Goal: Task Accomplishment & Management: Complete application form

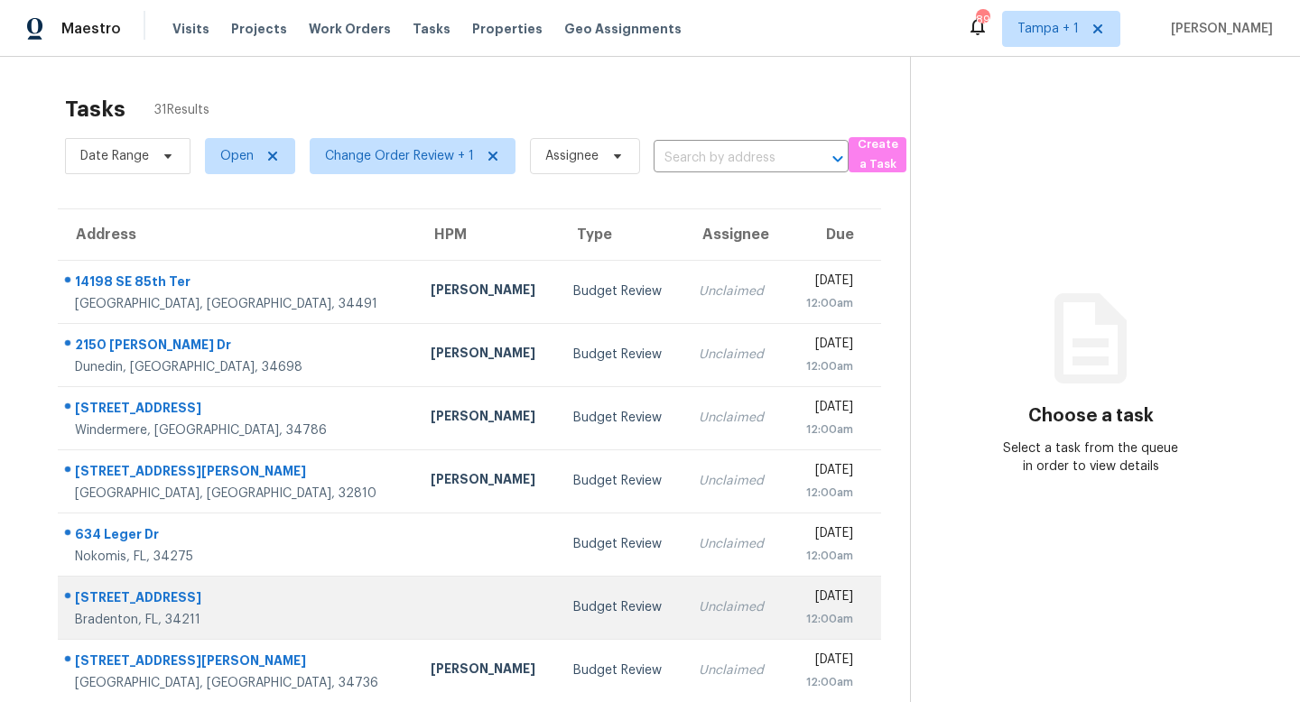
scroll to position [237, 0]
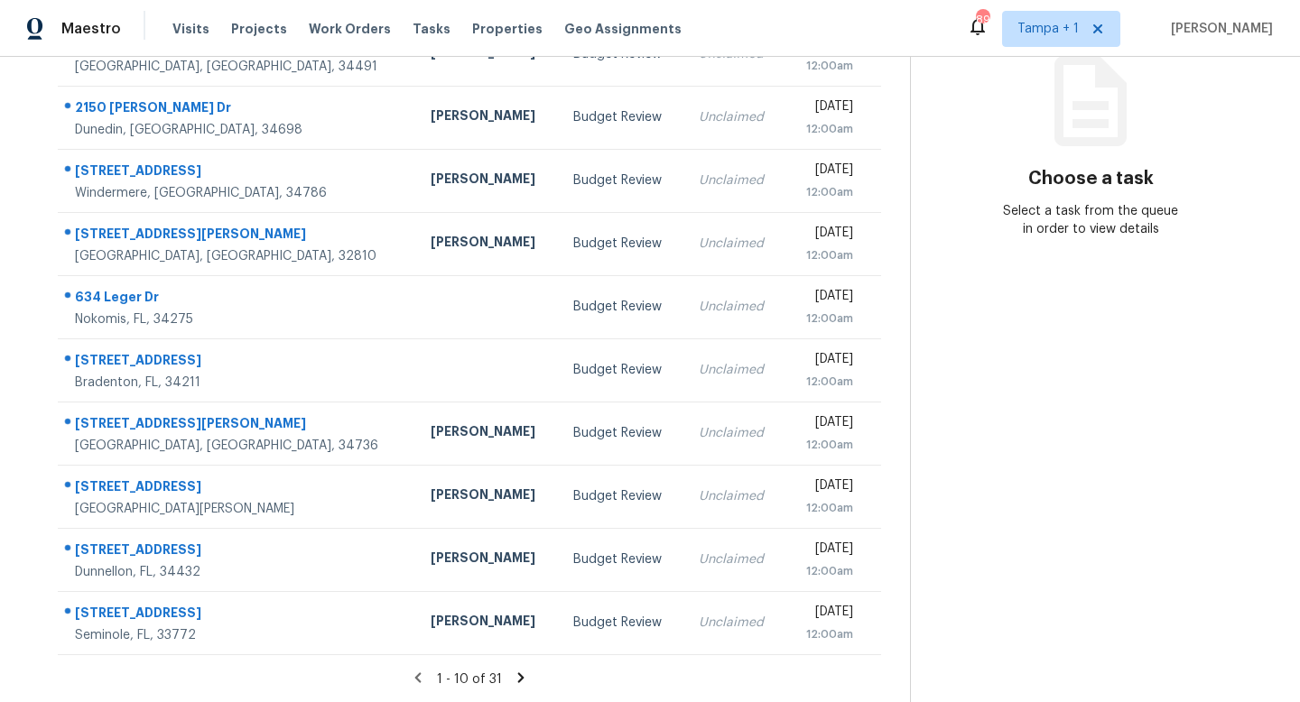
click at [520, 674] on icon at bounding box center [521, 678] width 16 height 16
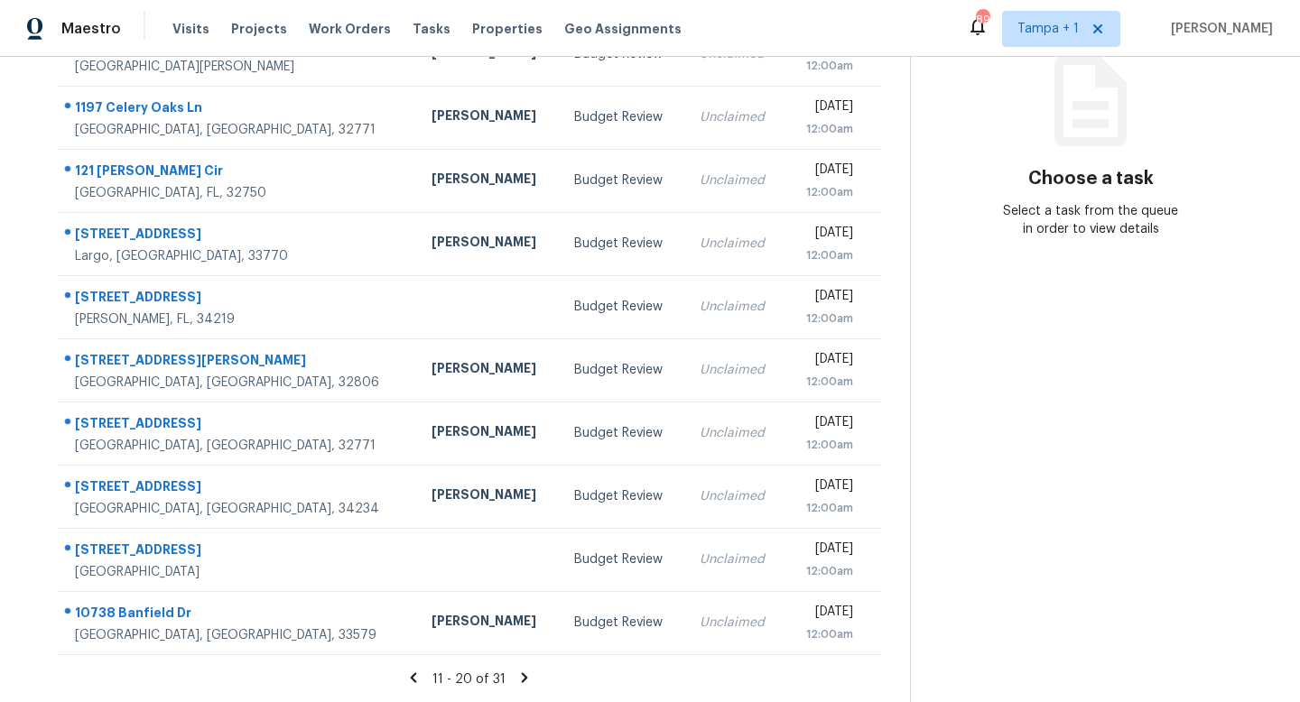
click at [522, 677] on icon at bounding box center [525, 677] width 6 height 10
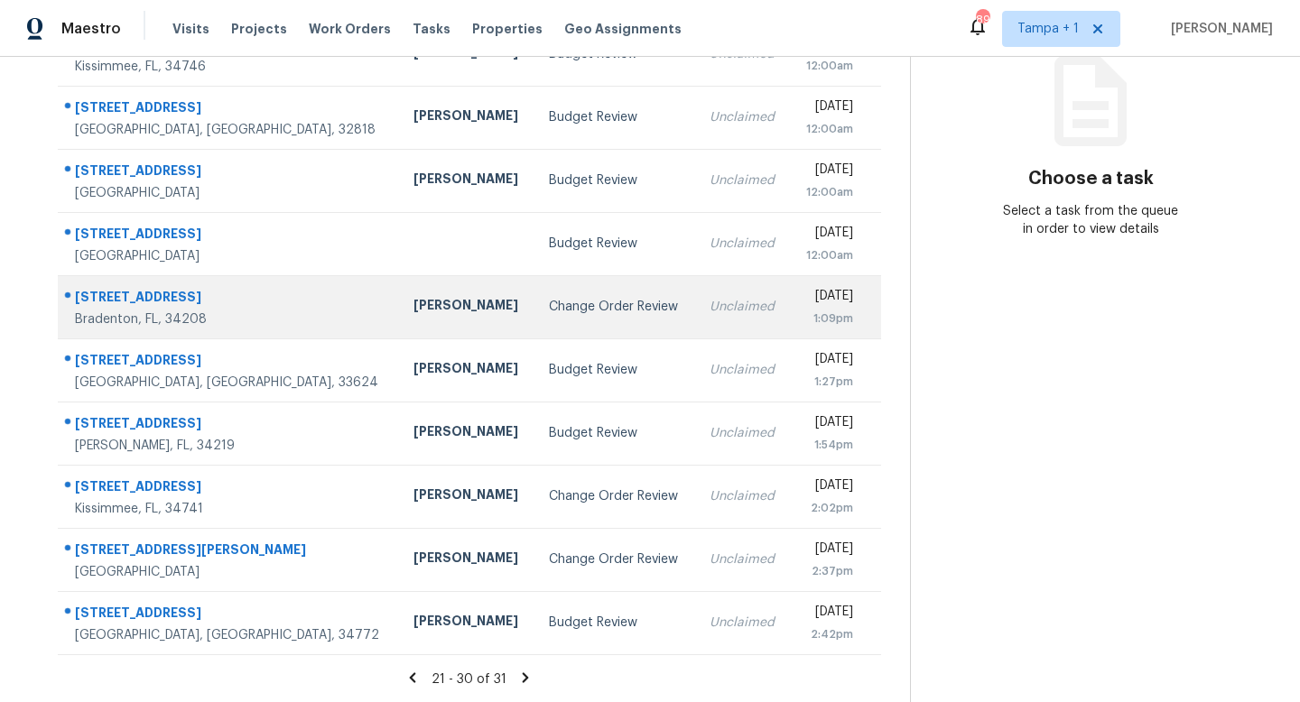
click at [549, 306] on div "Change Order Review" at bounding box center [615, 307] width 132 height 18
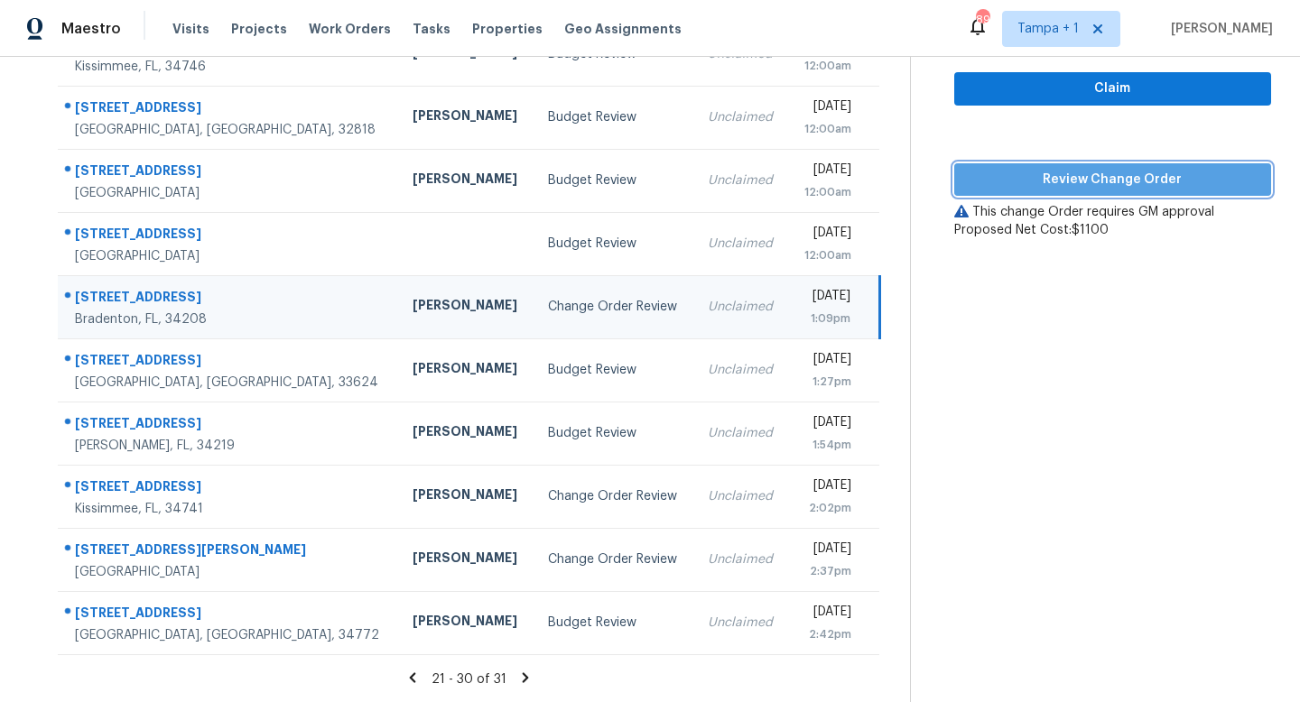
click at [1099, 186] on span "Review Change Order" at bounding box center [1112, 180] width 288 height 23
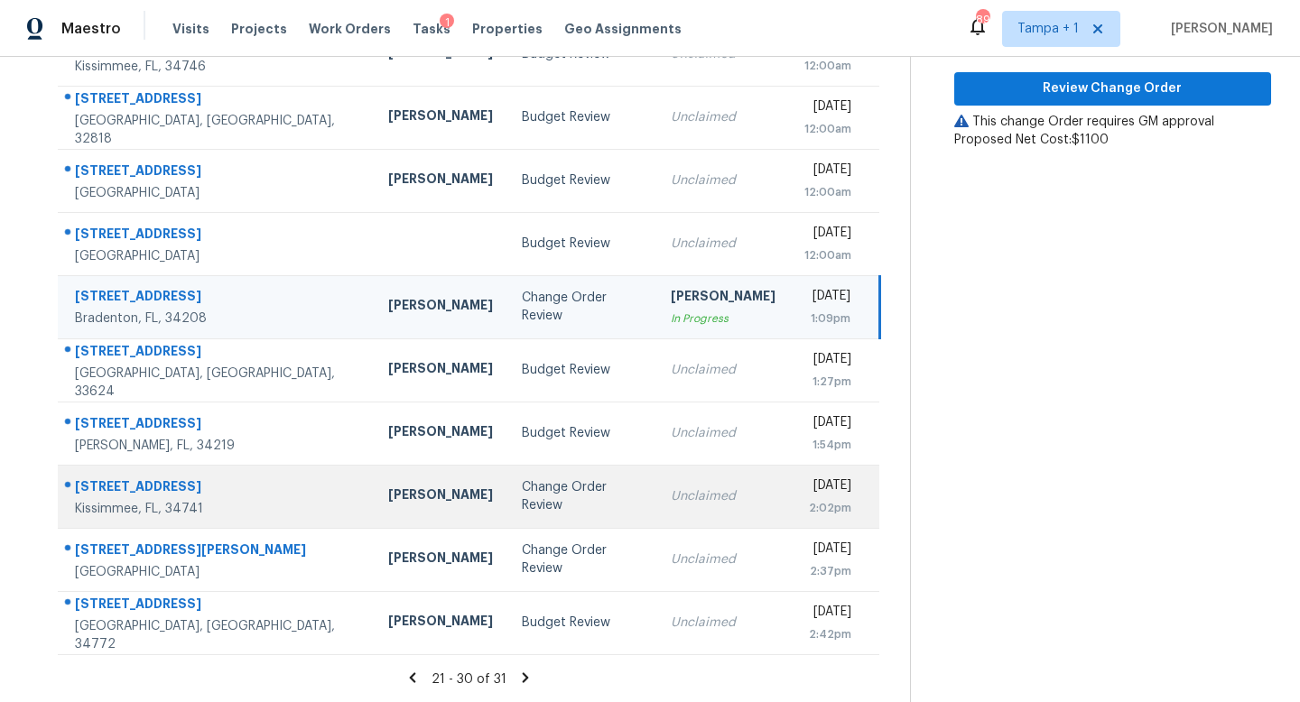
click at [532, 478] on td "Change Order Review" at bounding box center [581, 496] width 149 height 63
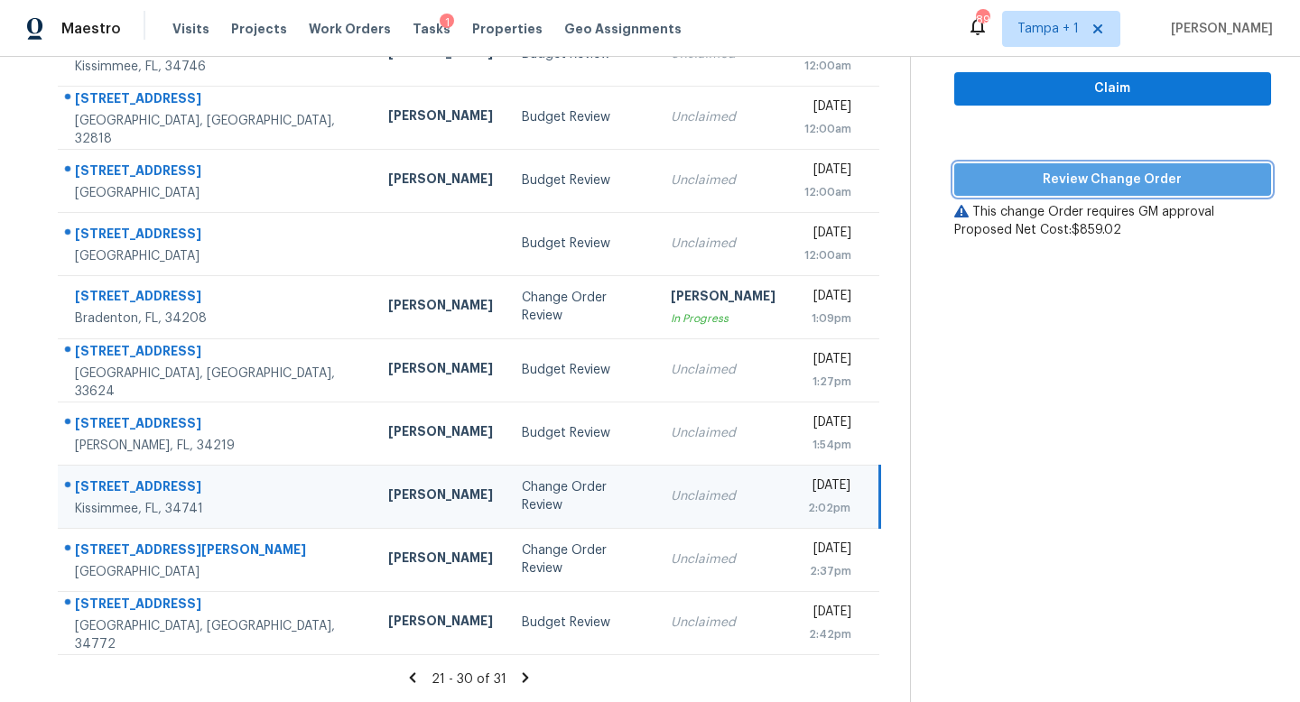
click at [1129, 179] on span "Review Change Order" at bounding box center [1112, 180] width 288 height 23
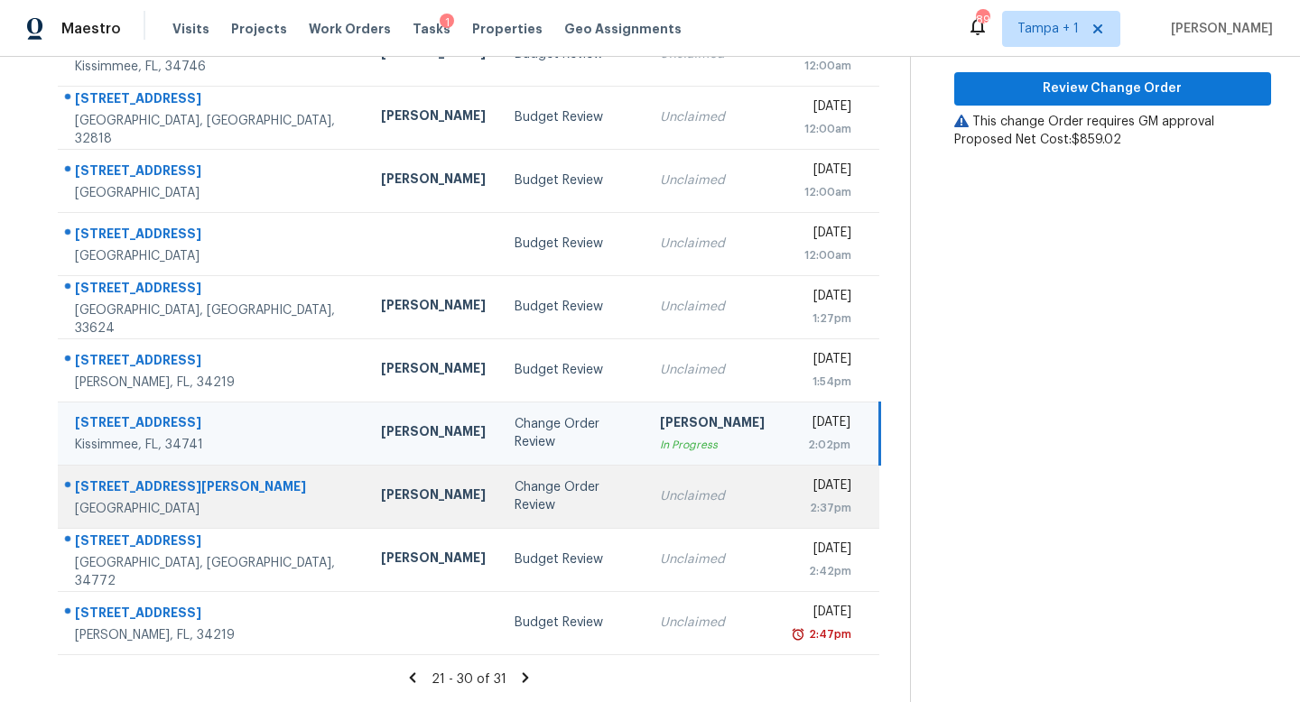
click at [556, 491] on td "Change Order Review" at bounding box center [572, 496] width 145 height 63
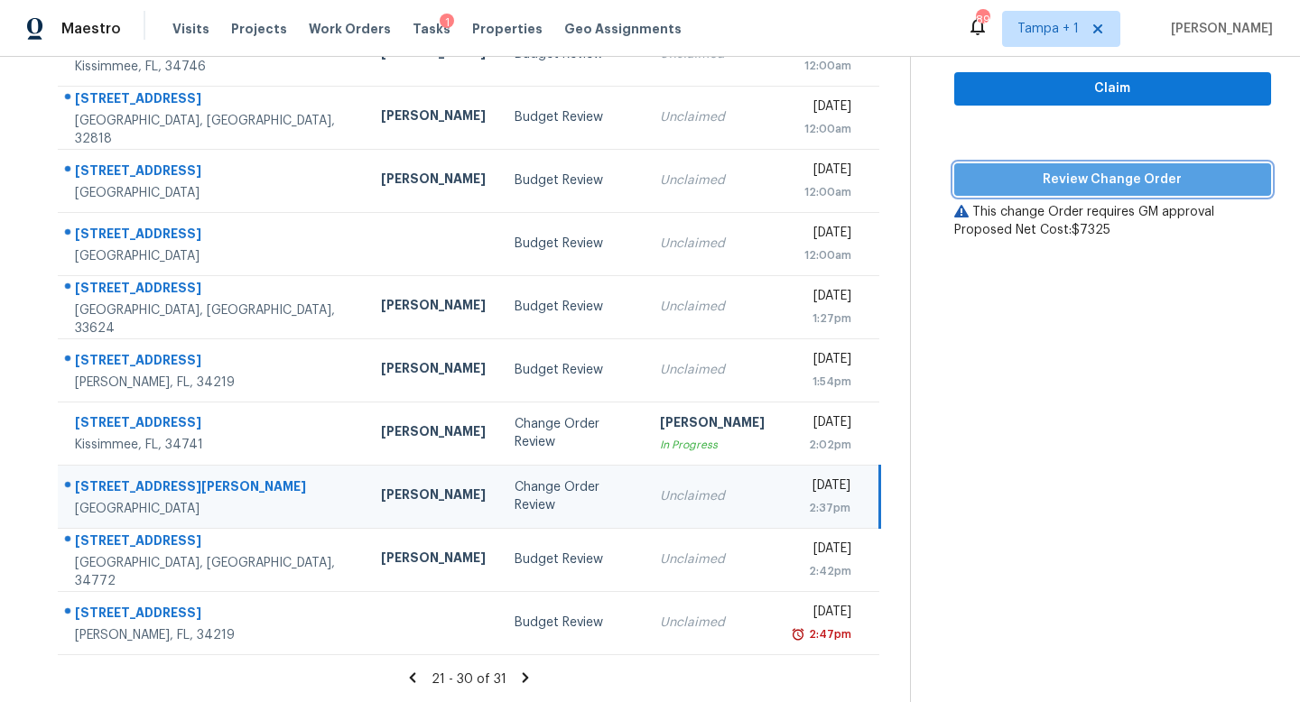
click at [1113, 190] on button "Review Change Order" at bounding box center [1112, 179] width 317 height 33
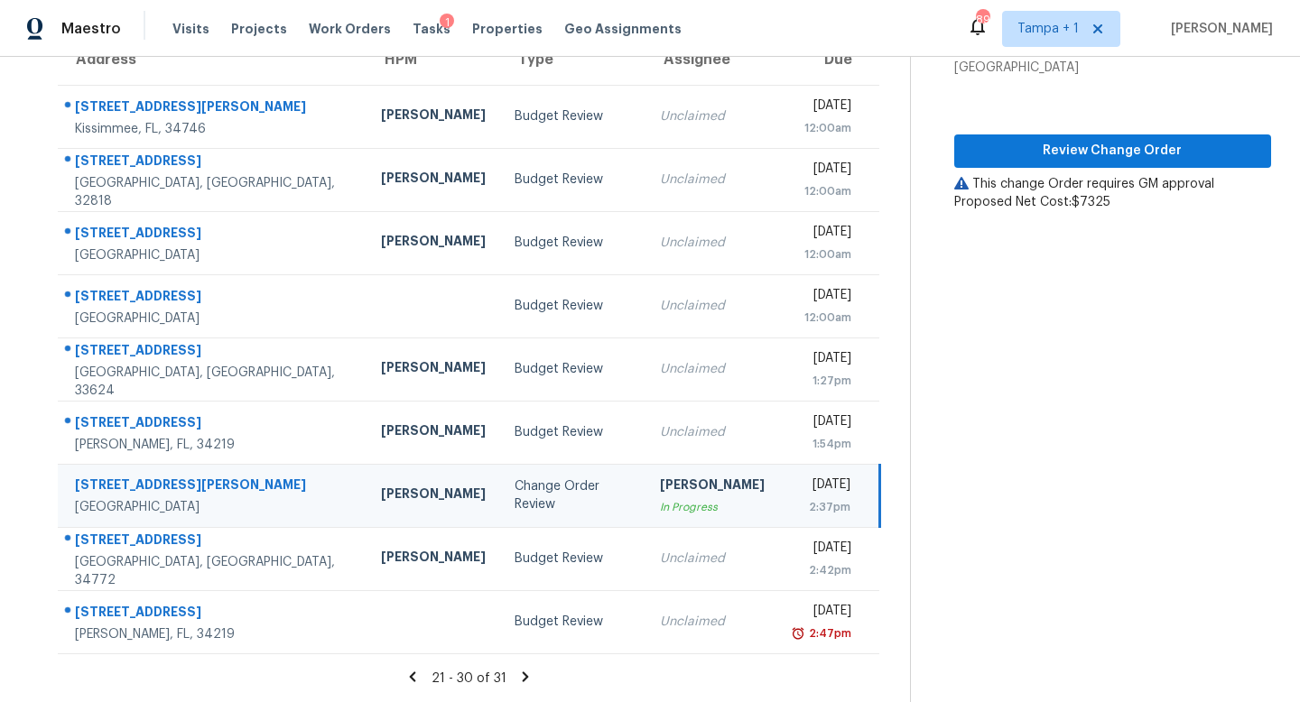
scroll to position [174, 0]
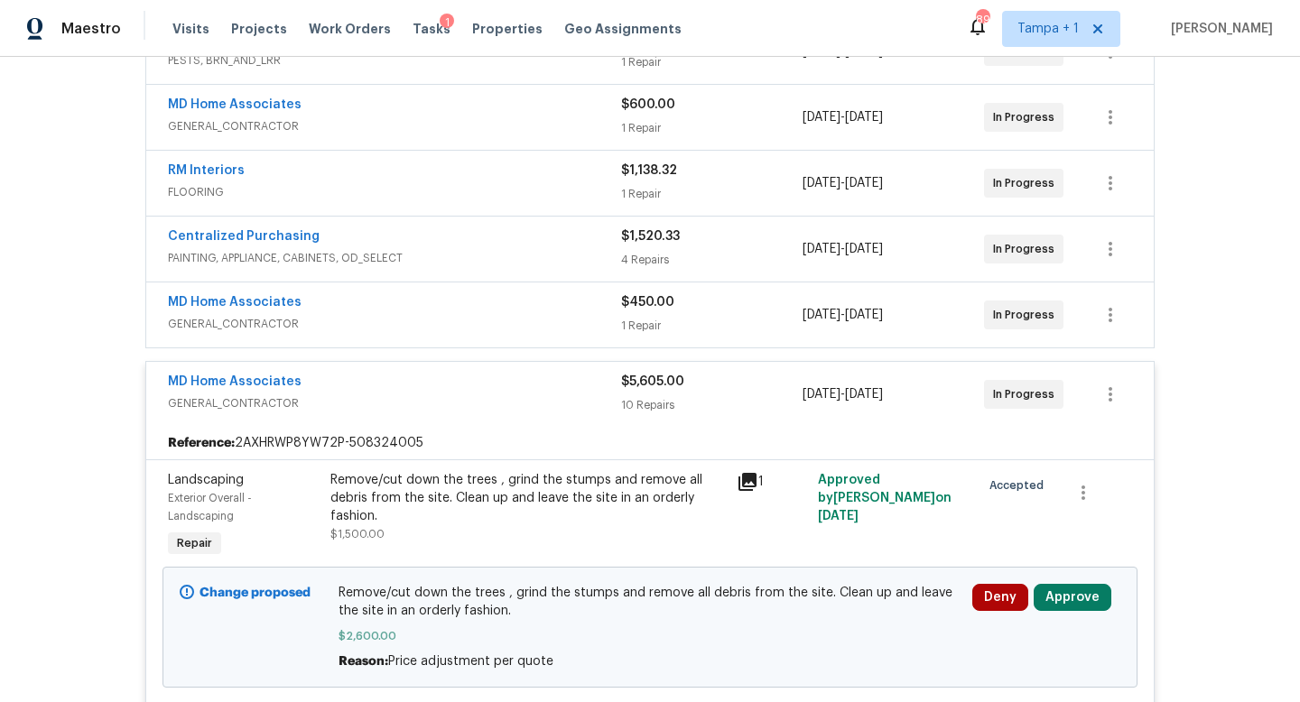
scroll to position [379, 0]
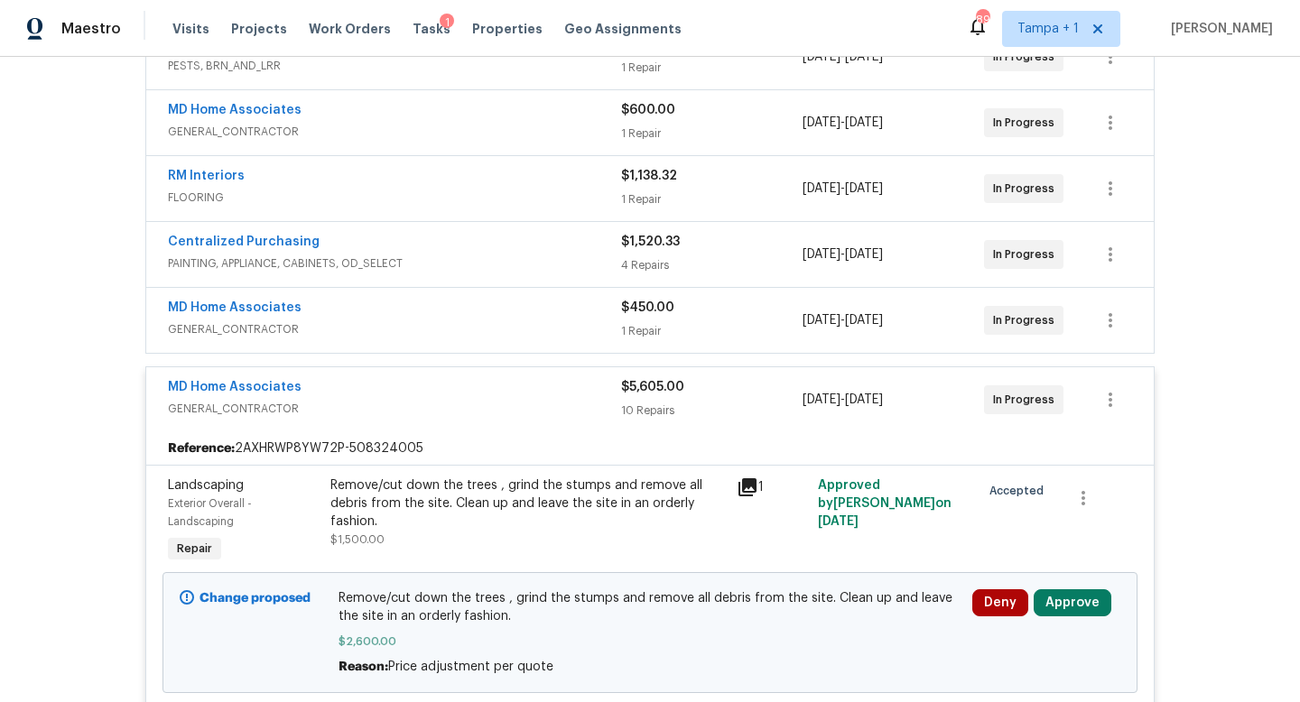
click at [752, 485] on icon at bounding box center [747, 487] width 18 height 18
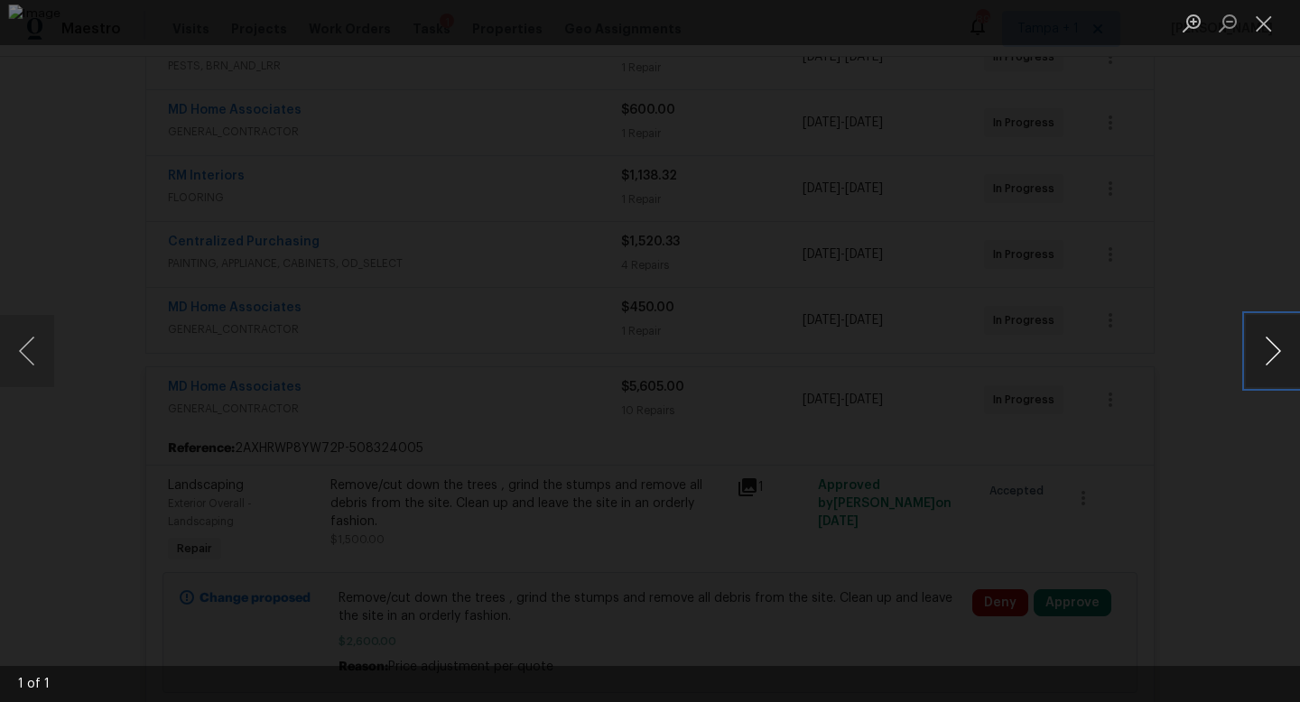
click at [1267, 354] on button "Next image" at bounding box center [1273, 351] width 54 height 72
click at [1273, 347] on button "Next image" at bounding box center [1273, 351] width 54 height 72
click at [1251, 237] on div "Lightbox" at bounding box center [650, 351] width 1300 height 702
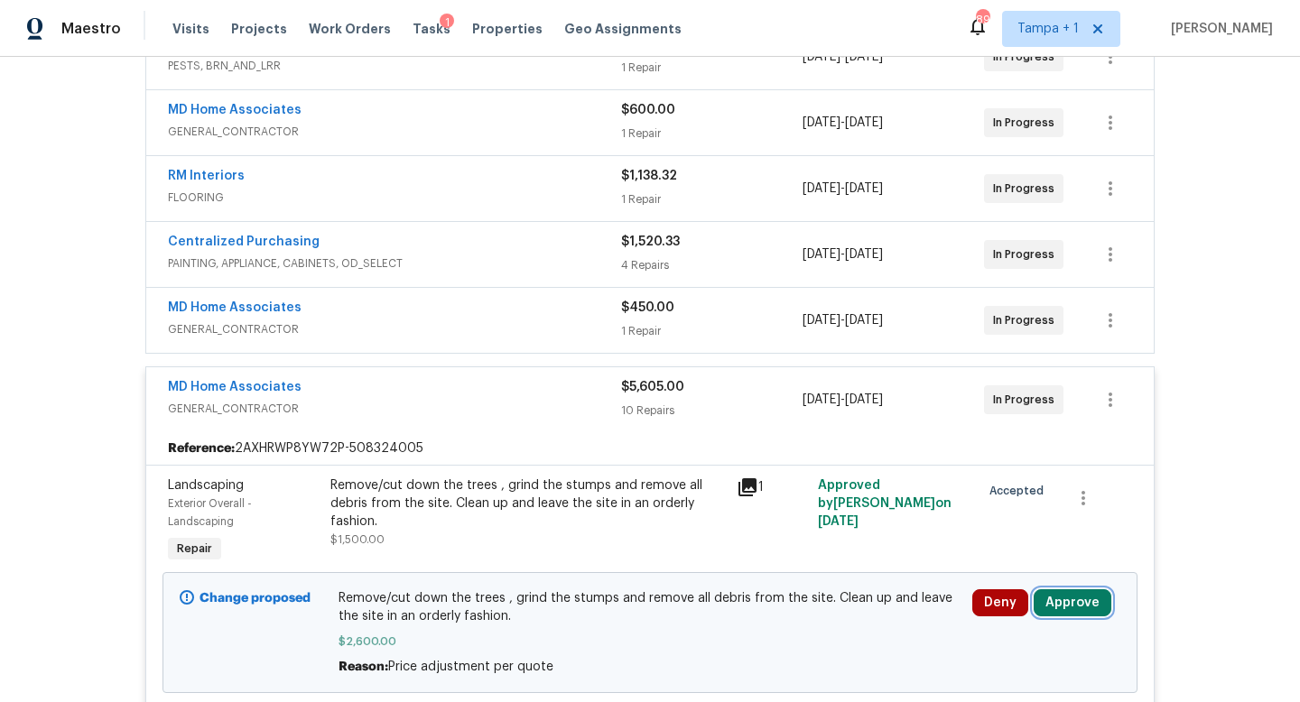
click at [1064, 604] on button "Approve" at bounding box center [1072, 602] width 78 height 27
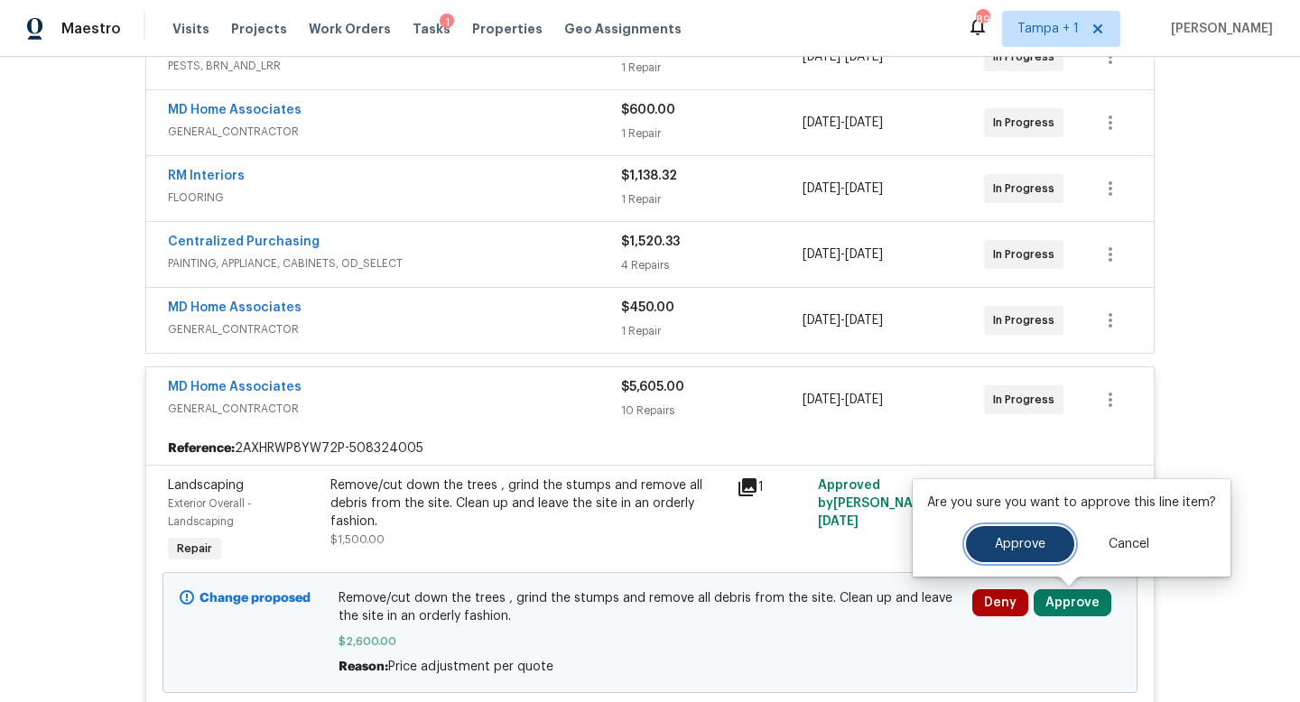
click at [1009, 543] on span "Approve" at bounding box center [1020, 545] width 51 height 14
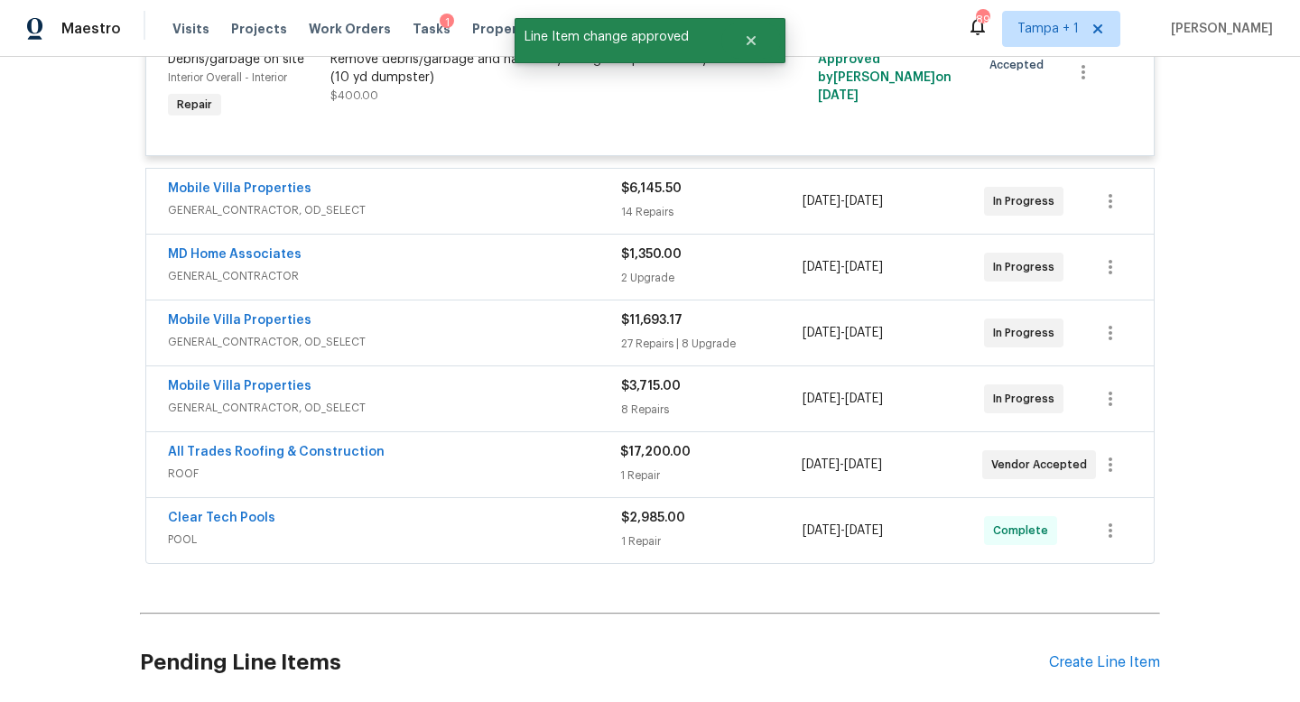
scroll to position [2407, 0]
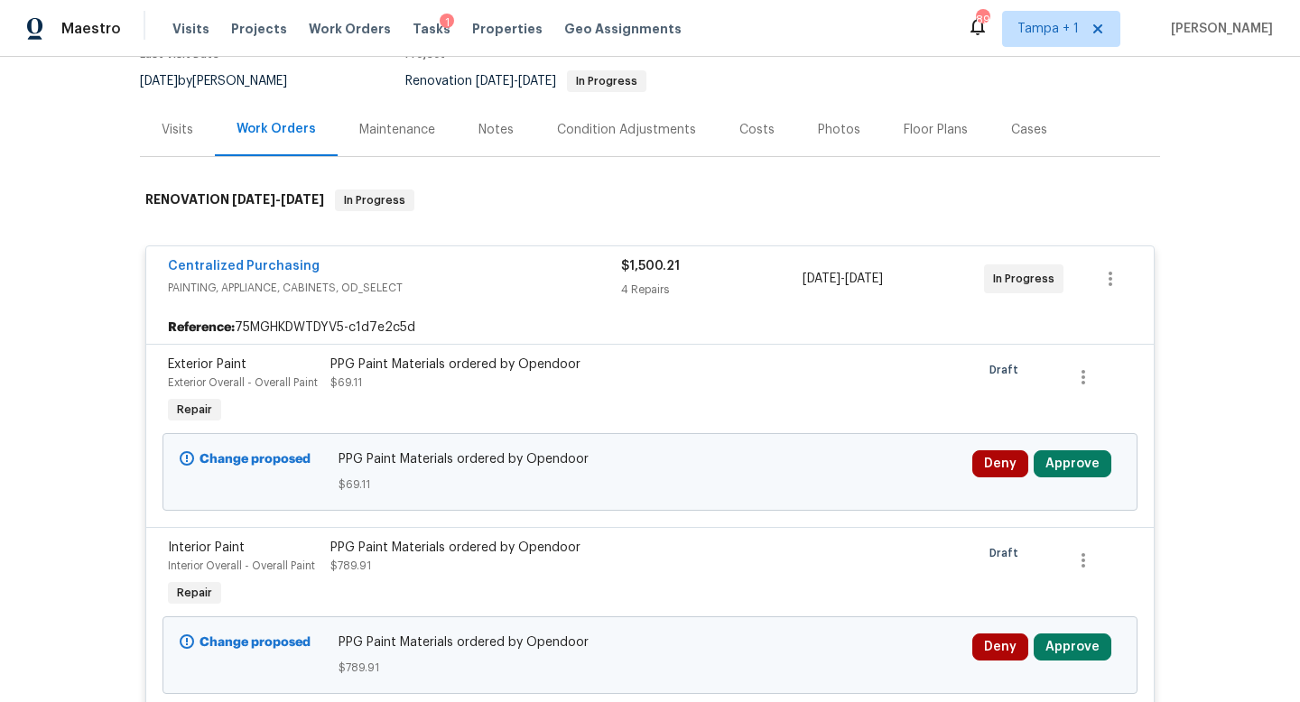
scroll to position [223, 0]
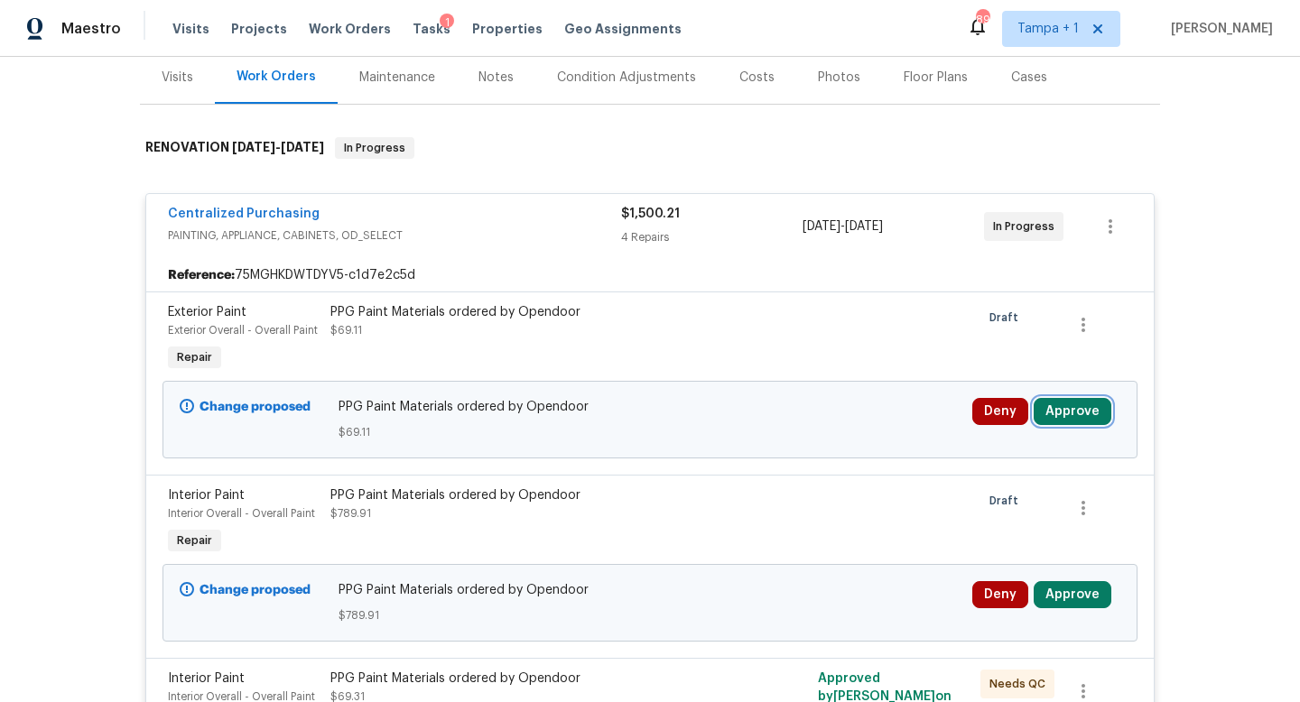
click at [1060, 409] on button "Approve" at bounding box center [1072, 411] width 78 height 27
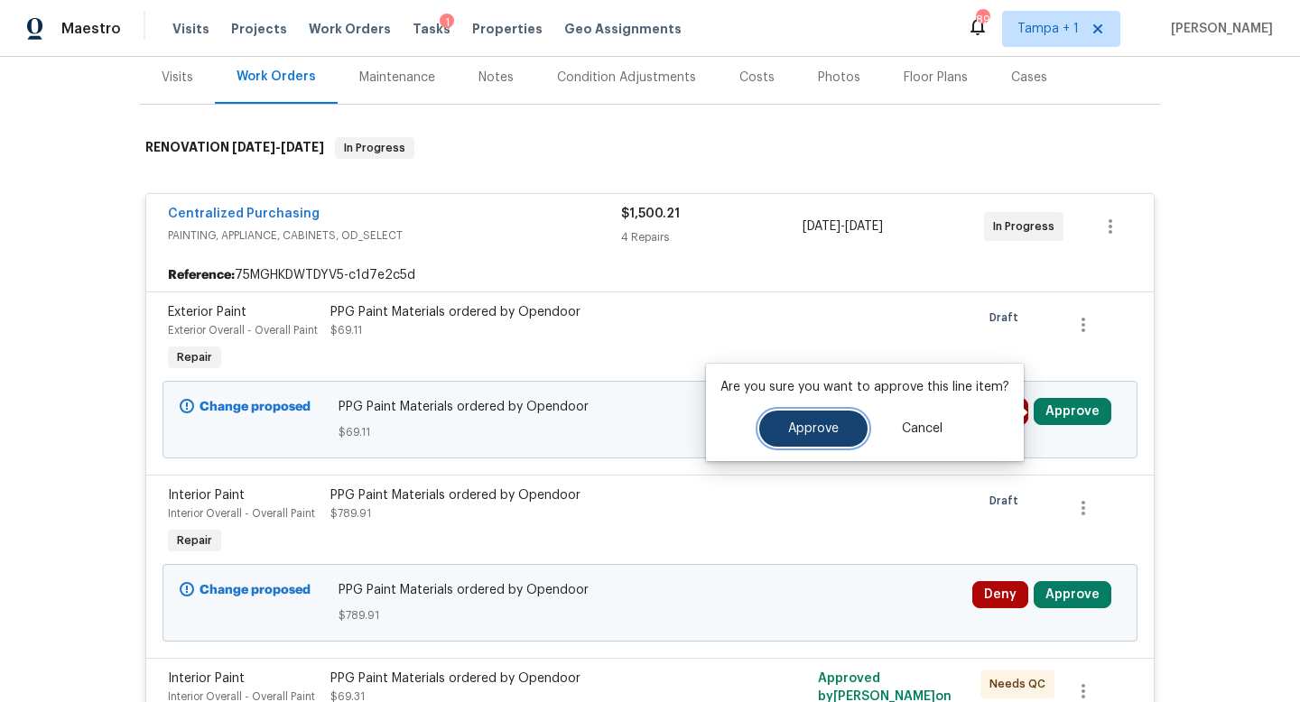
click at [823, 434] on span "Approve" at bounding box center [813, 429] width 51 height 14
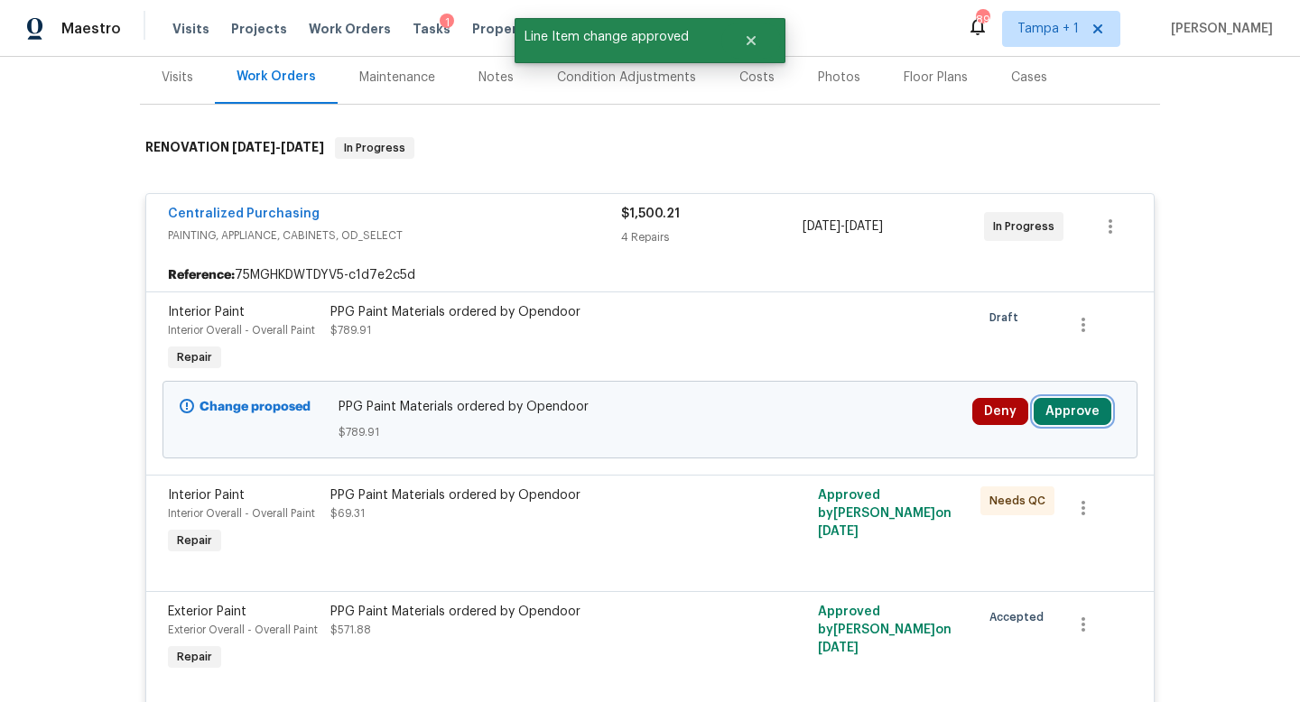
click at [1083, 407] on button "Approve" at bounding box center [1072, 411] width 78 height 27
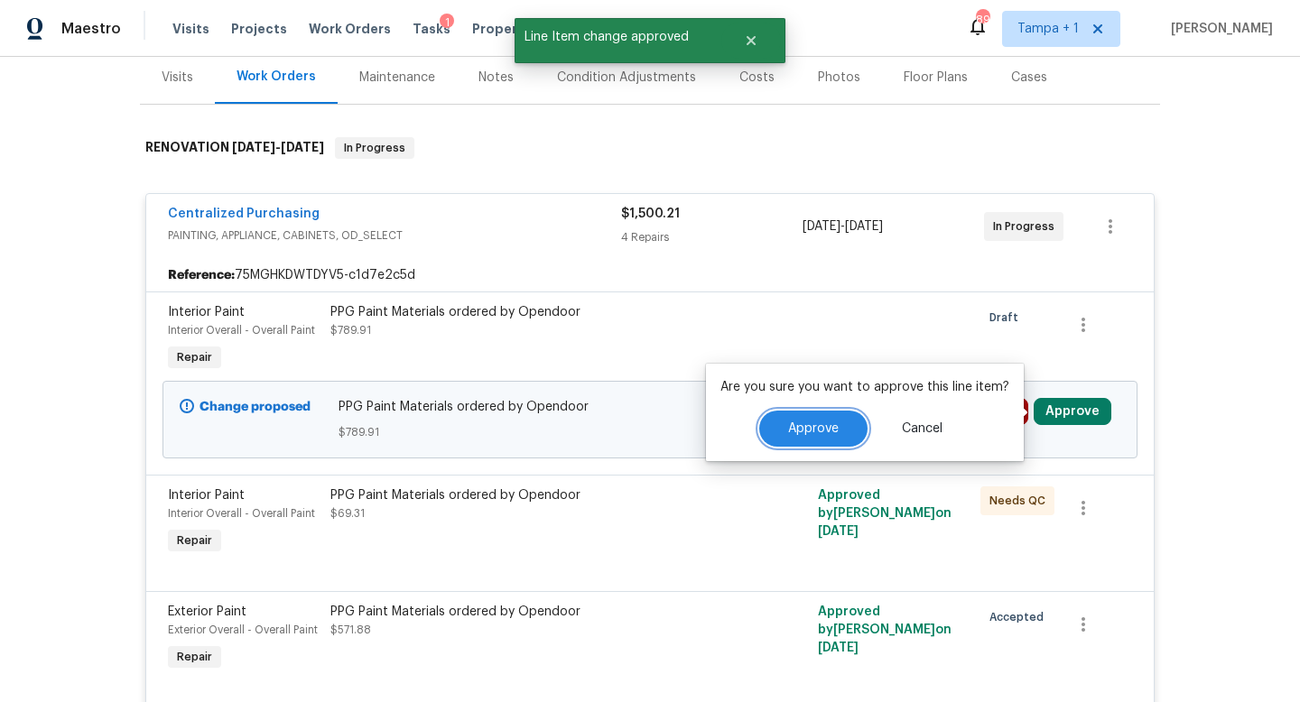
click at [834, 440] on button "Approve" at bounding box center [813, 429] width 108 height 36
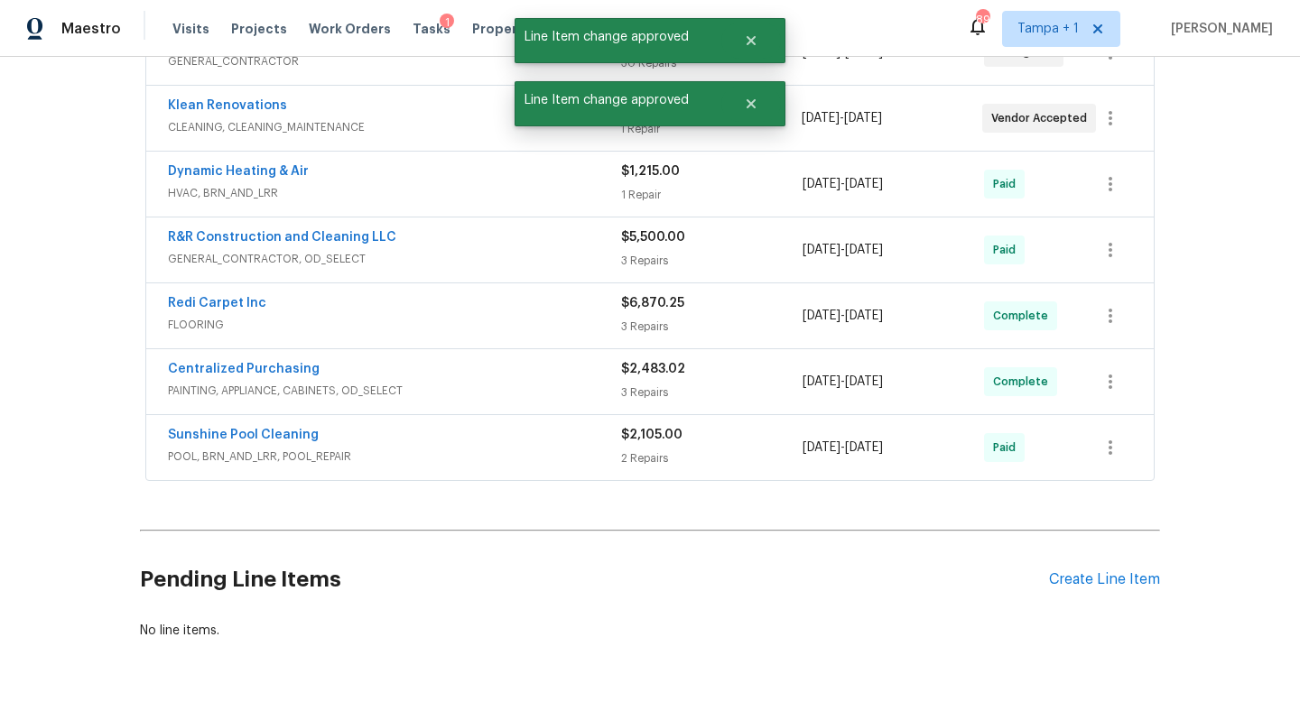
scroll to position [1036, 0]
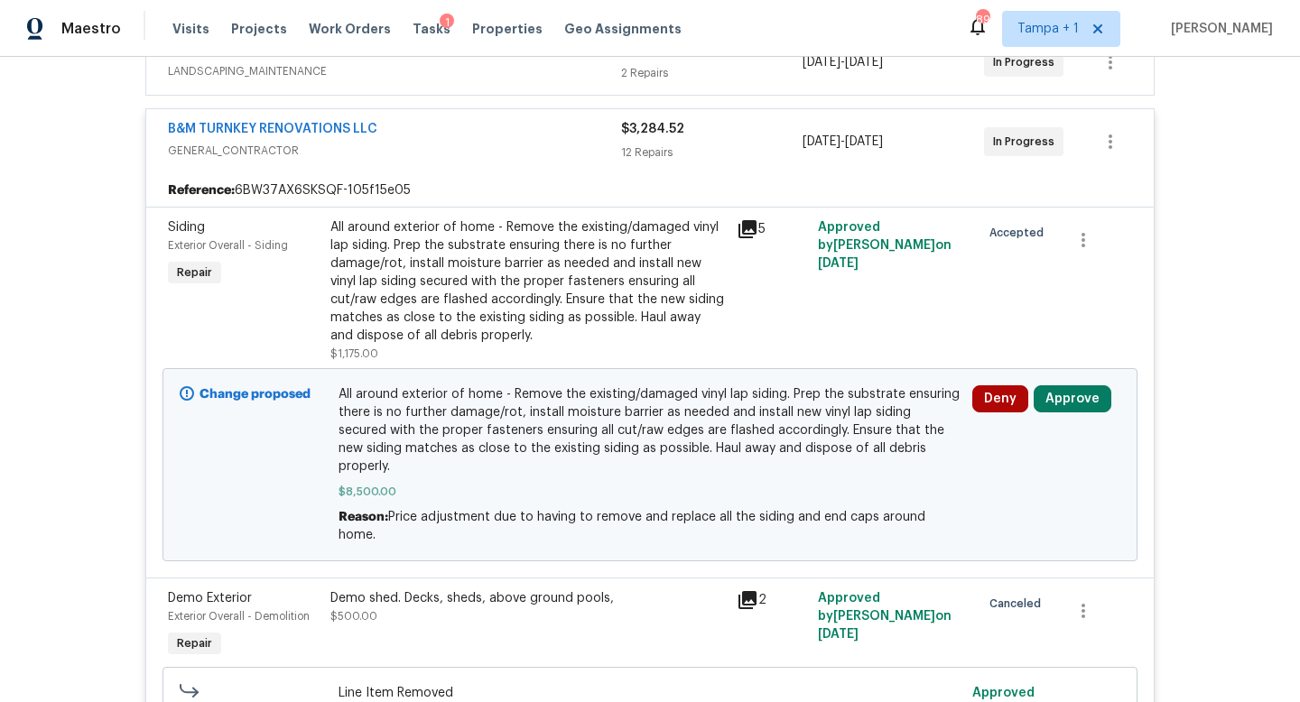
scroll to position [536, 0]
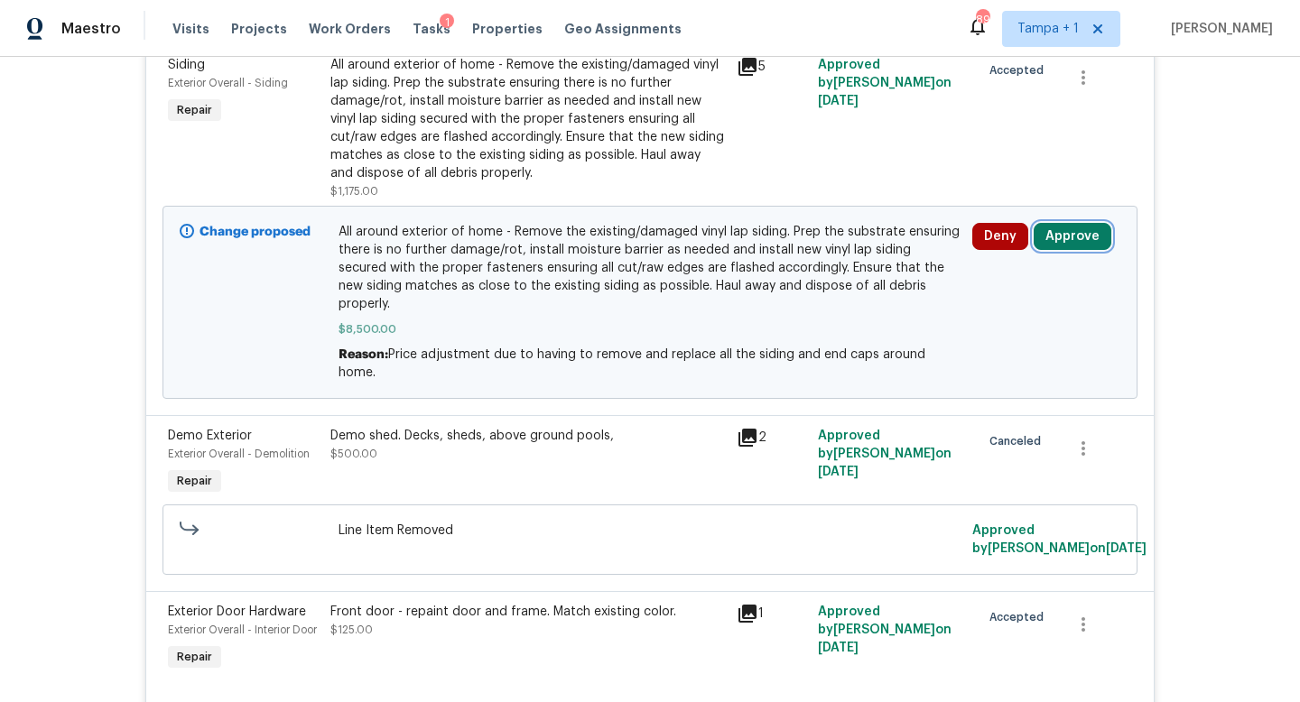
click at [1071, 234] on button "Approve" at bounding box center [1072, 236] width 78 height 27
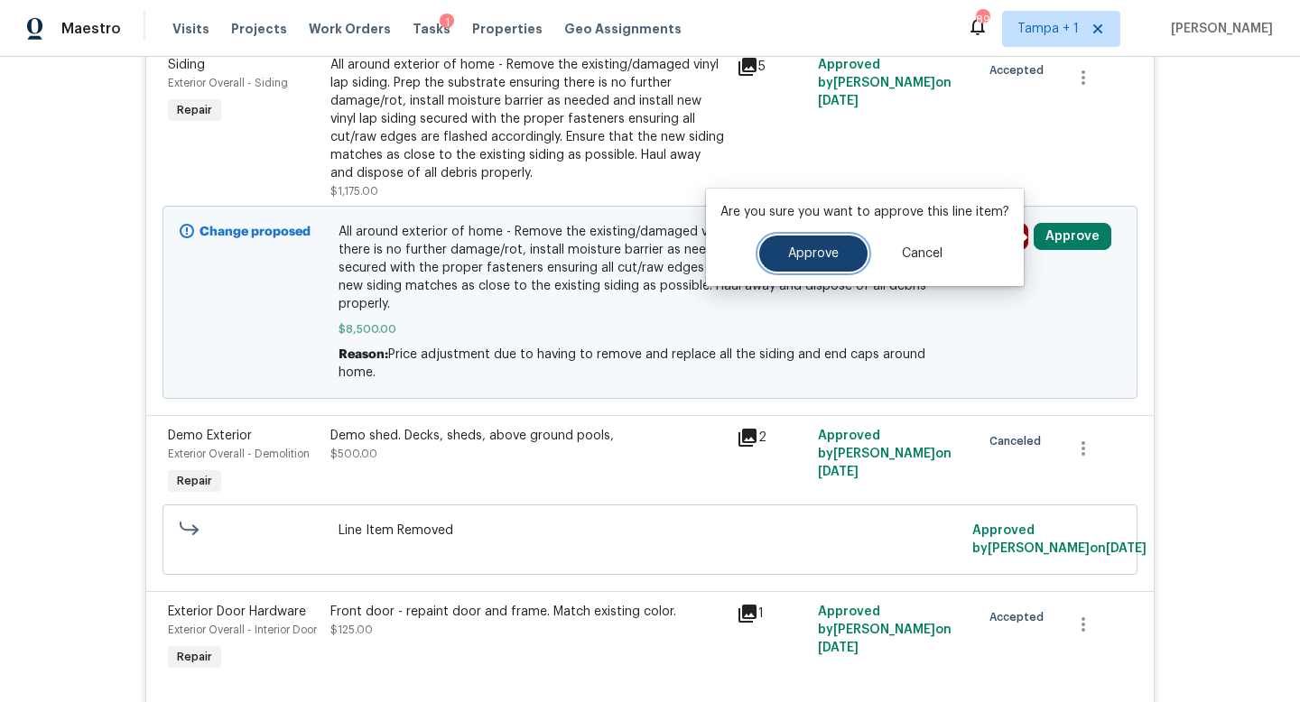
click at [825, 255] on span "Approve" at bounding box center [813, 254] width 51 height 14
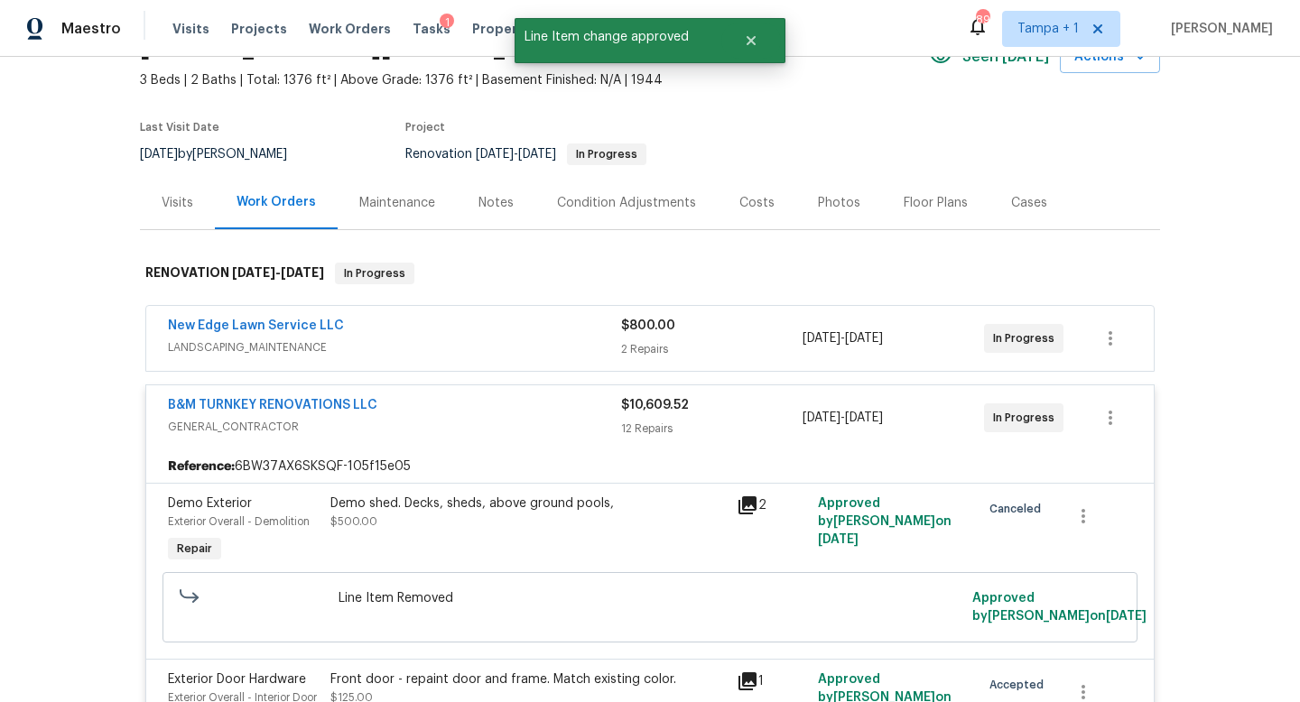
scroll to position [0, 0]
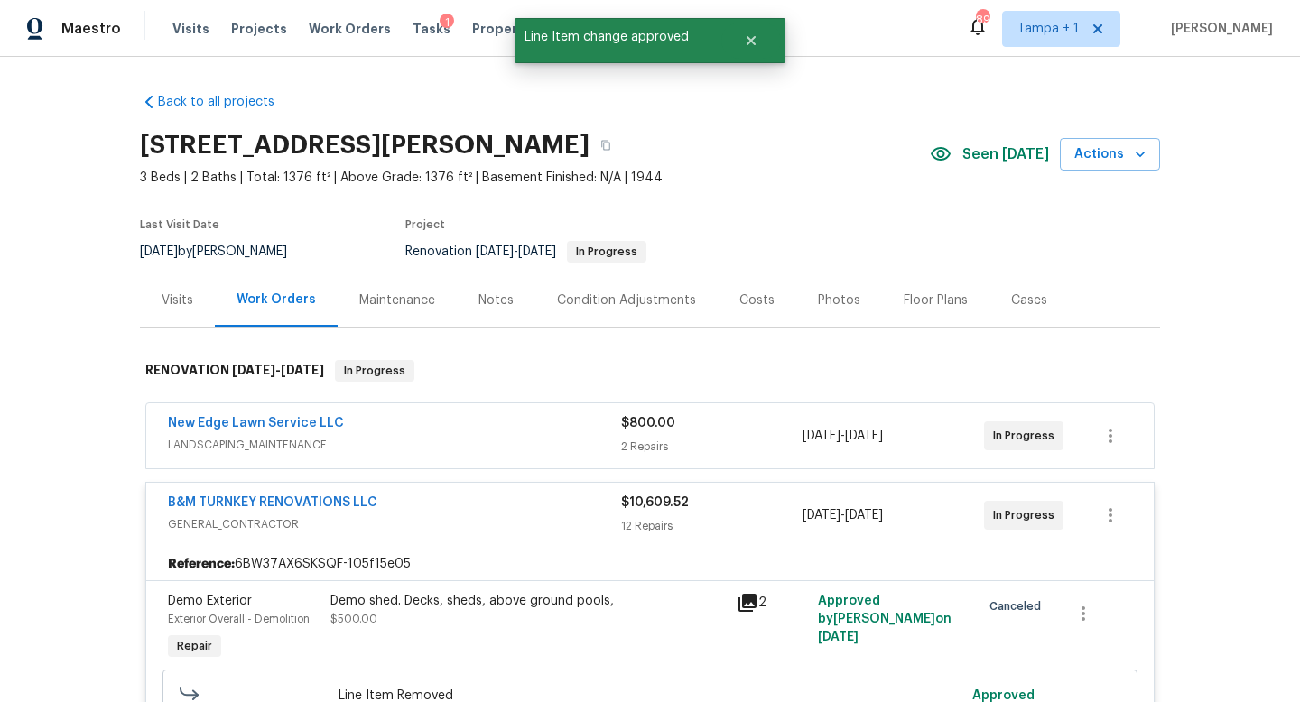
click at [563, 508] on div "B&M TURNKEY RENOVATIONS LLC" at bounding box center [394, 505] width 453 height 22
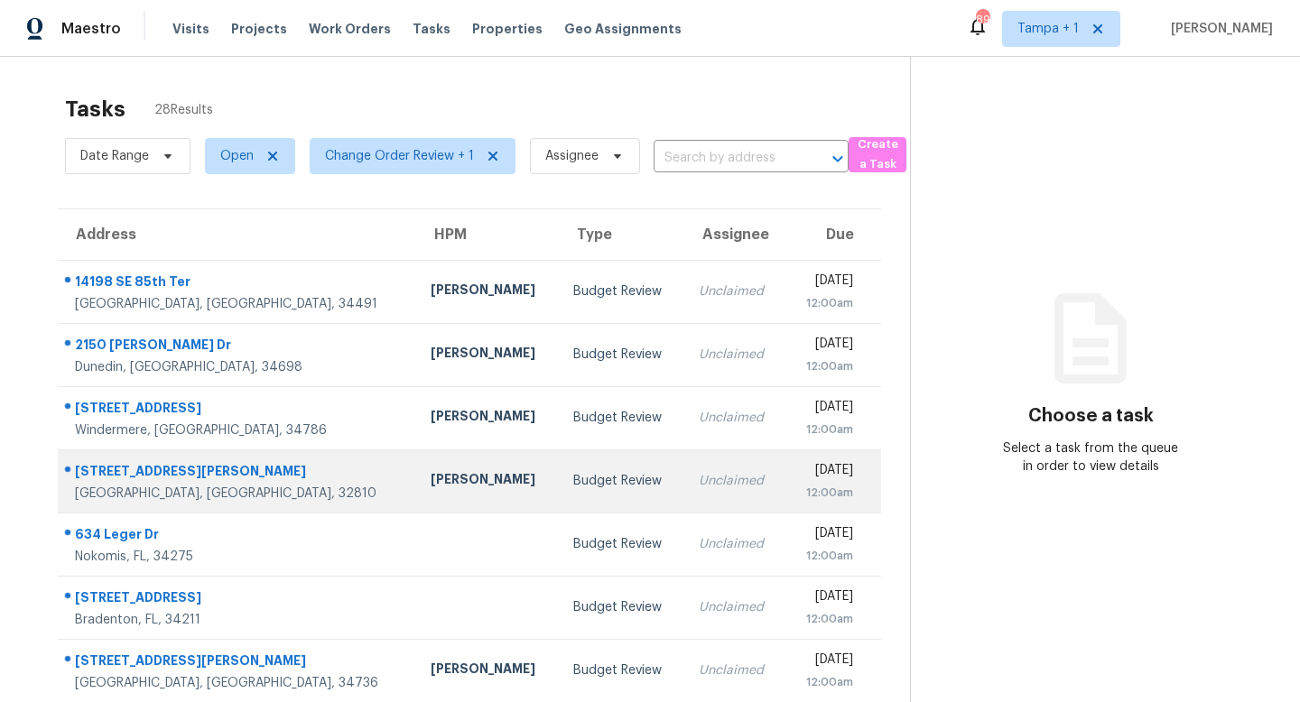
scroll to position [237, 0]
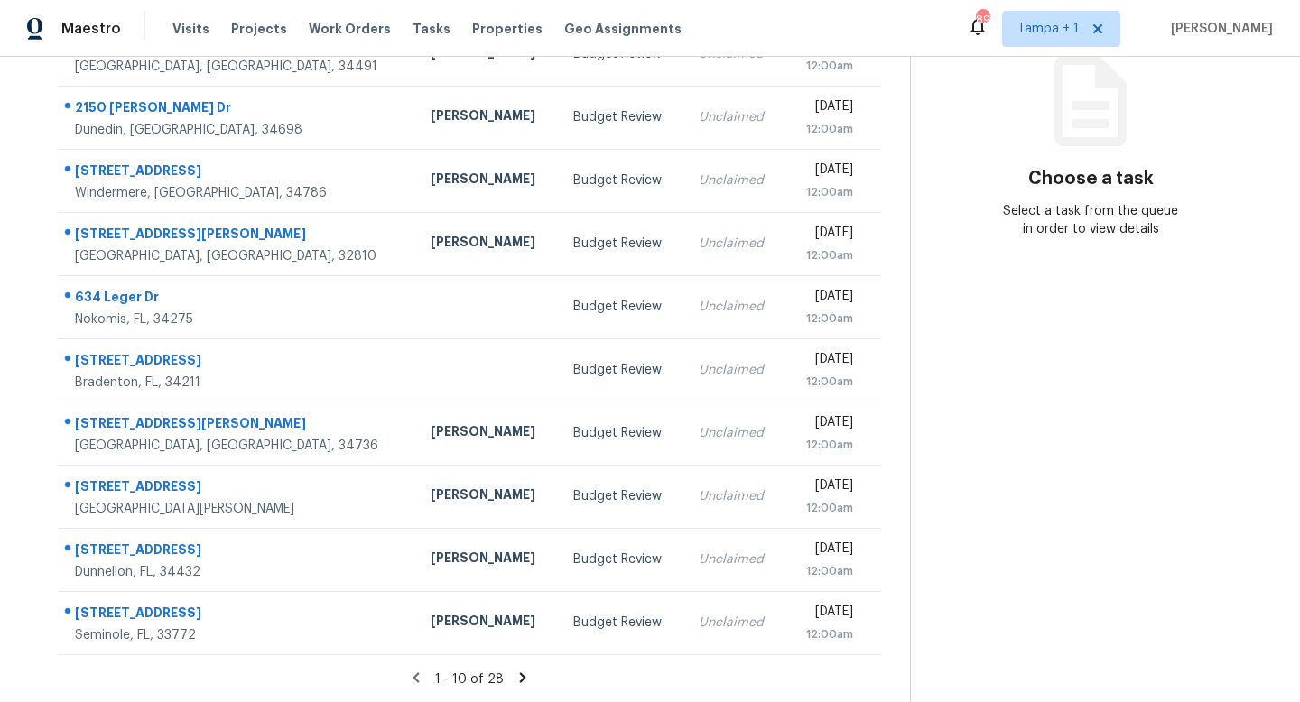
click at [520, 677] on icon at bounding box center [522, 677] width 6 height 10
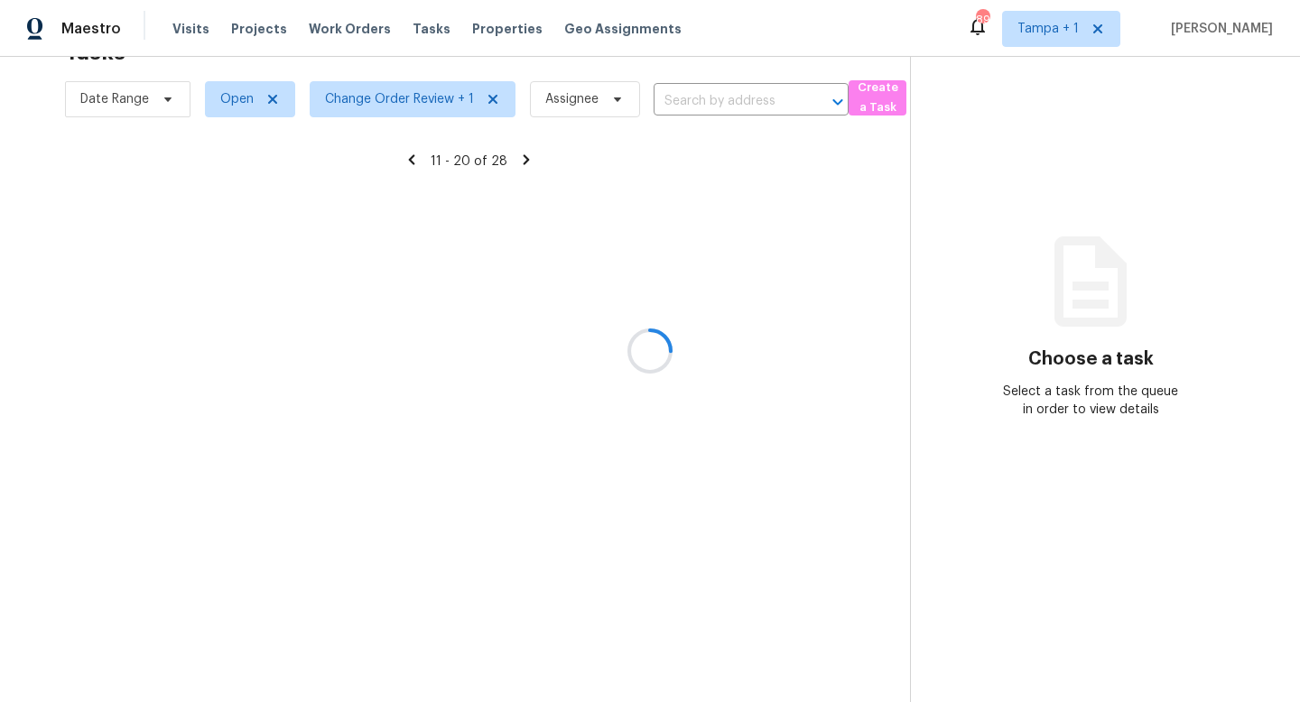
scroll to position [57, 0]
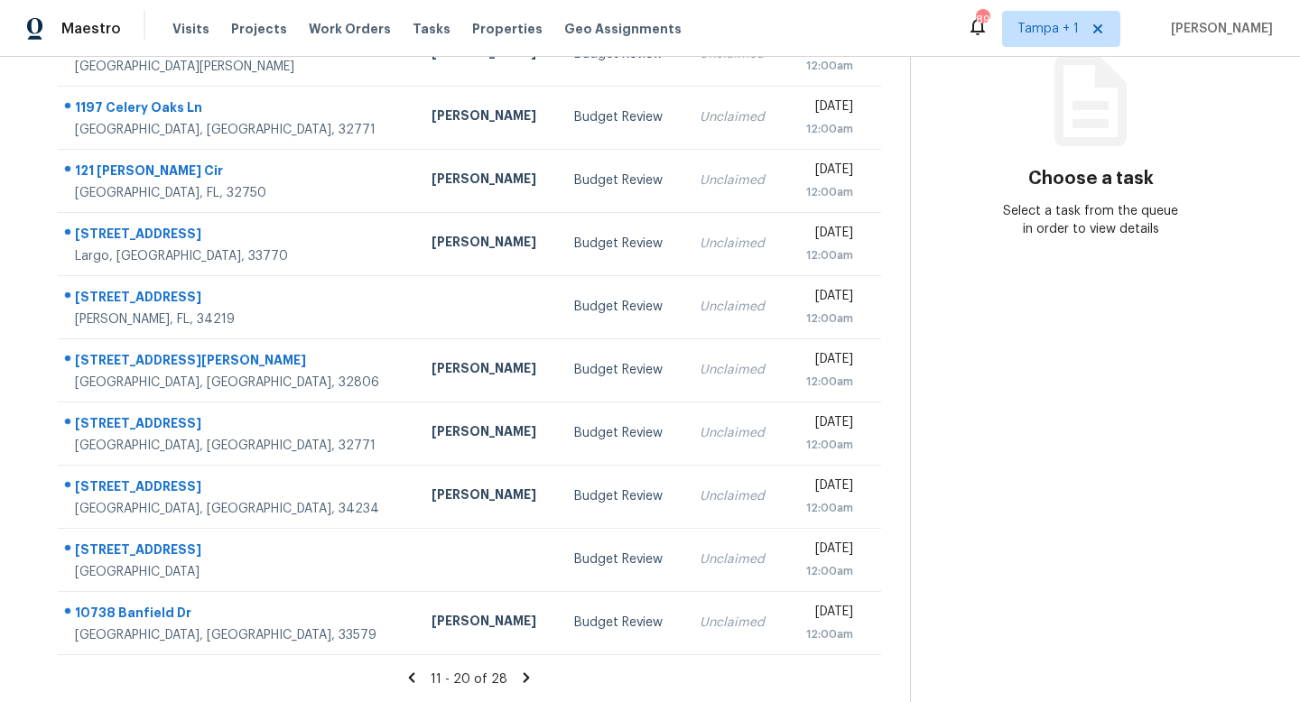
click at [523, 678] on icon at bounding box center [526, 677] width 6 height 10
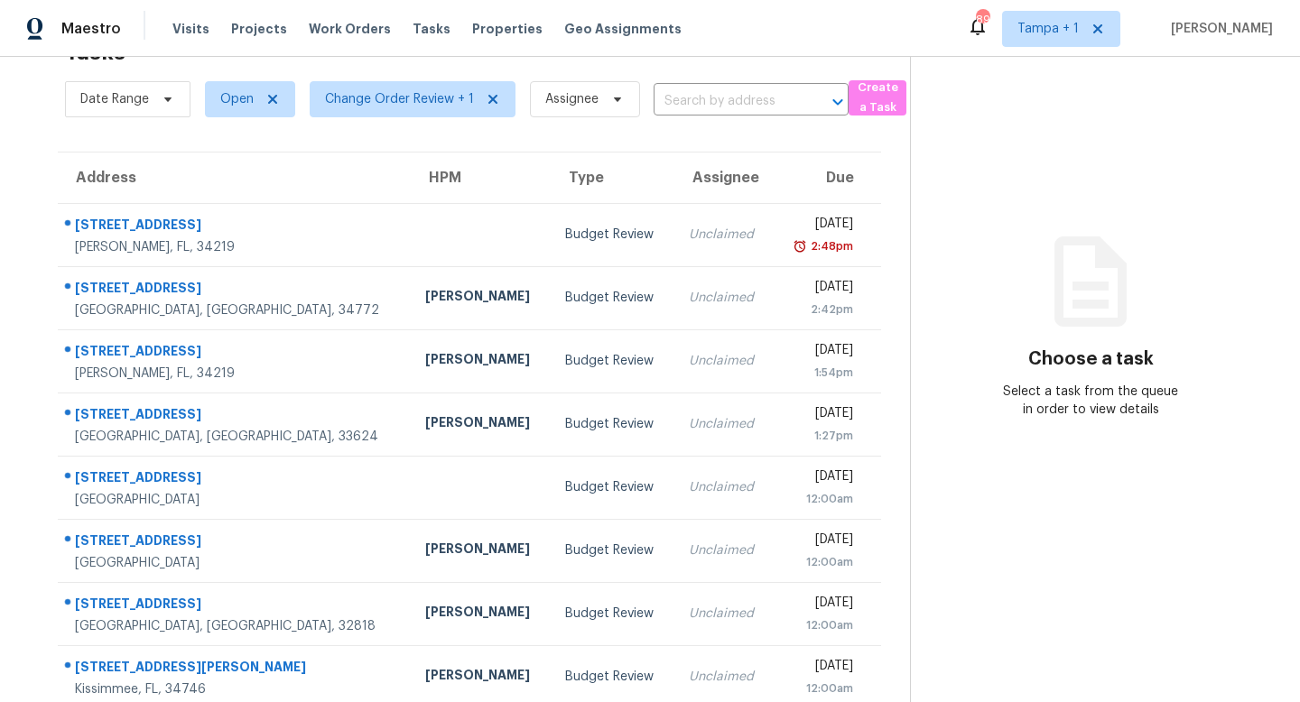
scroll to position [111, 0]
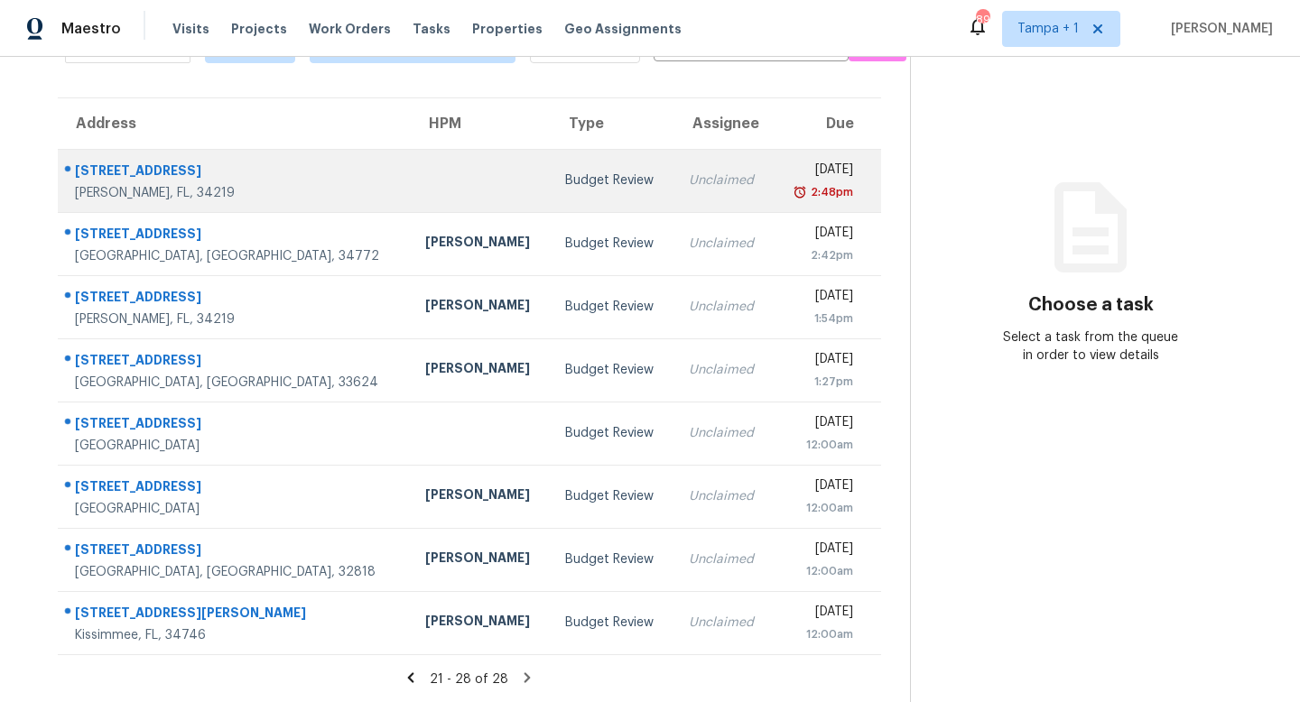
click at [689, 181] on div "Unclaimed" at bounding box center [723, 180] width 69 height 18
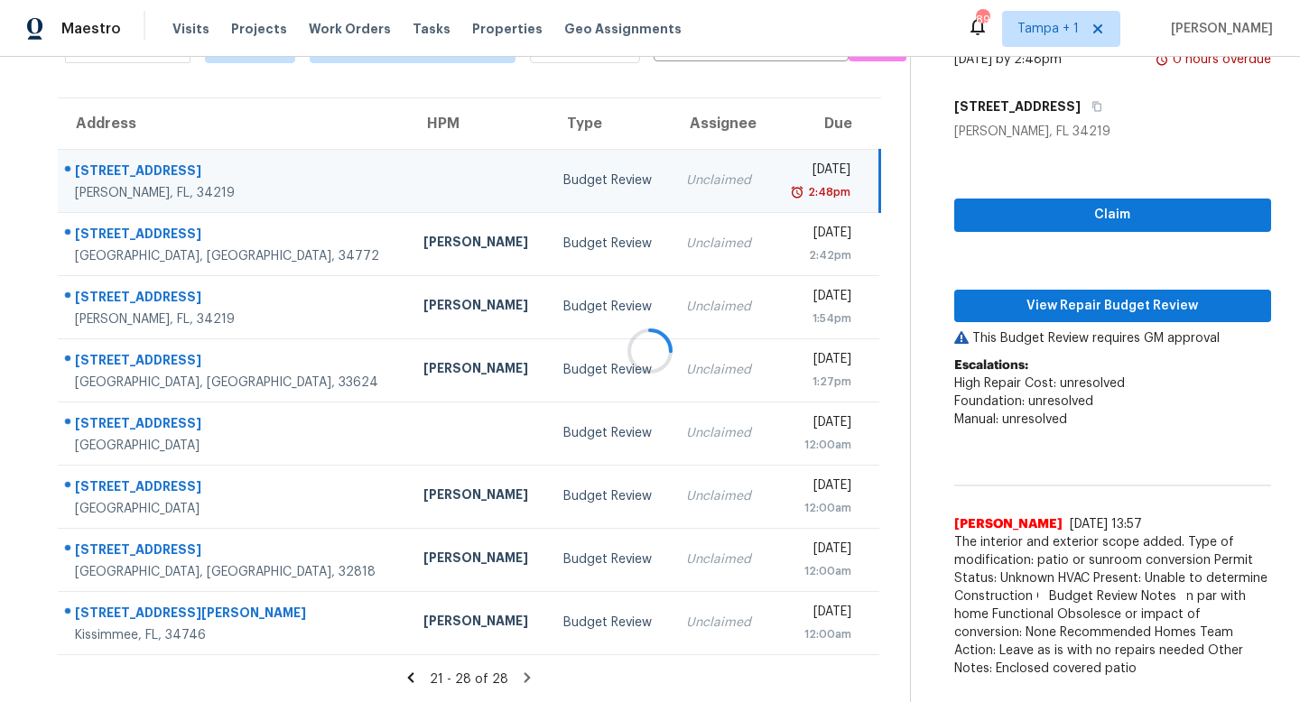
click at [1094, 296] on div at bounding box center [650, 351] width 1300 height 702
click at [1098, 305] on div at bounding box center [650, 351] width 1300 height 702
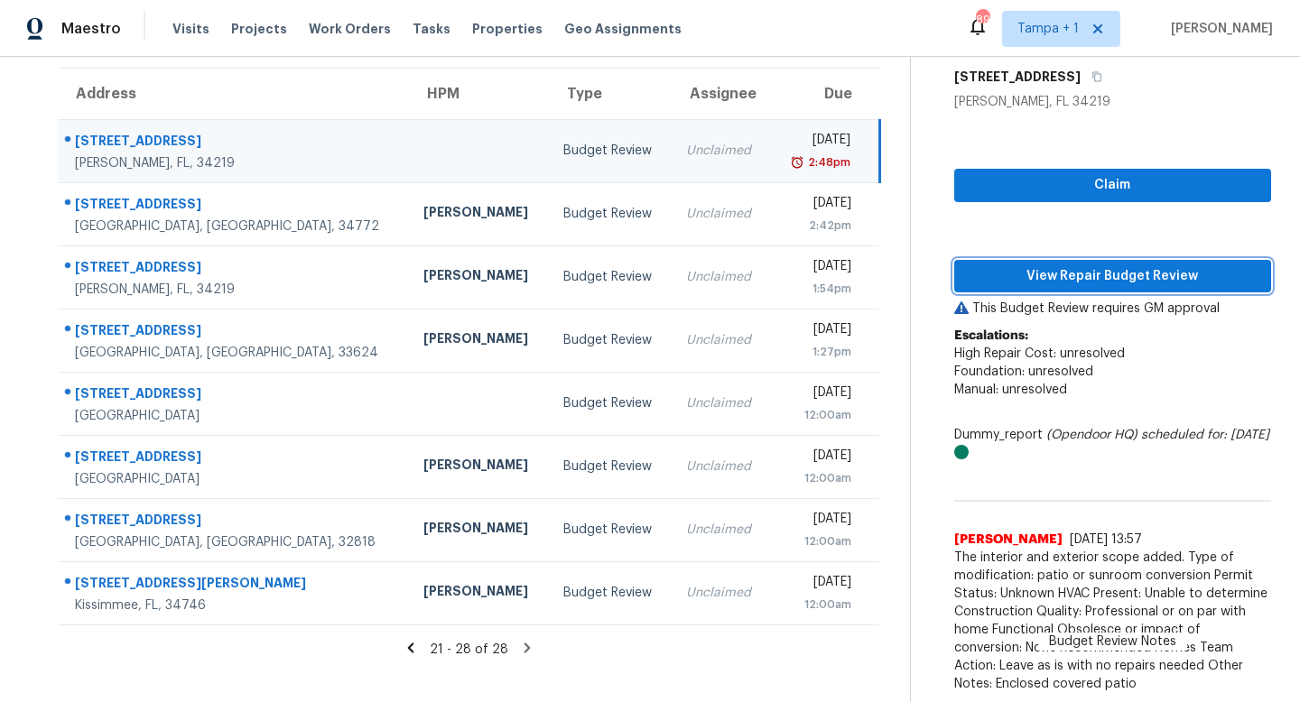
click at [1090, 270] on span "View Repair Budget Review" at bounding box center [1112, 276] width 288 height 23
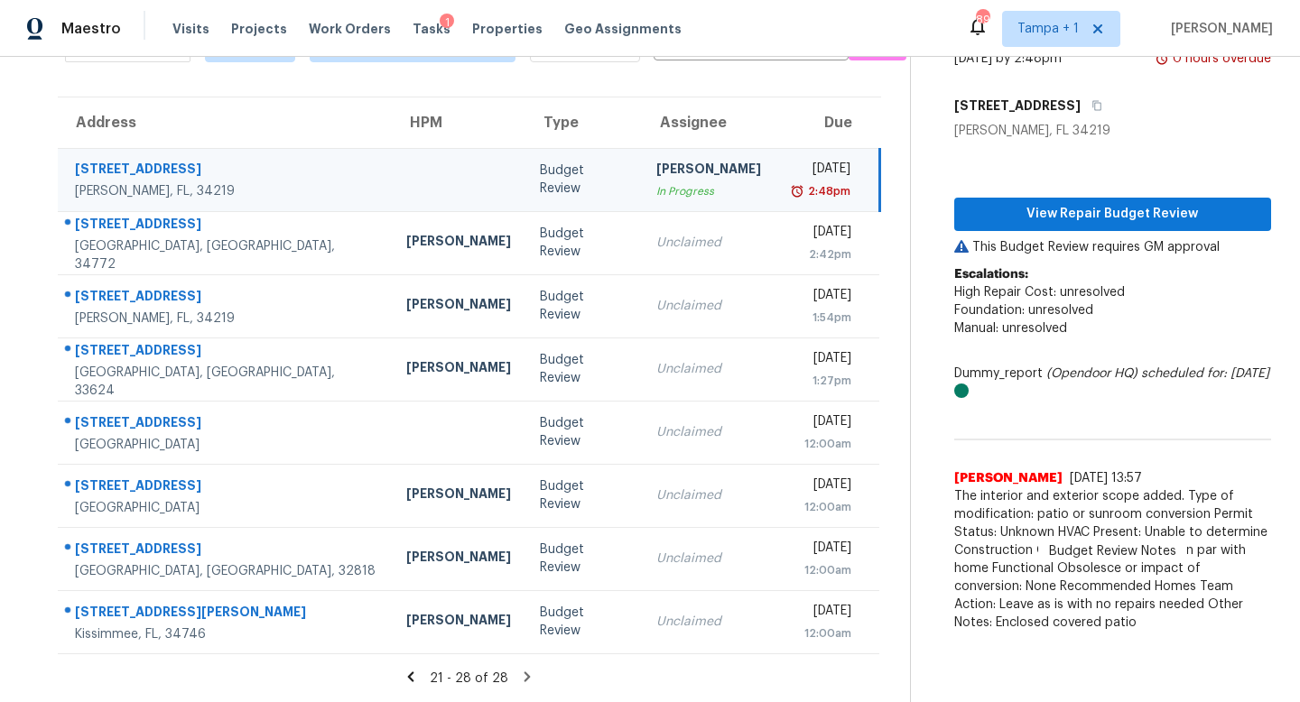
scroll to position [111, 0]
click at [410, 672] on icon at bounding box center [411, 678] width 16 height 16
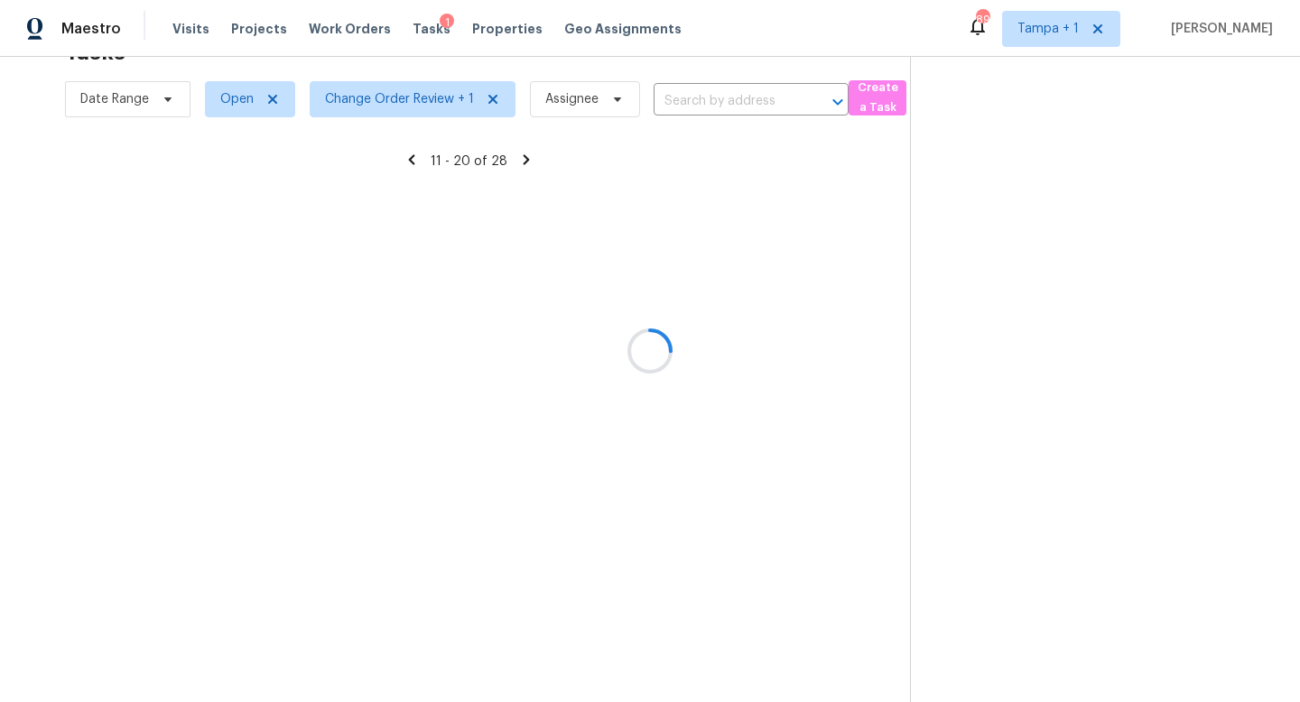
scroll to position [141, 0]
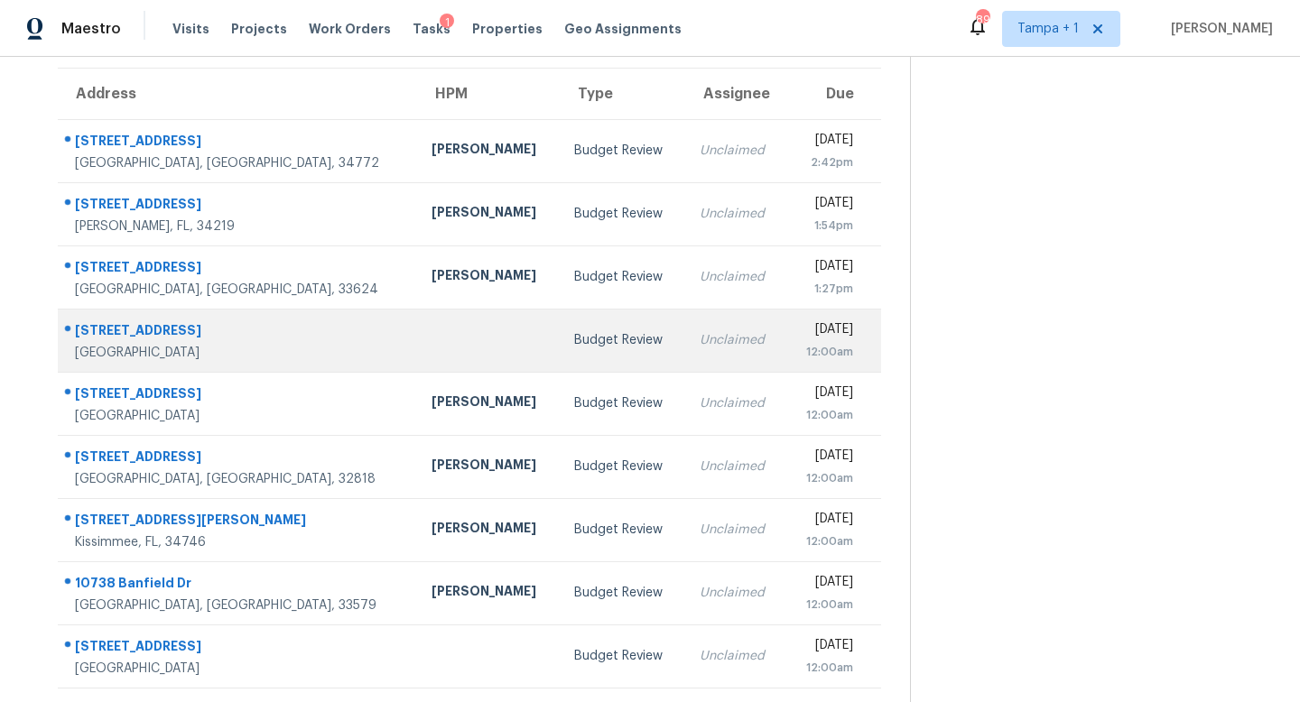
click at [560, 352] on td "Budget Review" at bounding box center [622, 340] width 125 height 63
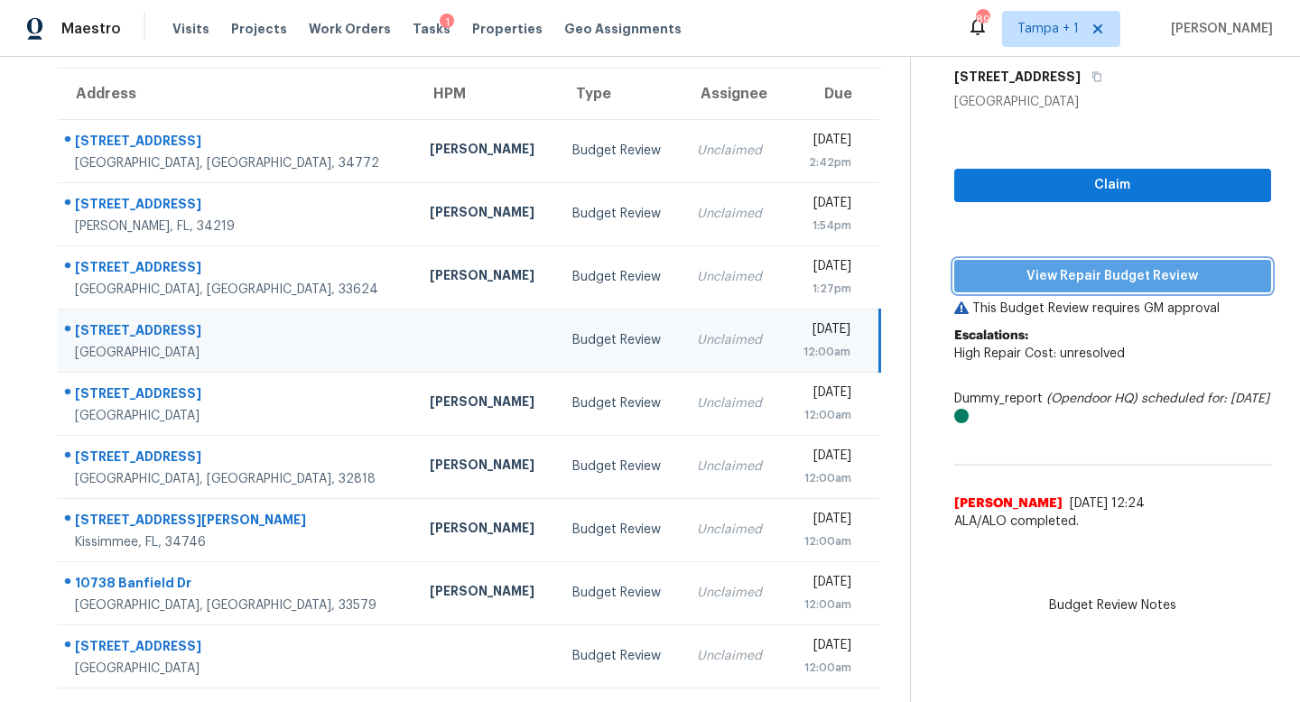
click at [1093, 279] on span "View Repair Budget Review" at bounding box center [1112, 276] width 288 height 23
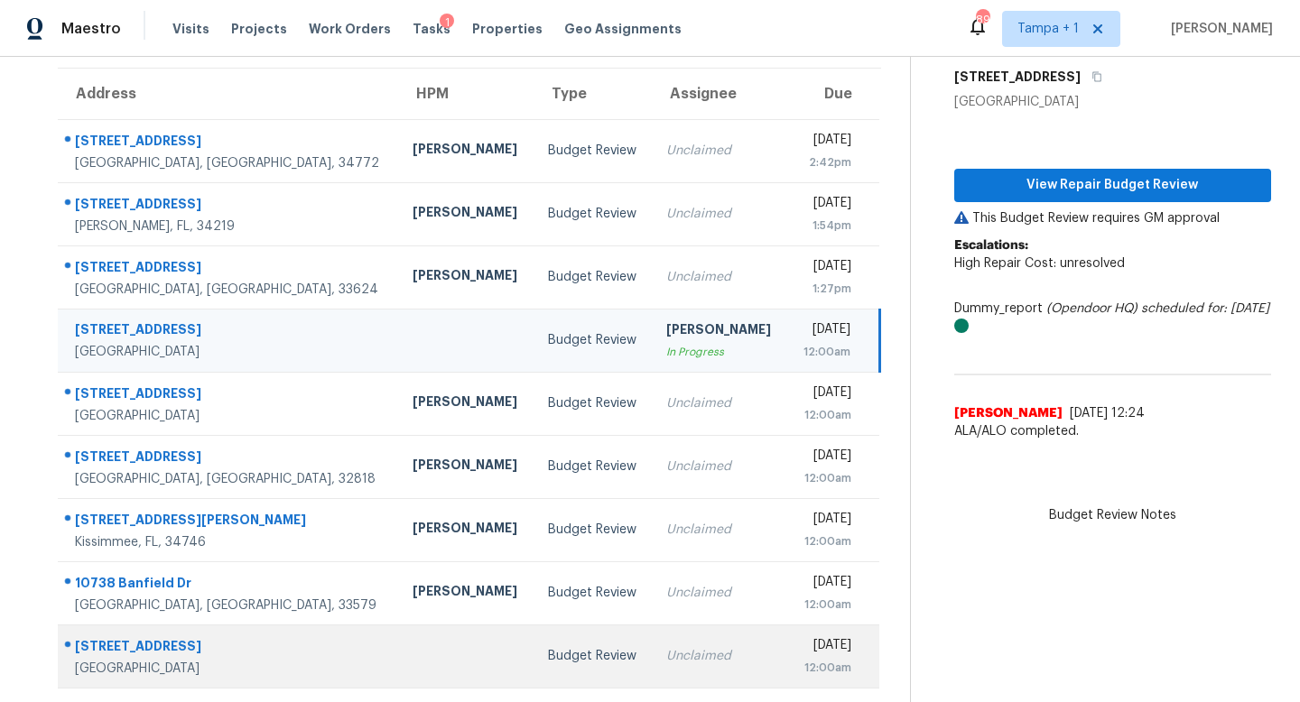
click at [652, 669] on td "Unclaimed" at bounding box center [719, 656] width 135 height 63
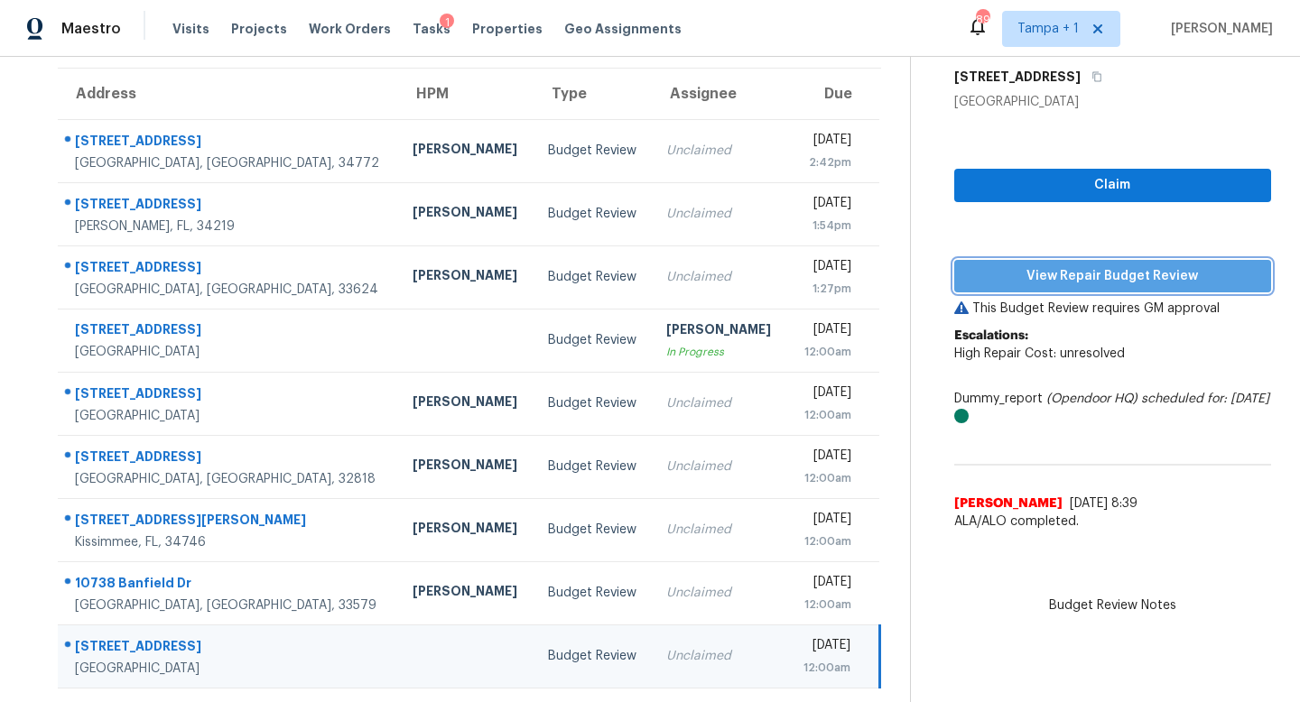
click at [1110, 276] on span "View Repair Budget Review" at bounding box center [1112, 276] width 288 height 23
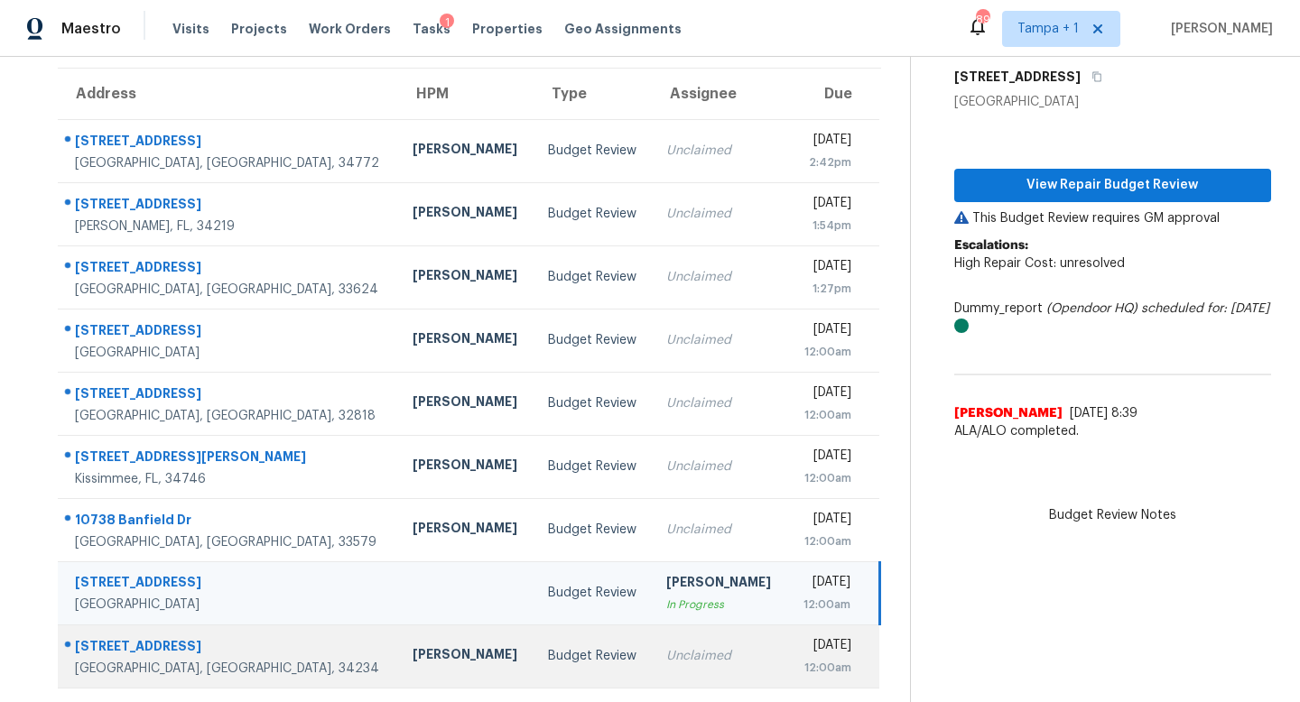
scroll to position [237, 0]
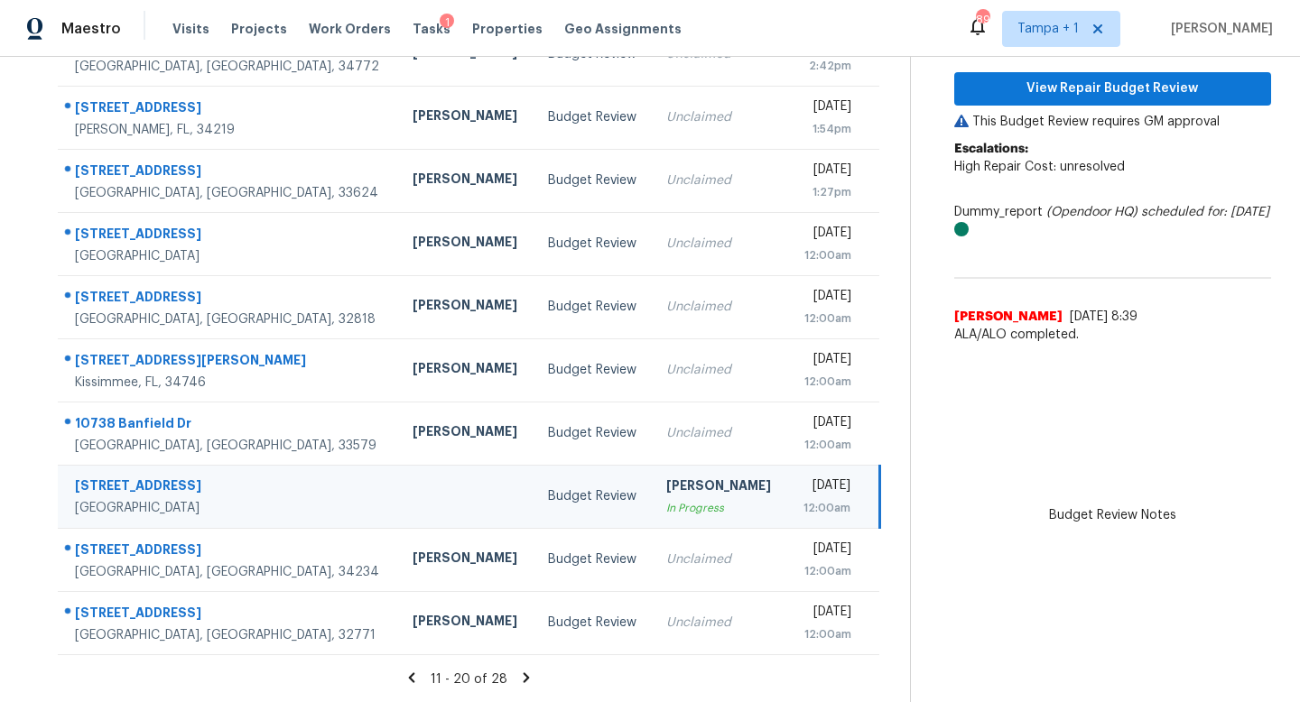
click at [523, 679] on icon at bounding box center [526, 677] width 6 height 10
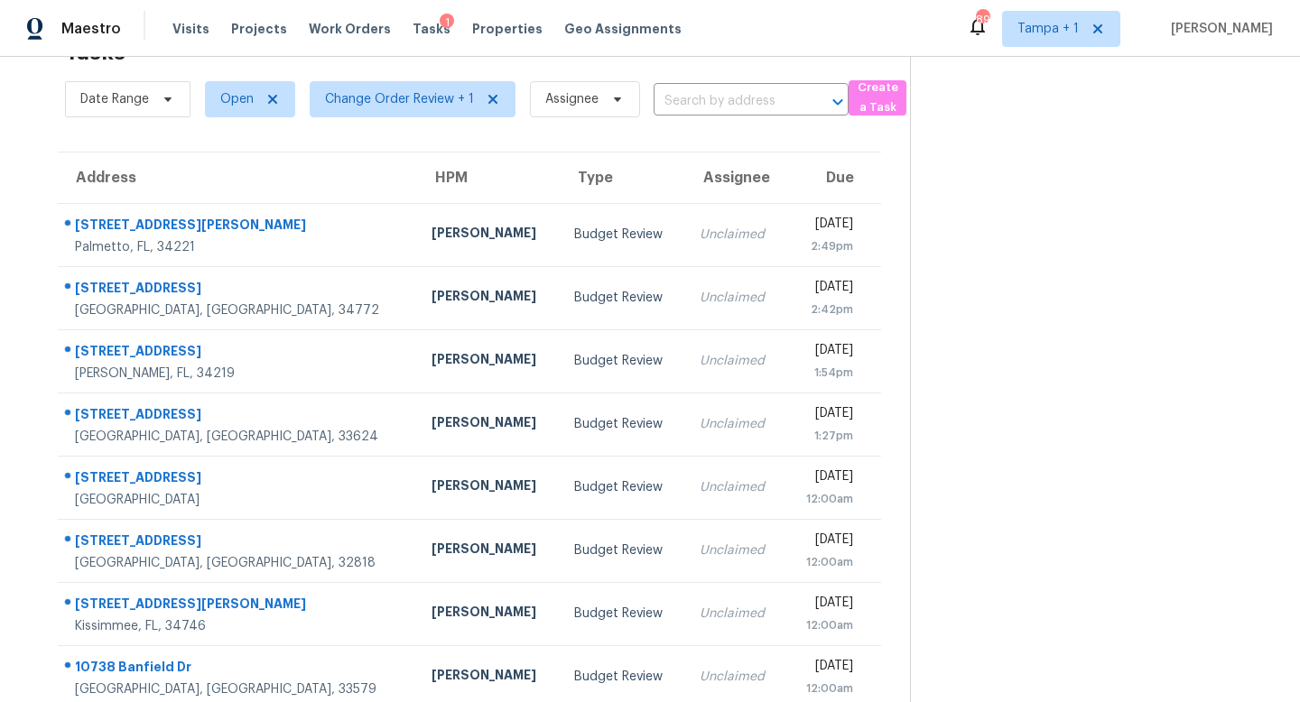
scroll to position [111, 0]
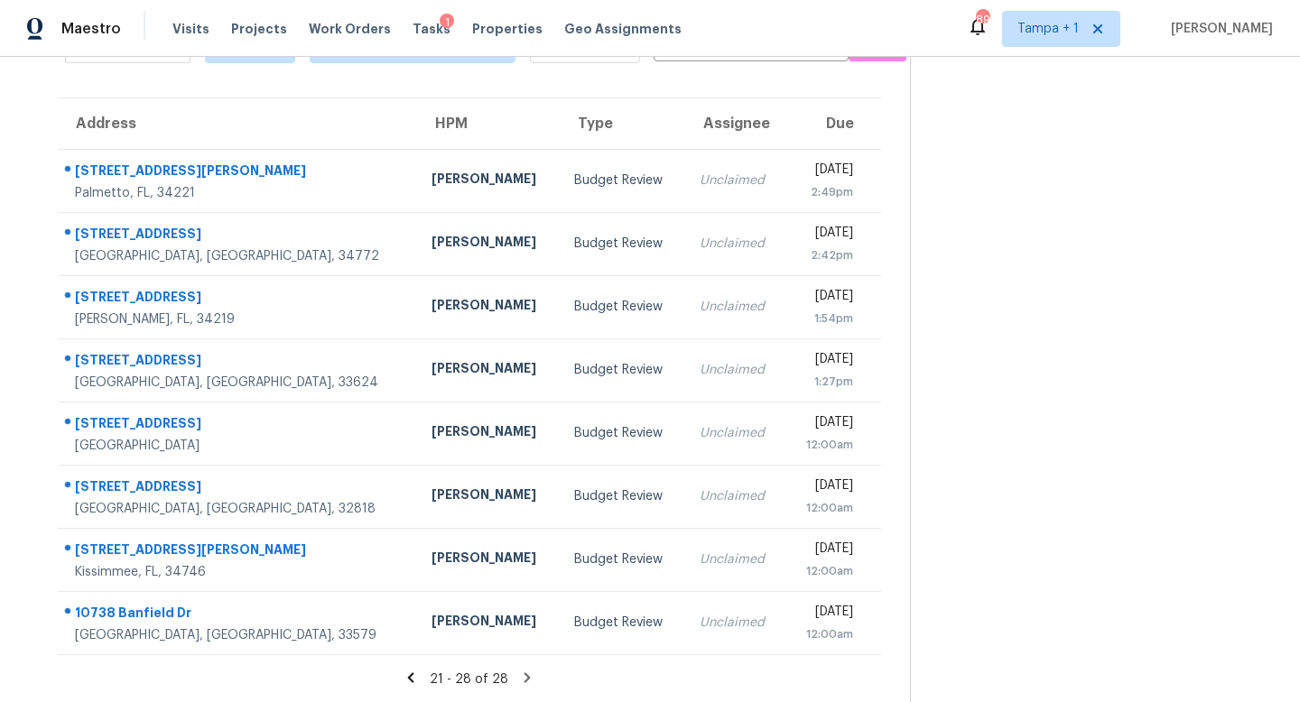
click at [521, 678] on icon at bounding box center [527, 678] width 16 height 16
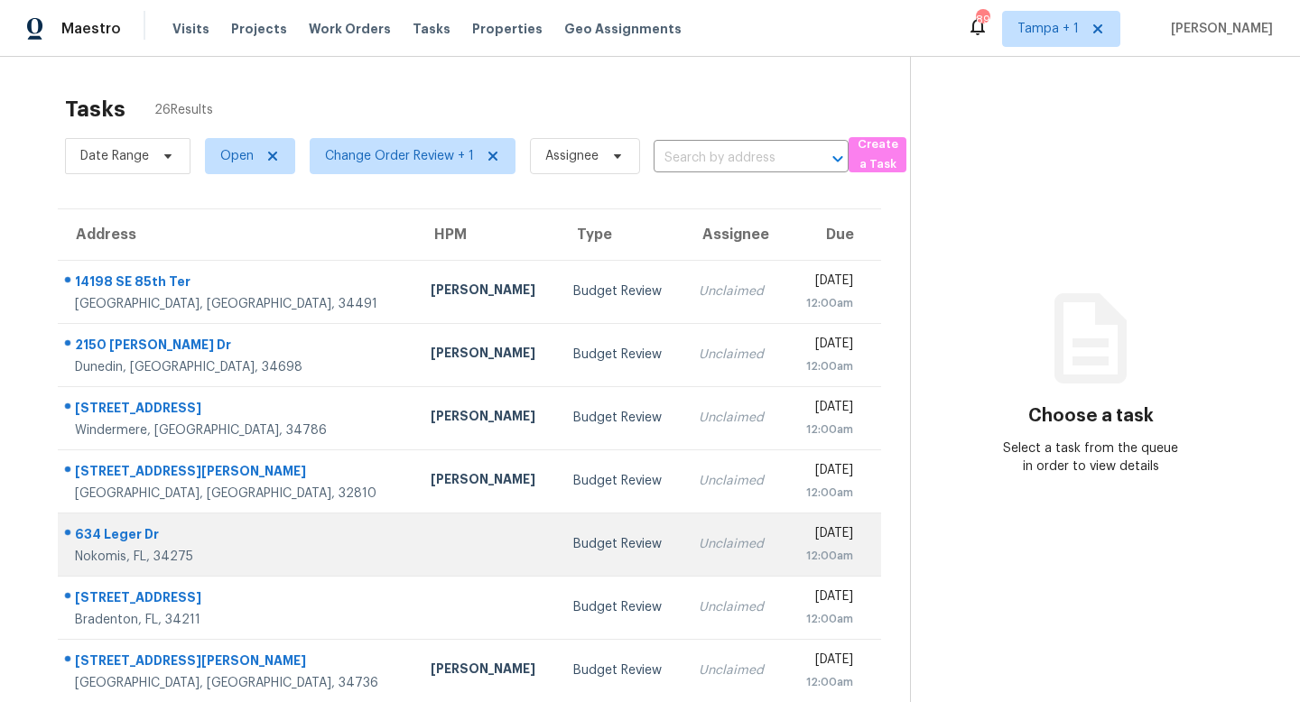
click at [559, 560] on td "Budget Review" at bounding box center [621, 544] width 125 height 63
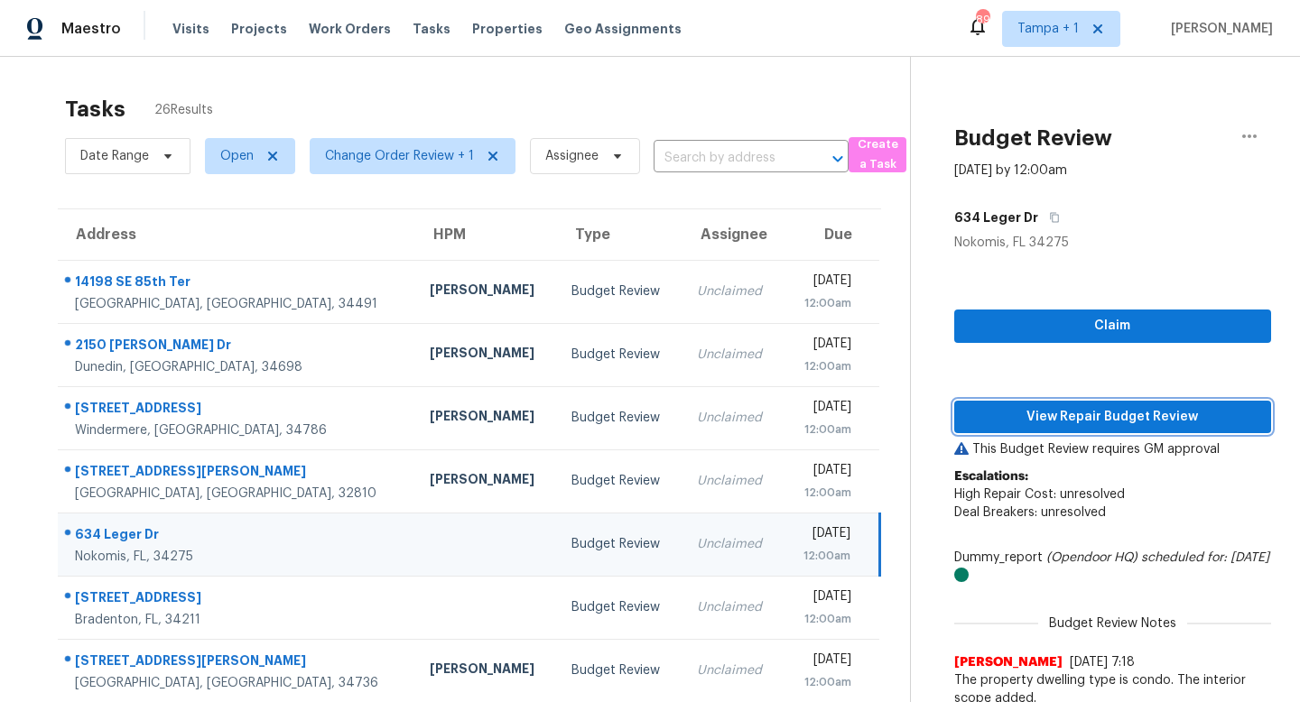
click at [1104, 422] on span "View Repair Budget Review" at bounding box center [1112, 417] width 288 height 23
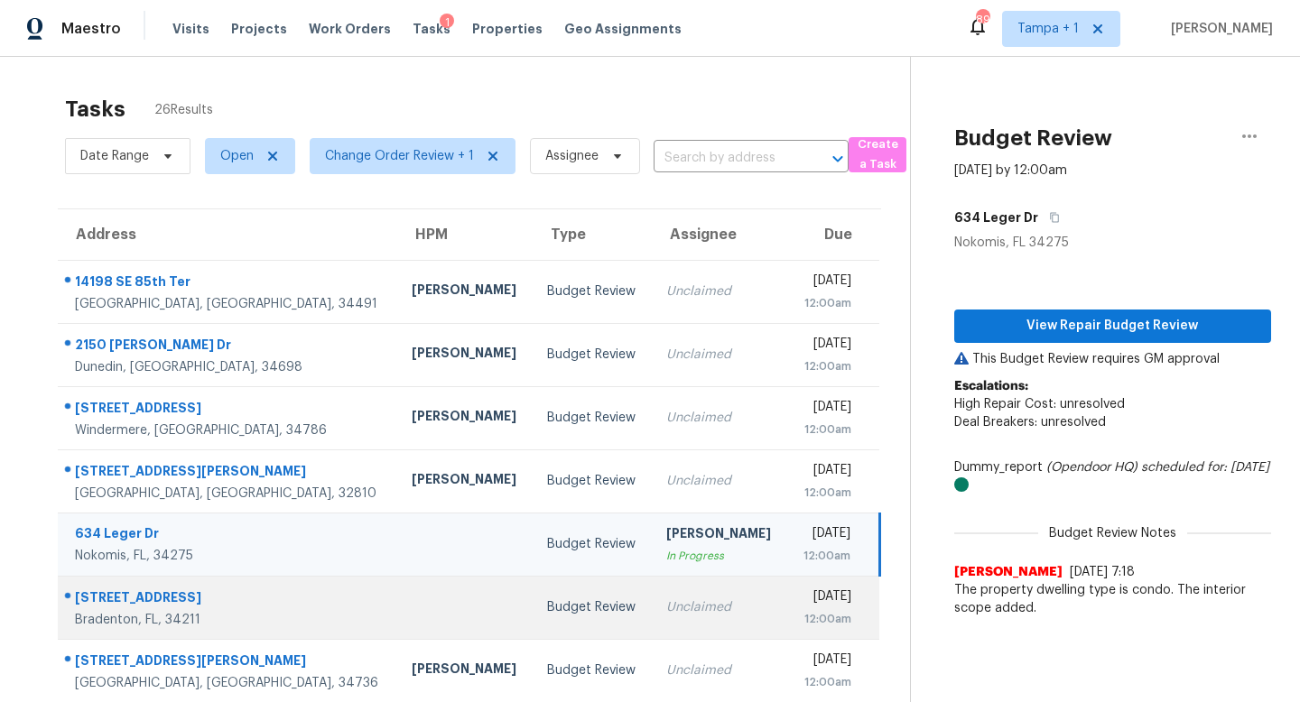
click at [547, 603] on div "Budget Review" at bounding box center [592, 607] width 90 height 18
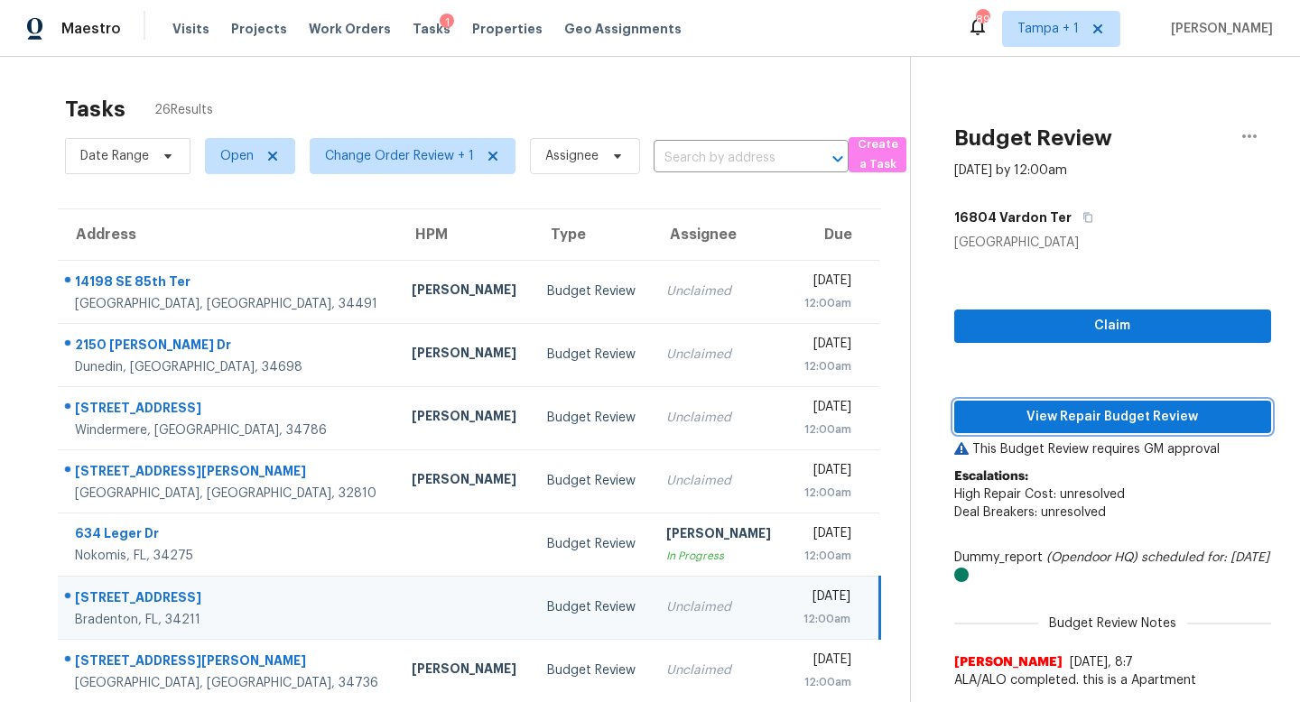
click at [1100, 413] on span "View Repair Budget Review" at bounding box center [1112, 417] width 288 height 23
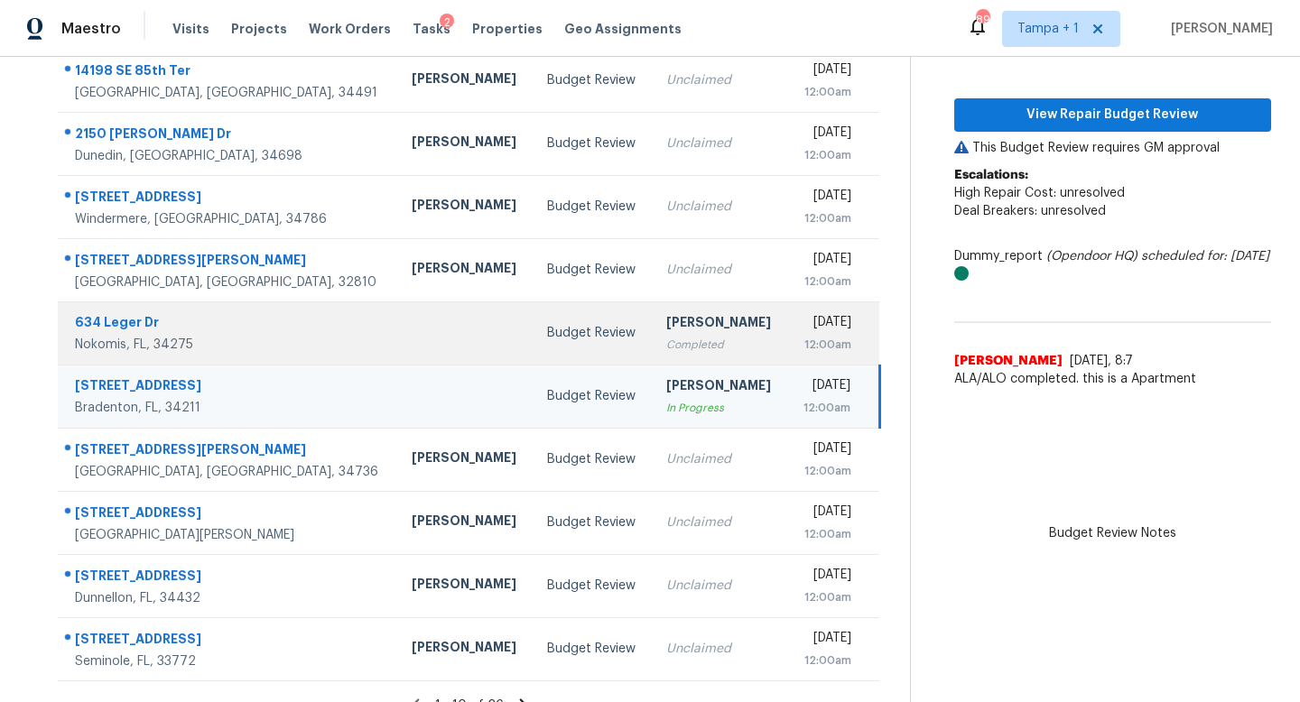
scroll to position [237, 0]
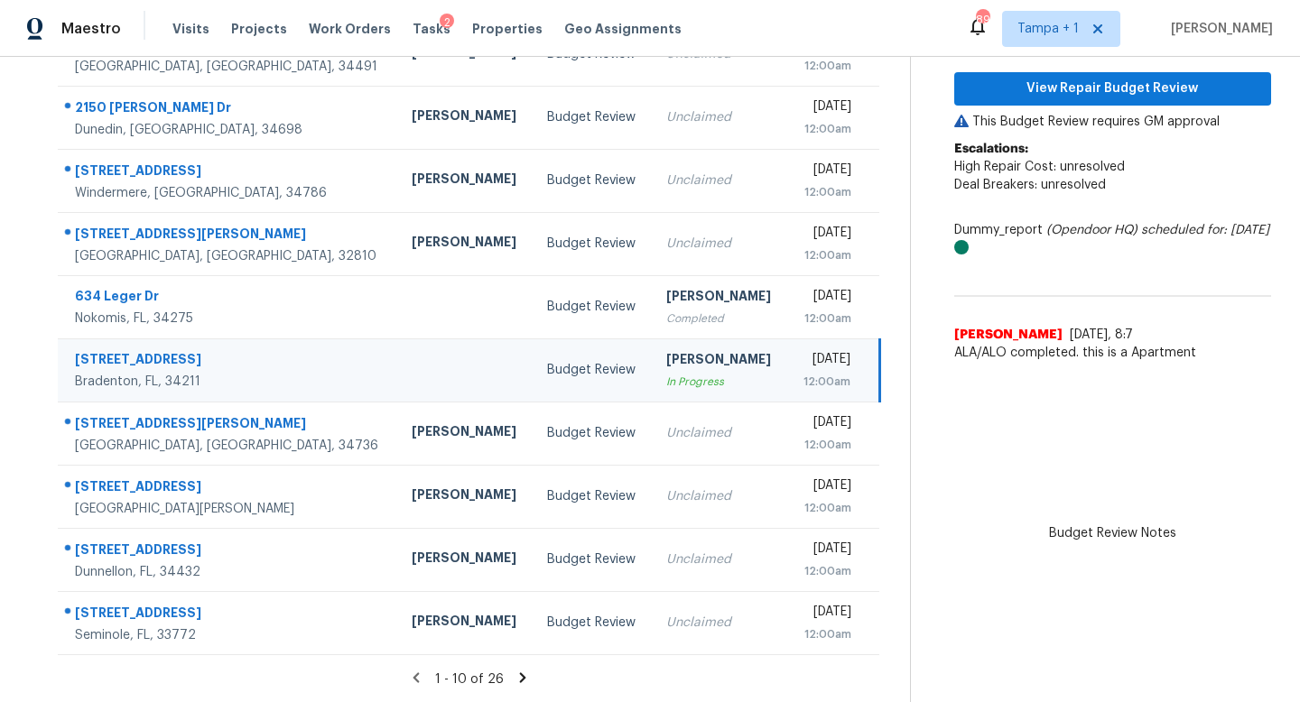
click at [519, 676] on icon at bounding box center [522, 677] width 6 height 10
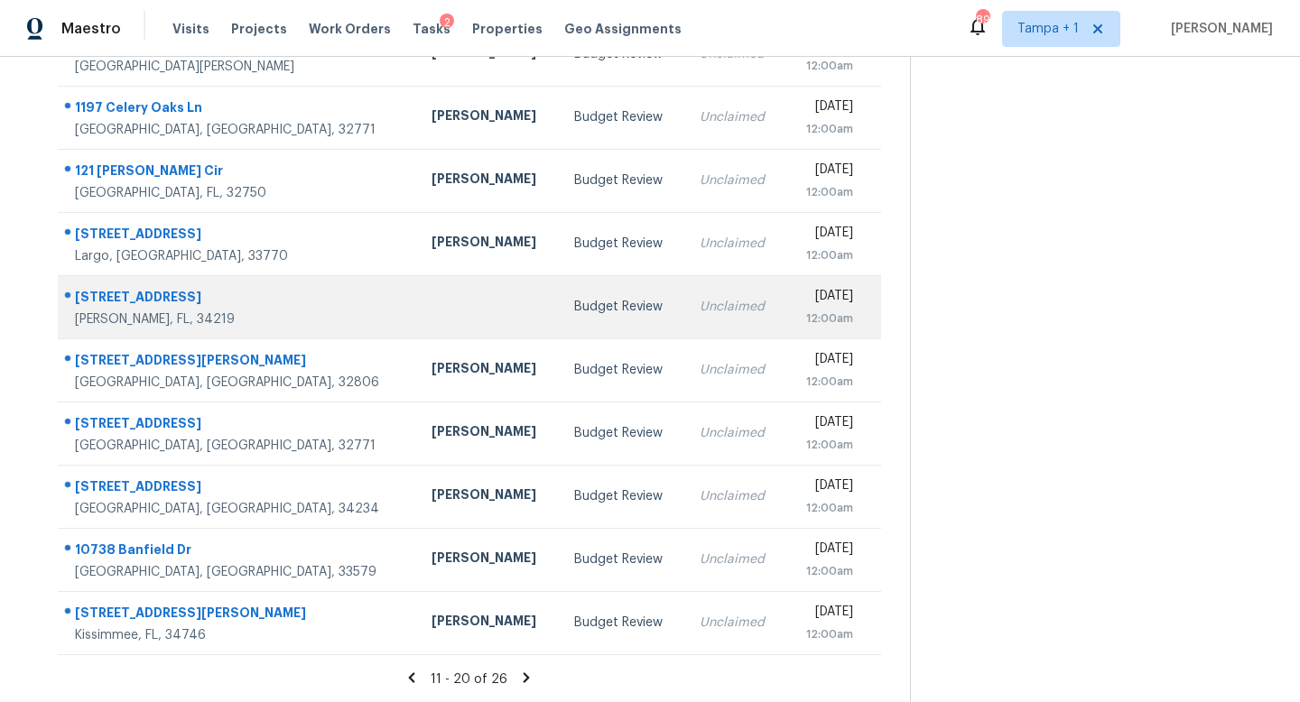
click at [417, 318] on td at bounding box center [488, 306] width 143 height 63
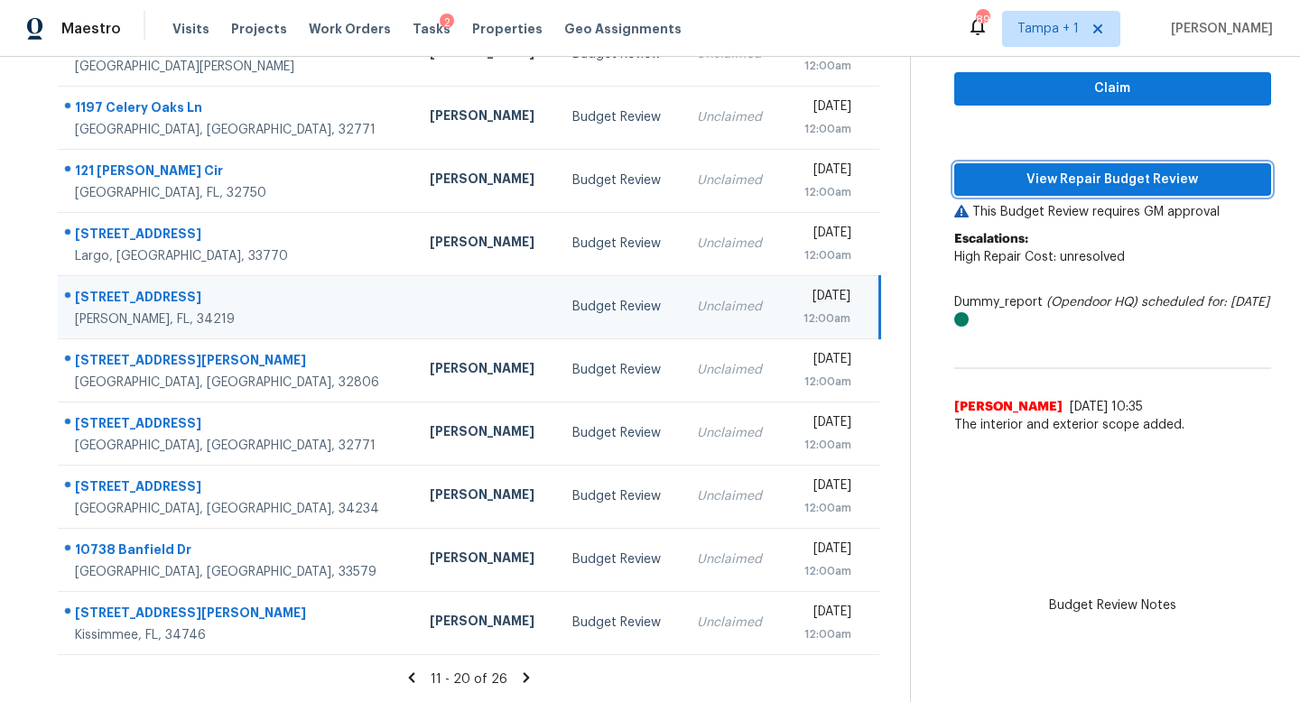
click at [1118, 181] on span "View Repair Budget Review" at bounding box center [1112, 180] width 288 height 23
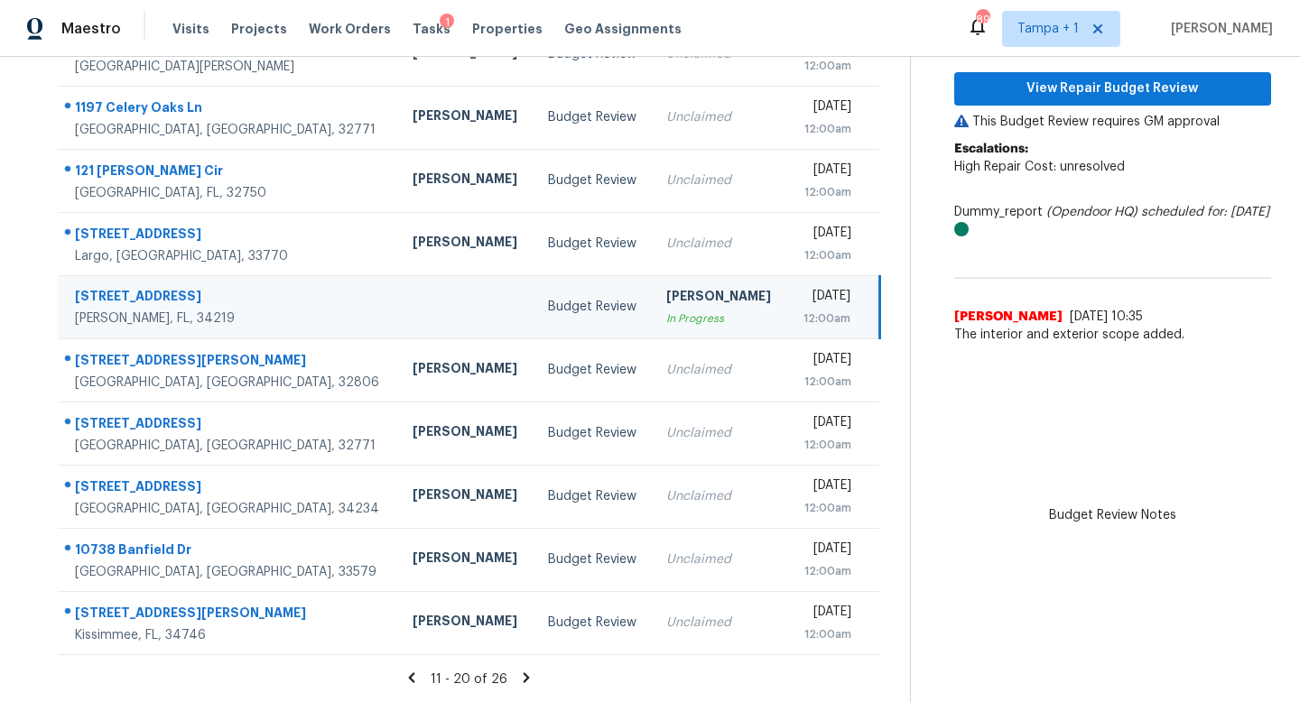
click at [521, 675] on icon at bounding box center [526, 678] width 16 height 16
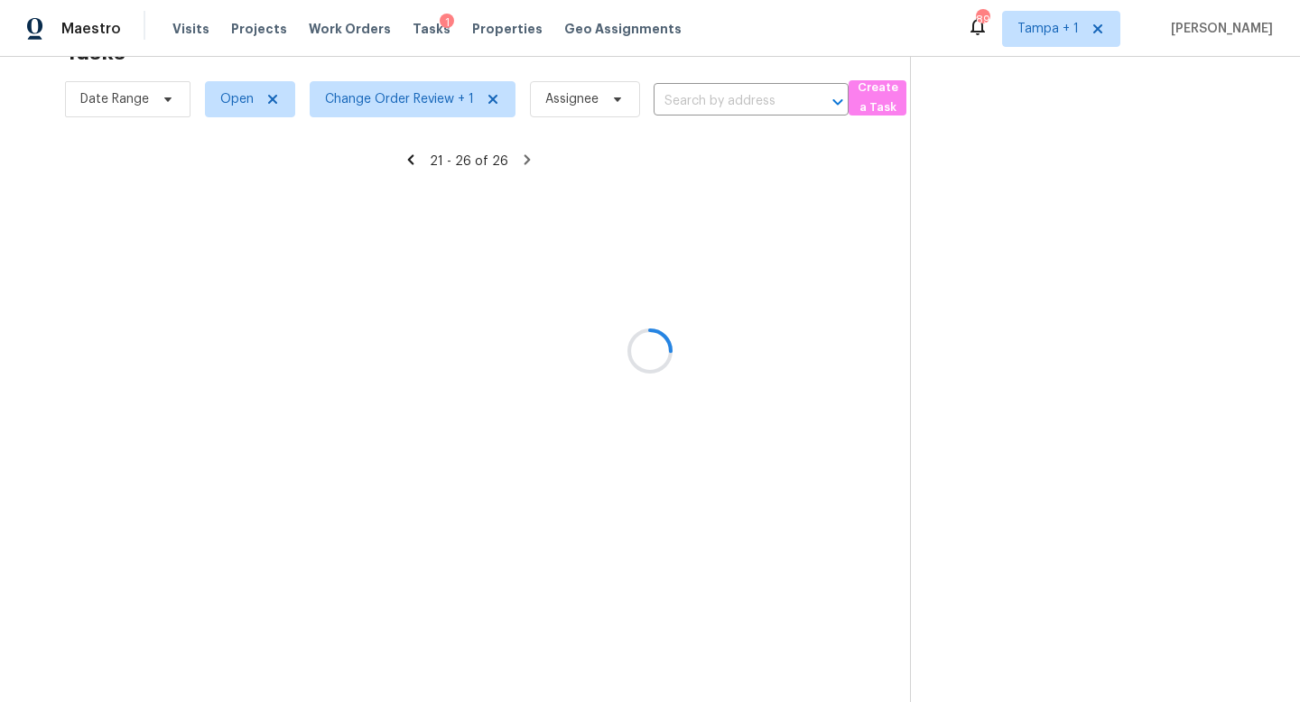
scroll to position [57, 0]
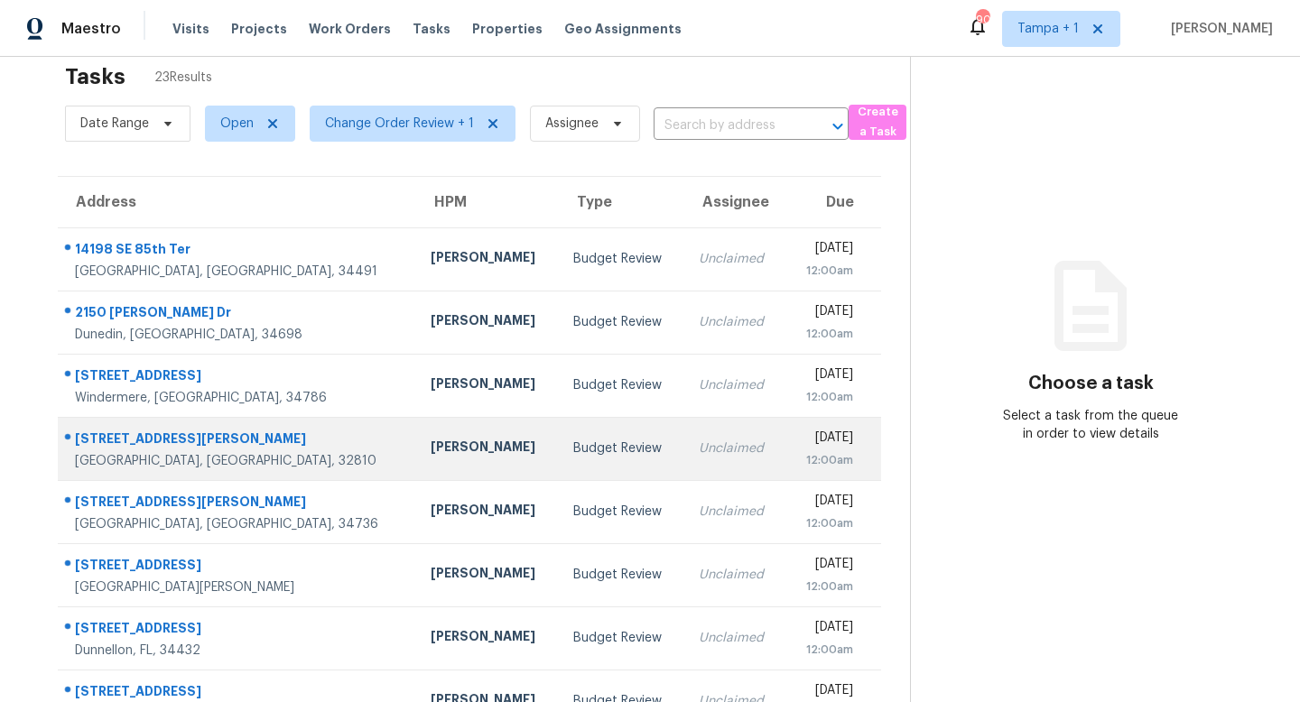
scroll to position [35, 0]
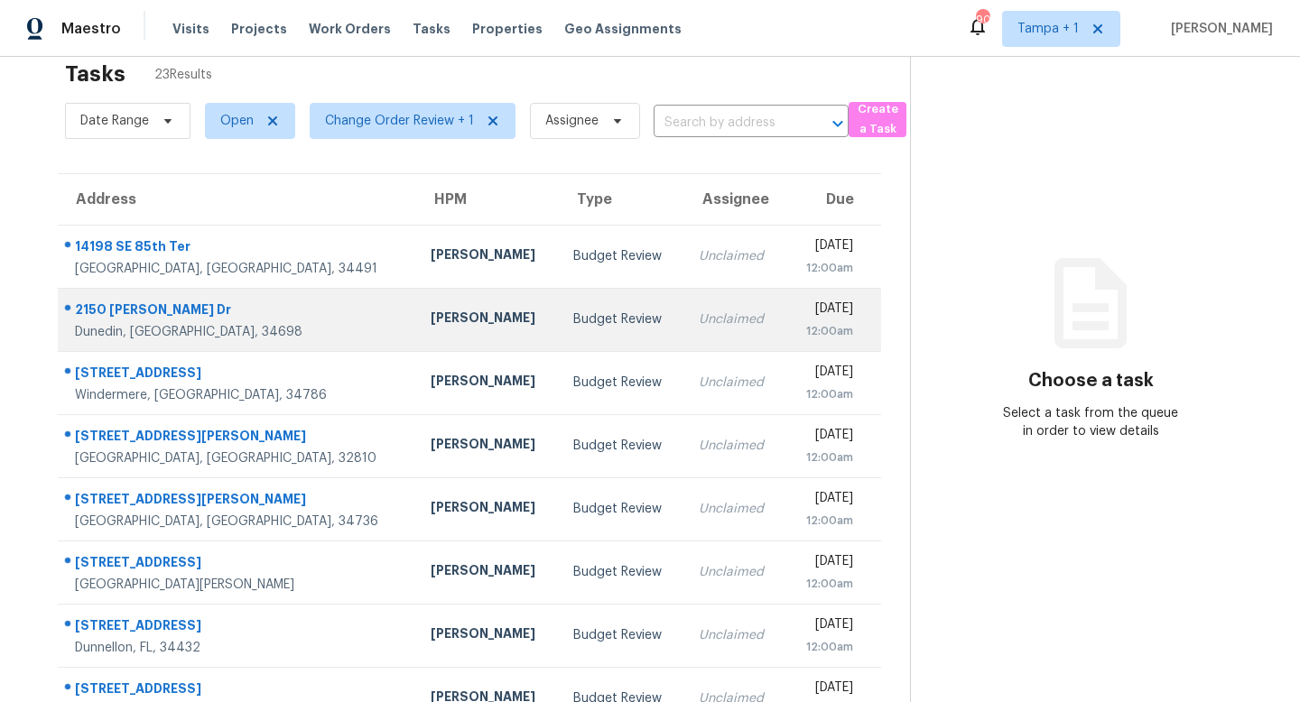
click at [431, 309] on div "Mat Smith" at bounding box center [488, 320] width 114 height 23
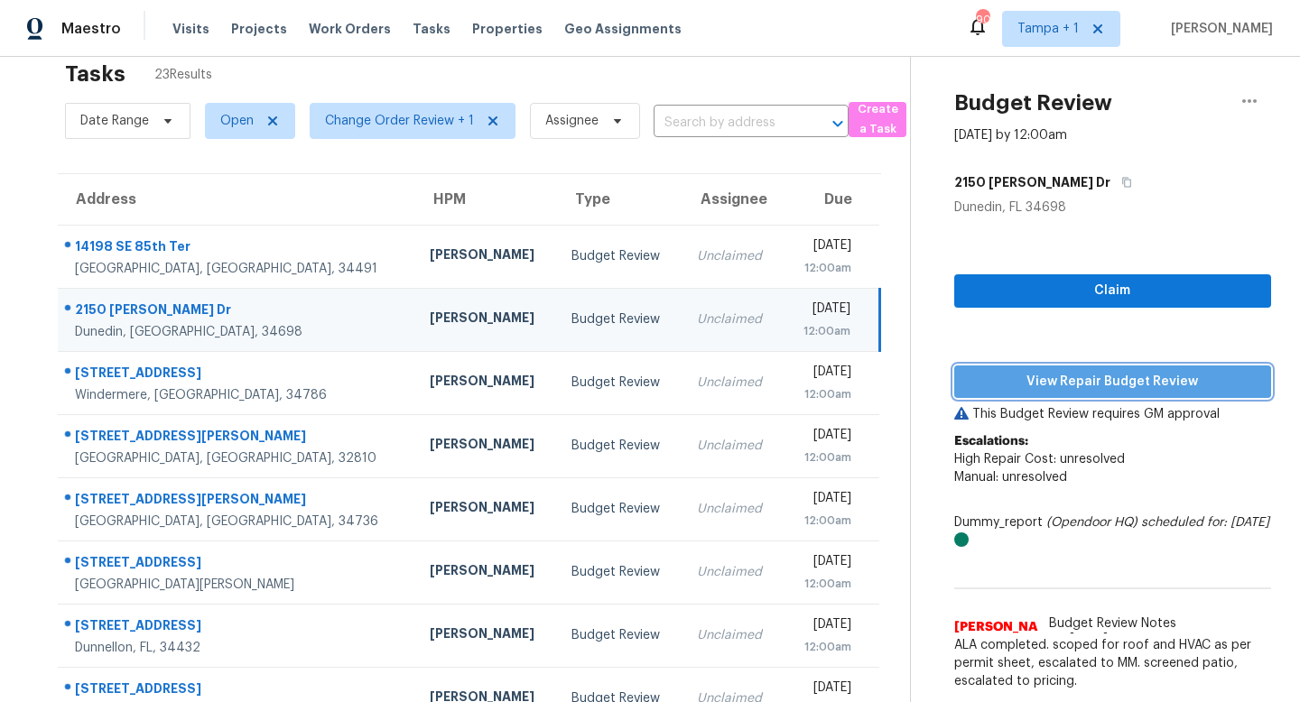
click at [1094, 389] on span "View Repair Budget Review" at bounding box center [1112, 382] width 288 height 23
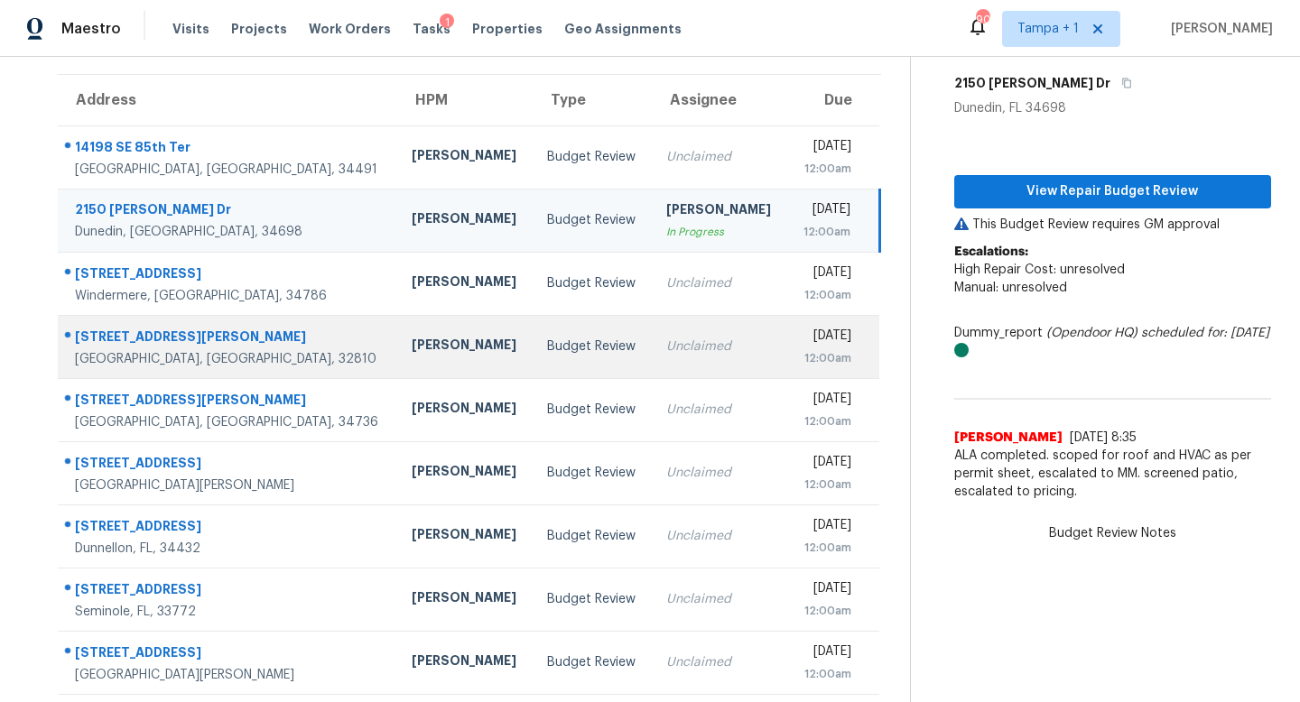
scroll to position [153, 0]
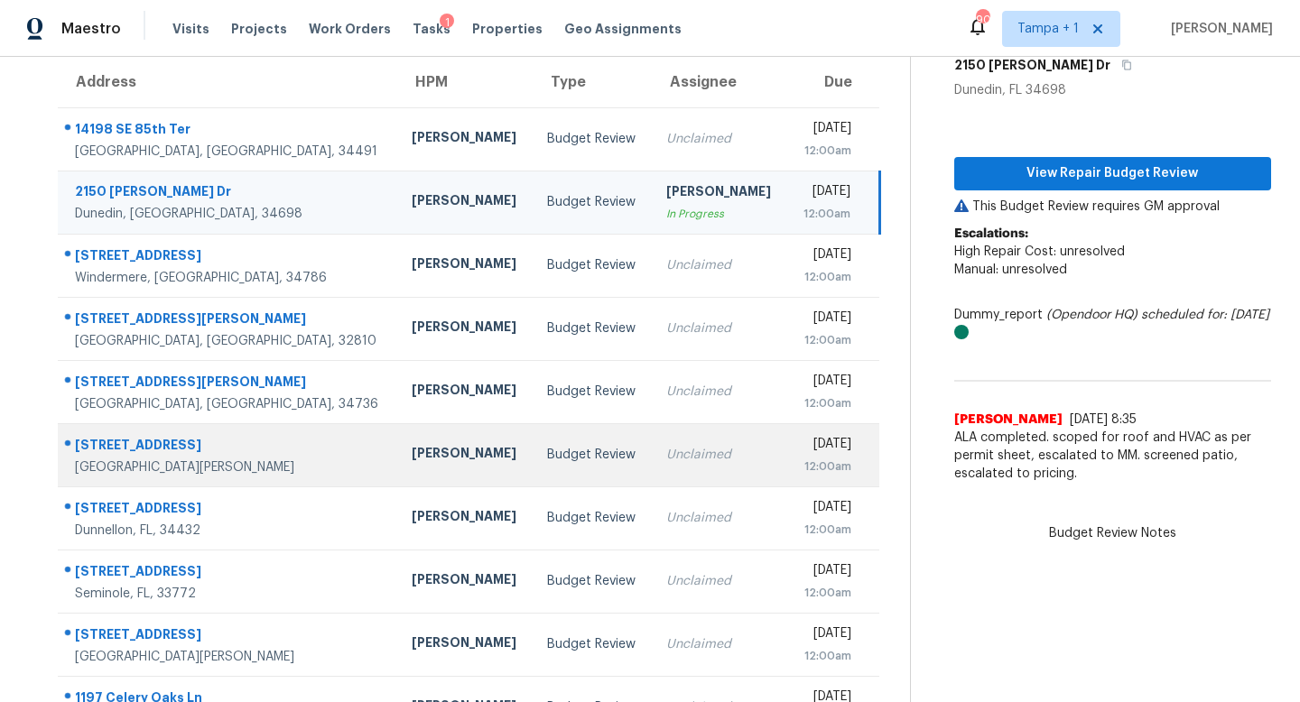
click at [547, 450] on div "Budget Review" at bounding box center [592, 455] width 90 height 18
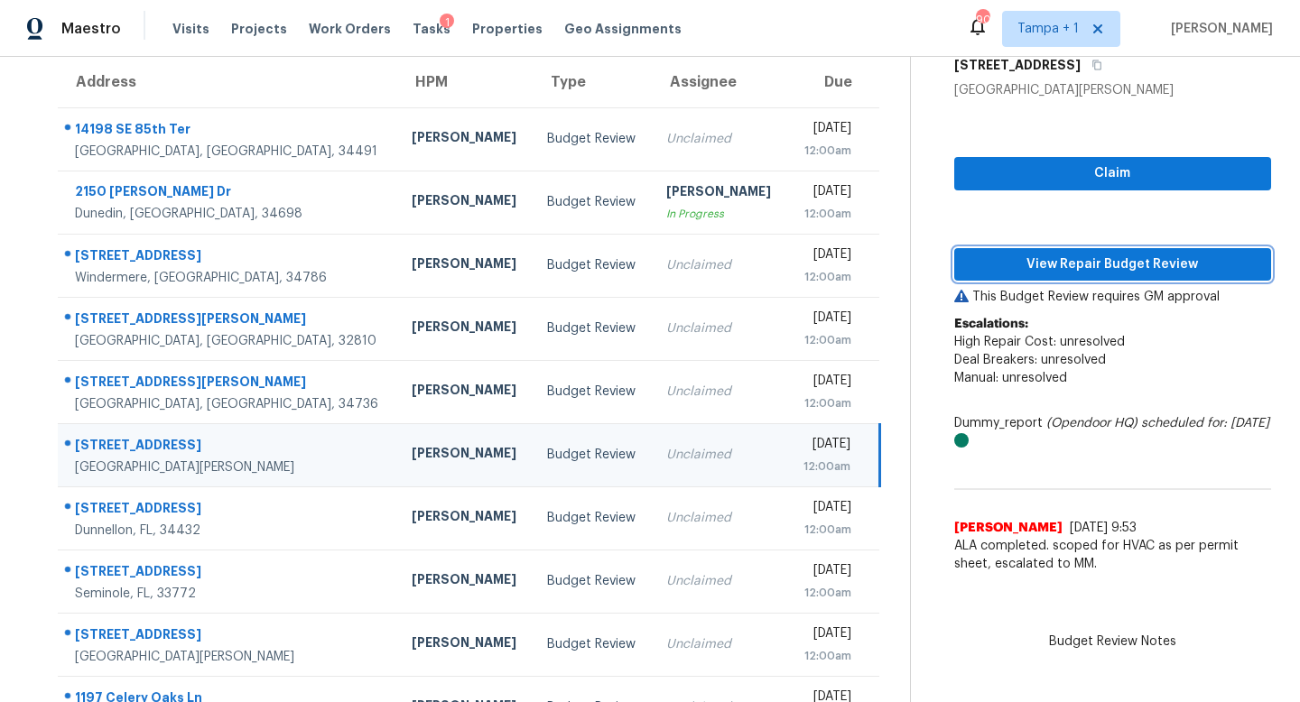
click at [1085, 269] on span "View Repair Budget Review" at bounding box center [1112, 265] width 288 height 23
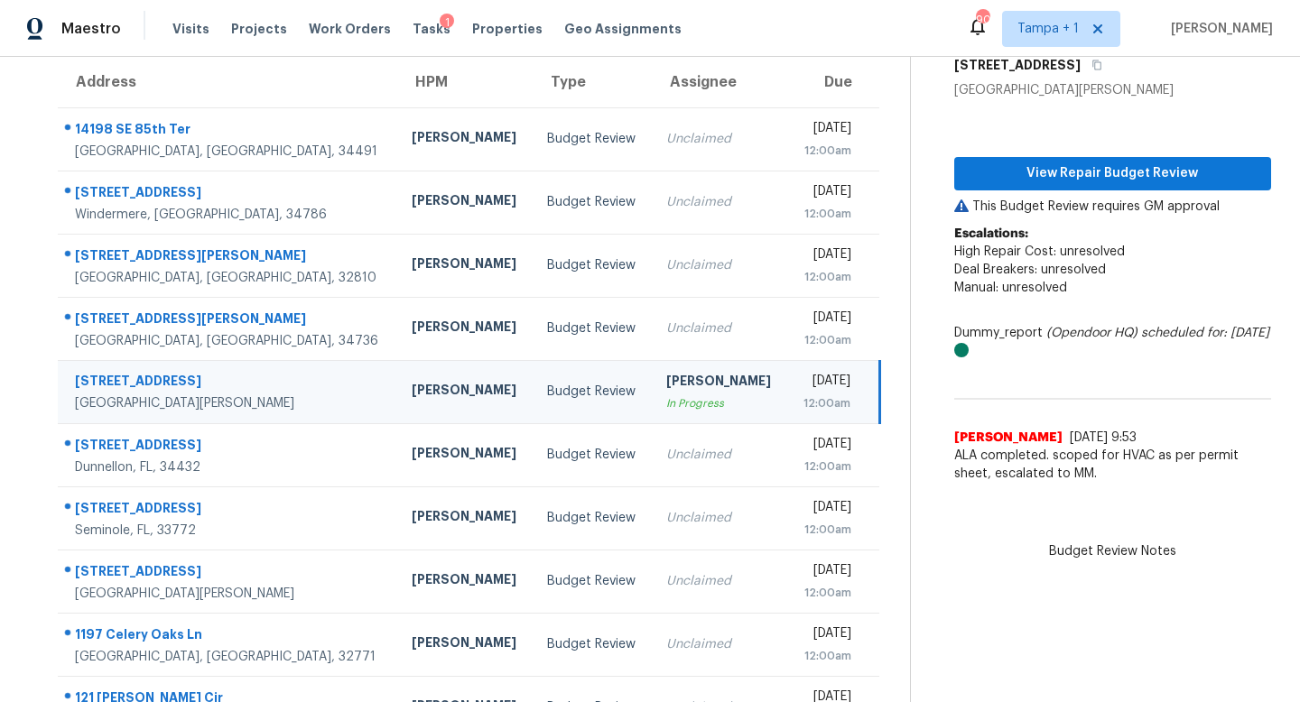
click at [801, 388] on div "[DATE]" at bounding box center [825, 383] width 48 height 23
click at [1130, 184] on button "View Repair Budget Review" at bounding box center [1112, 173] width 317 height 33
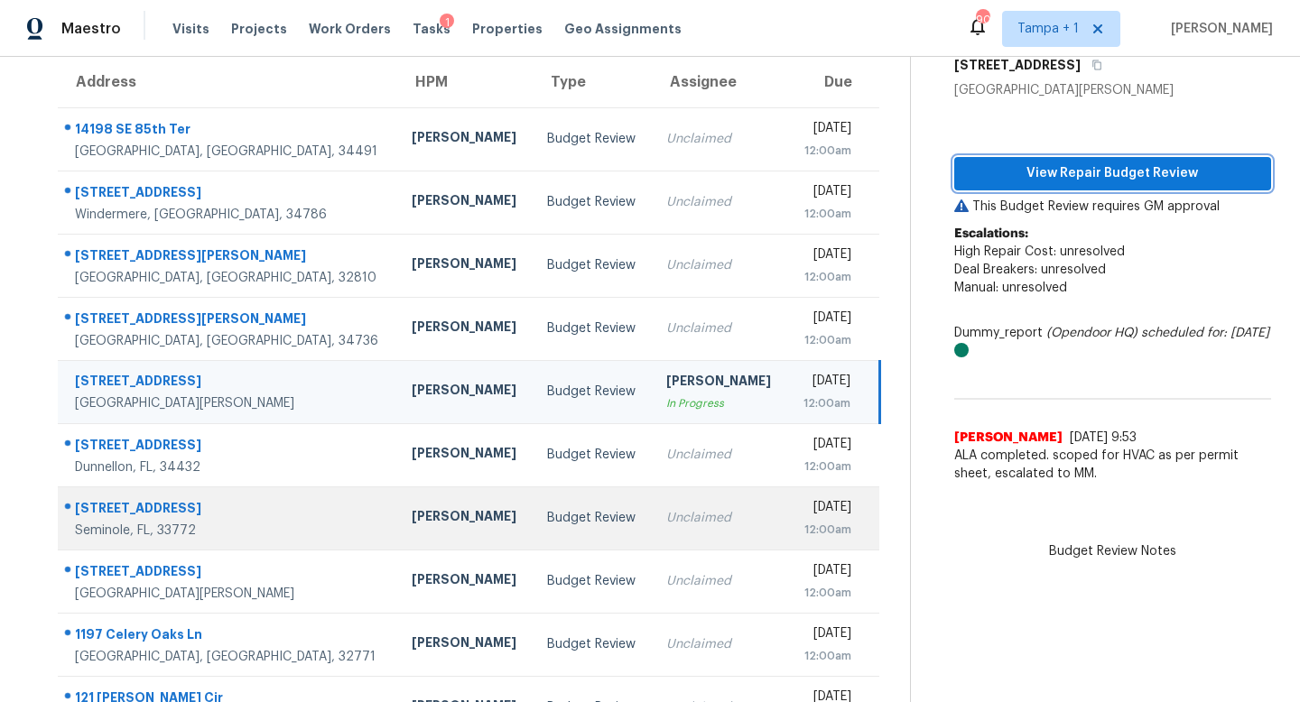
scroll to position [237, 0]
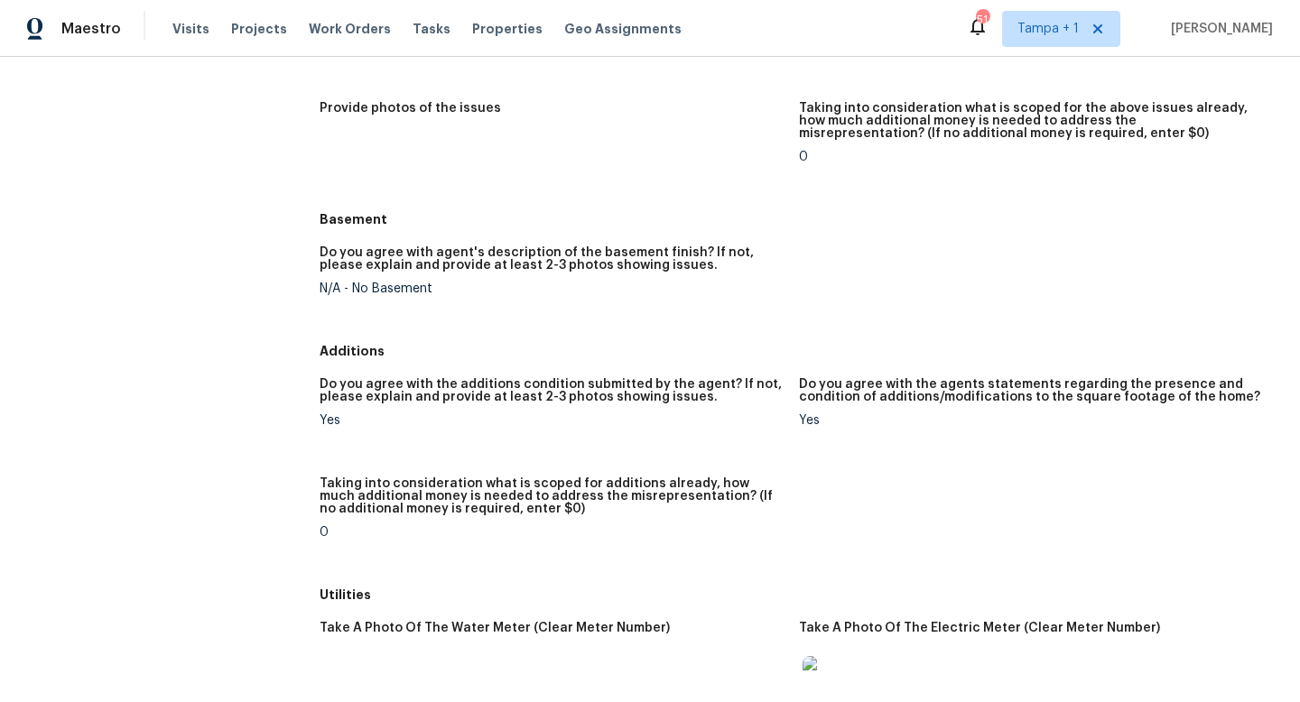
scroll to position [2176, 0]
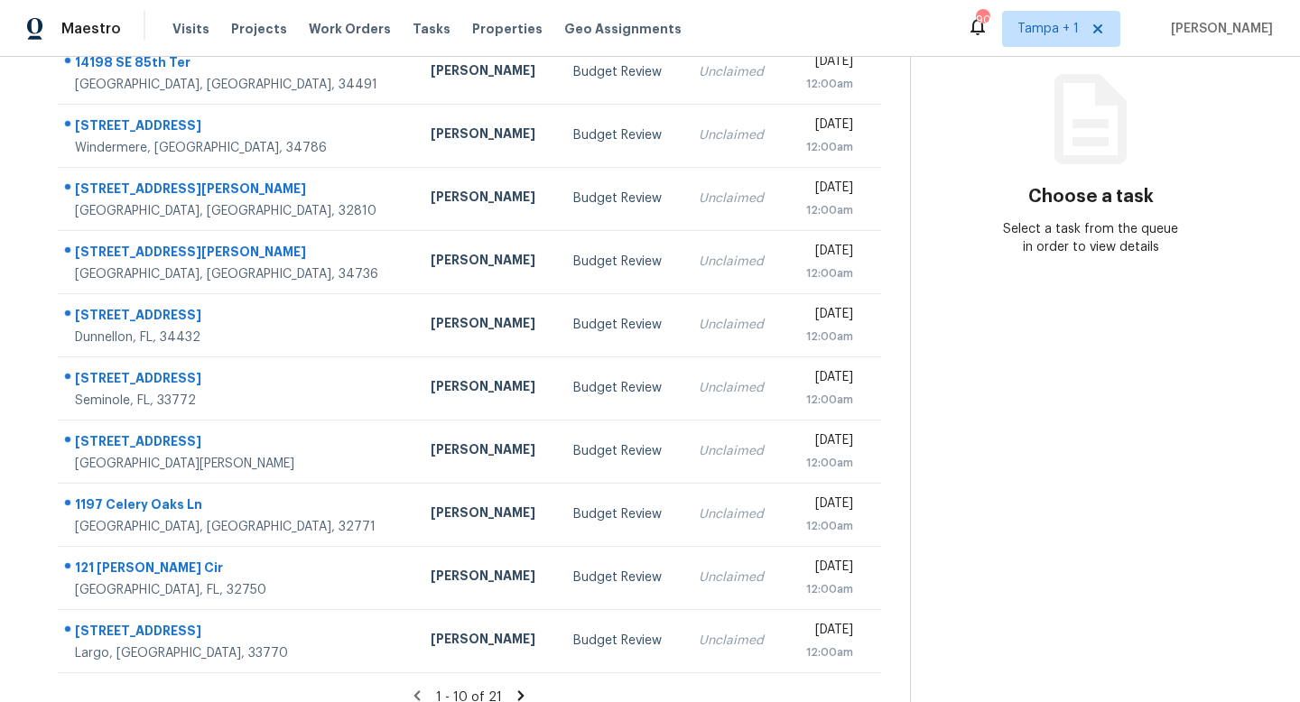
scroll to position [237, 0]
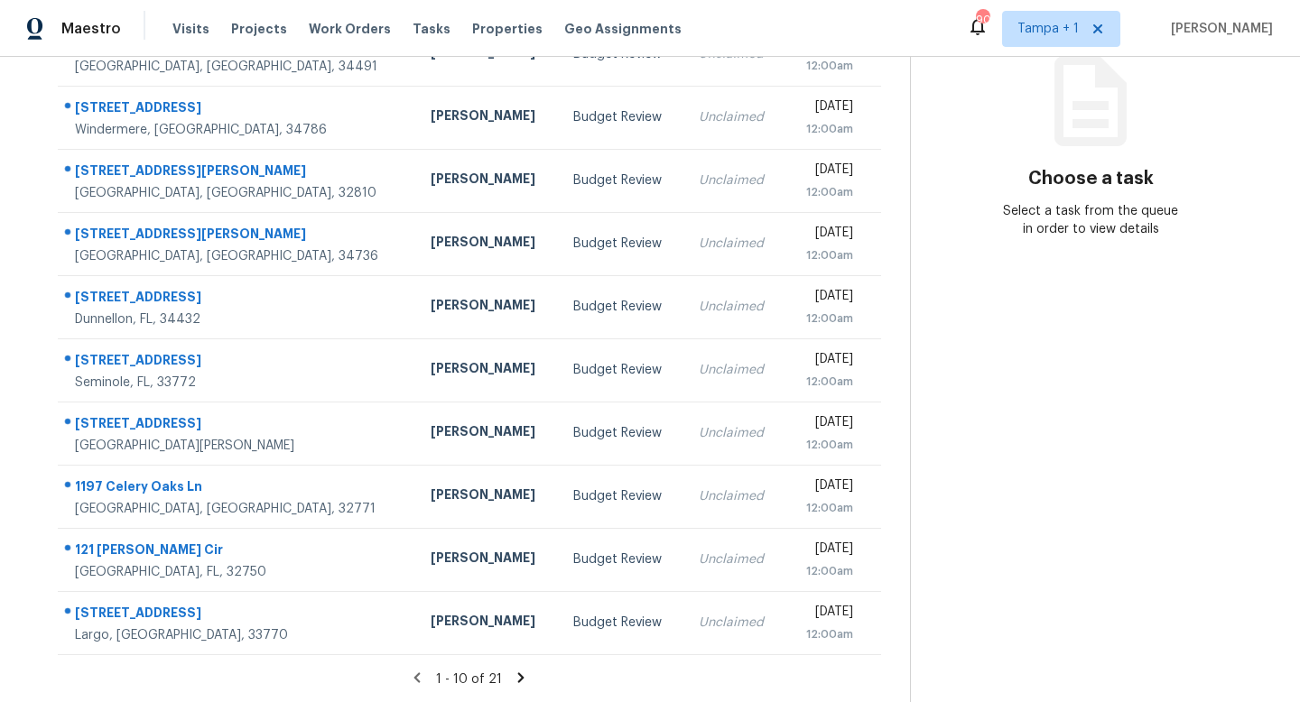
click at [520, 678] on icon at bounding box center [521, 677] width 6 height 10
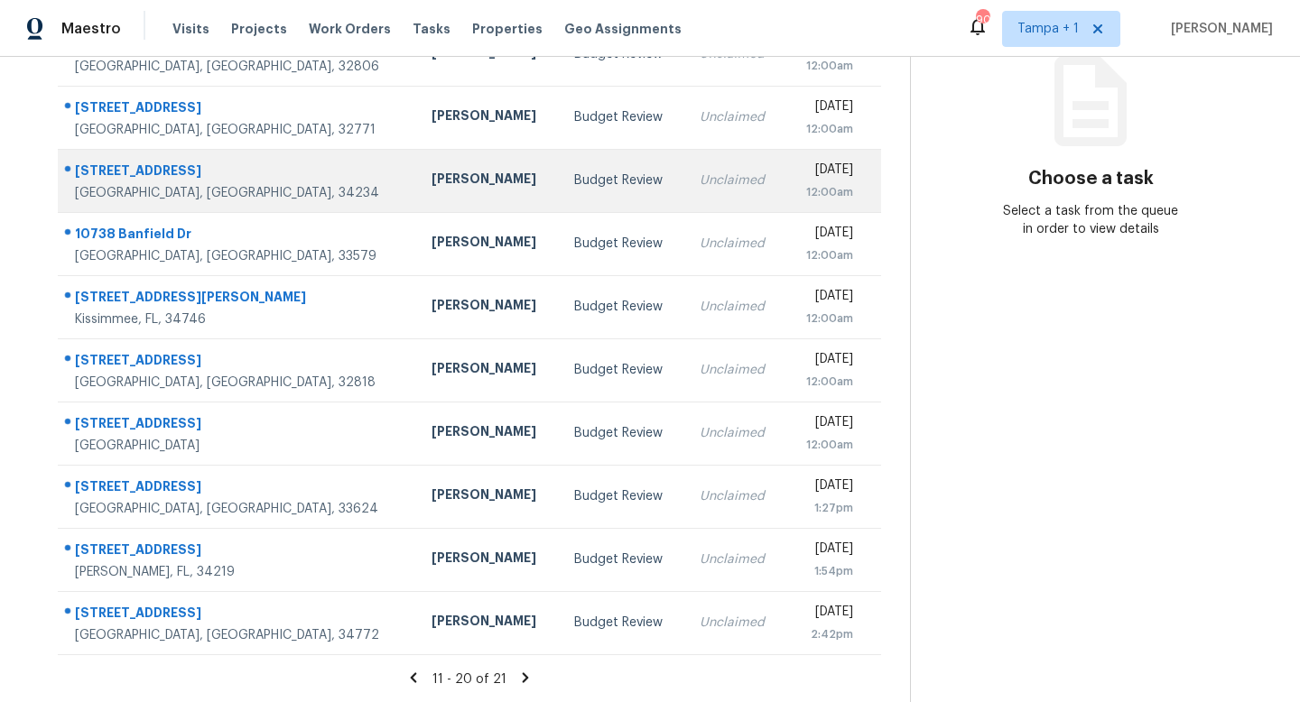
click at [218, 178] on div "[STREET_ADDRESS]" at bounding box center [239, 173] width 328 height 23
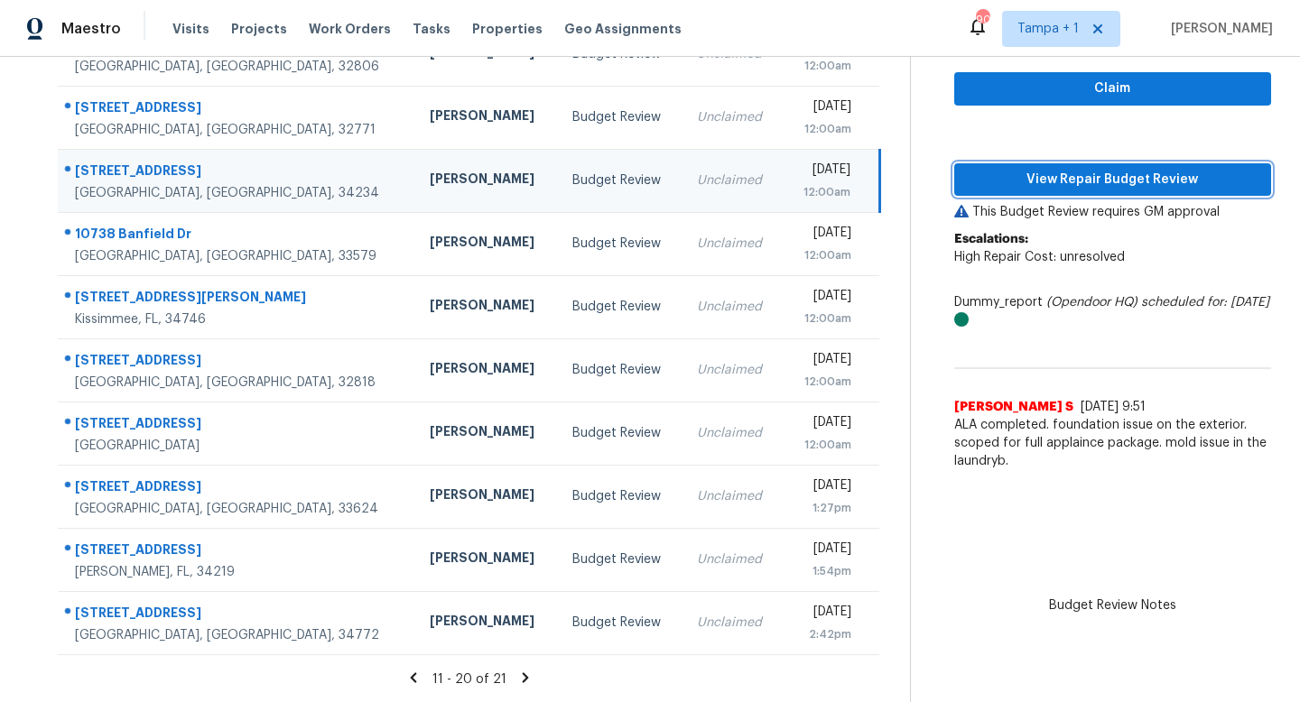
click at [1091, 177] on span "View Repair Budget Review" at bounding box center [1112, 180] width 288 height 23
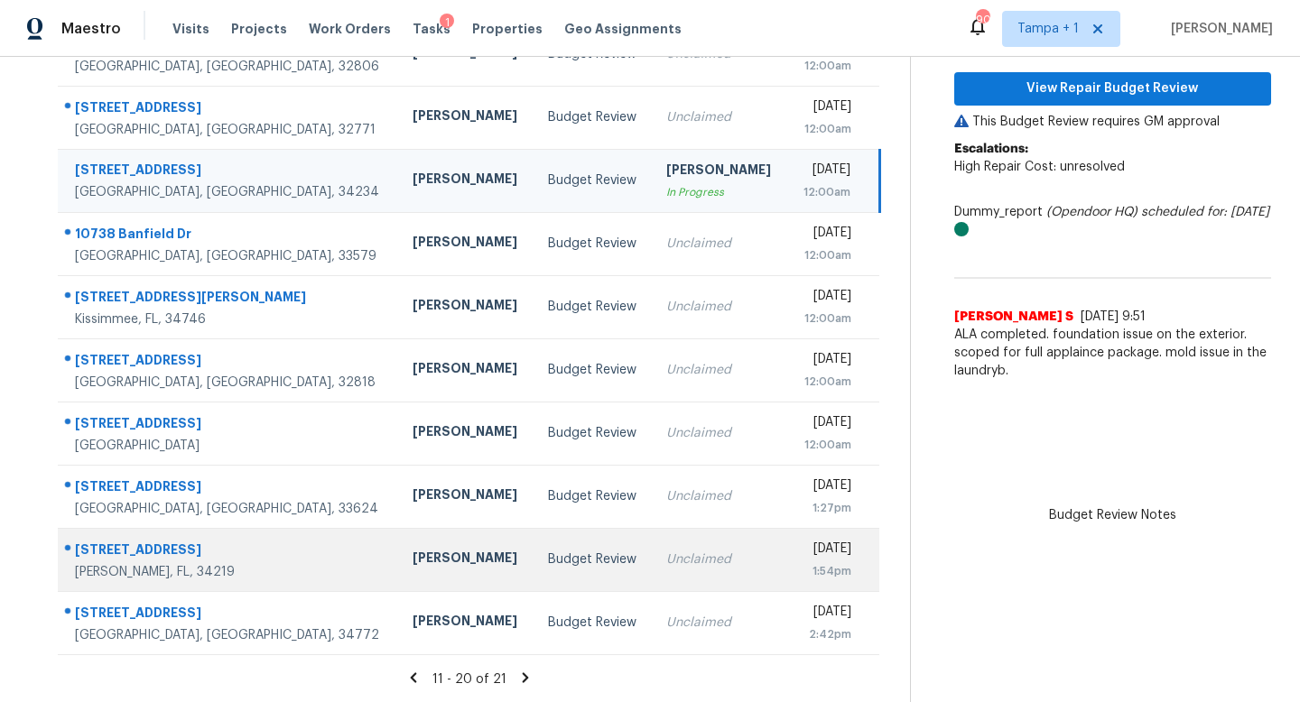
click at [412, 558] on div "[PERSON_NAME]" at bounding box center [465, 560] width 107 height 23
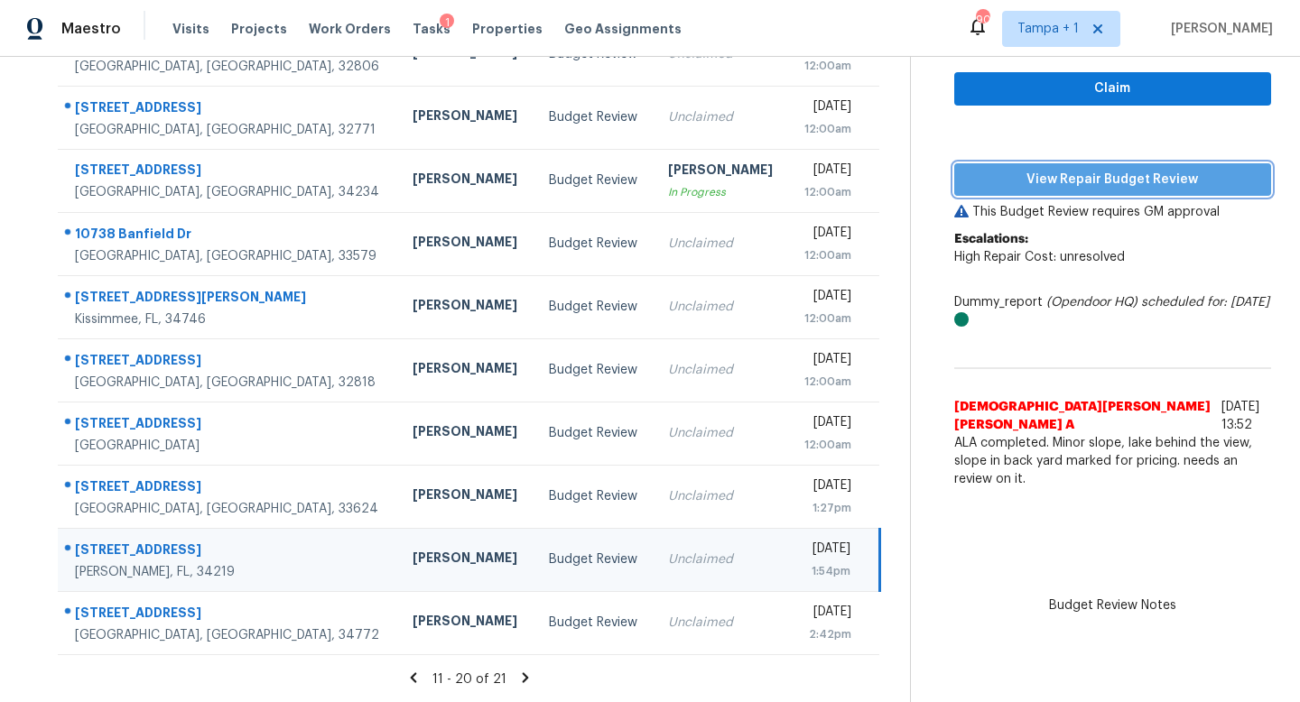
click at [1113, 181] on span "View Repair Budget Review" at bounding box center [1112, 180] width 288 height 23
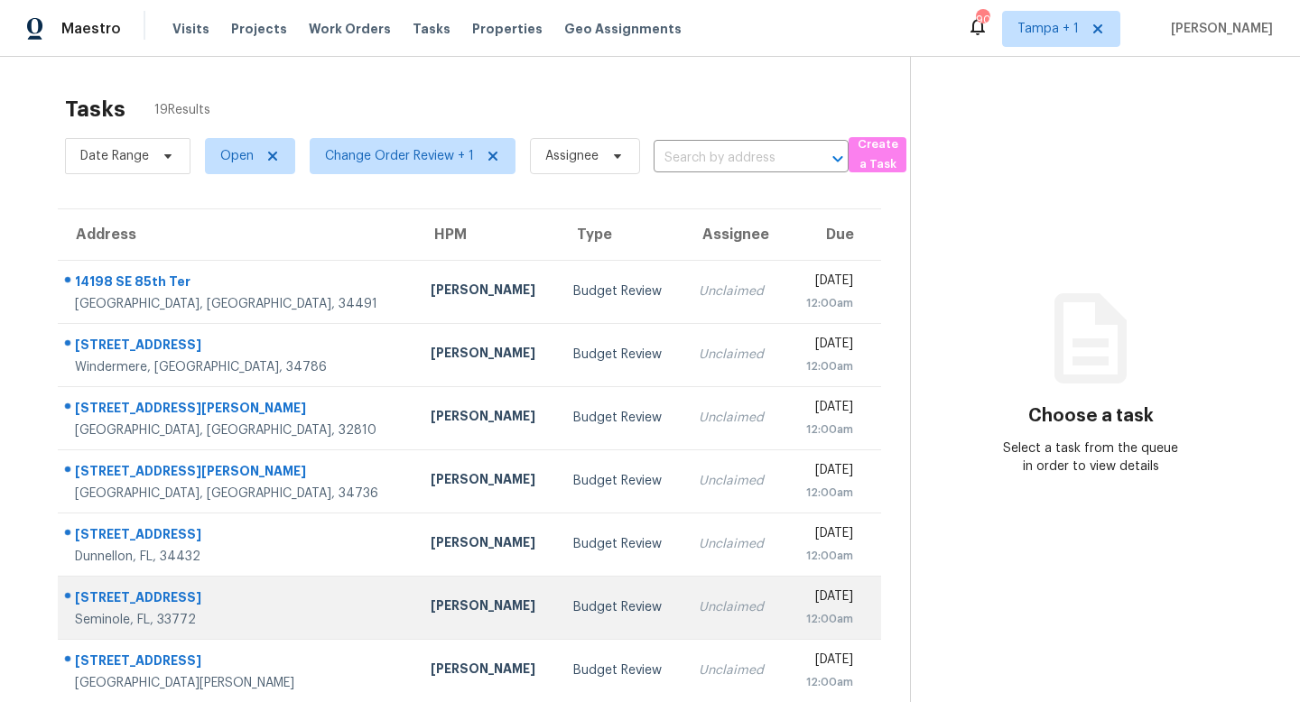
click at [573, 599] on div "Budget Review" at bounding box center [621, 607] width 97 height 18
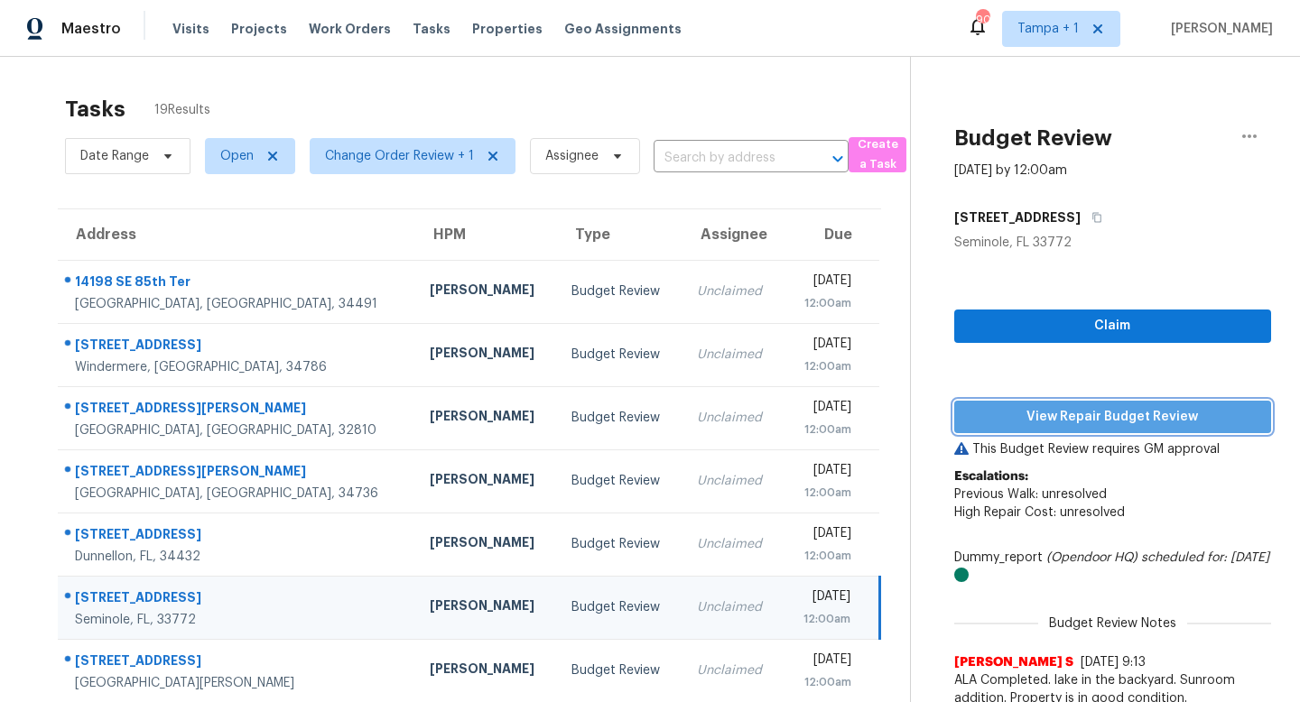
click at [1108, 408] on span "View Repair Budget Review" at bounding box center [1112, 417] width 288 height 23
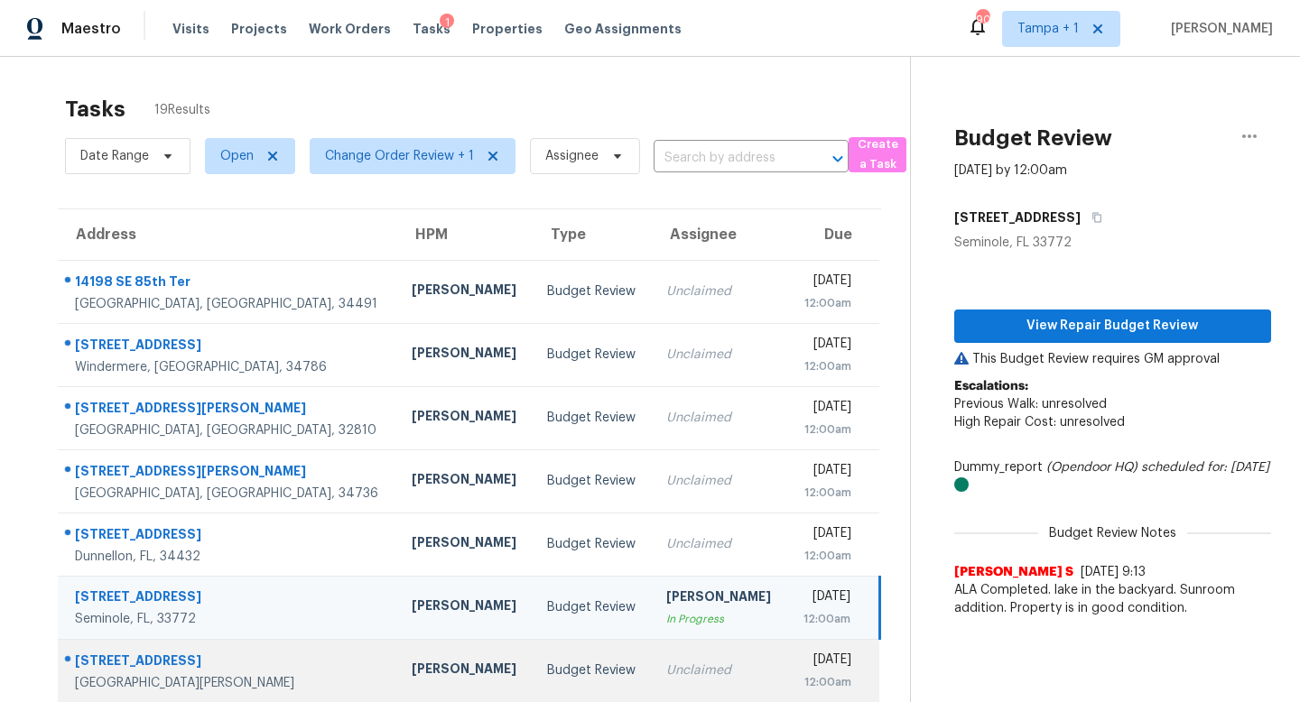
click at [652, 658] on td "Unclaimed" at bounding box center [719, 670] width 135 height 63
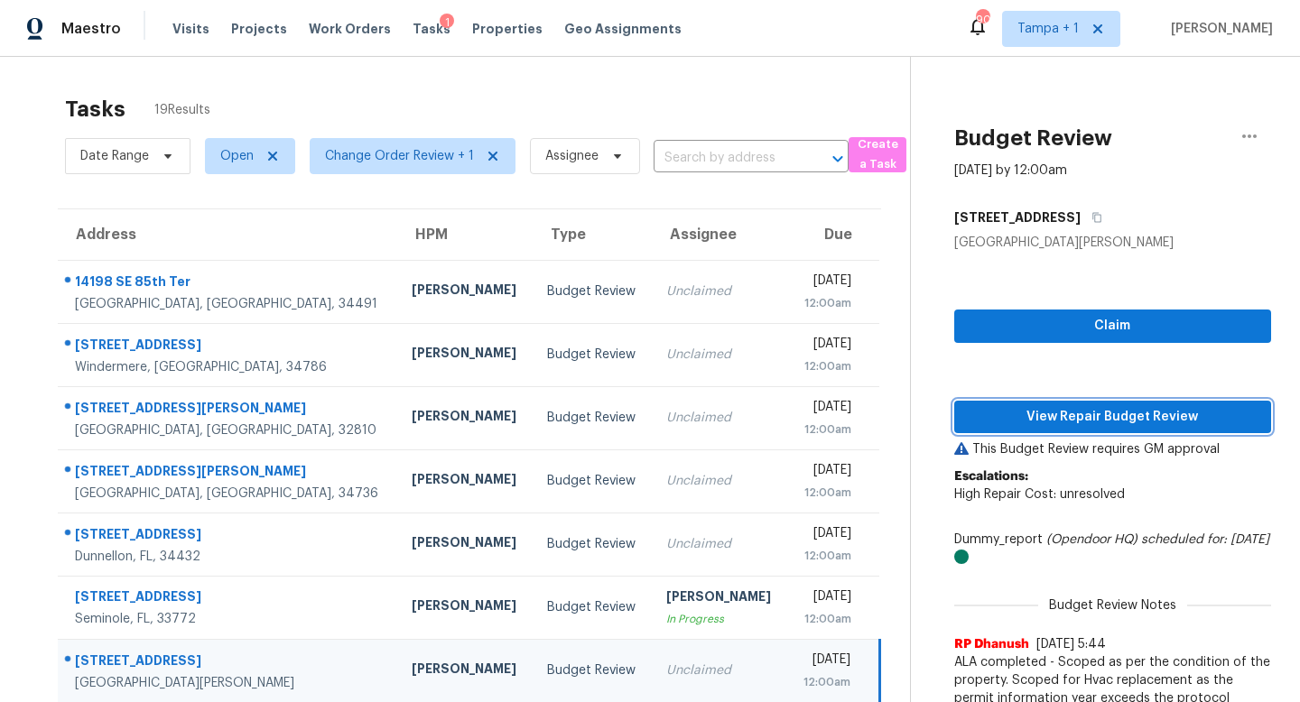
click at [1073, 408] on span "View Repair Budget Review" at bounding box center [1112, 417] width 288 height 23
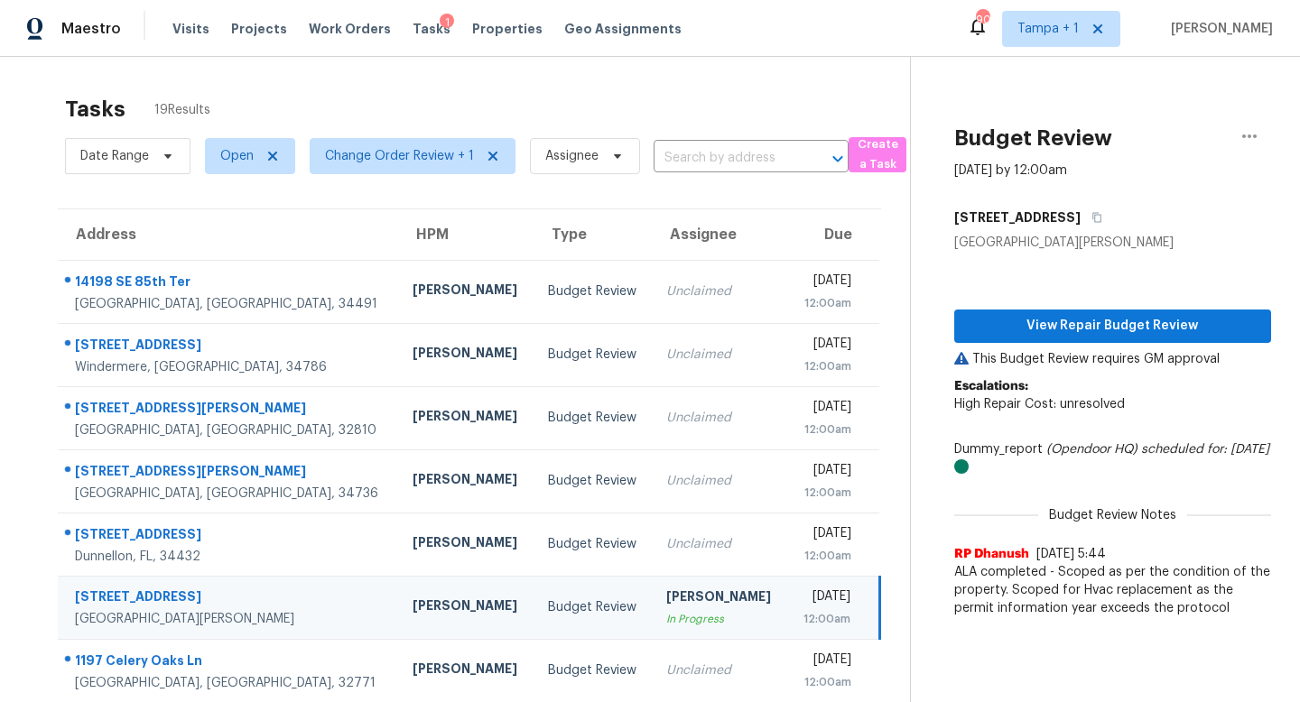
click at [548, 615] on div "Budget Review" at bounding box center [593, 607] width 90 height 18
click at [1108, 327] on span "View Repair Budget Review" at bounding box center [1112, 326] width 288 height 23
click at [801, 624] on div "12:00am" at bounding box center [825, 619] width 48 height 18
click at [1259, 131] on icon "button" at bounding box center [1249, 136] width 22 height 22
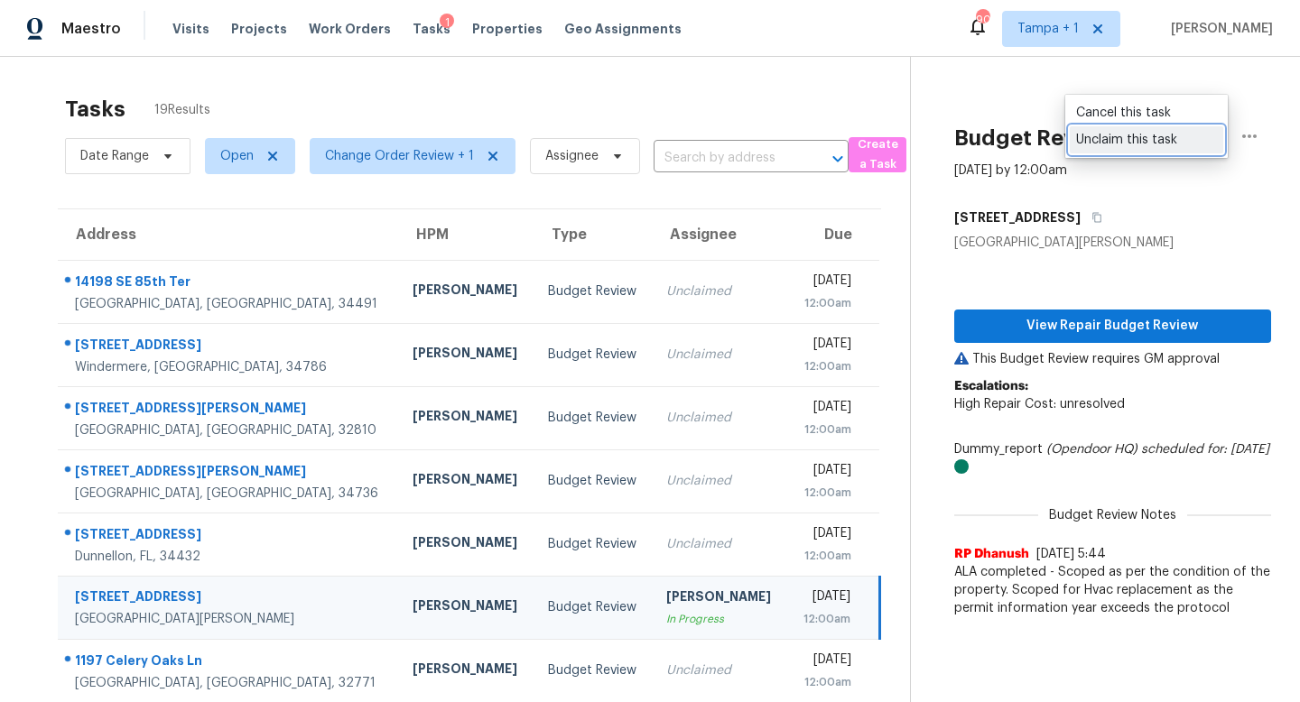
click at [1151, 137] on div "Unclaim this task" at bounding box center [1146, 140] width 141 height 18
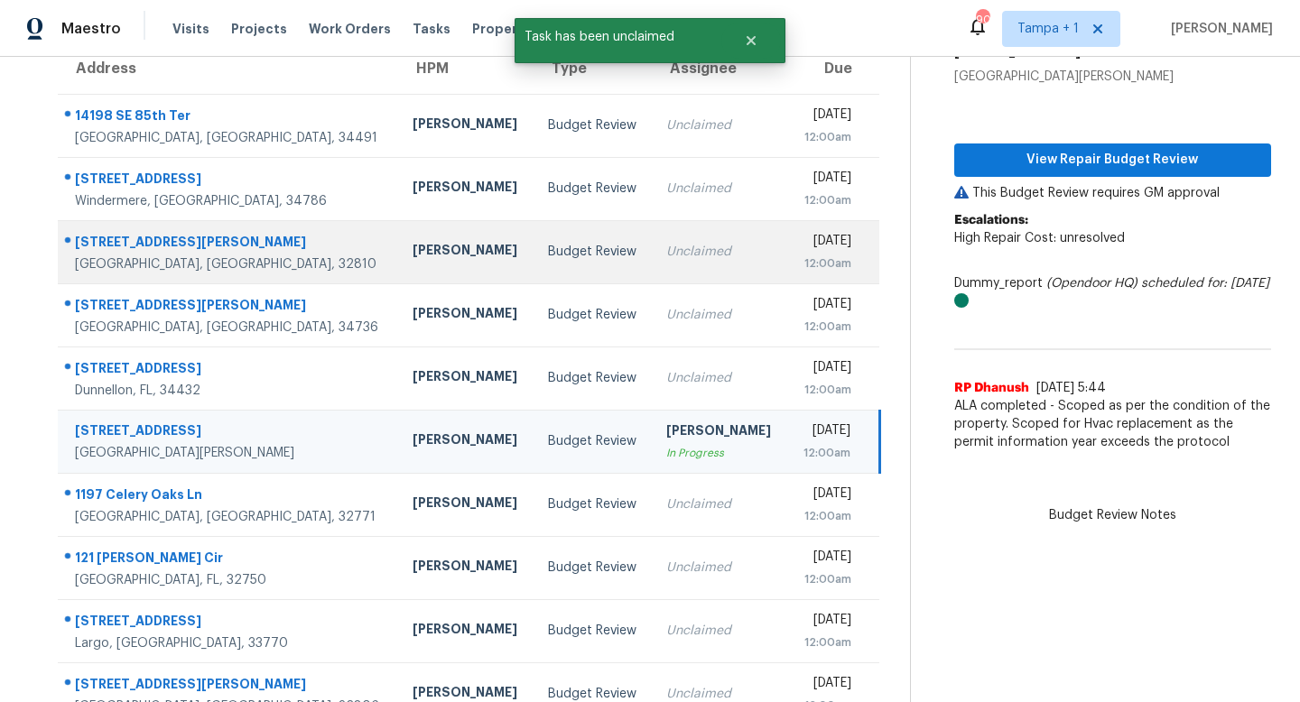
scroll to position [235, 0]
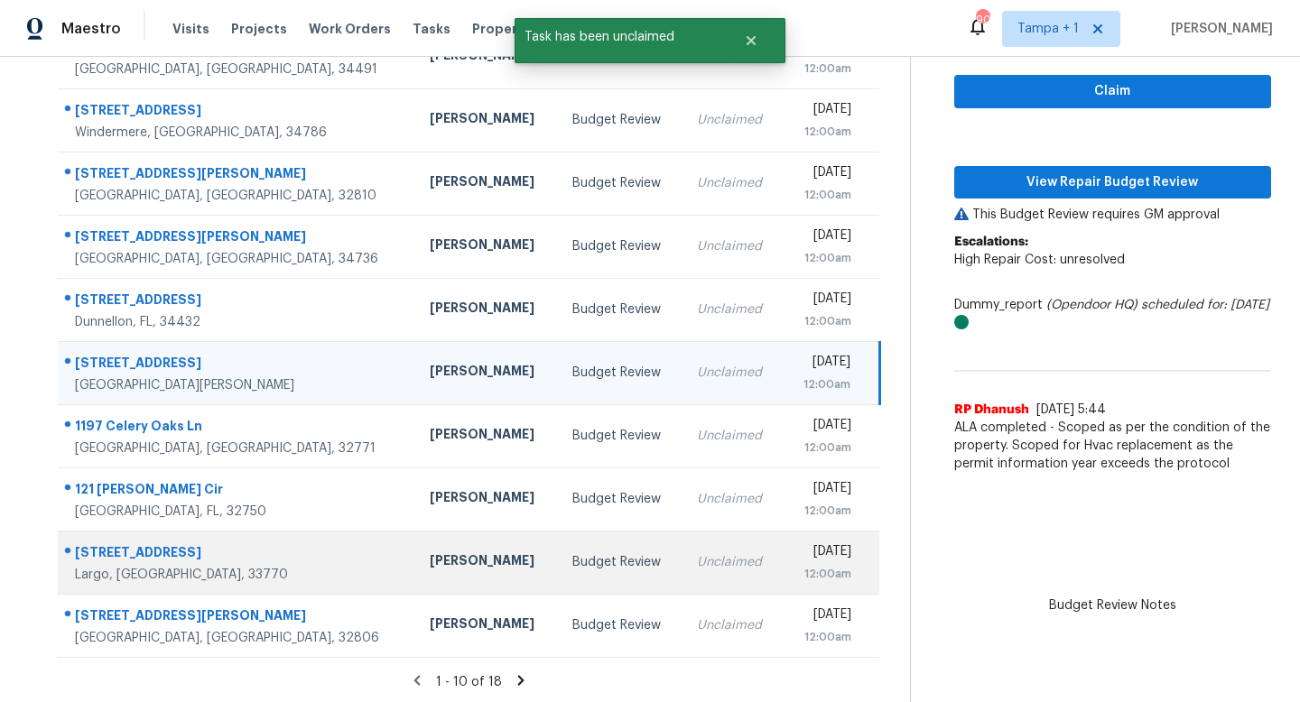
click at [558, 551] on td "Budget Review" at bounding box center [620, 562] width 125 height 63
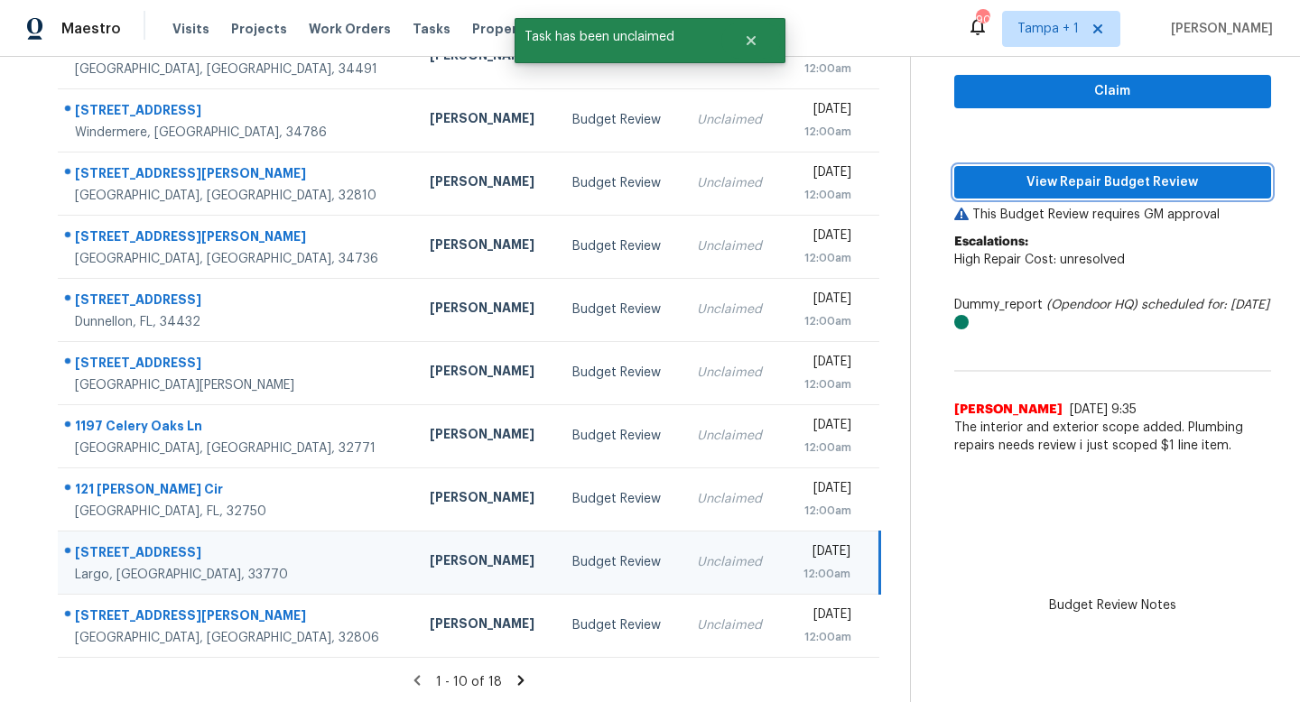
click at [1086, 189] on span "View Repair Budget Review" at bounding box center [1112, 182] width 288 height 23
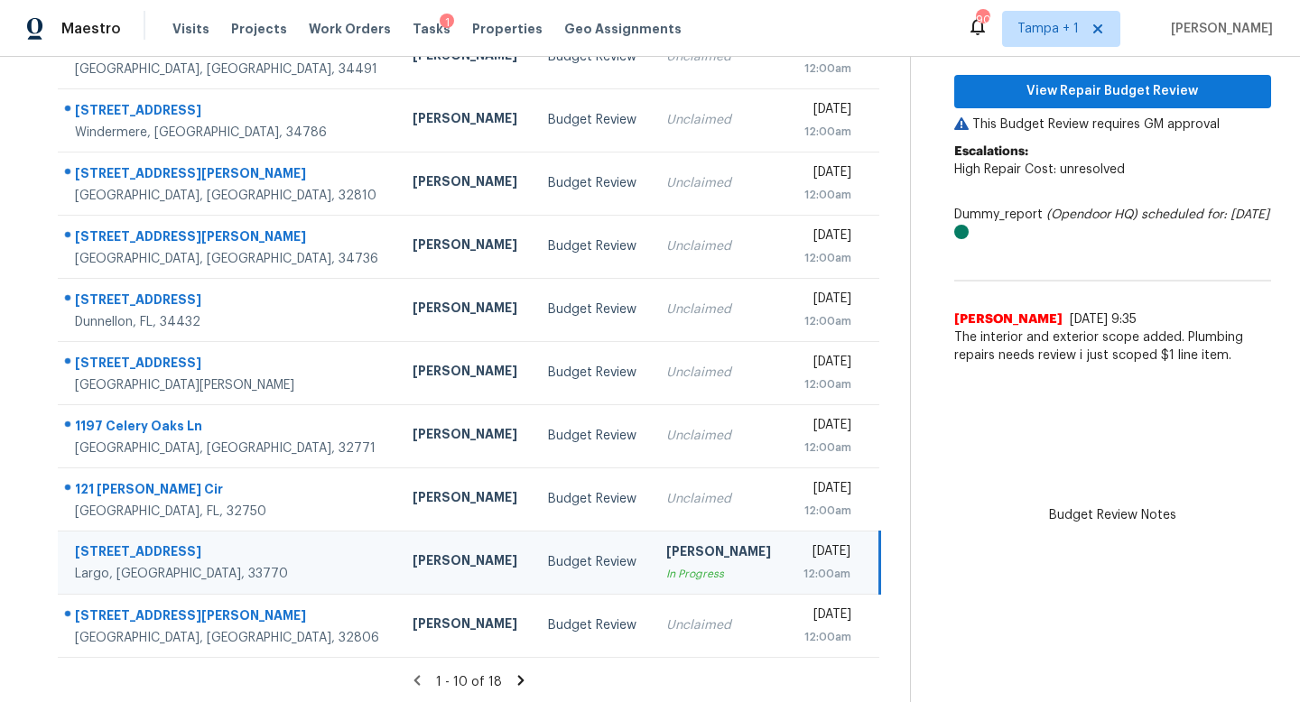
click at [523, 681] on icon at bounding box center [521, 680] width 16 height 16
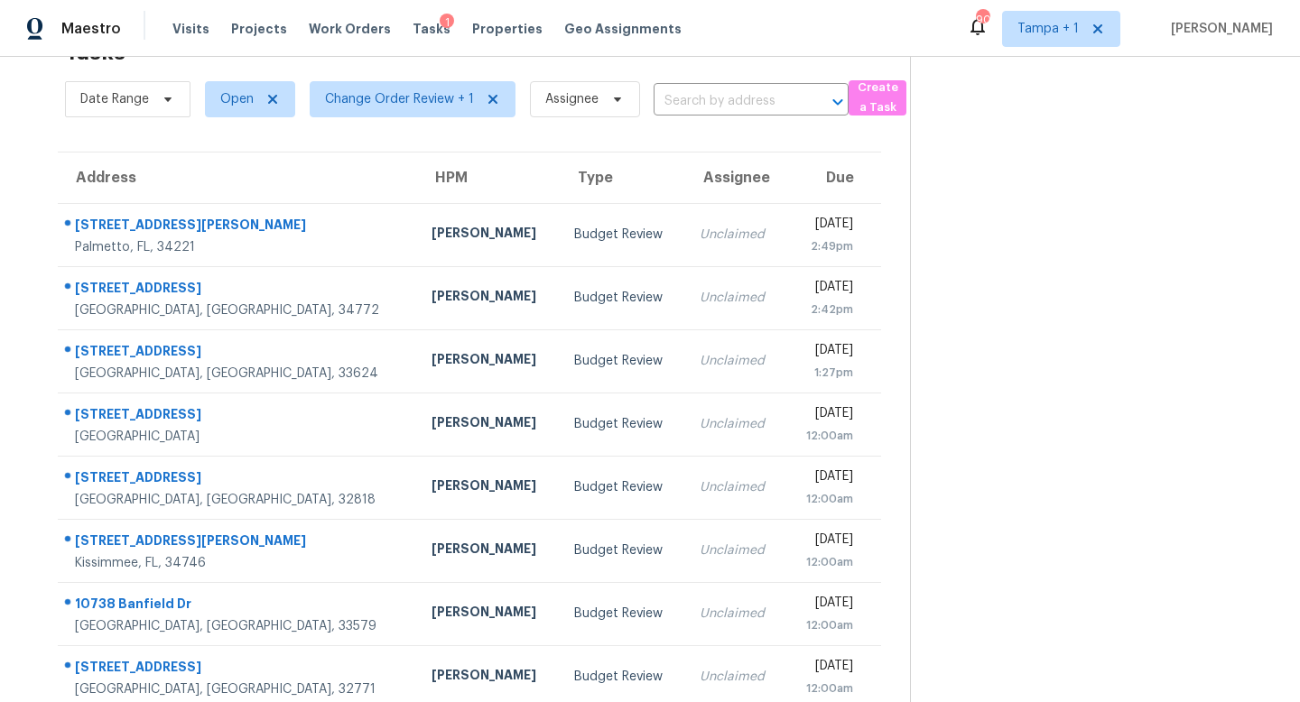
scroll to position [111, 0]
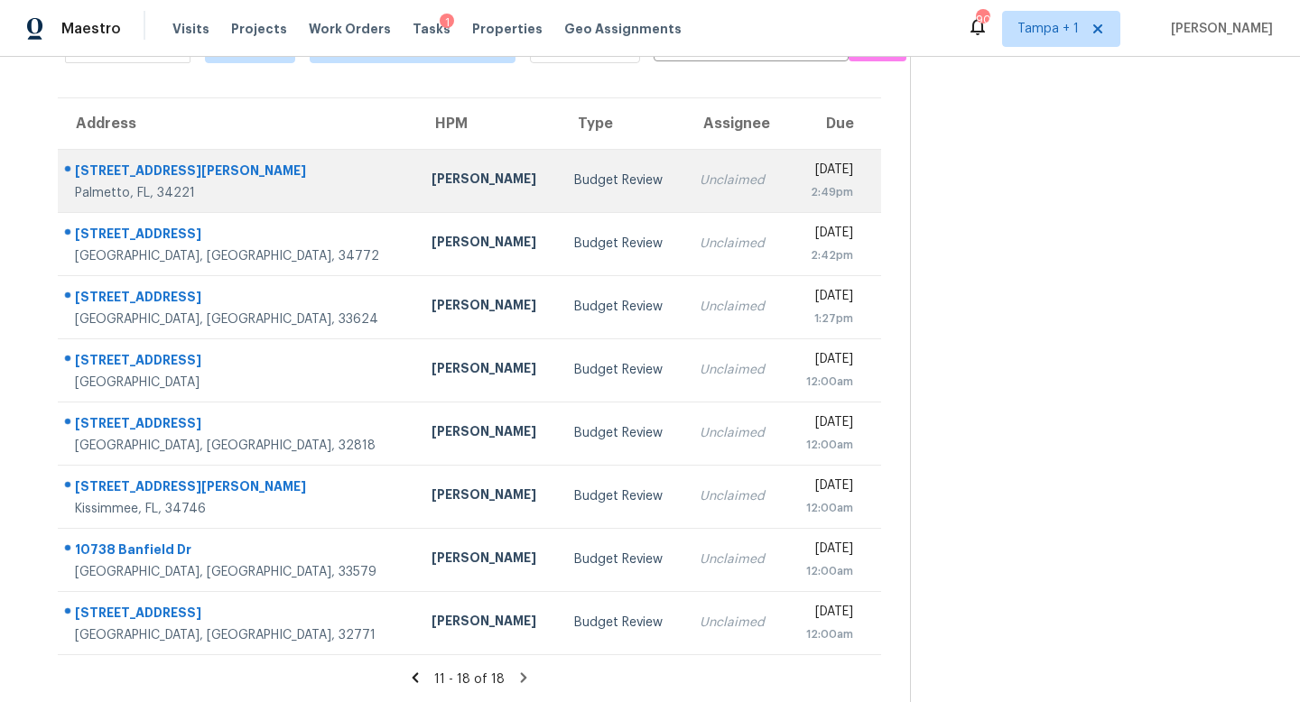
click at [574, 188] on div "Budget Review" at bounding box center [622, 180] width 97 height 18
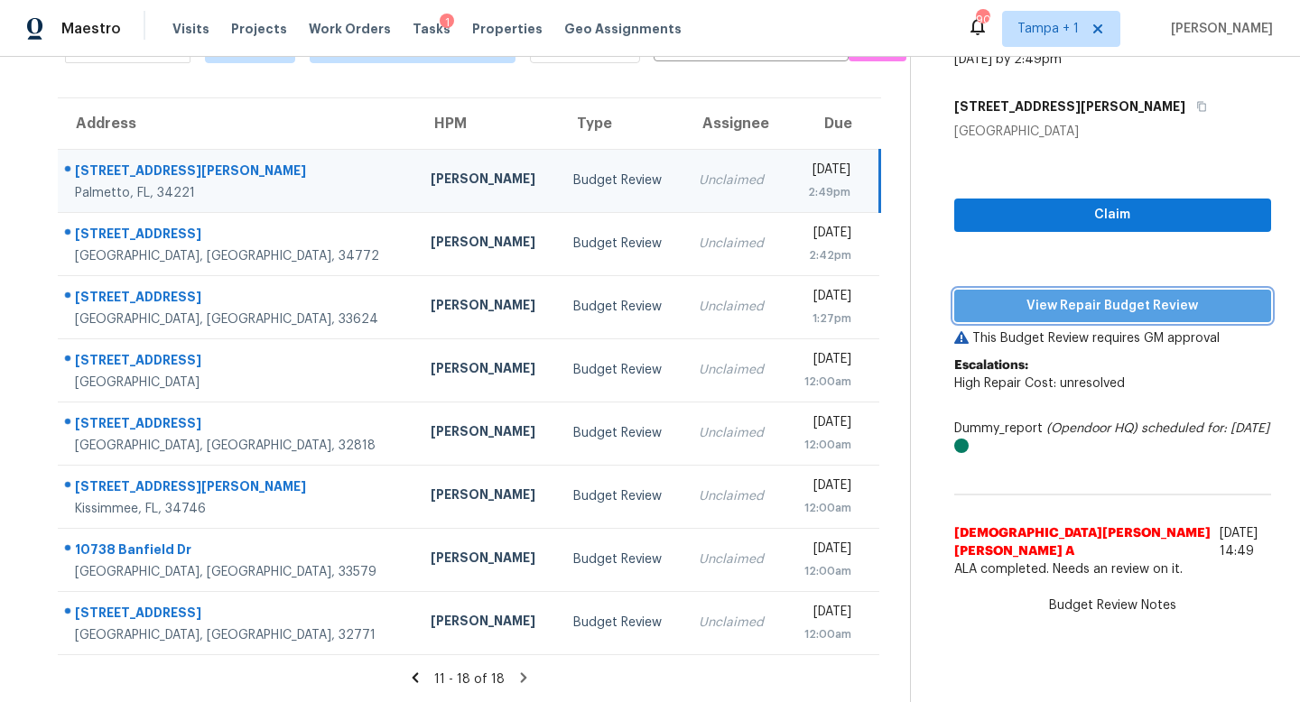
click at [1114, 302] on span "View Repair Budget Review" at bounding box center [1112, 306] width 288 height 23
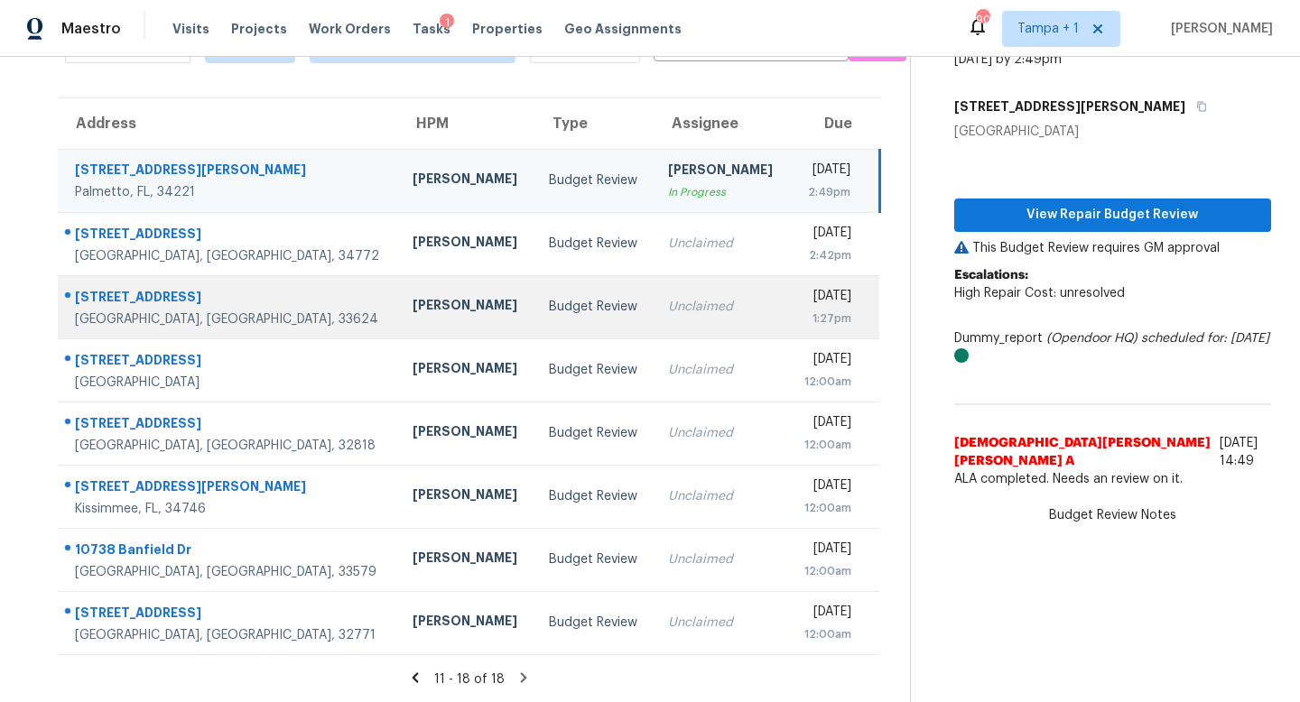
click at [668, 298] on div "Unclaimed" at bounding box center [721, 307] width 107 height 18
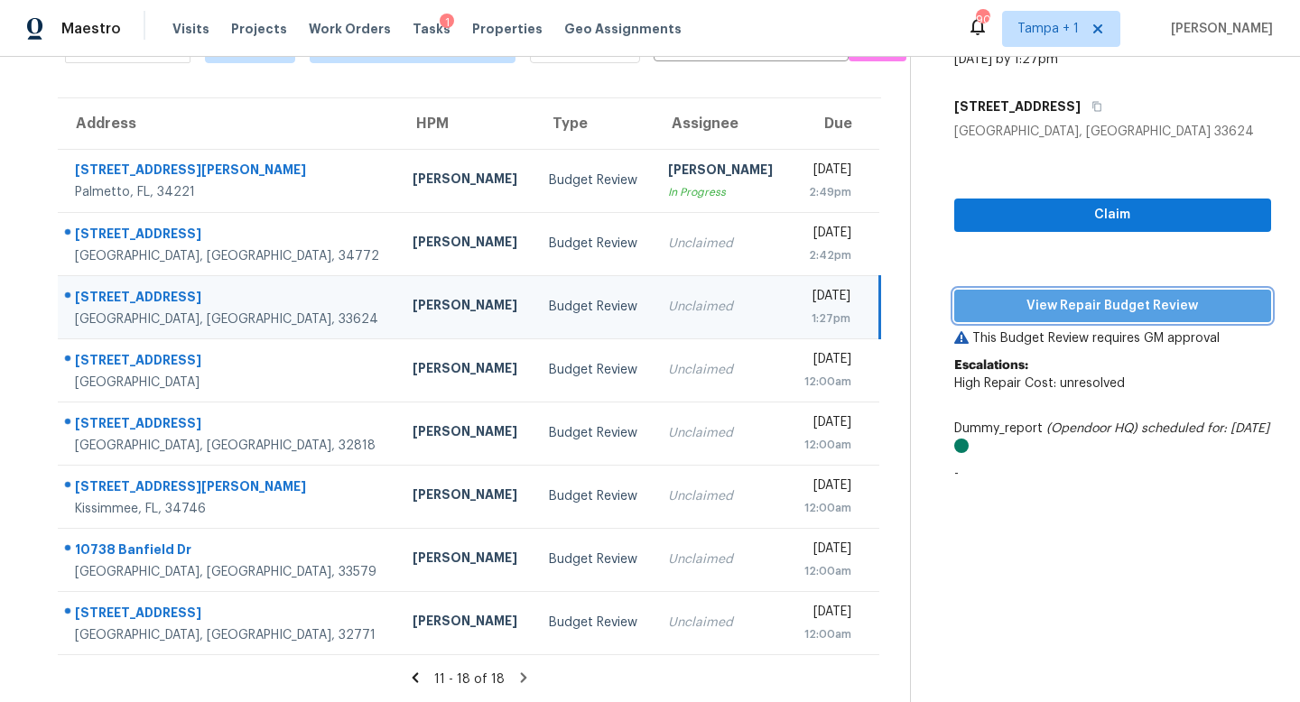
click at [1051, 295] on span "View Repair Budget Review" at bounding box center [1112, 306] width 288 height 23
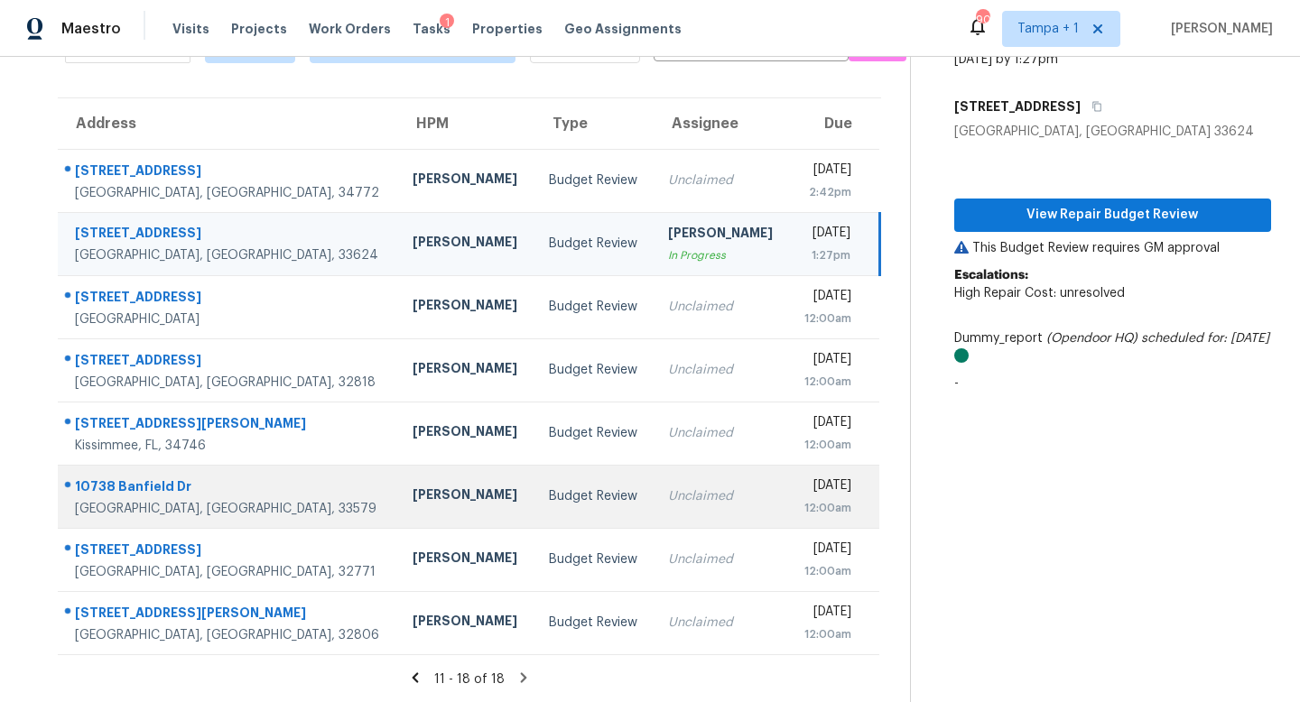
click at [412, 499] on div "Paul Springer" at bounding box center [465, 497] width 107 height 23
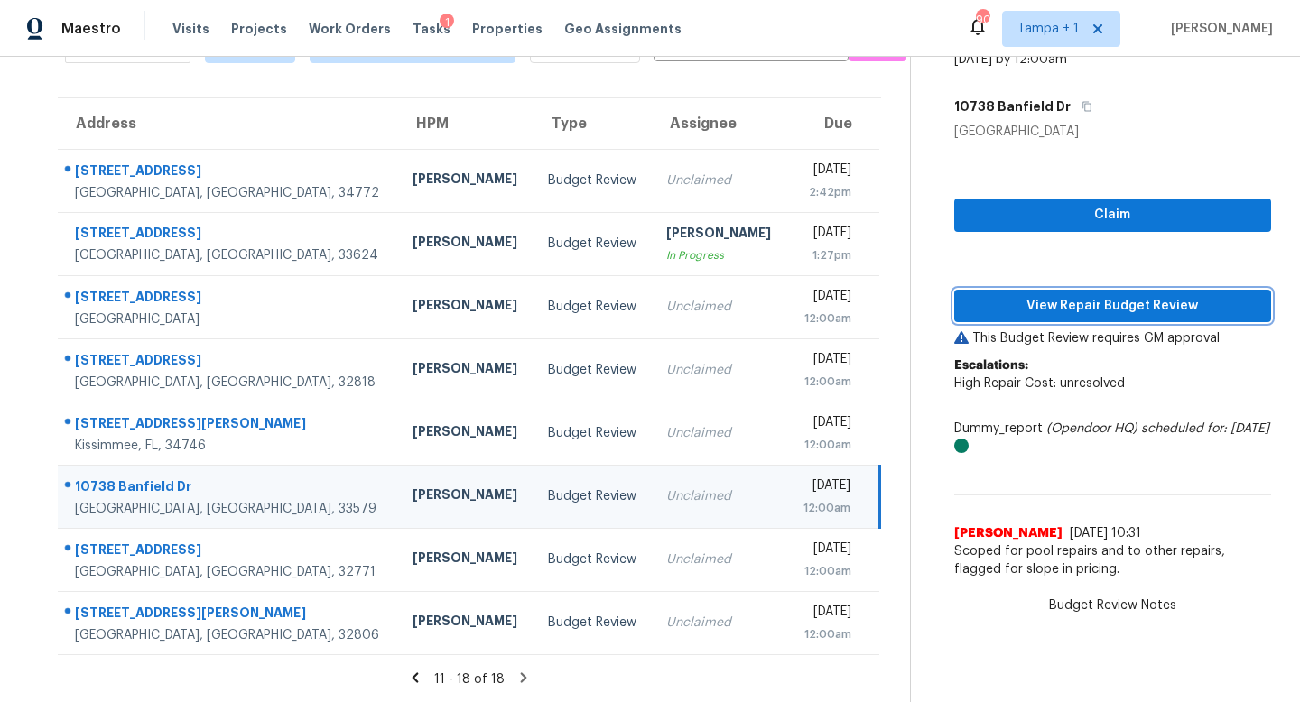
click at [1096, 310] on span "View Repair Budget Review" at bounding box center [1112, 306] width 288 height 23
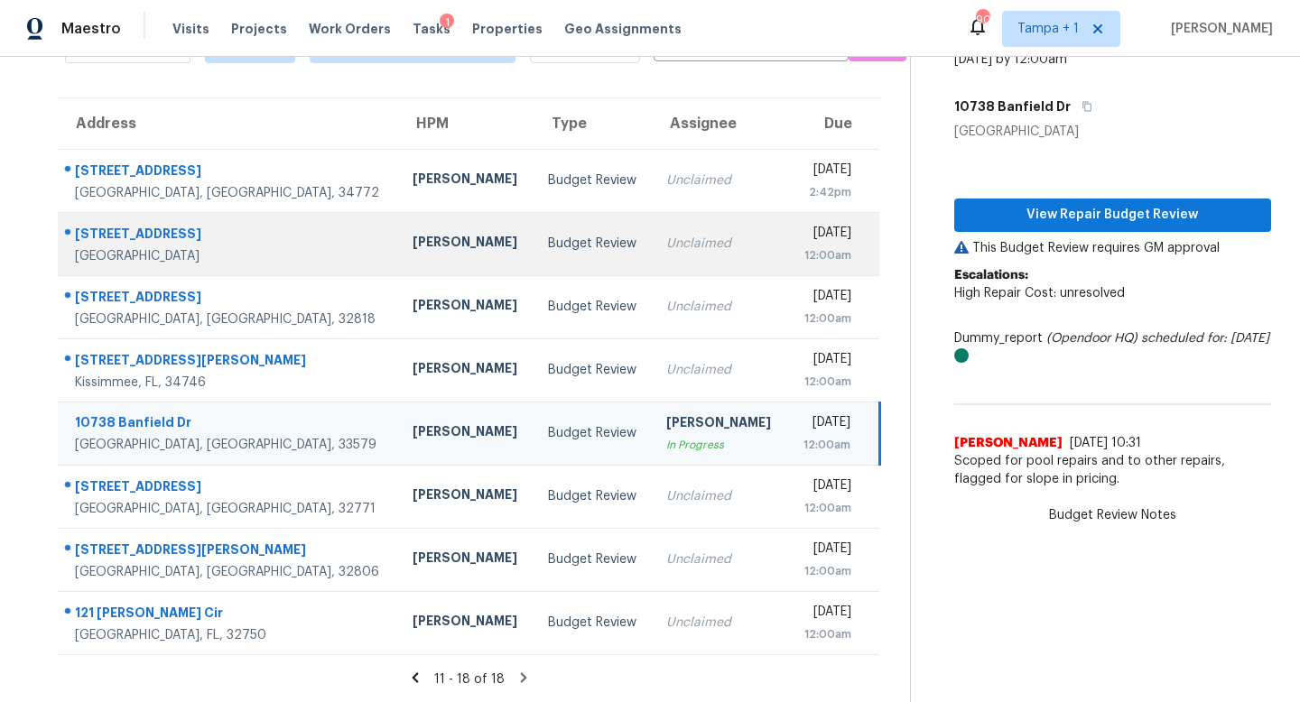
click at [666, 248] on div "Unclaimed" at bounding box center [719, 244] width 107 height 18
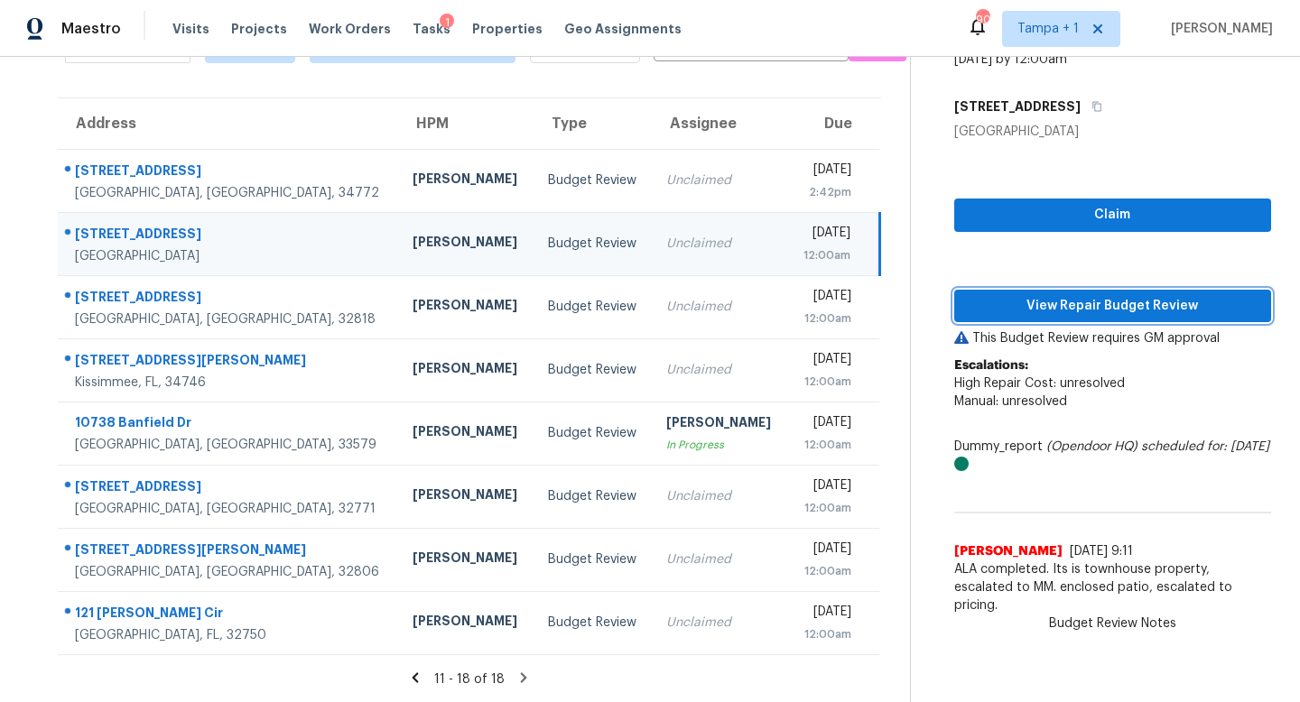
click at [1065, 308] on span "View Repair Budget Review" at bounding box center [1112, 306] width 288 height 23
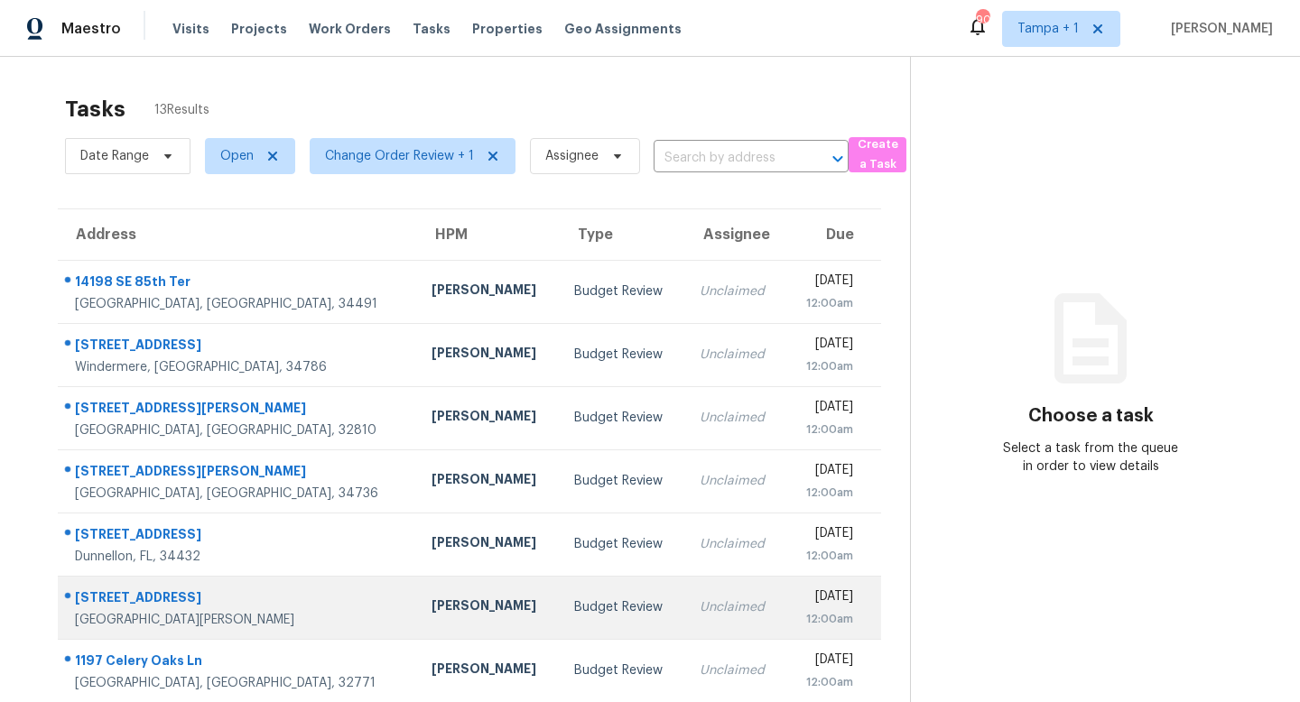
click at [574, 605] on div "Budget Review" at bounding box center [622, 607] width 97 height 18
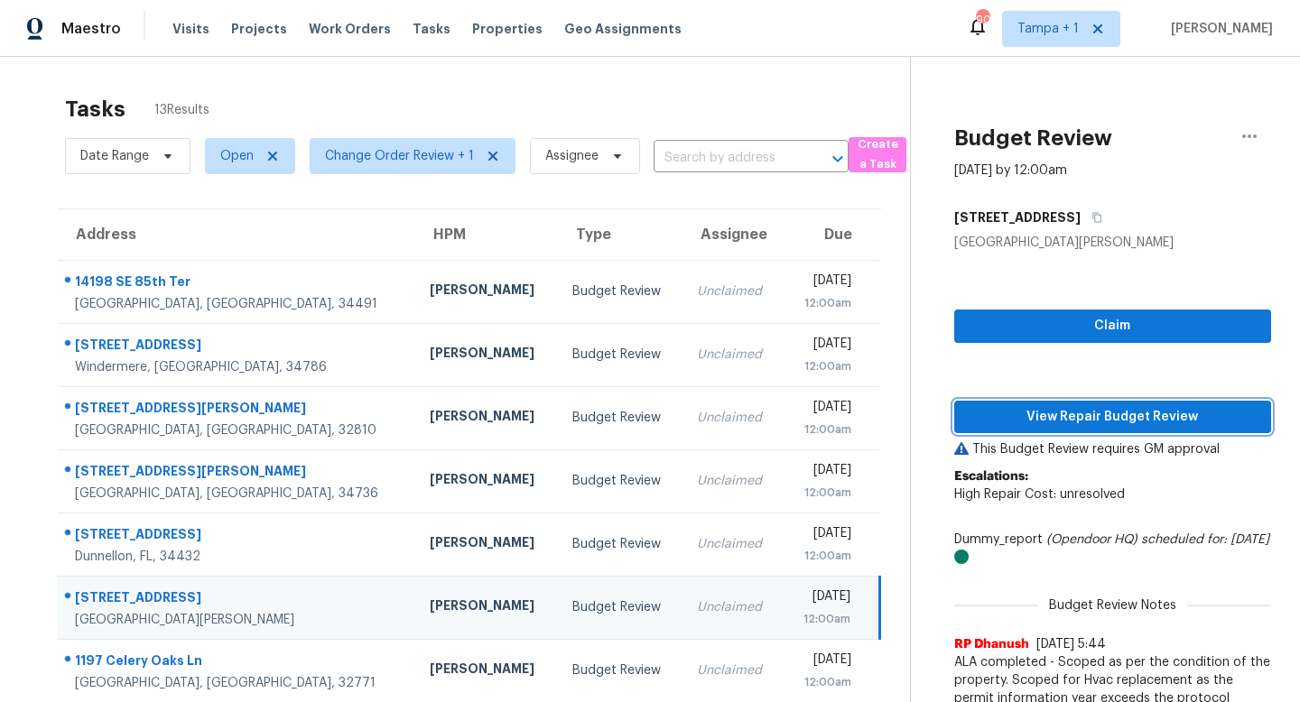
click at [1090, 409] on span "View Repair Budget Review" at bounding box center [1112, 417] width 288 height 23
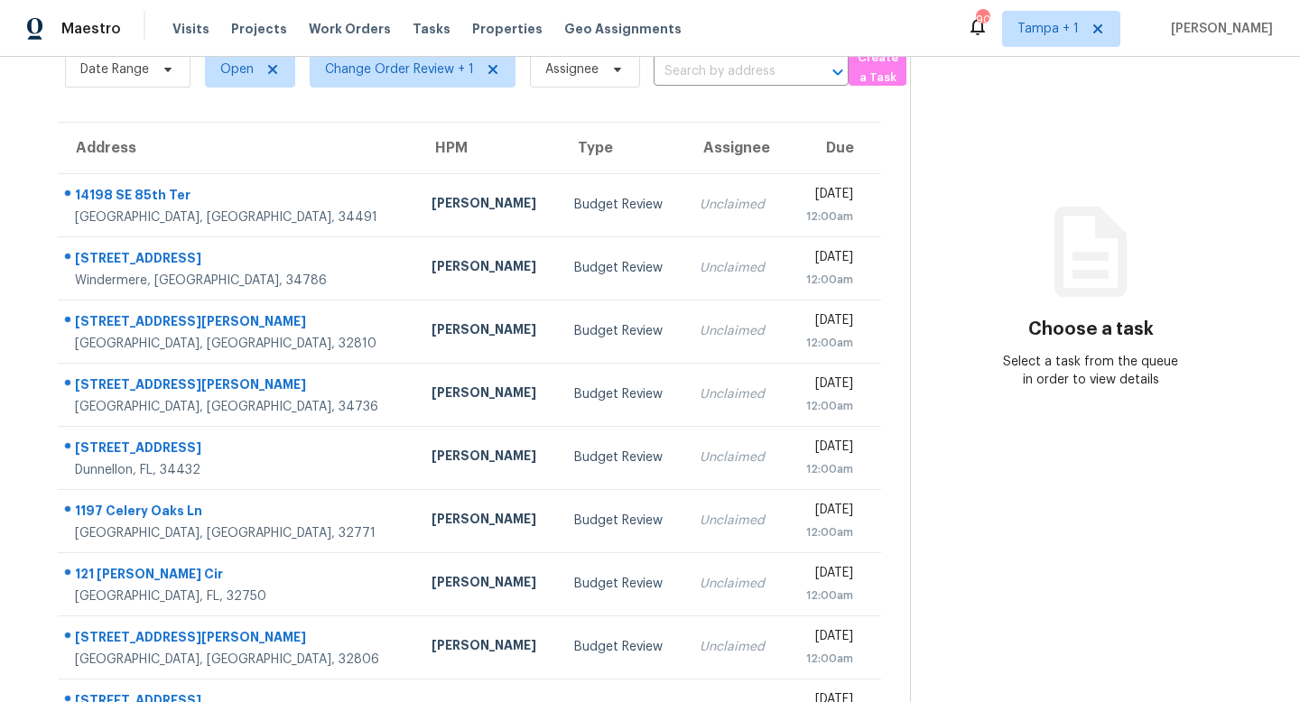
scroll to position [27, 0]
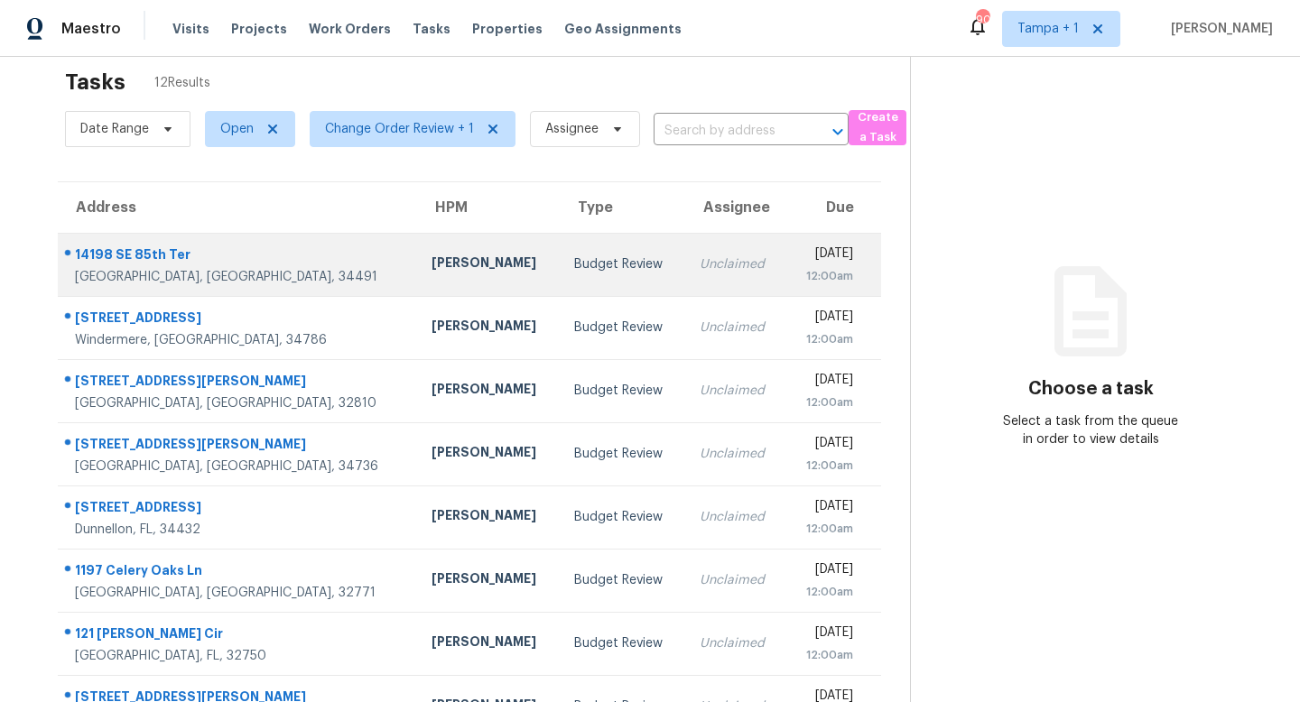
click at [560, 248] on td "Budget Review" at bounding box center [622, 264] width 125 height 63
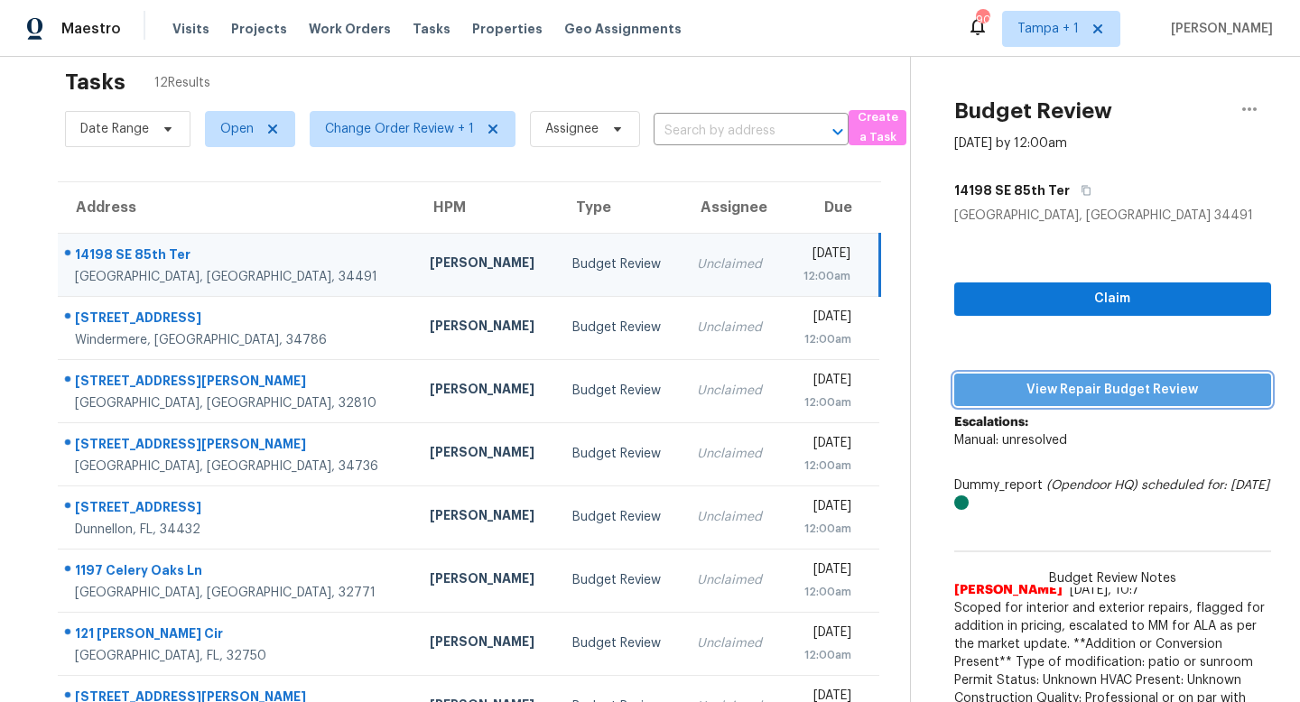
click at [1100, 388] on span "View Repair Budget Review" at bounding box center [1112, 390] width 288 height 23
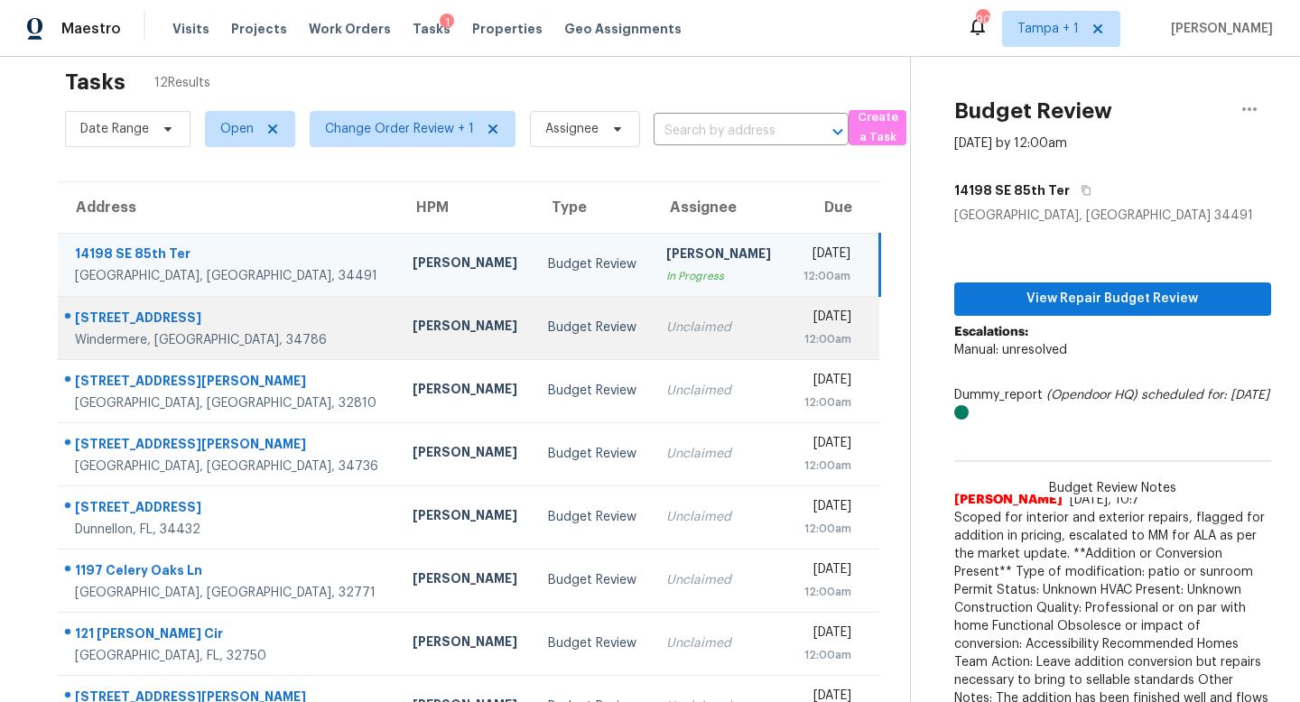
click at [666, 326] on div "Unclaimed" at bounding box center [719, 328] width 107 height 18
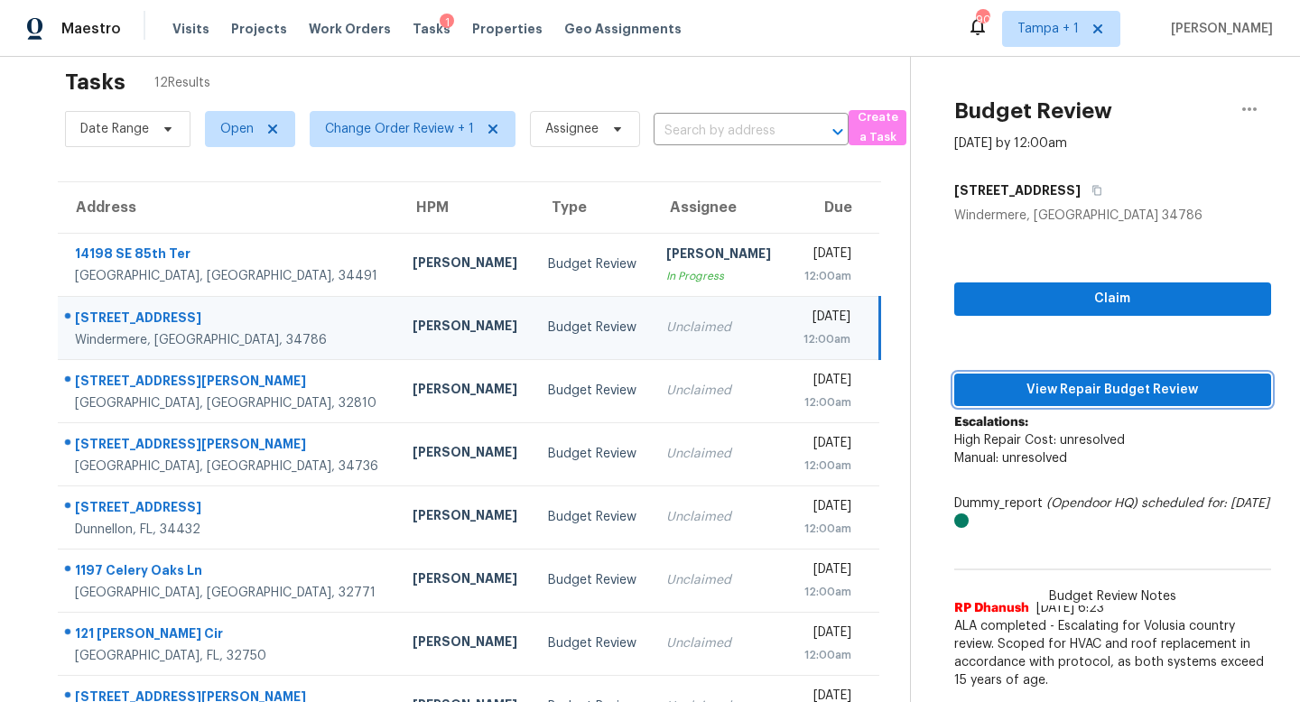
click at [1089, 386] on span "View Repair Budget Review" at bounding box center [1112, 390] width 288 height 23
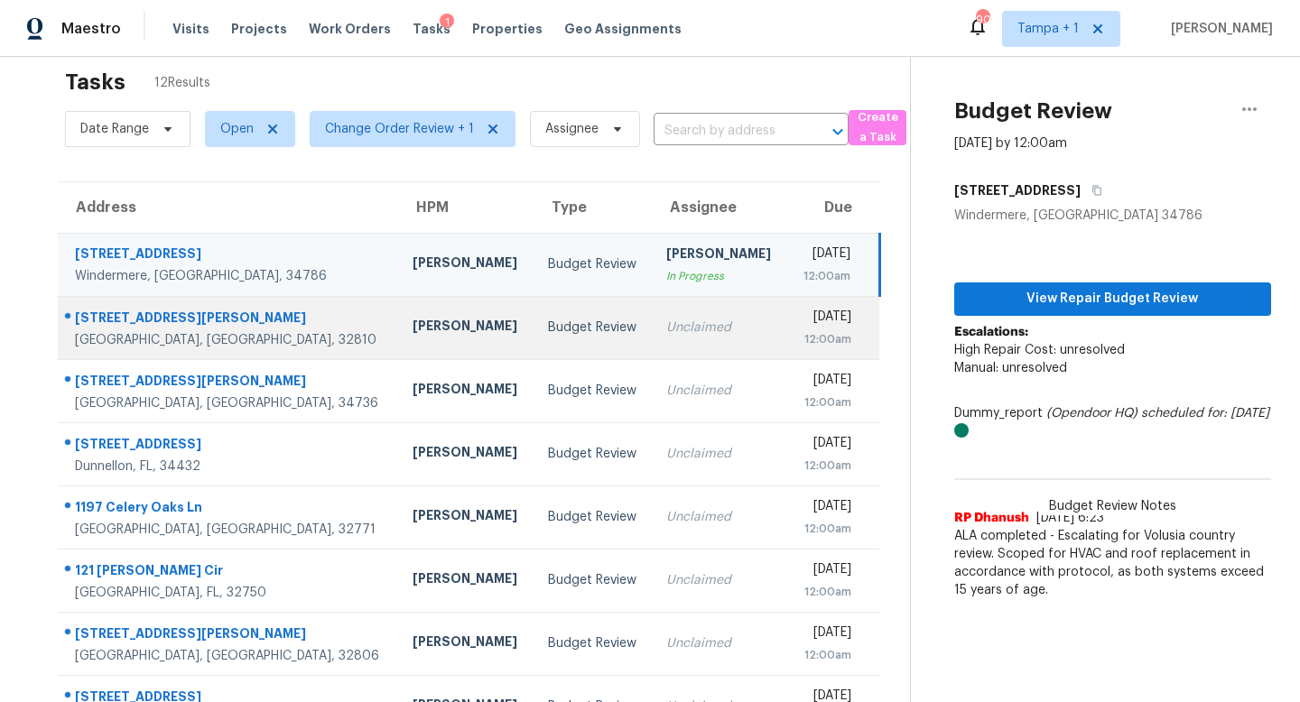
click at [666, 325] on div "Unclaimed" at bounding box center [719, 328] width 107 height 18
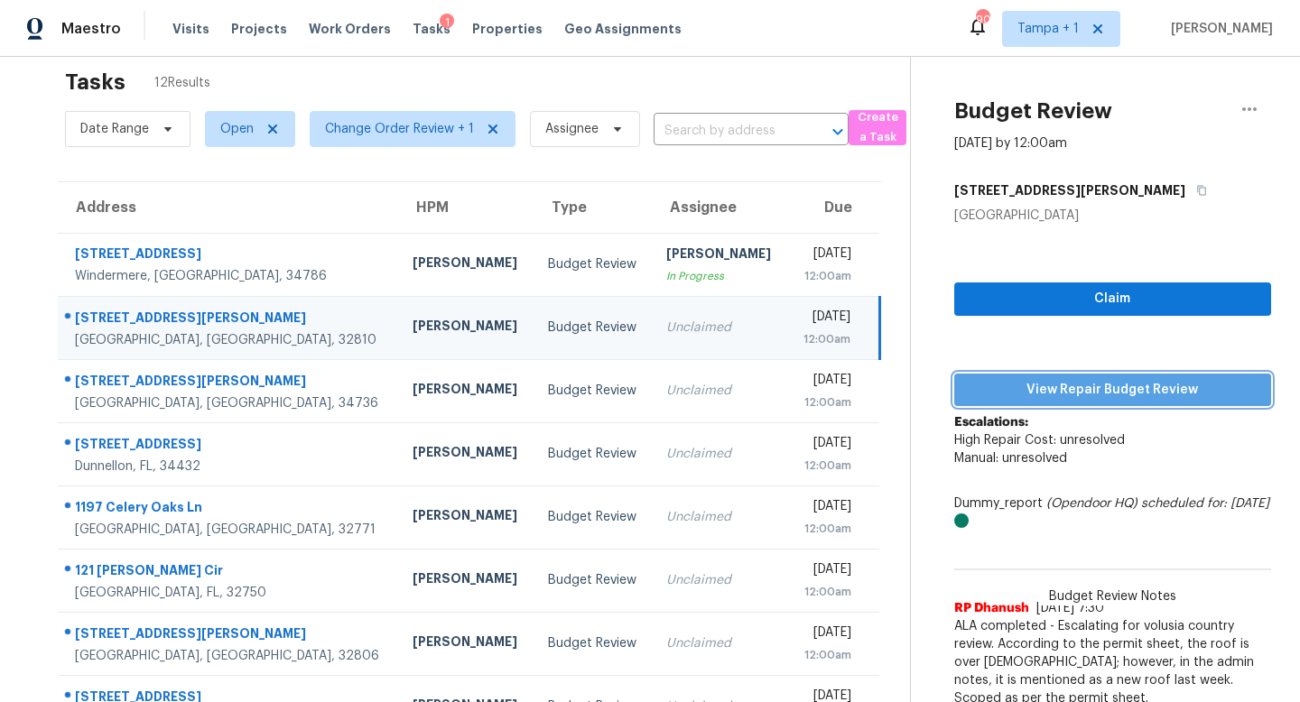
click at [1103, 394] on span "View Repair Budget Review" at bounding box center [1112, 390] width 288 height 23
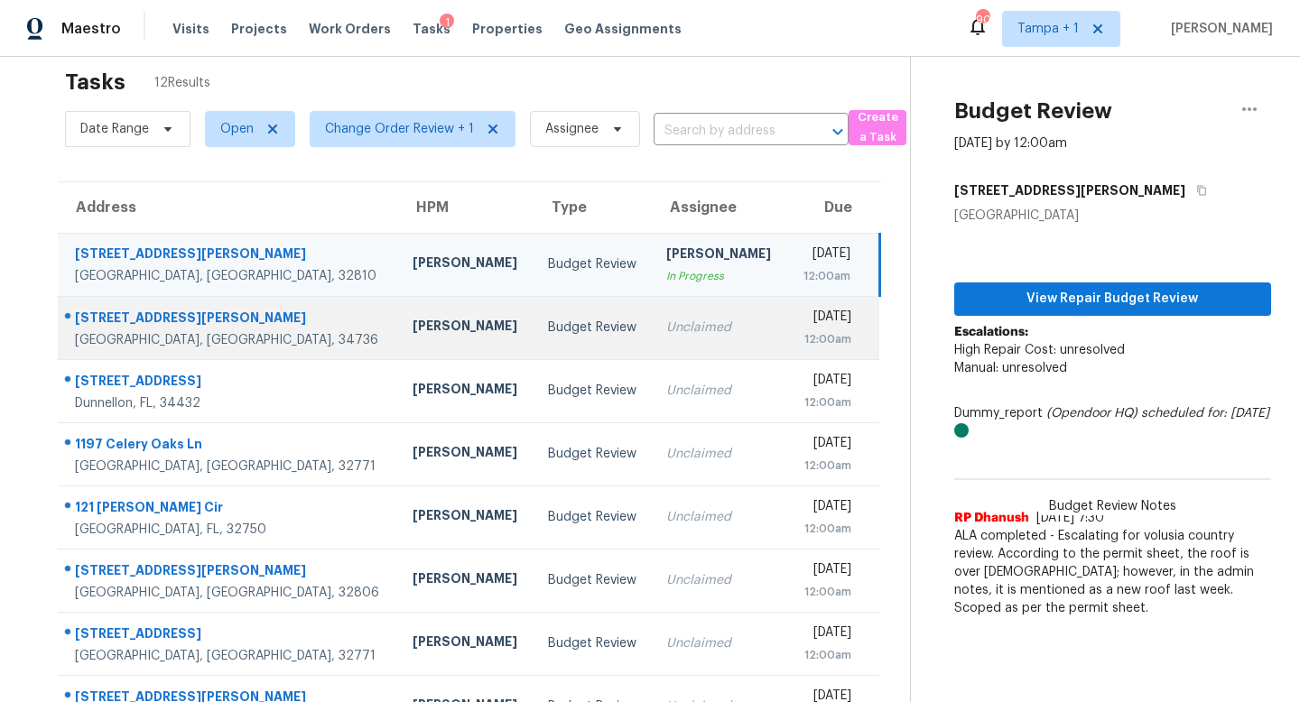
click at [666, 328] on div "Unclaimed" at bounding box center [719, 328] width 107 height 18
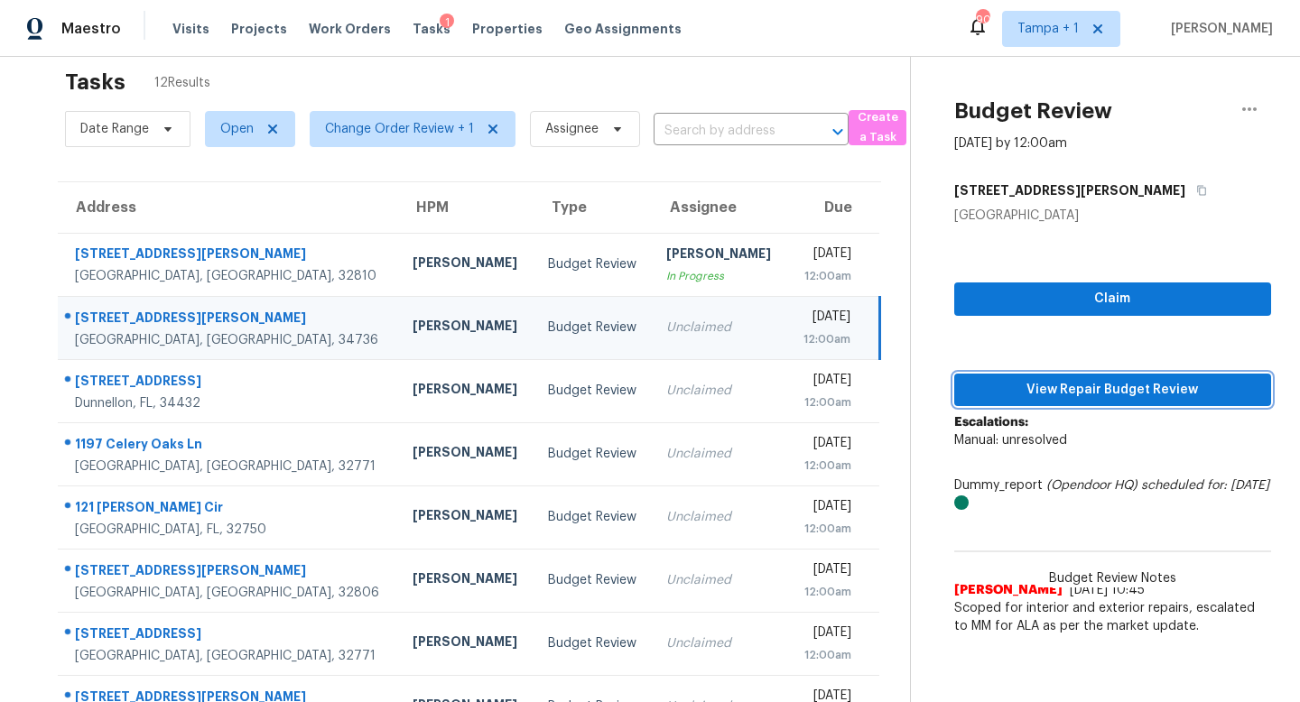
click at [1109, 384] on span "View Repair Budget Review" at bounding box center [1112, 390] width 288 height 23
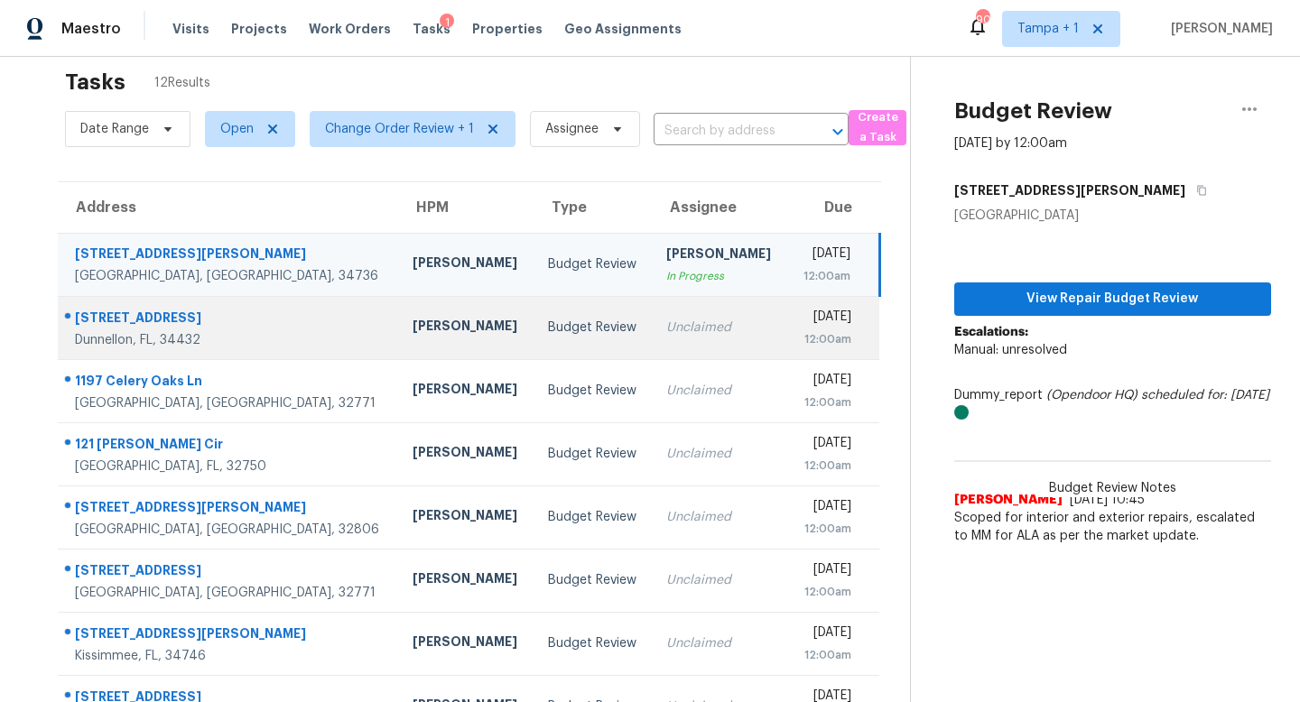
click at [666, 322] on div "Unclaimed" at bounding box center [719, 328] width 107 height 18
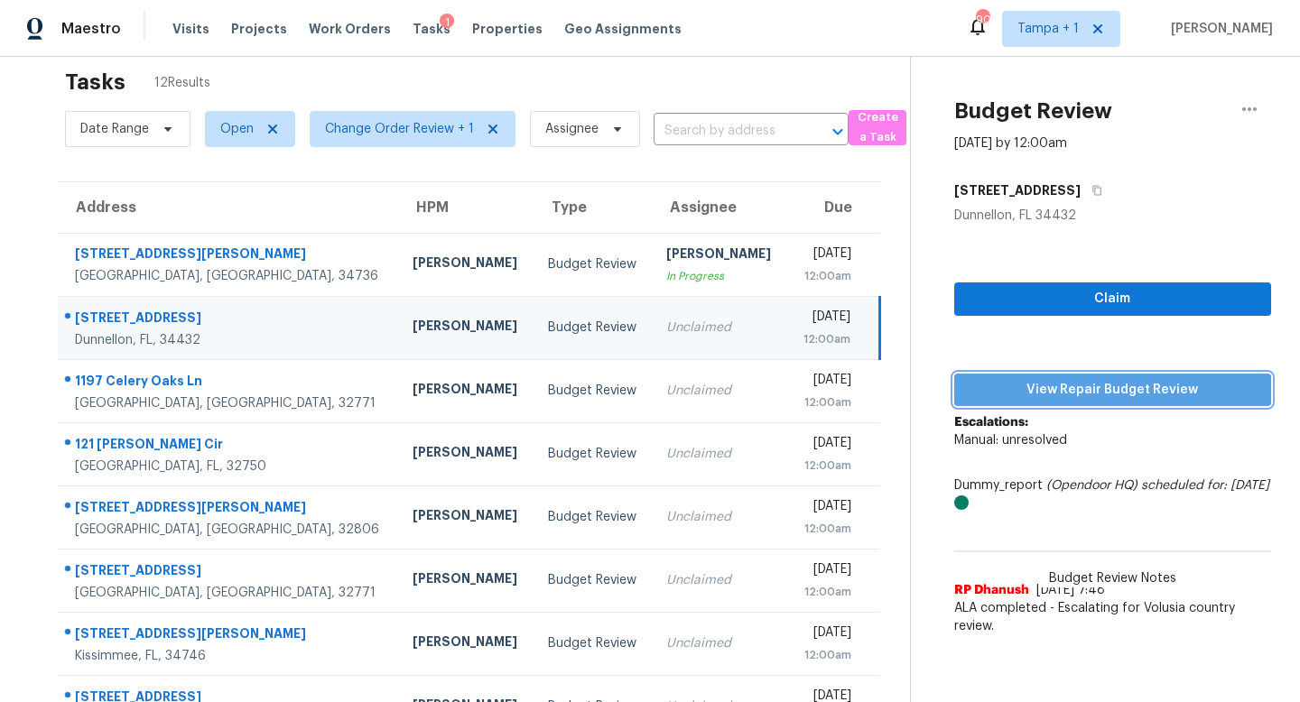
click at [1089, 386] on span "View Repair Budget Review" at bounding box center [1112, 390] width 288 height 23
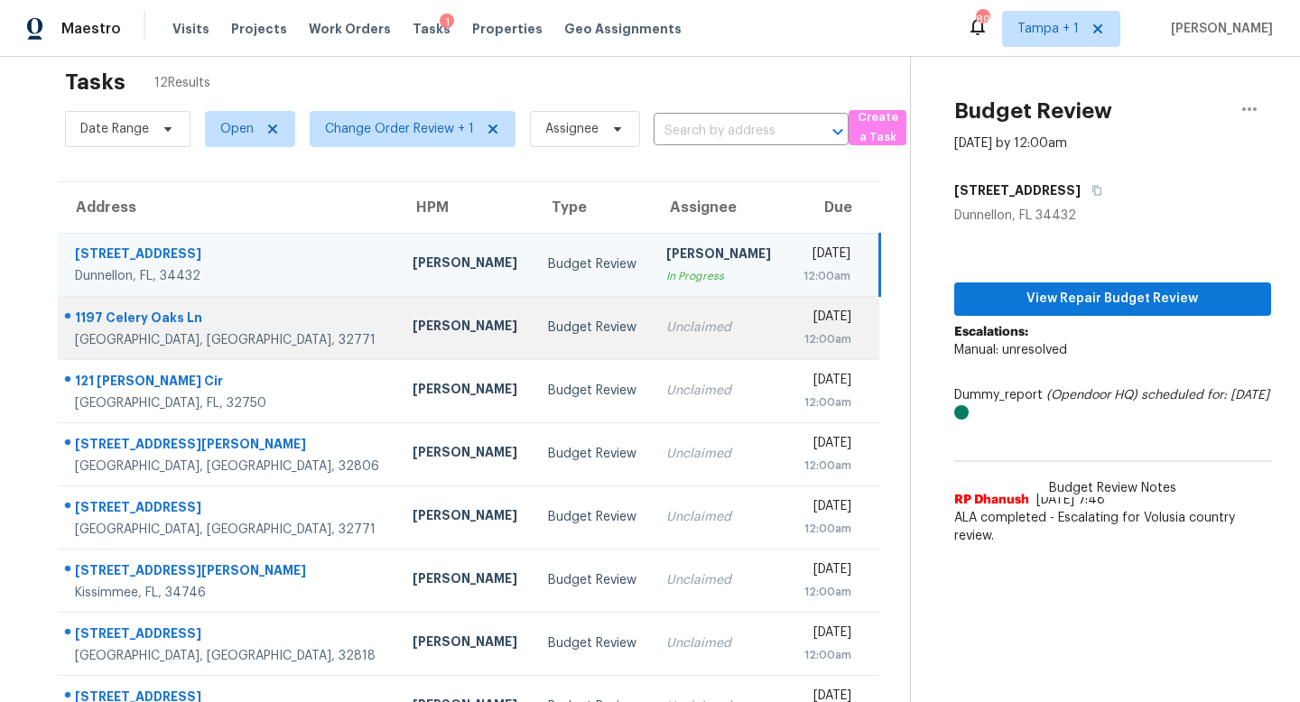
click at [666, 321] on div "Unclaimed" at bounding box center [719, 328] width 107 height 18
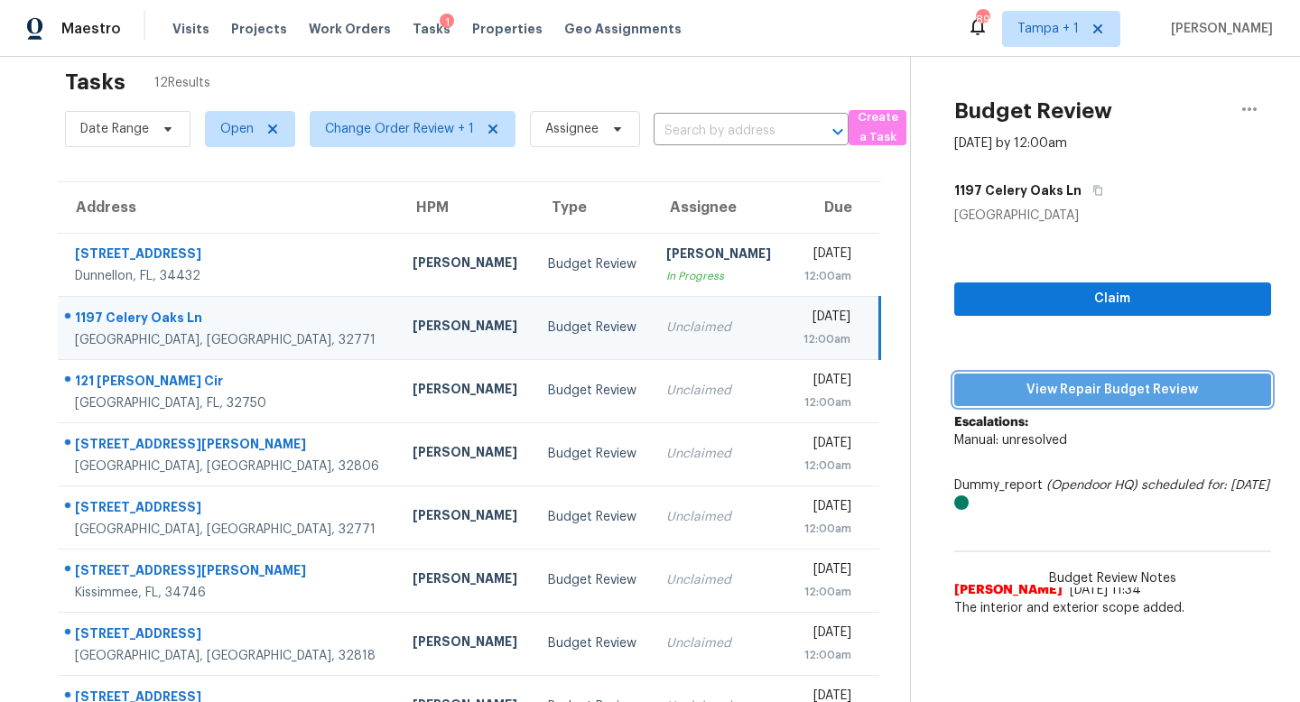
click at [1108, 403] on button "View Repair Budget Review" at bounding box center [1112, 390] width 317 height 33
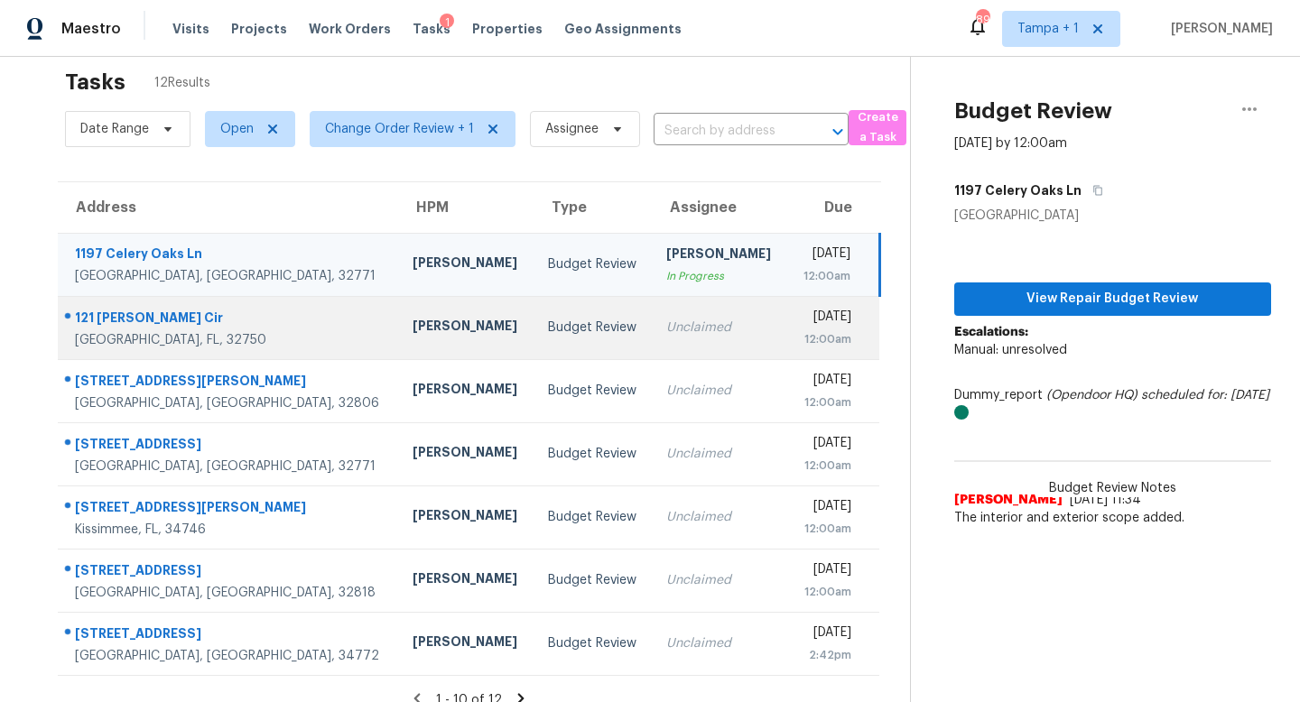
click at [548, 319] on div "Budget Review" at bounding box center [593, 328] width 90 height 18
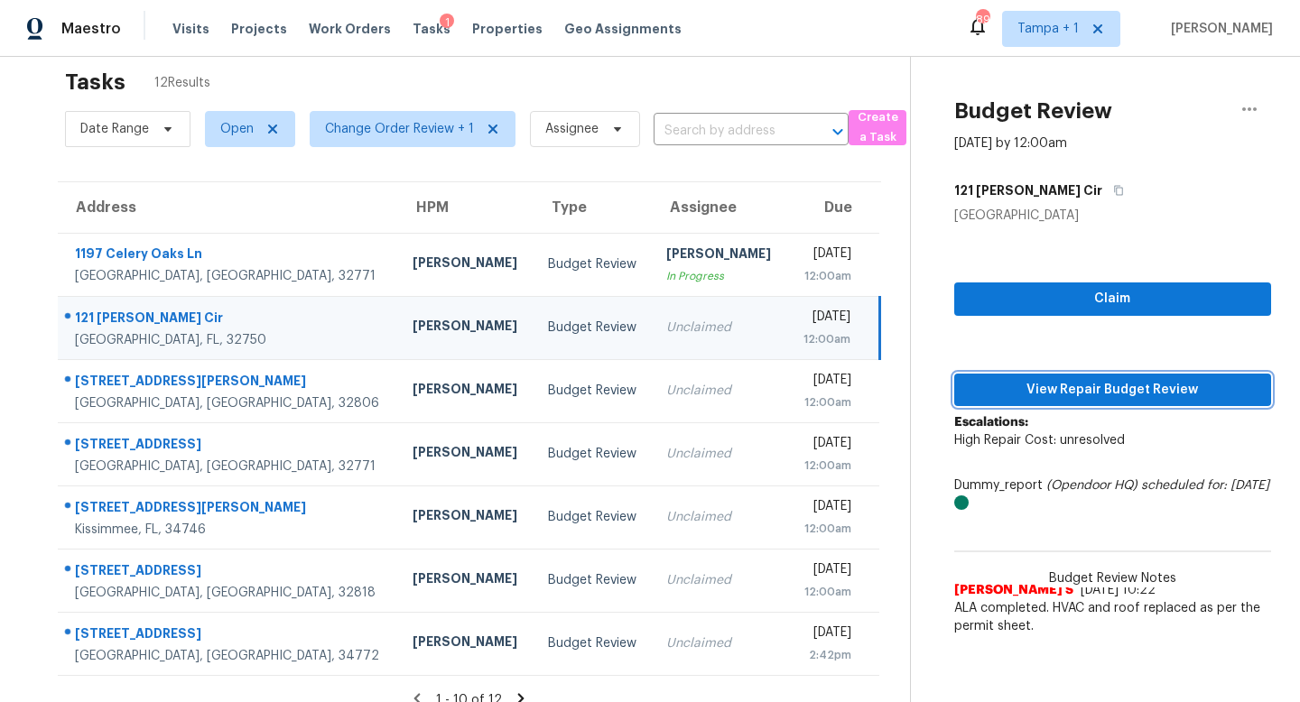
click at [1105, 383] on span "View Repair Budget Review" at bounding box center [1112, 390] width 288 height 23
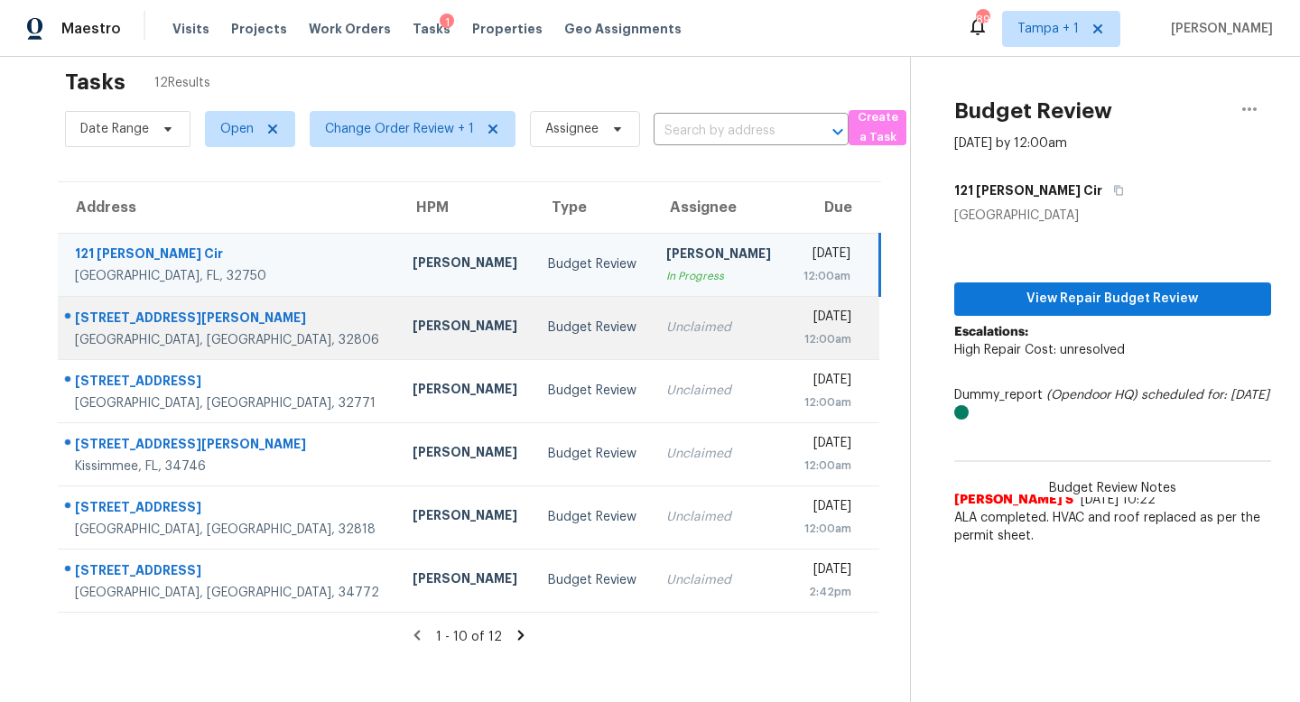
click at [666, 329] on div "Unclaimed" at bounding box center [719, 328] width 107 height 18
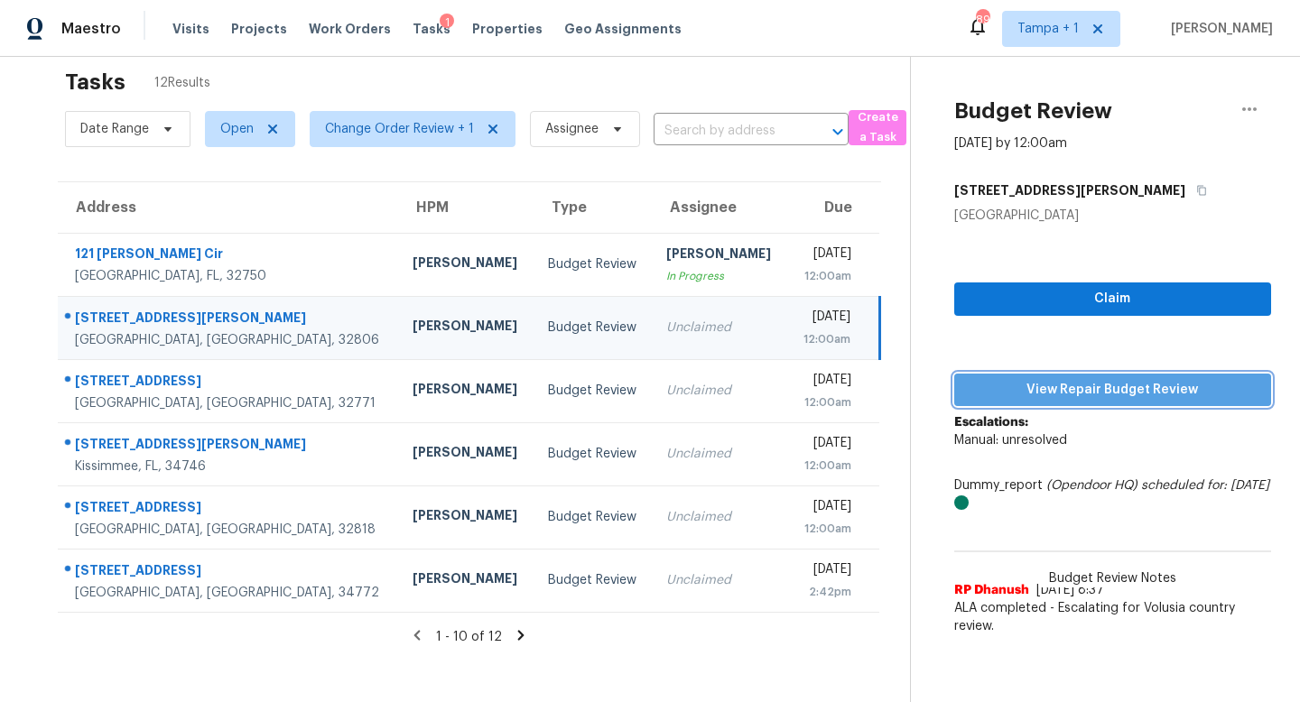
click at [1110, 383] on span "View Repair Budget Review" at bounding box center [1112, 390] width 288 height 23
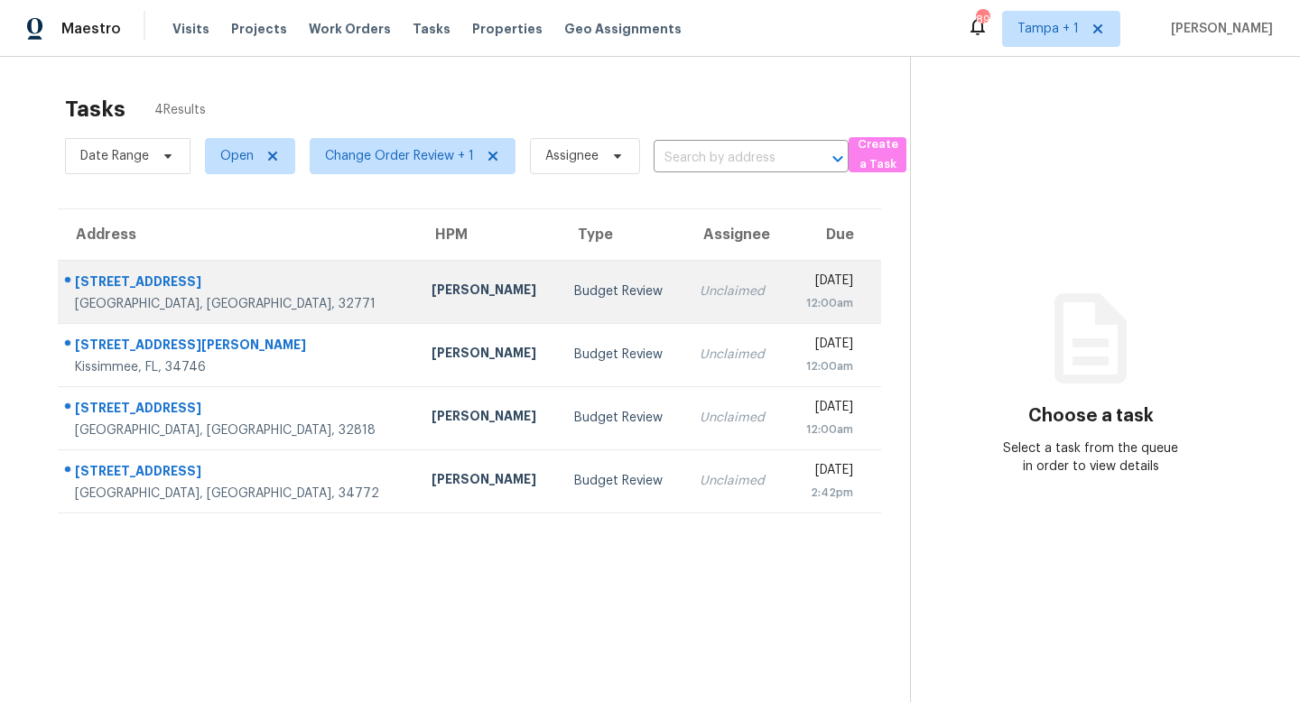
click at [574, 294] on div "Budget Review" at bounding box center [622, 292] width 97 height 18
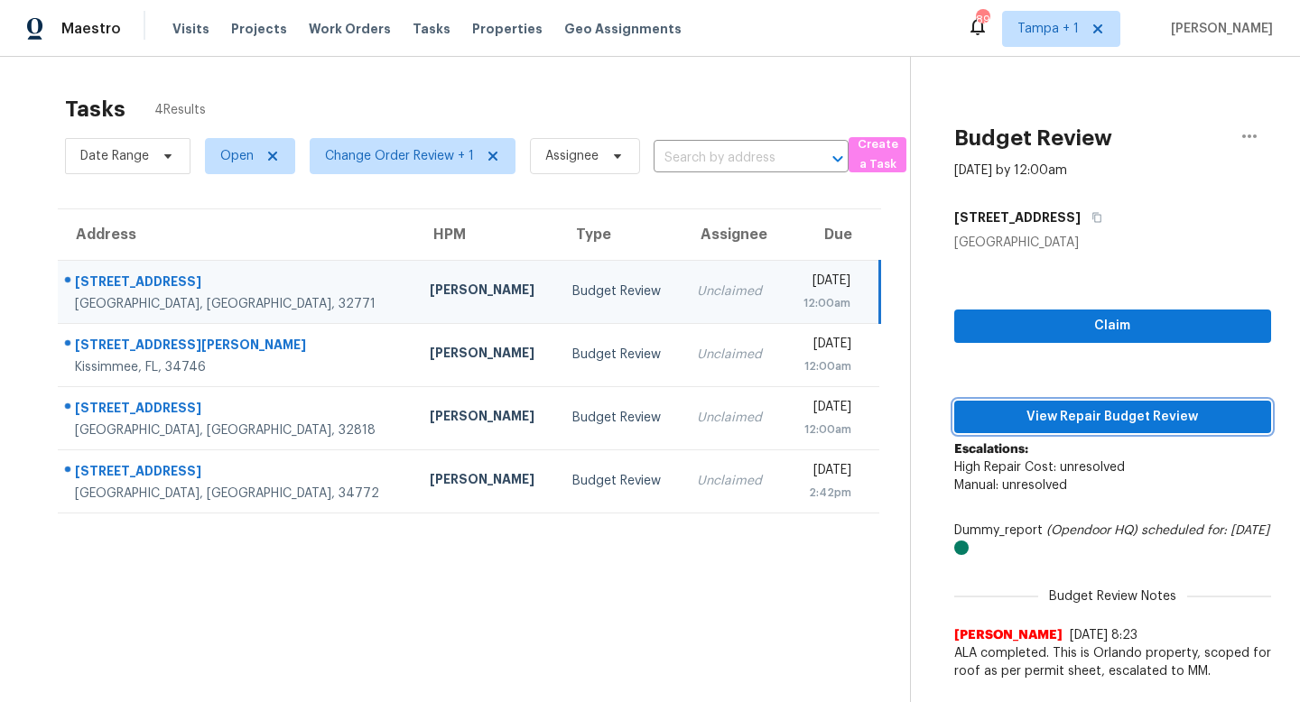
click at [1103, 413] on span "View Repair Budget Review" at bounding box center [1112, 417] width 288 height 23
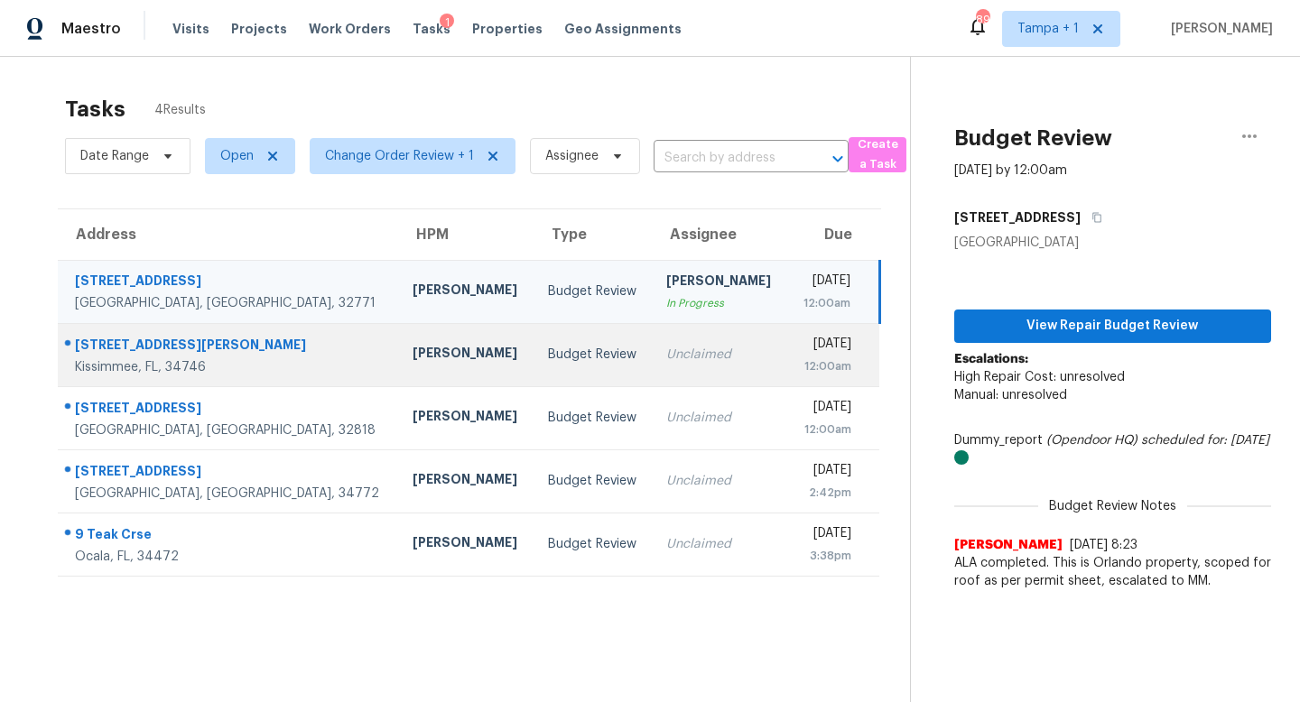
click at [666, 354] on div "Unclaimed" at bounding box center [719, 355] width 107 height 18
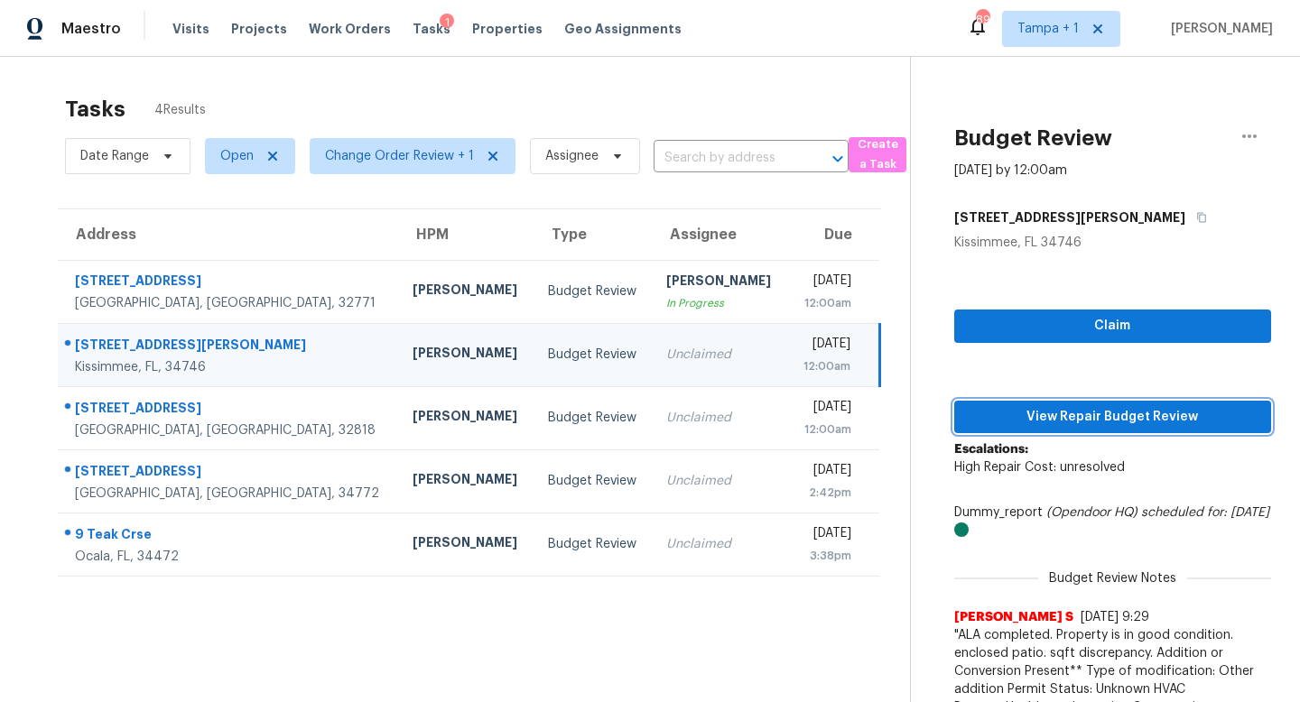
click at [1101, 421] on span "View Repair Budget Review" at bounding box center [1112, 417] width 288 height 23
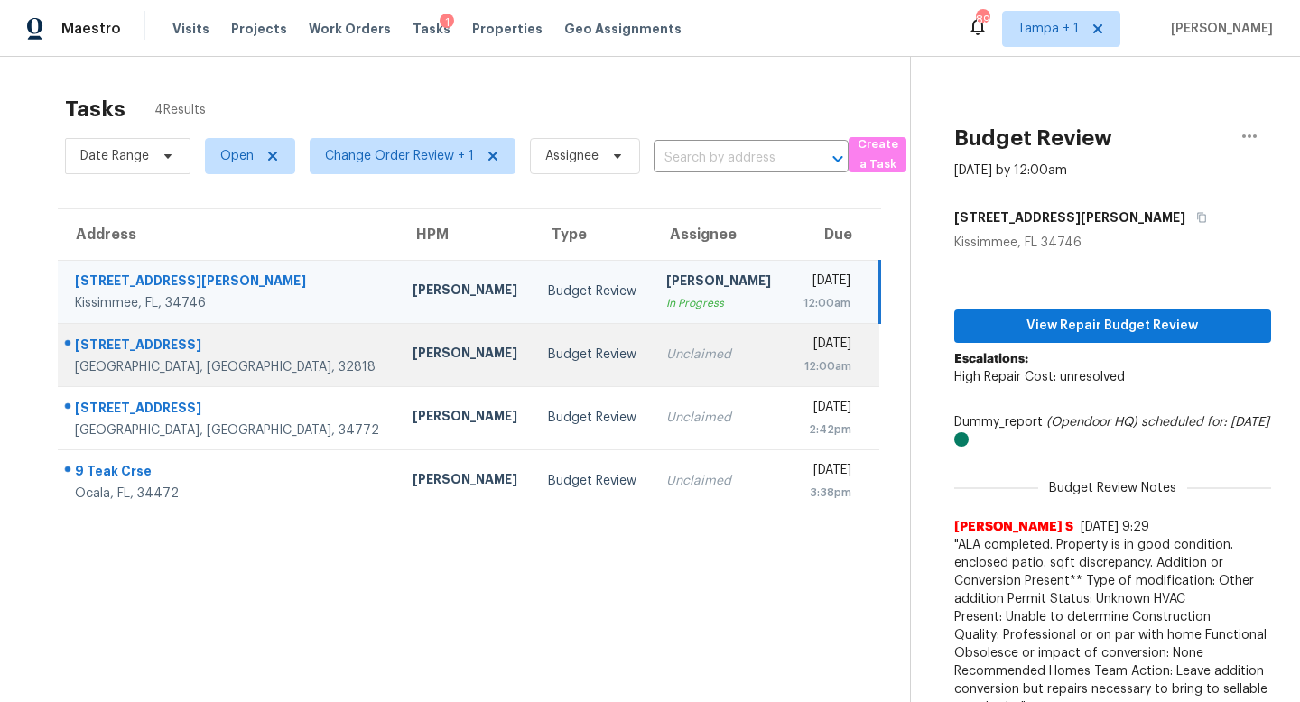
click at [666, 354] on div "Unclaimed" at bounding box center [719, 355] width 107 height 18
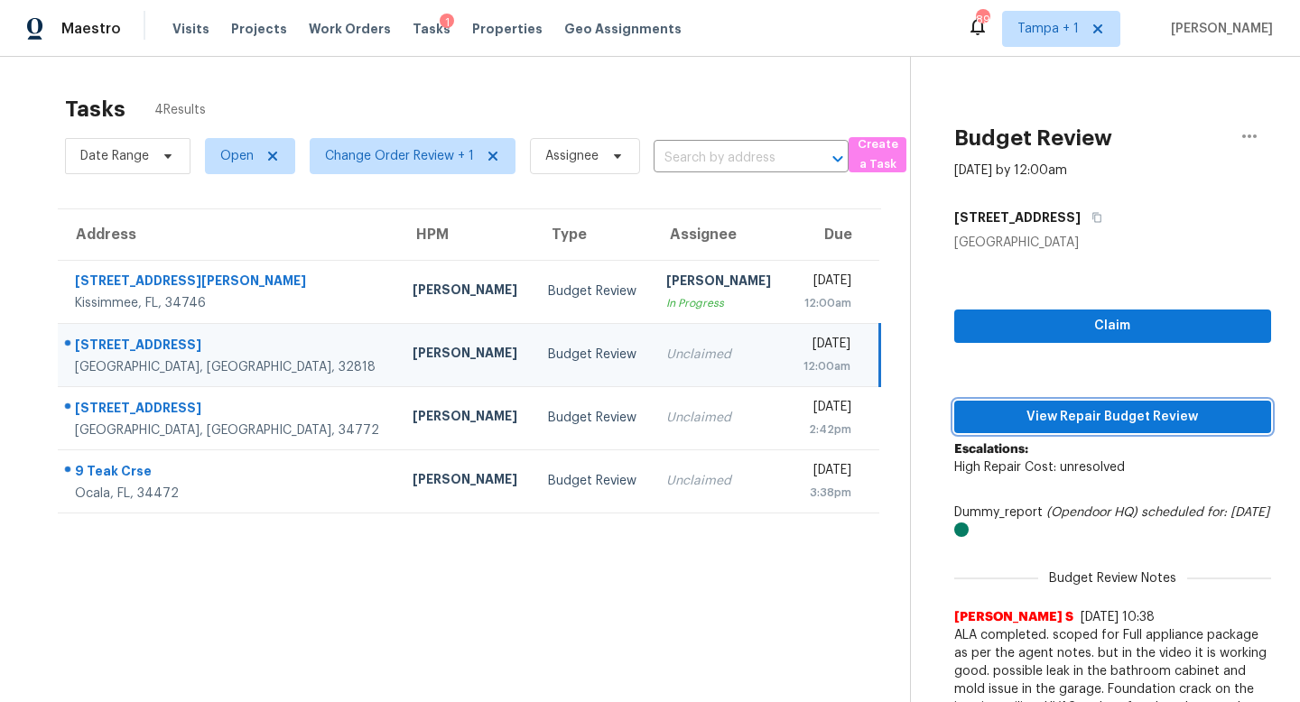
click at [1044, 422] on span "View Repair Budget Review" at bounding box center [1112, 417] width 288 height 23
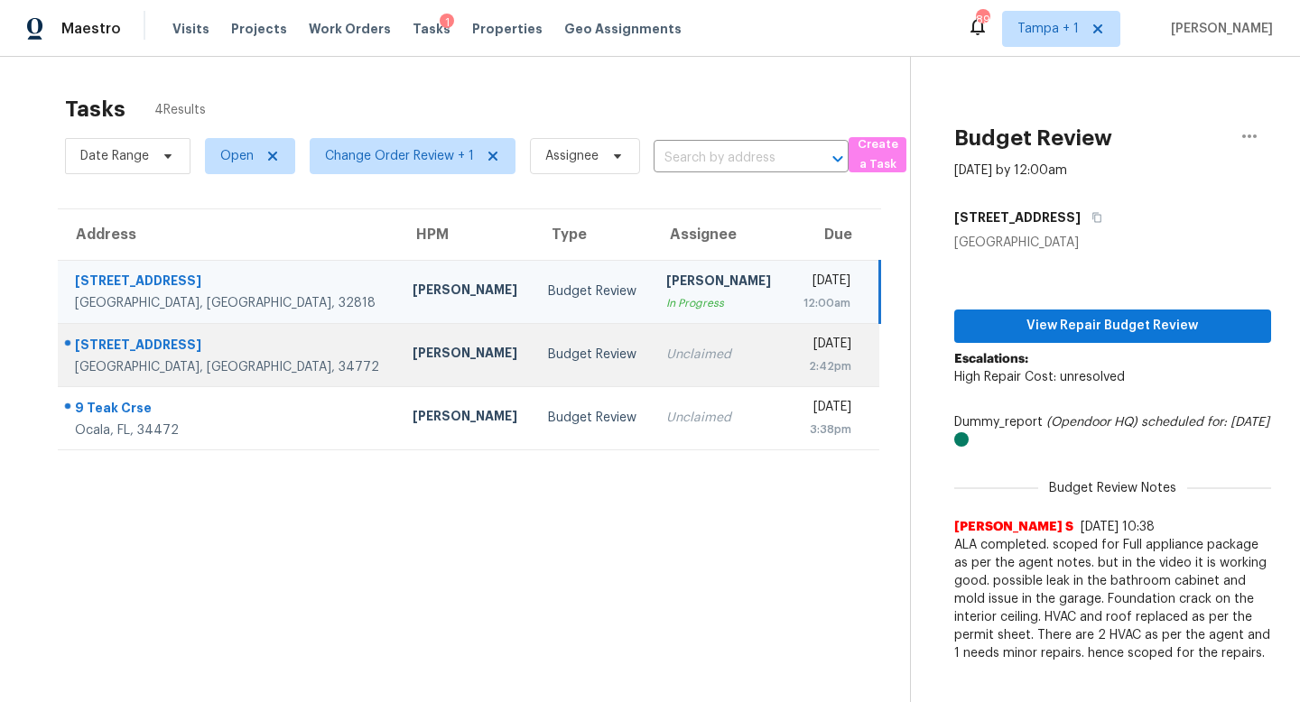
click at [666, 356] on div "Unclaimed" at bounding box center [719, 355] width 107 height 18
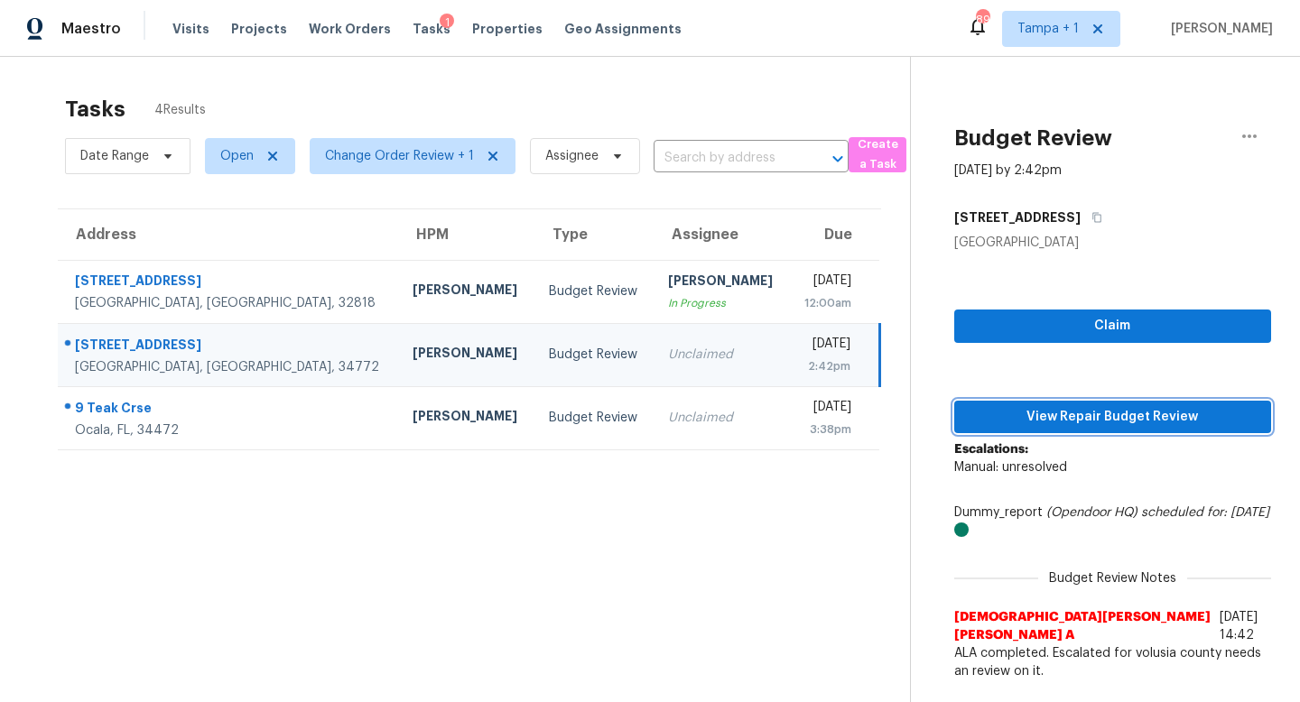
click at [1092, 412] on span "View Repair Budget Review" at bounding box center [1112, 417] width 288 height 23
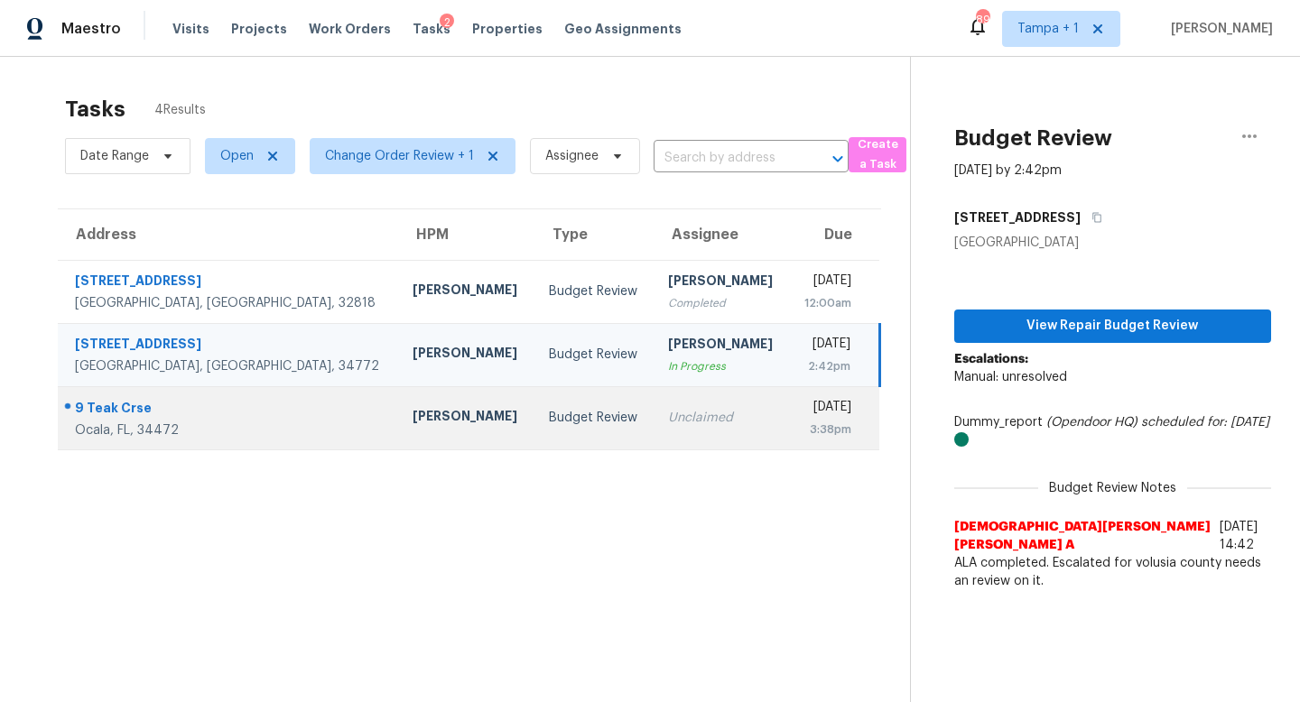
click at [668, 418] on div "Unclaimed" at bounding box center [721, 418] width 107 height 18
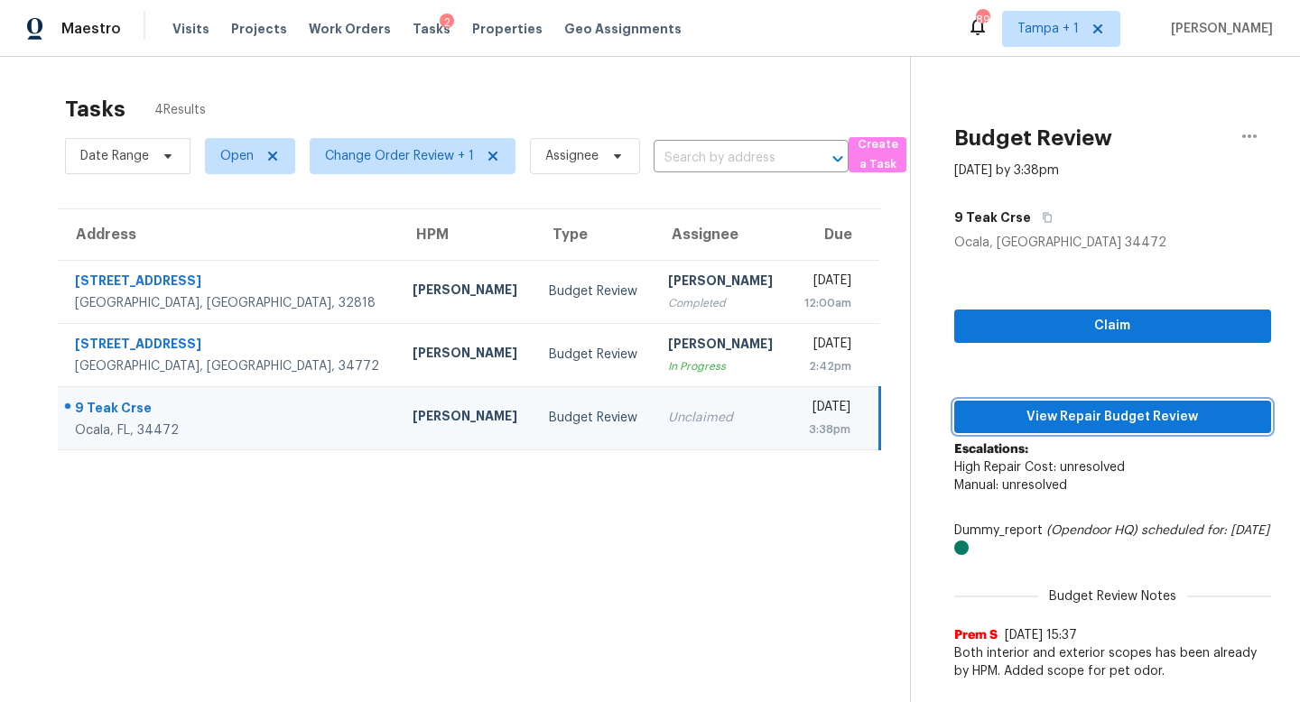
click at [1075, 412] on span "View Repair Budget Review" at bounding box center [1112, 417] width 288 height 23
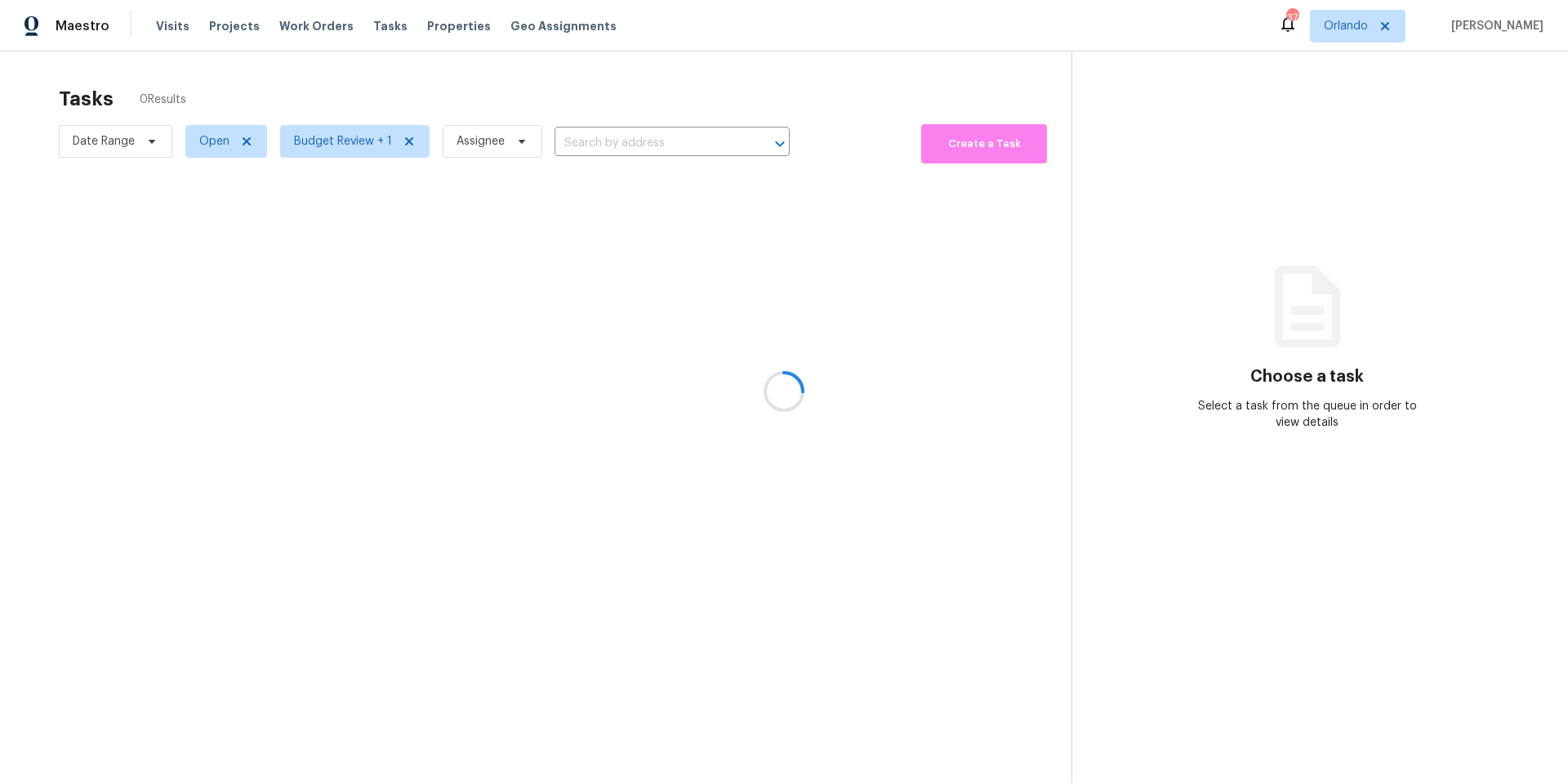
click at [164, 29] on div at bounding box center [784, 391] width 1568 height 783
click at [177, 24] on span "Visits" at bounding box center [172, 26] width 33 height 16
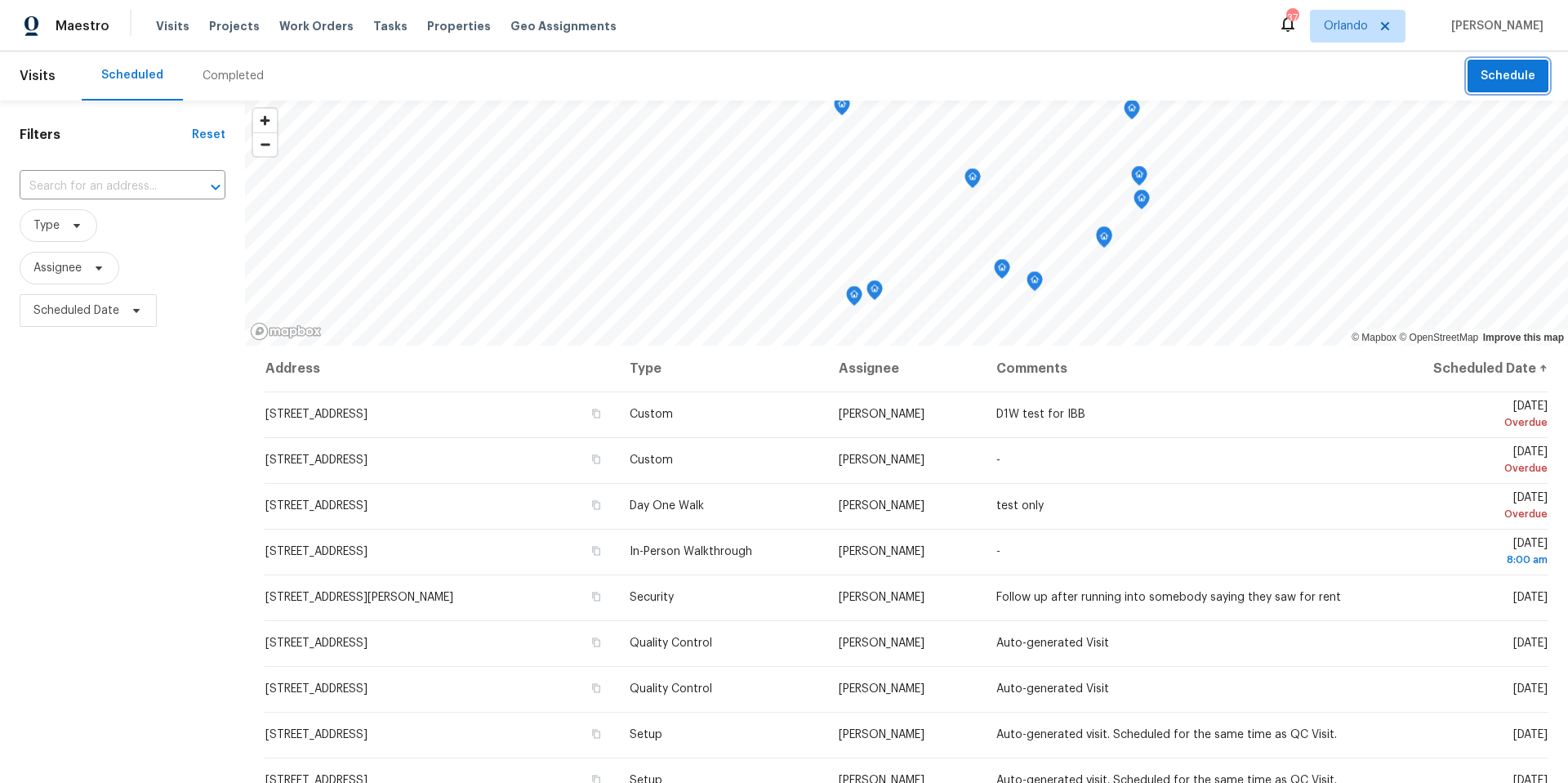
click at [1516, 81] on span "Schedule" at bounding box center [1507, 76] width 54 height 21
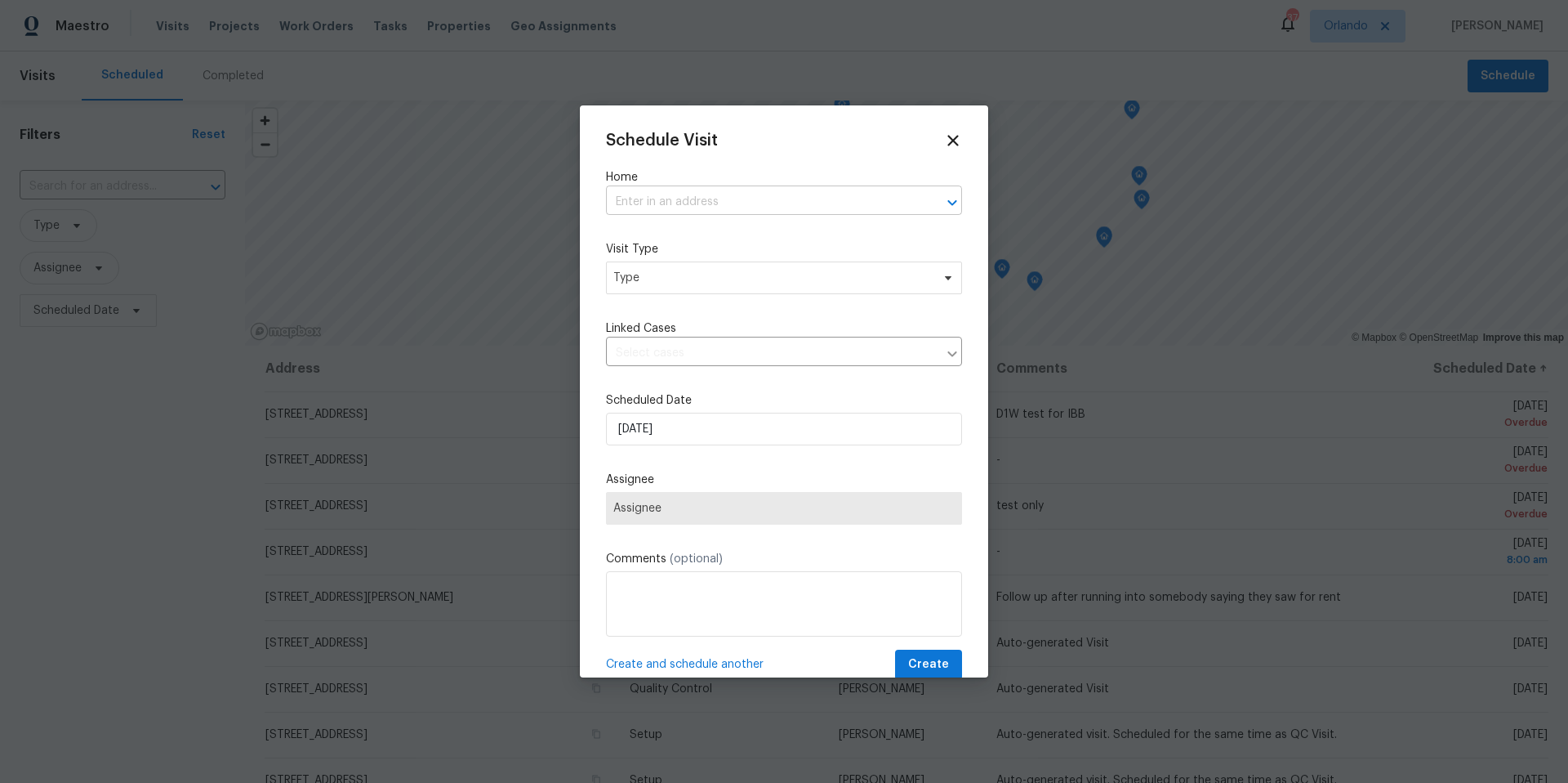
click at [683, 202] on input "text" at bounding box center [761, 202] width 310 height 25
type input "420 lone"
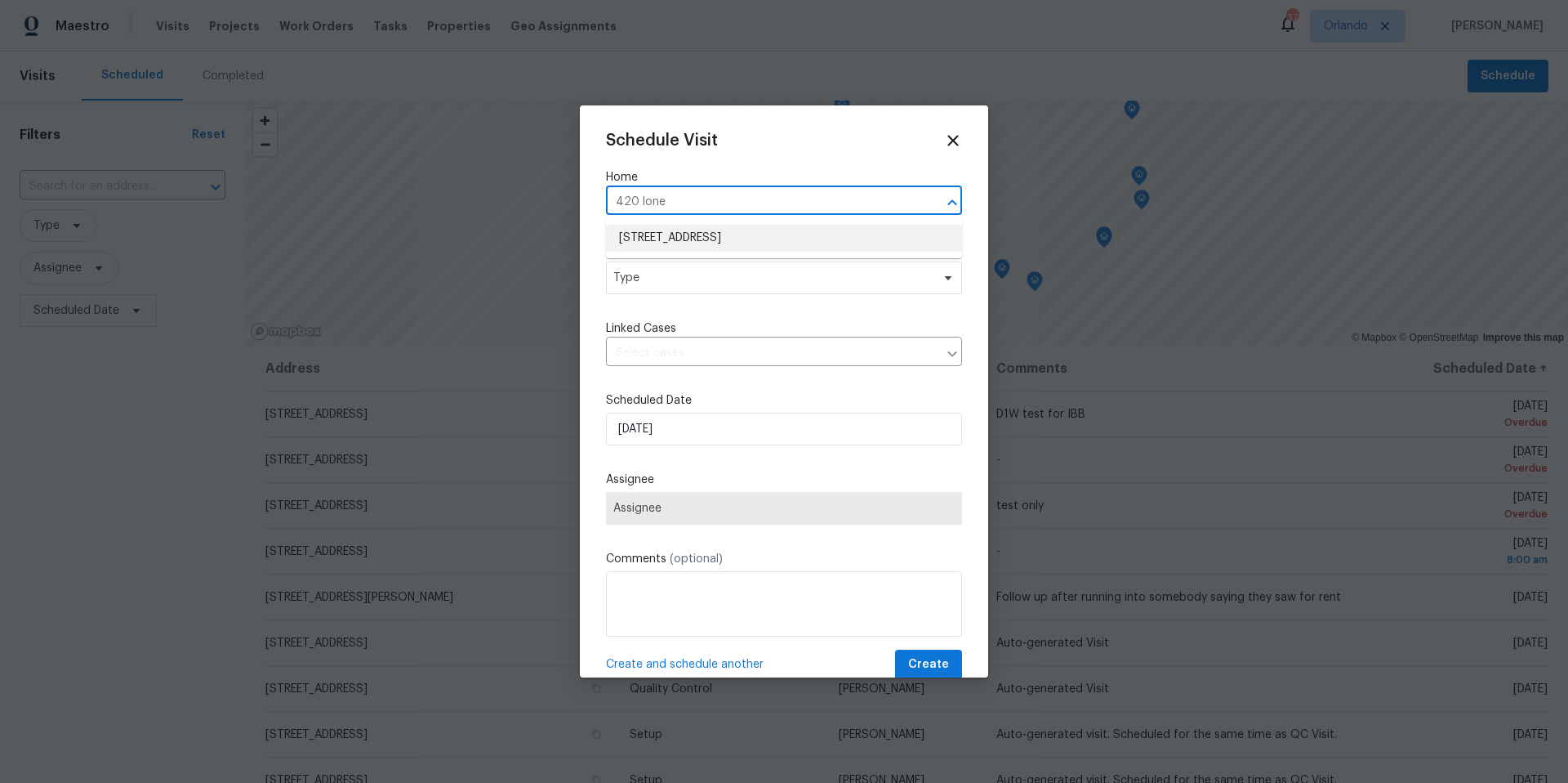
click at [717, 243] on li "[STREET_ADDRESS]" at bounding box center [784, 238] width 356 height 27
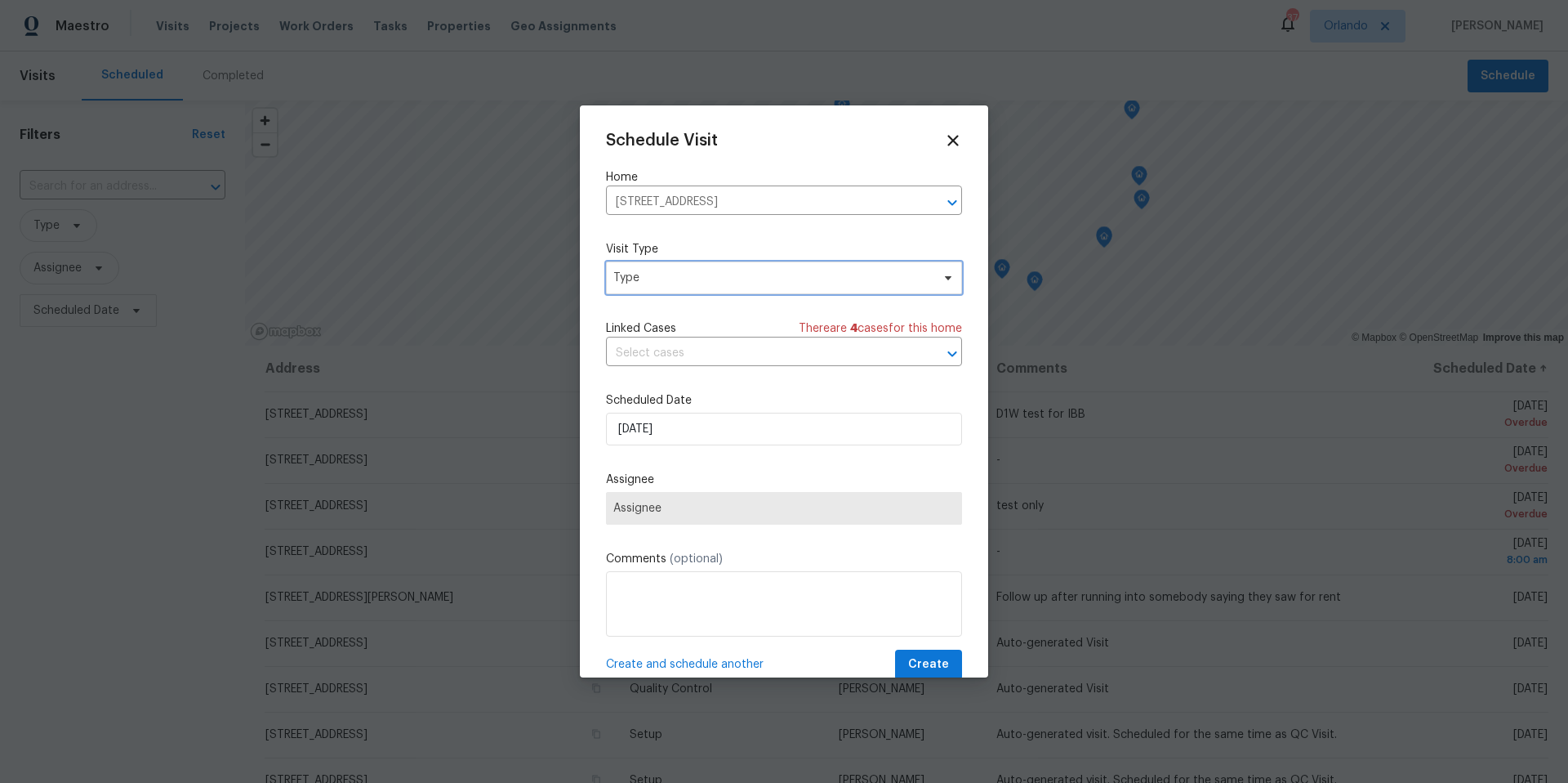
click at [695, 276] on span "Type" at bounding box center [772, 278] width 318 height 16
type input "new"
click at [689, 349] on div "New Listing Audit" at bounding box center [662, 355] width 93 height 16
click at [695, 358] on input "text" at bounding box center [761, 353] width 310 height 25
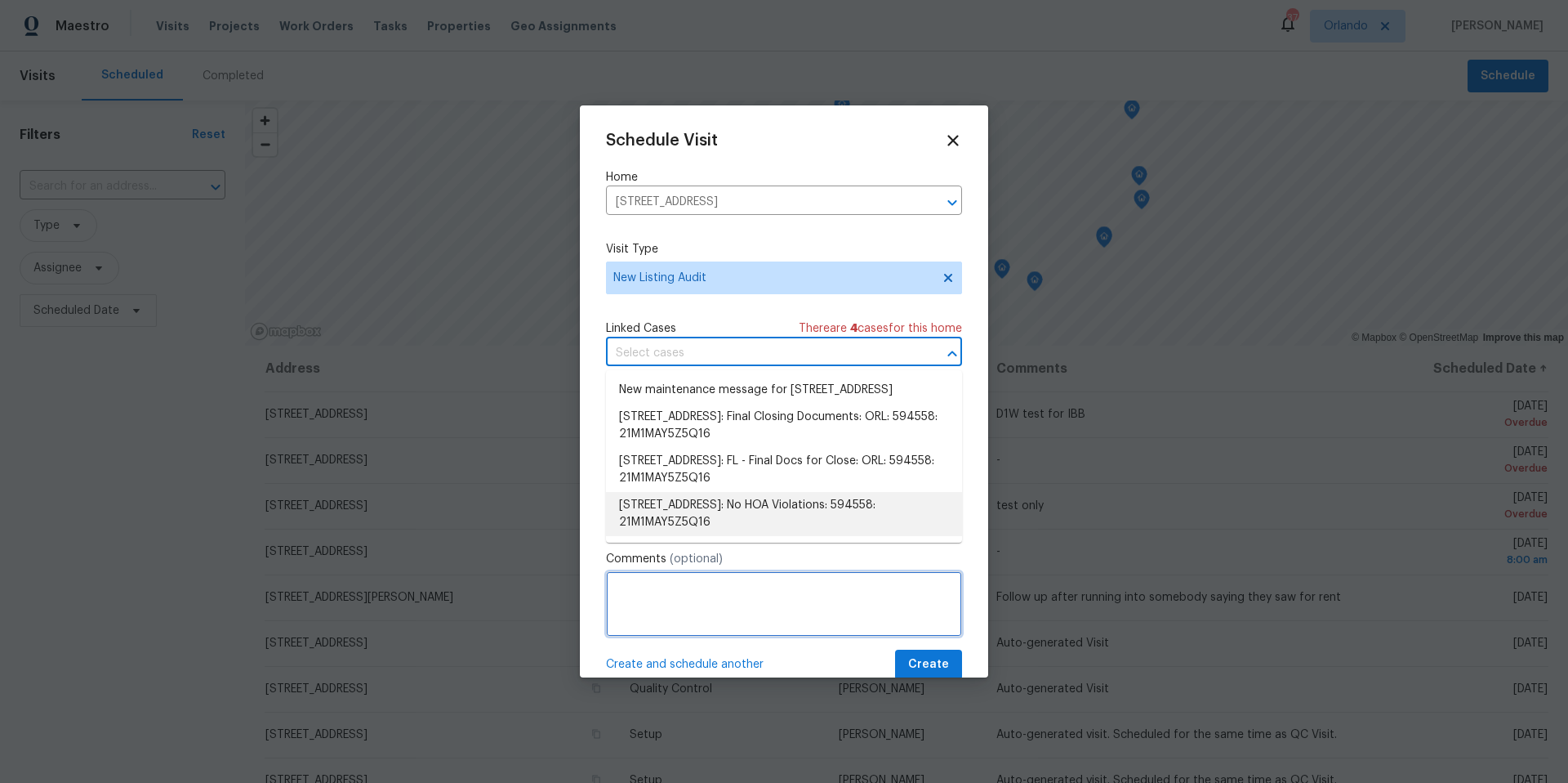
click at [643, 591] on textarea at bounding box center [784, 604] width 356 height 65
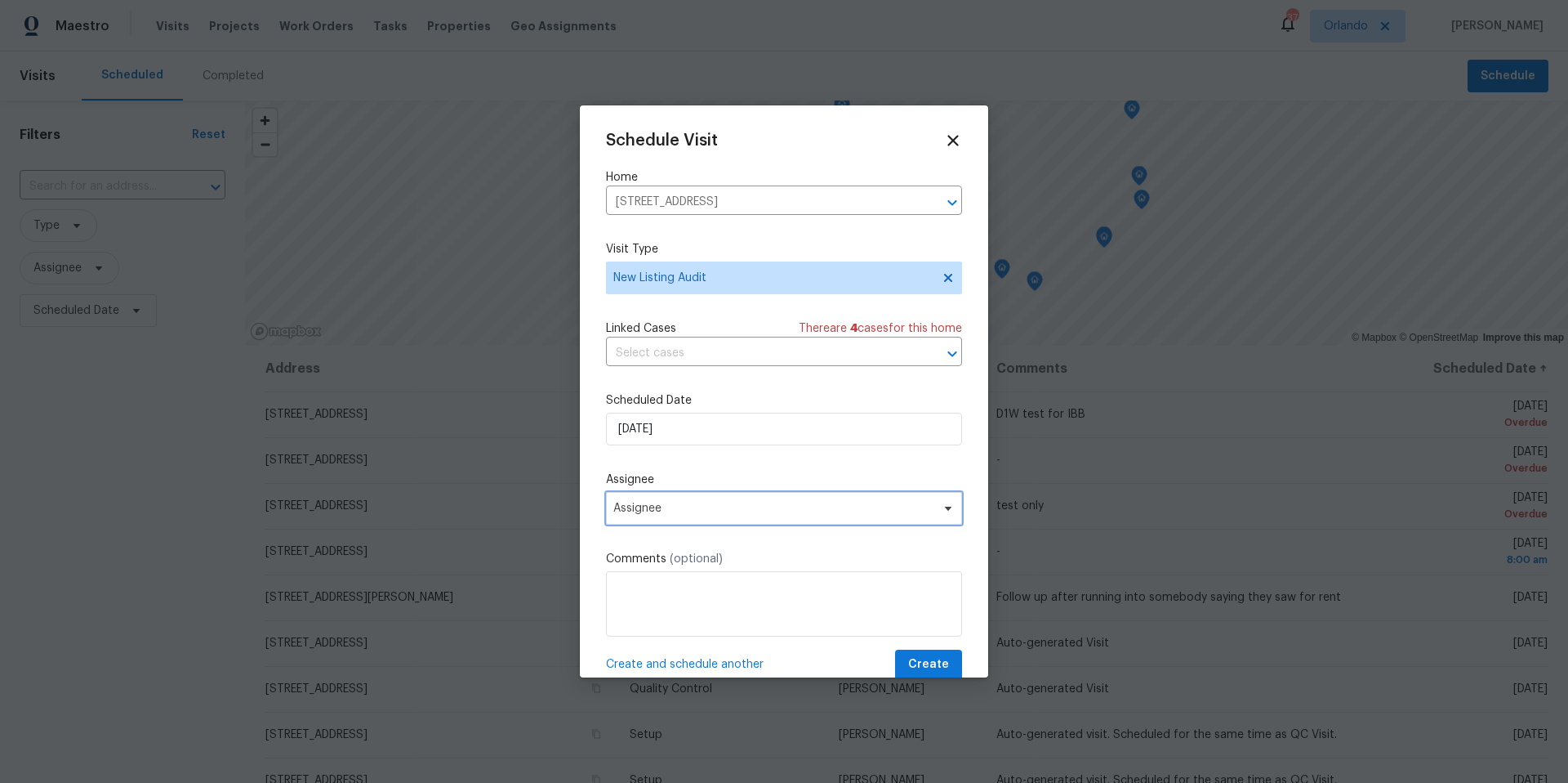
click at [675, 503] on span "Assignee" at bounding box center [774, 508] width 320 height 13
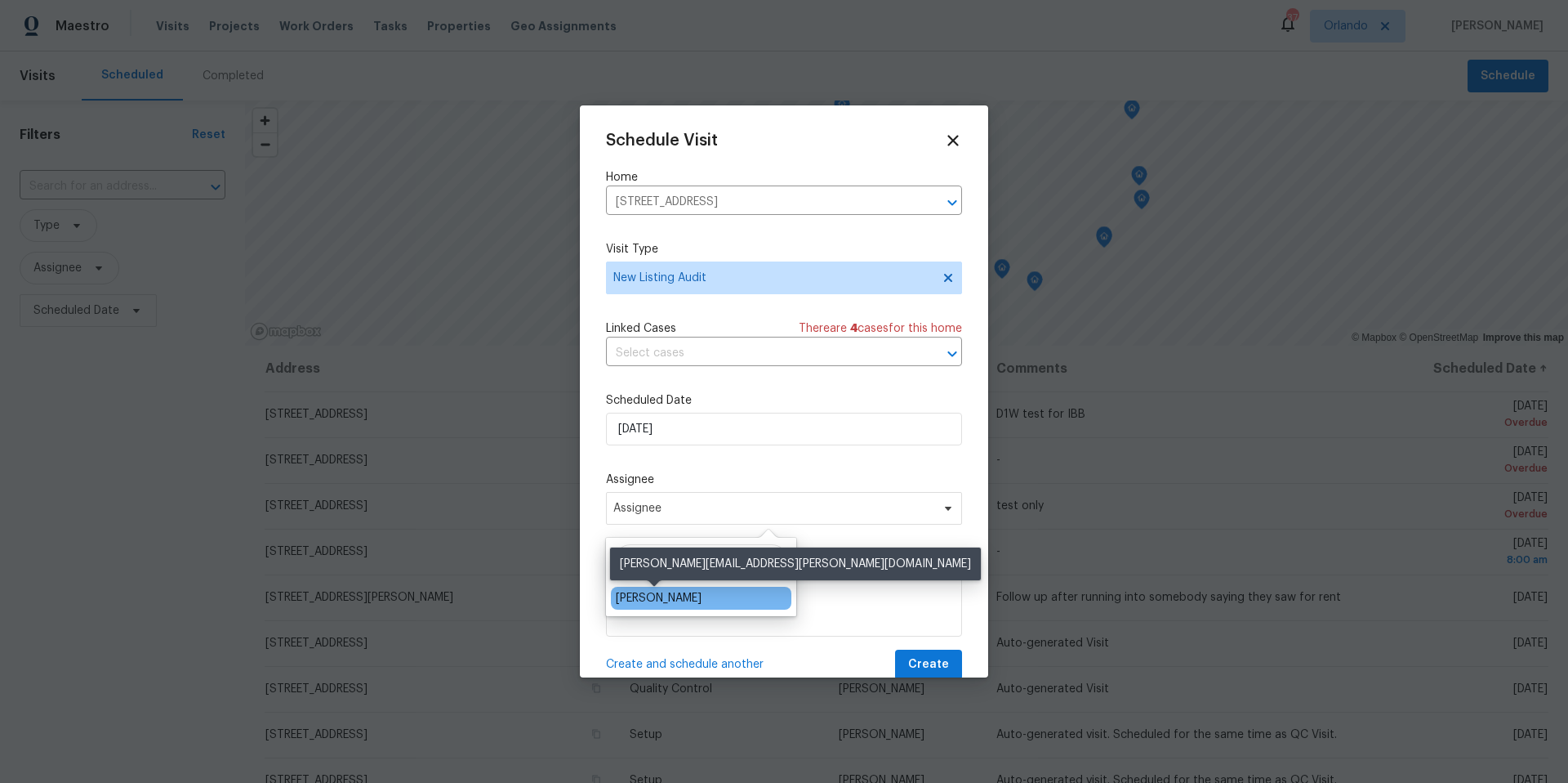
type input "josh"
click at [651, 597] on div "[PERSON_NAME]" at bounding box center [659, 598] width 86 height 16
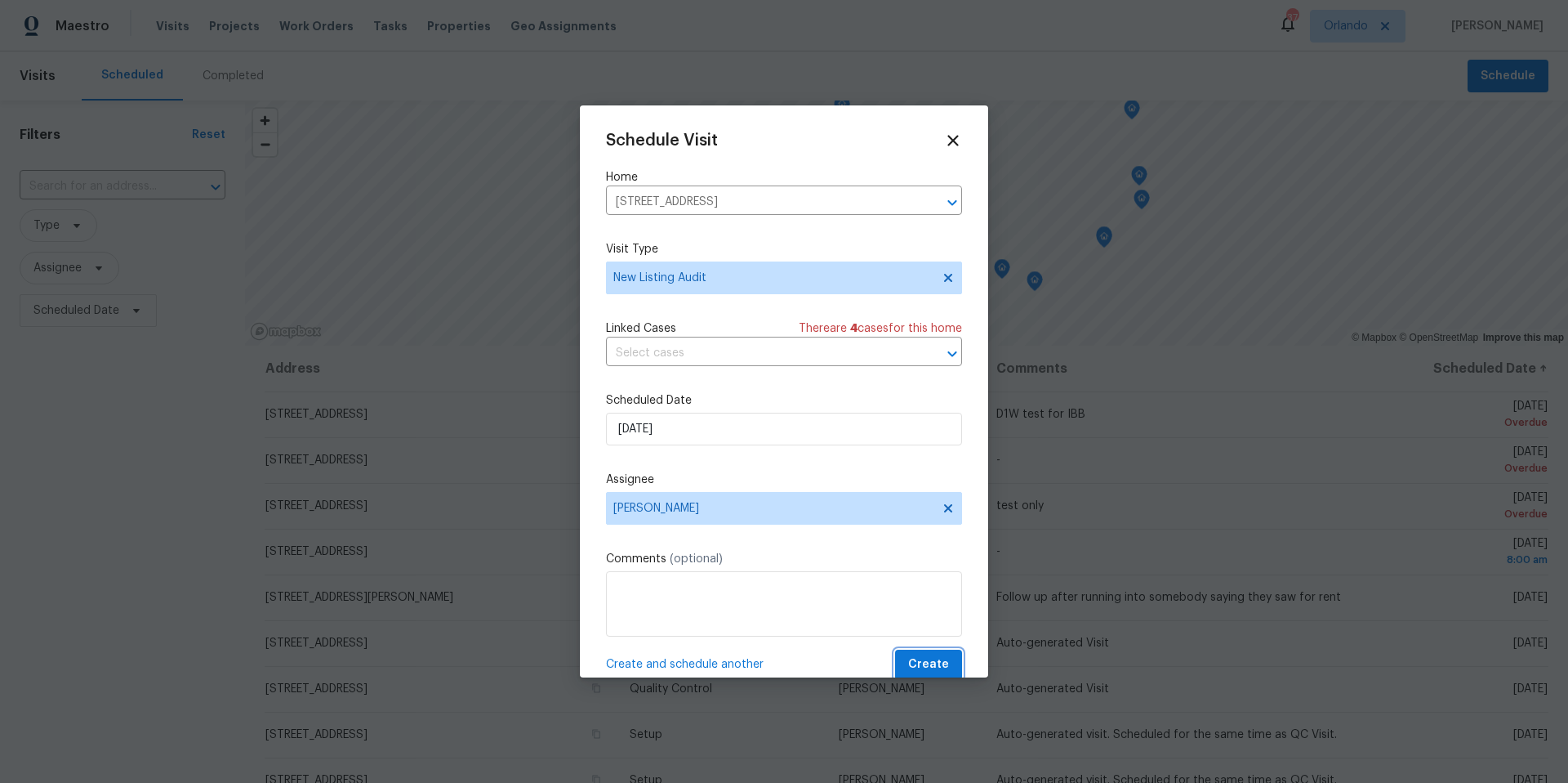
click at [936, 664] on span "Create" at bounding box center [928, 664] width 41 height 21
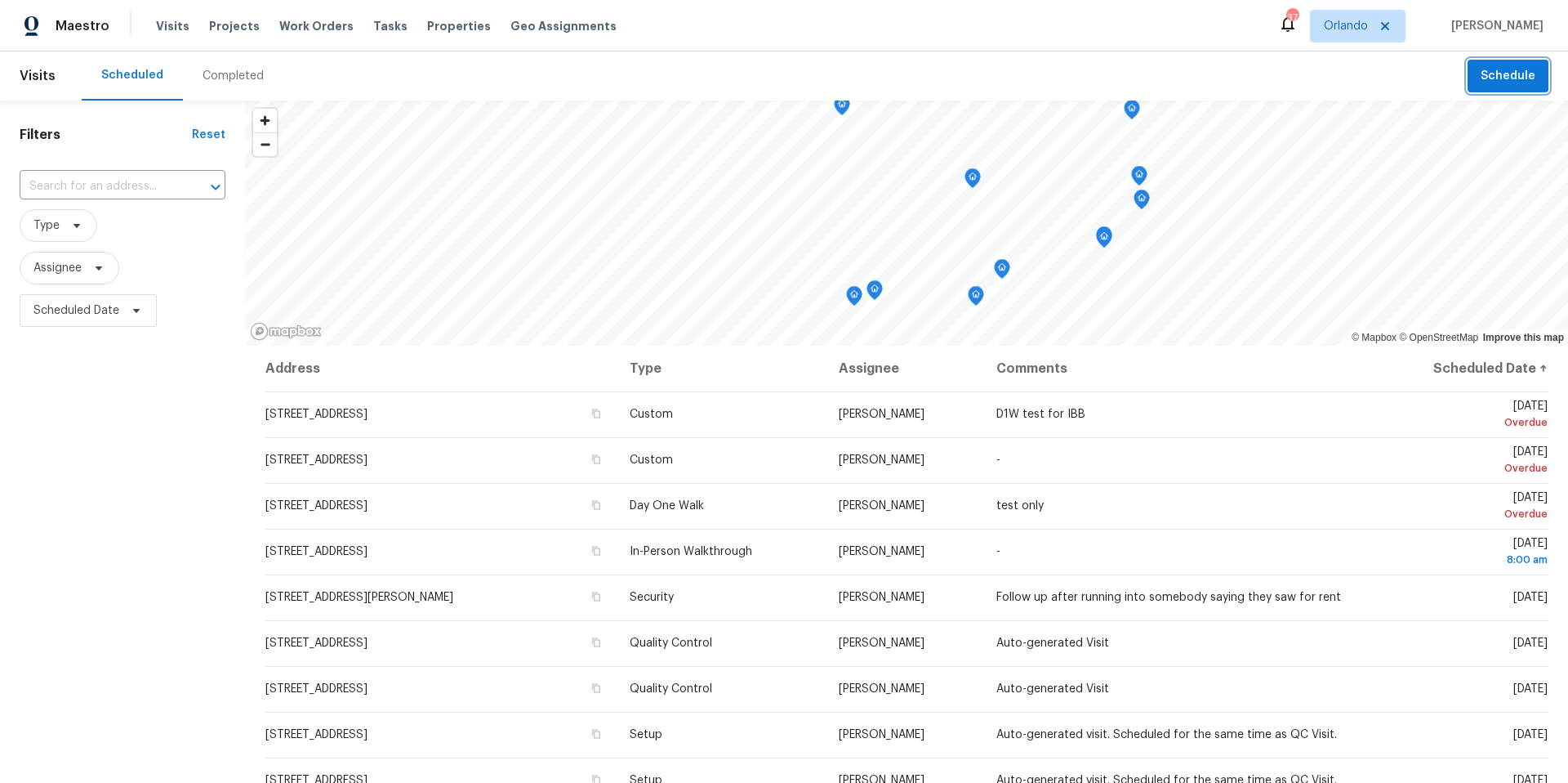
click at [1518, 81] on span "Schedule" at bounding box center [1507, 76] width 54 height 21
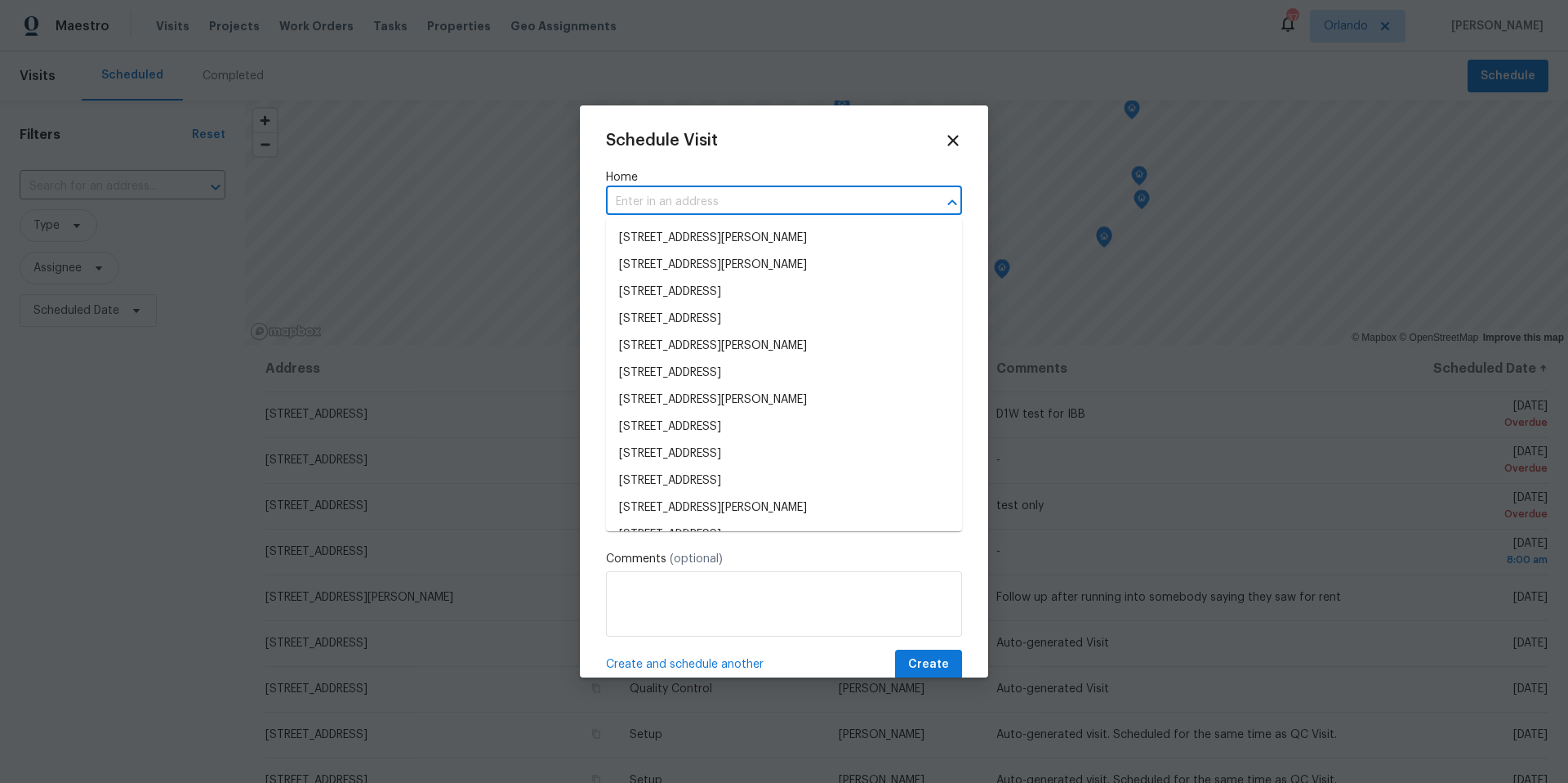
click at [651, 201] on input "text" at bounding box center [761, 202] width 310 height 25
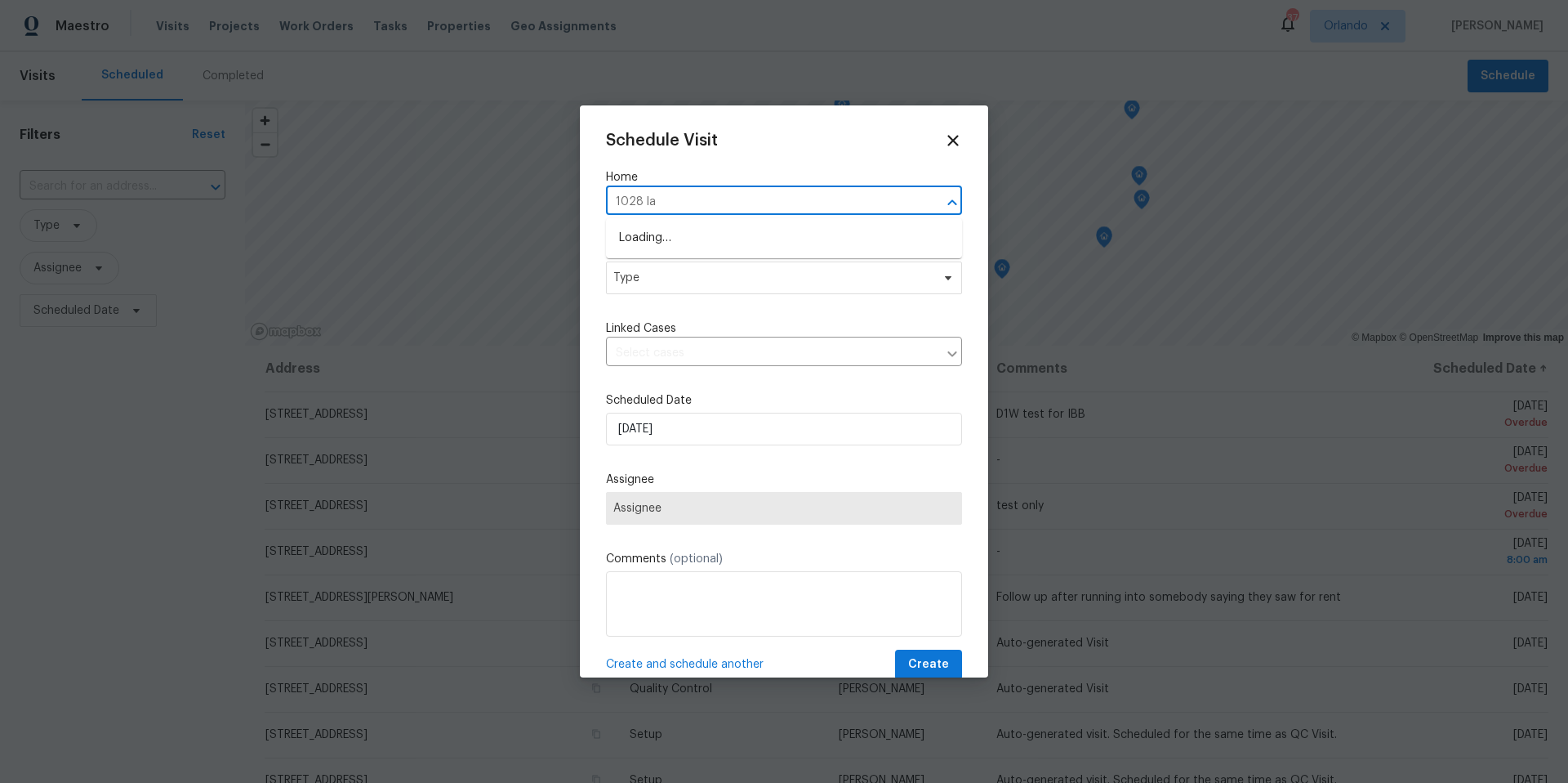
type input "1028 lan"
click at [651, 233] on li "1028 Landing Ln, Deltona, FL 32738" at bounding box center [784, 238] width 356 height 27
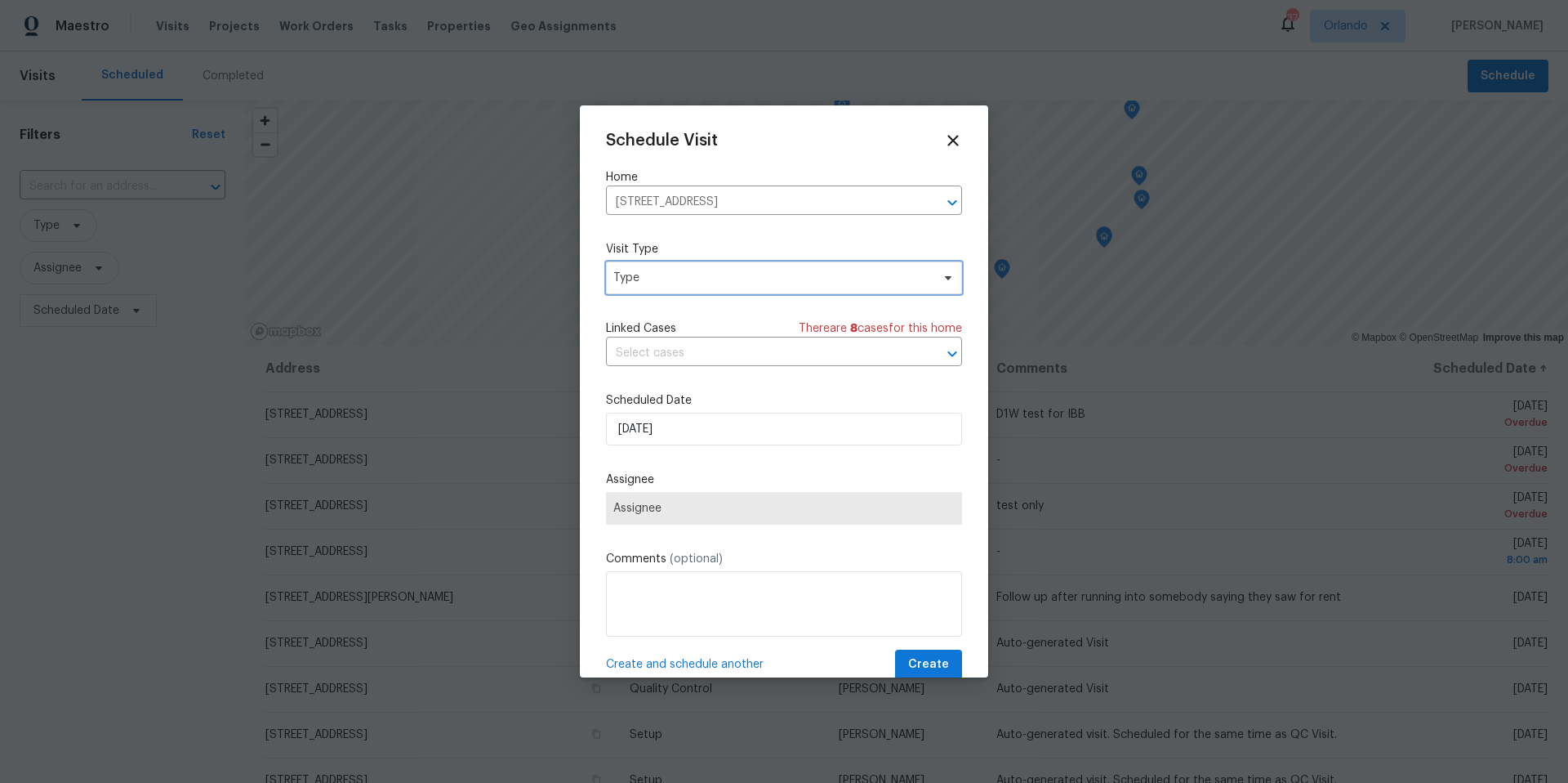
click at [652, 272] on span "Type" at bounding box center [772, 278] width 318 height 16
type input "new"
click at [651, 347] on div "New Listing Audit" at bounding box center [662, 355] width 93 height 16
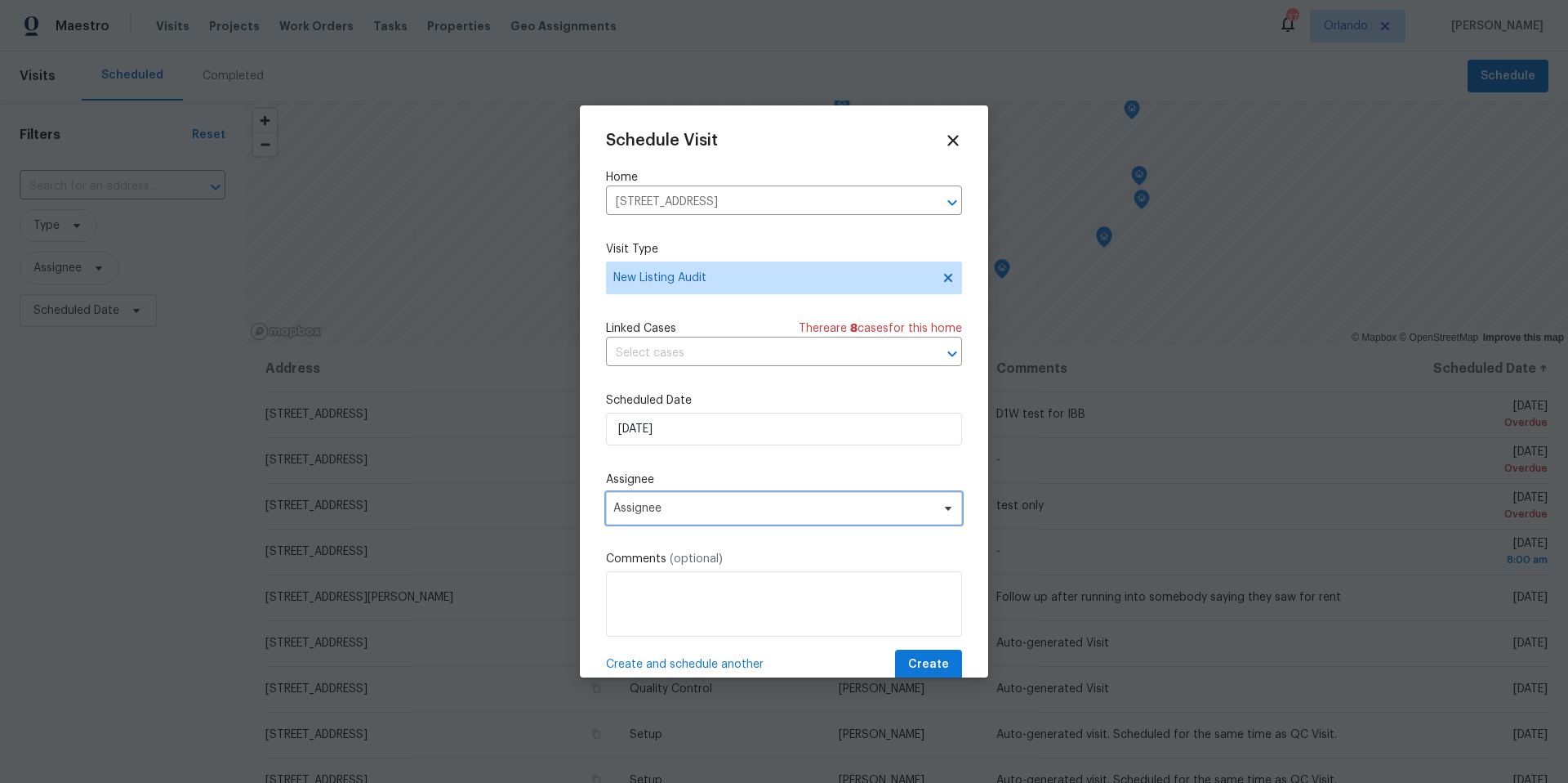
click at [667, 509] on span "Assignee" at bounding box center [774, 508] width 320 height 13
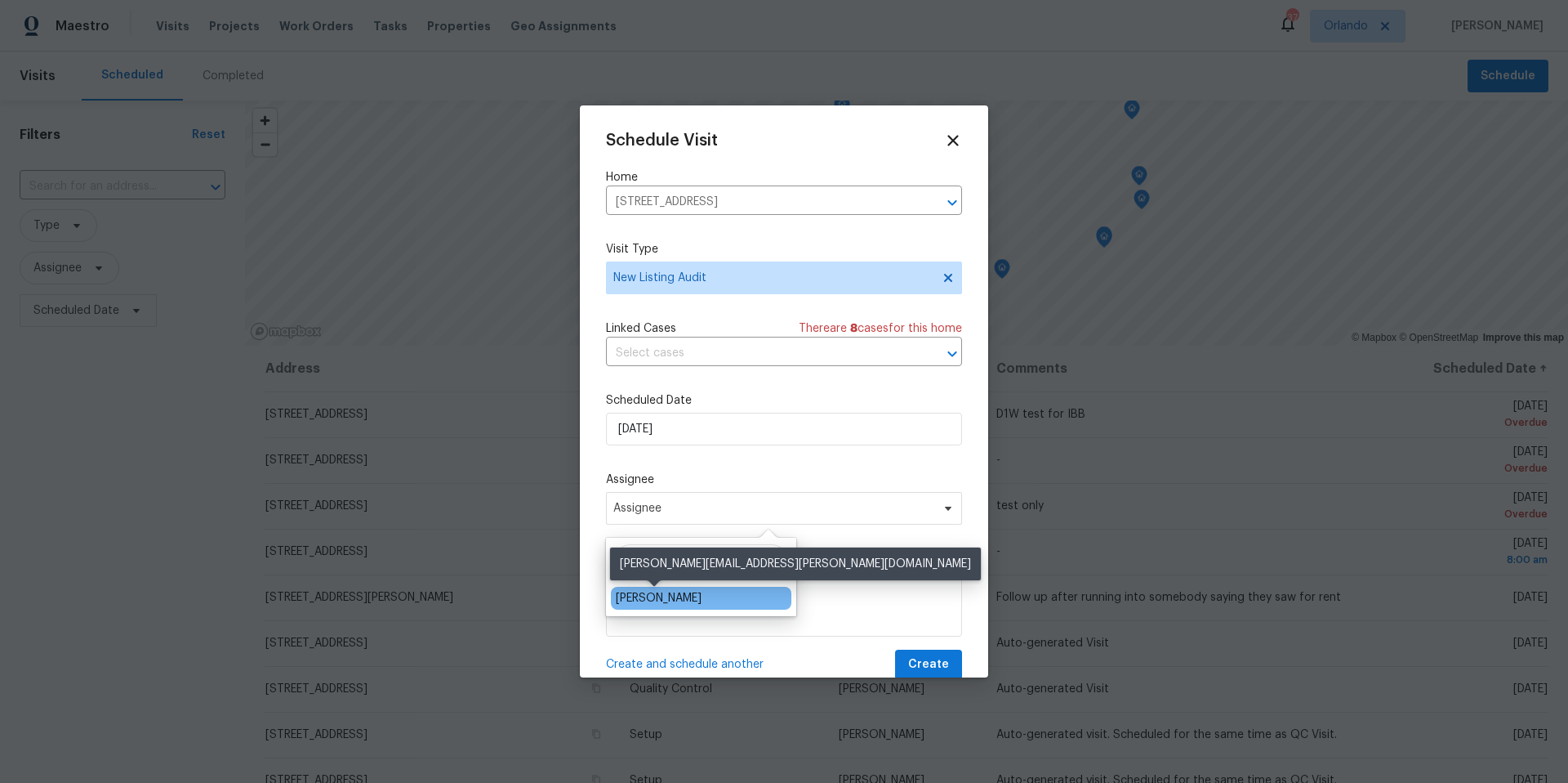
type input "josh"
click at [683, 598] on div "[PERSON_NAME]" at bounding box center [659, 598] width 86 height 16
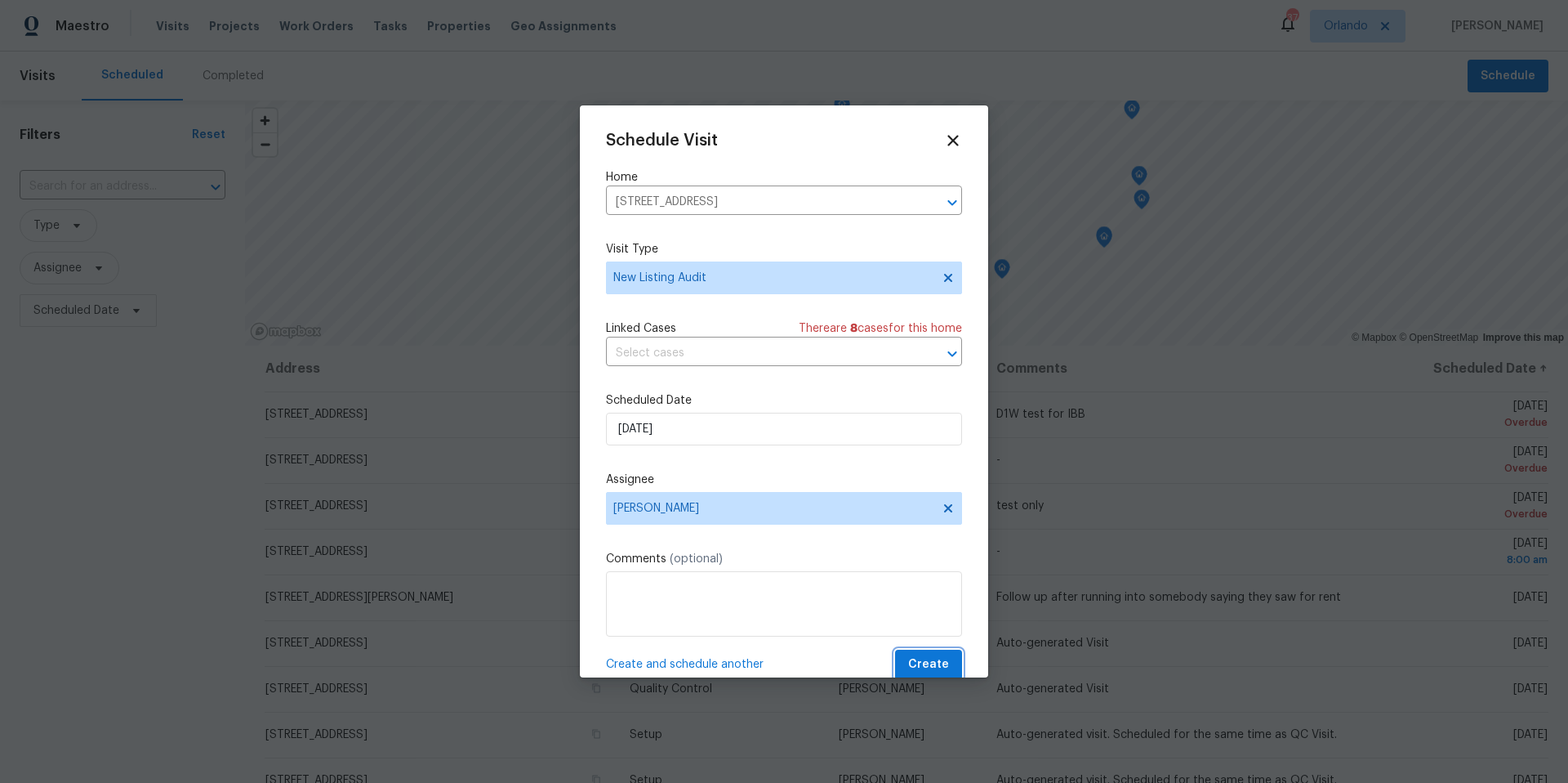
click at [919, 658] on span "Create" at bounding box center [928, 664] width 41 height 21
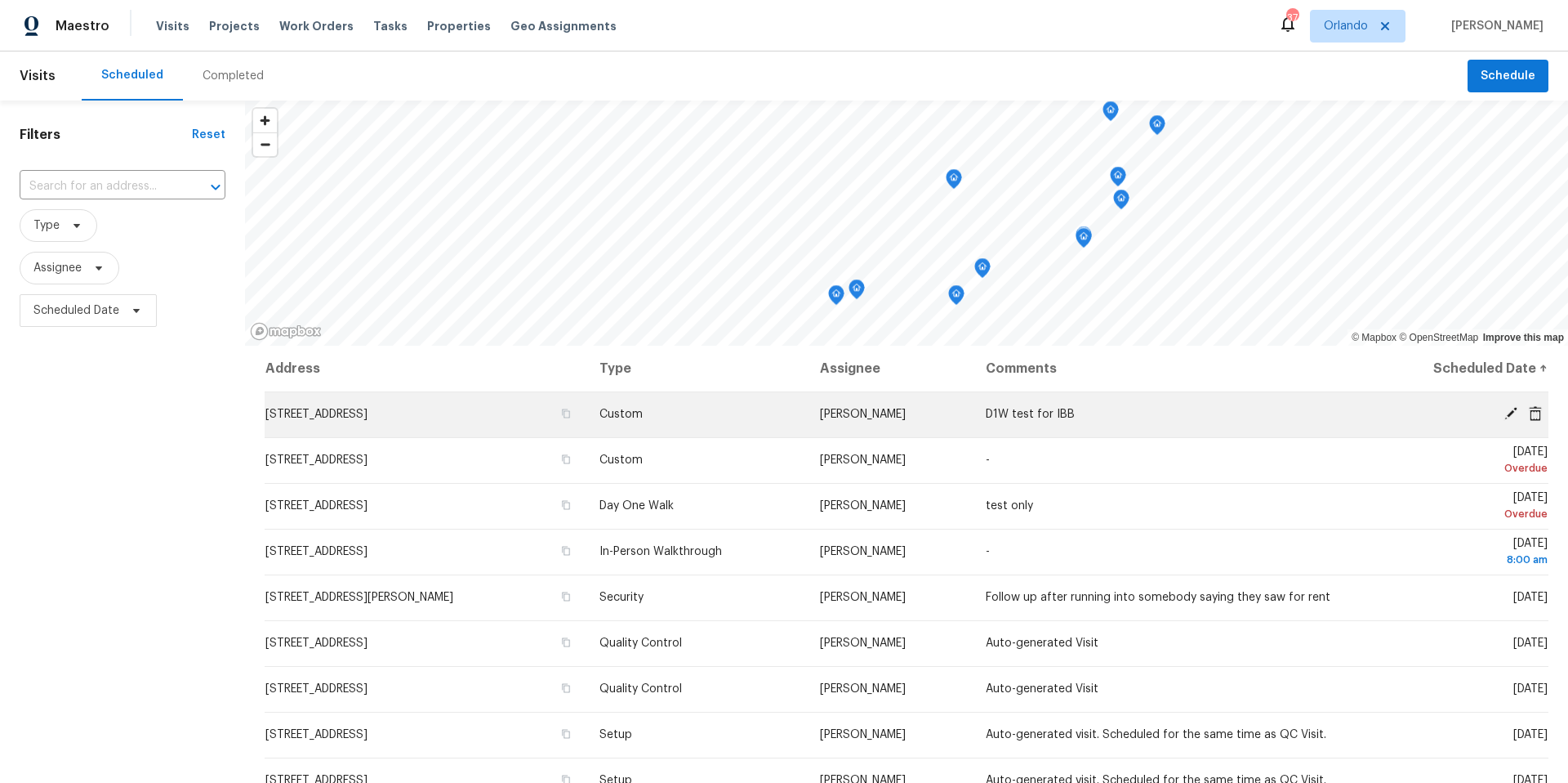
click at [1539, 418] on icon at bounding box center [1535, 413] width 13 height 14
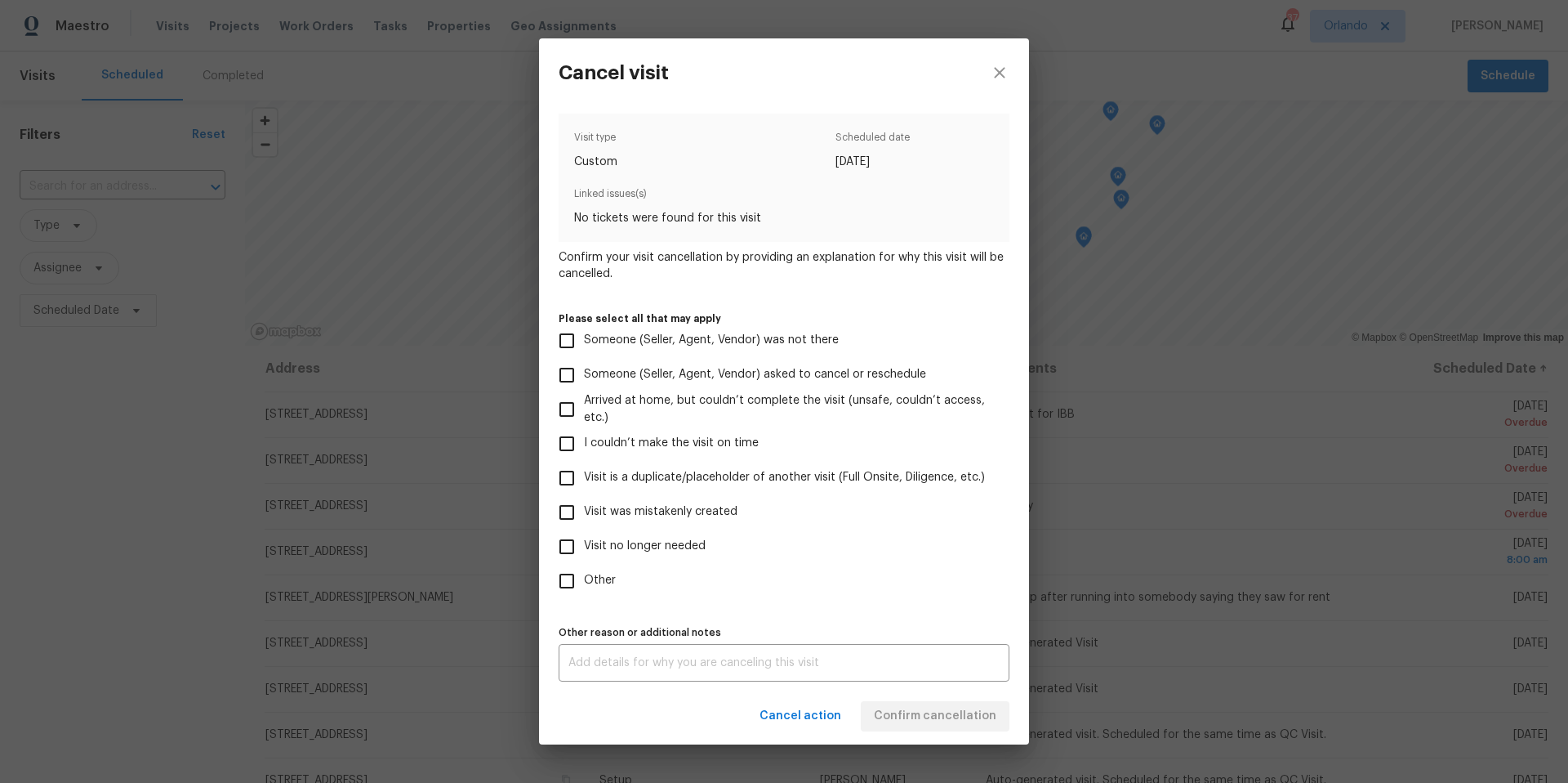
click at [569, 511] on input "Visit was mistakenly created" at bounding box center [566, 512] width 34 height 34
checkbox input "true"
click at [958, 714] on span "Confirm cancellation" at bounding box center [935, 716] width 122 height 21
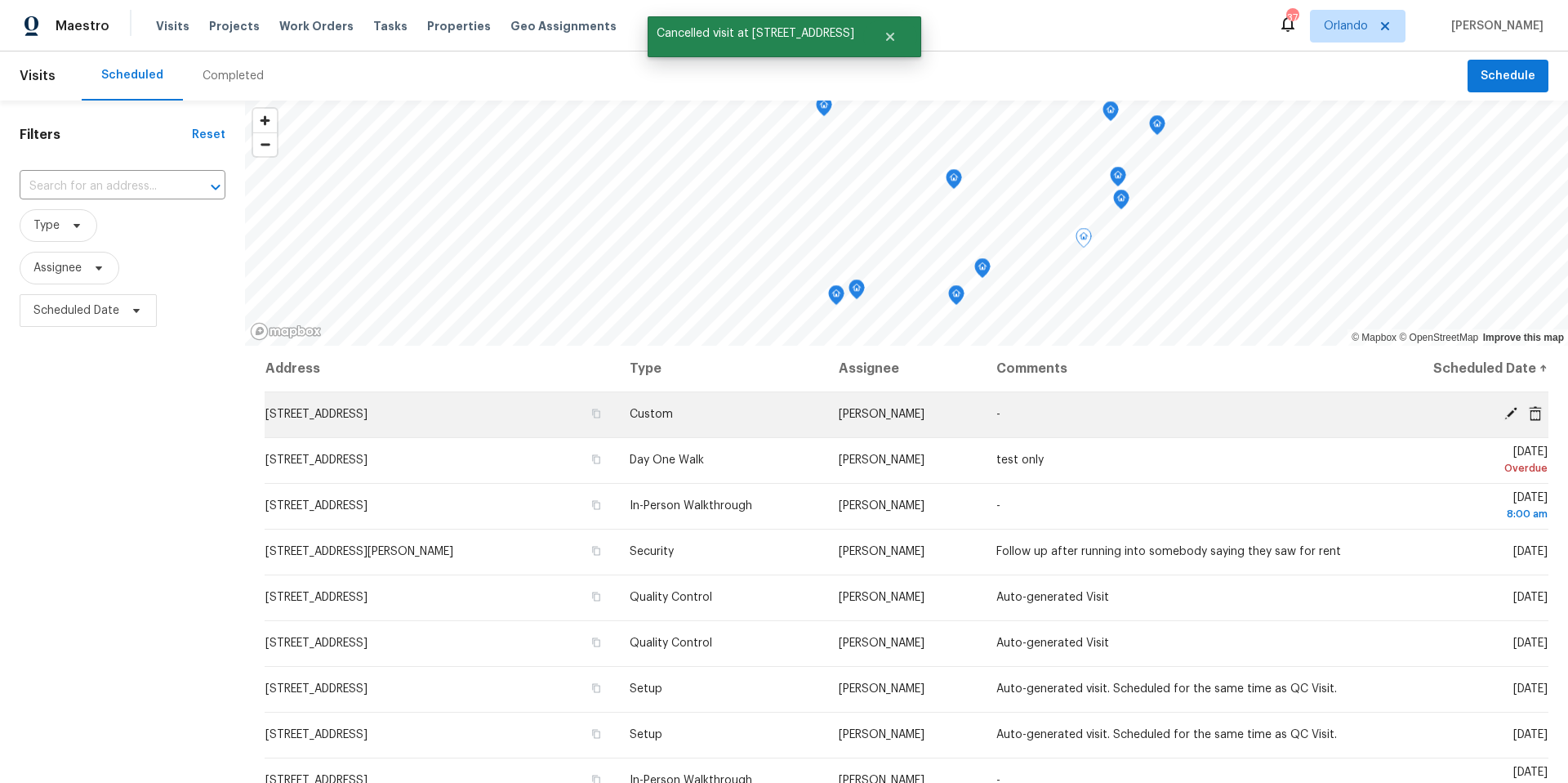
click at [1535, 413] on icon at bounding box center [1535, 414] width 14 height 14
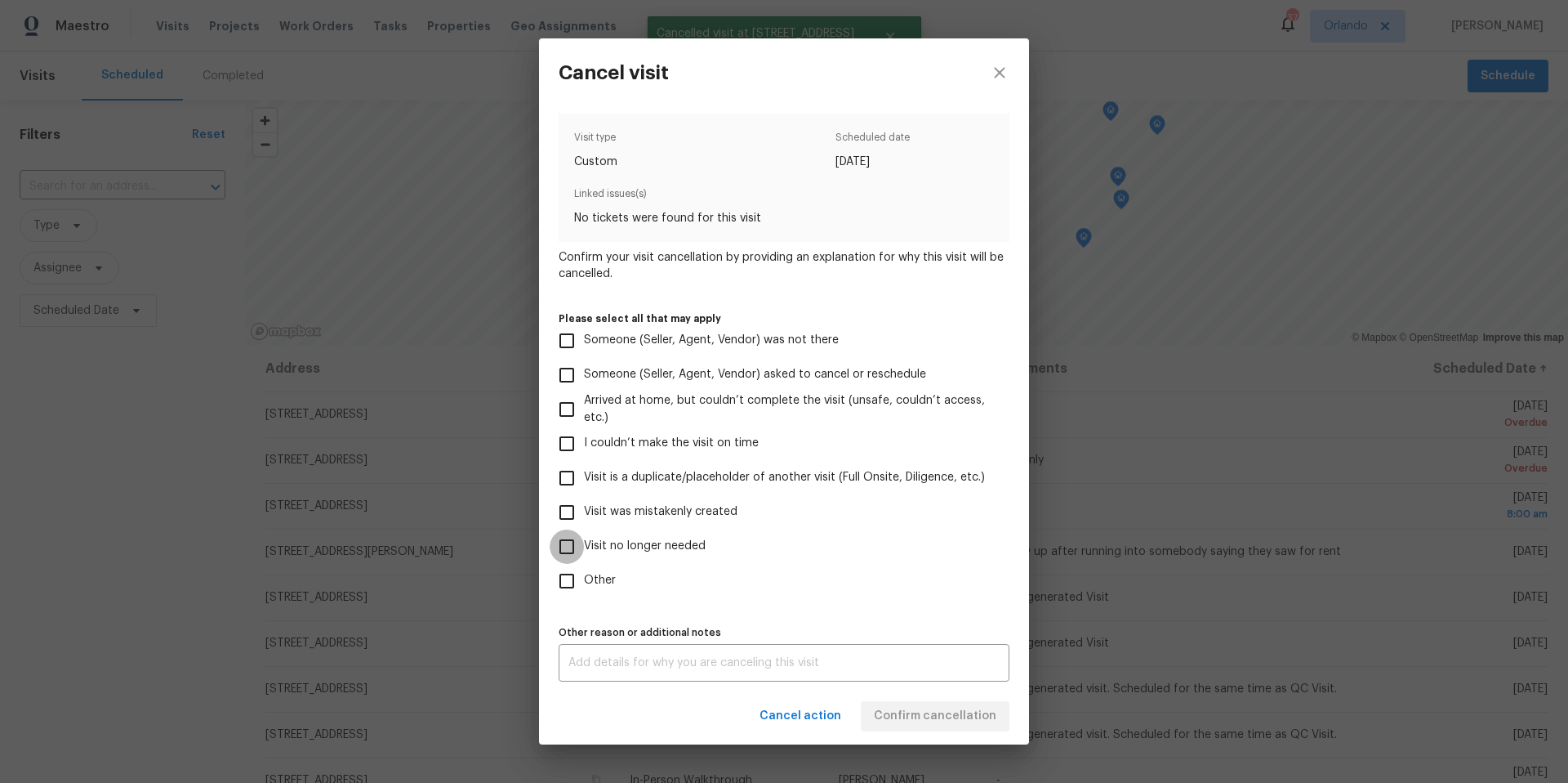
click at [573, 547] on input "Visit no longer needed" at bounding box center [566, 547] width 34 height 34
checkbox input "true"
click at [566, 511] on input "Visit was mistakenly created" at bounding box center [566, 512] width 34 height 34
checkbox input "true"
click at [565, 551] on input "Visit no longer needed" at bounding box center [566, 547] width 34 height 34
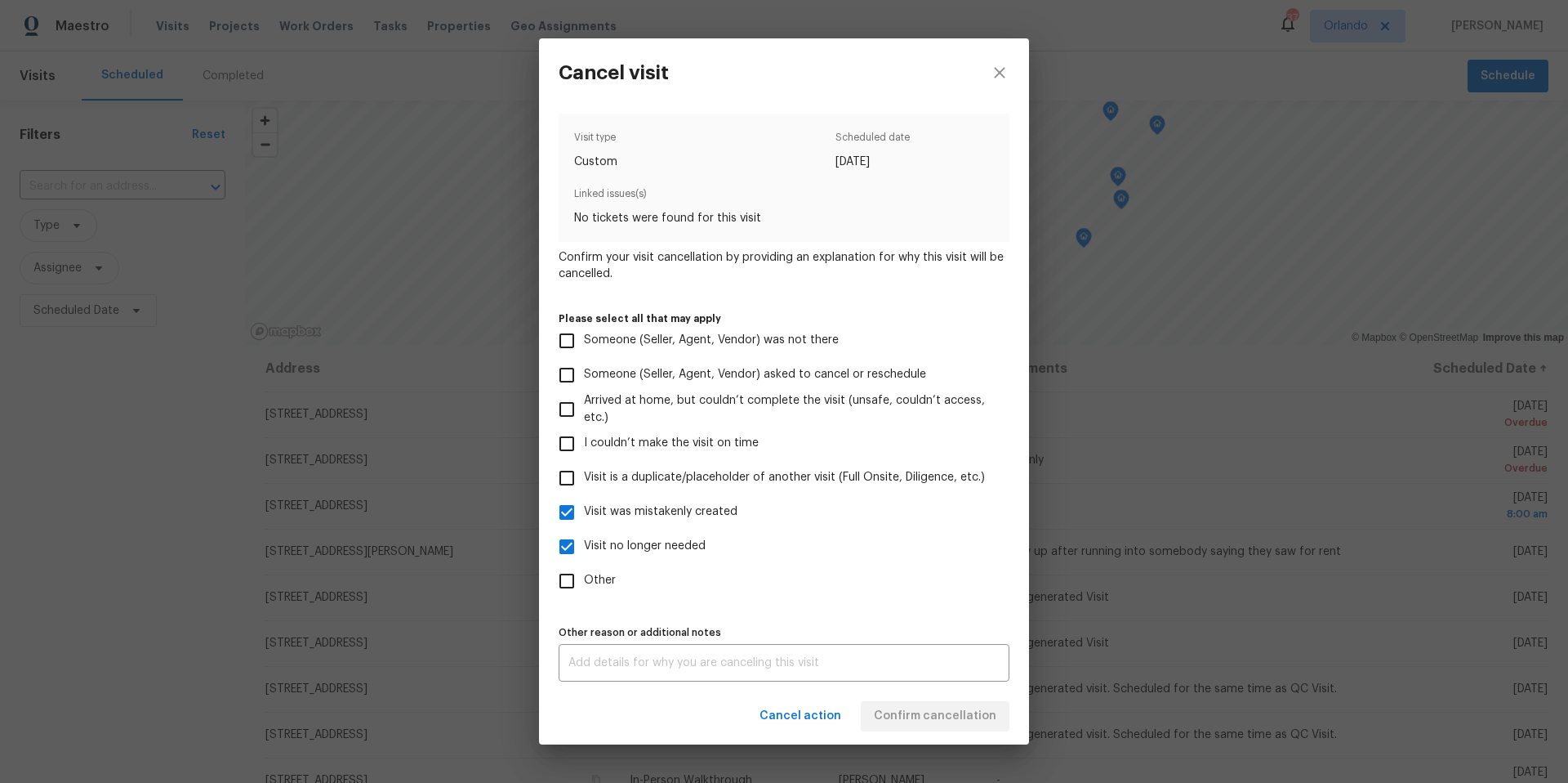
checkbox input "false"
click at [952, 717] on span "Confirm cancellation" at bounding box center [935, 716] width 122 height 21
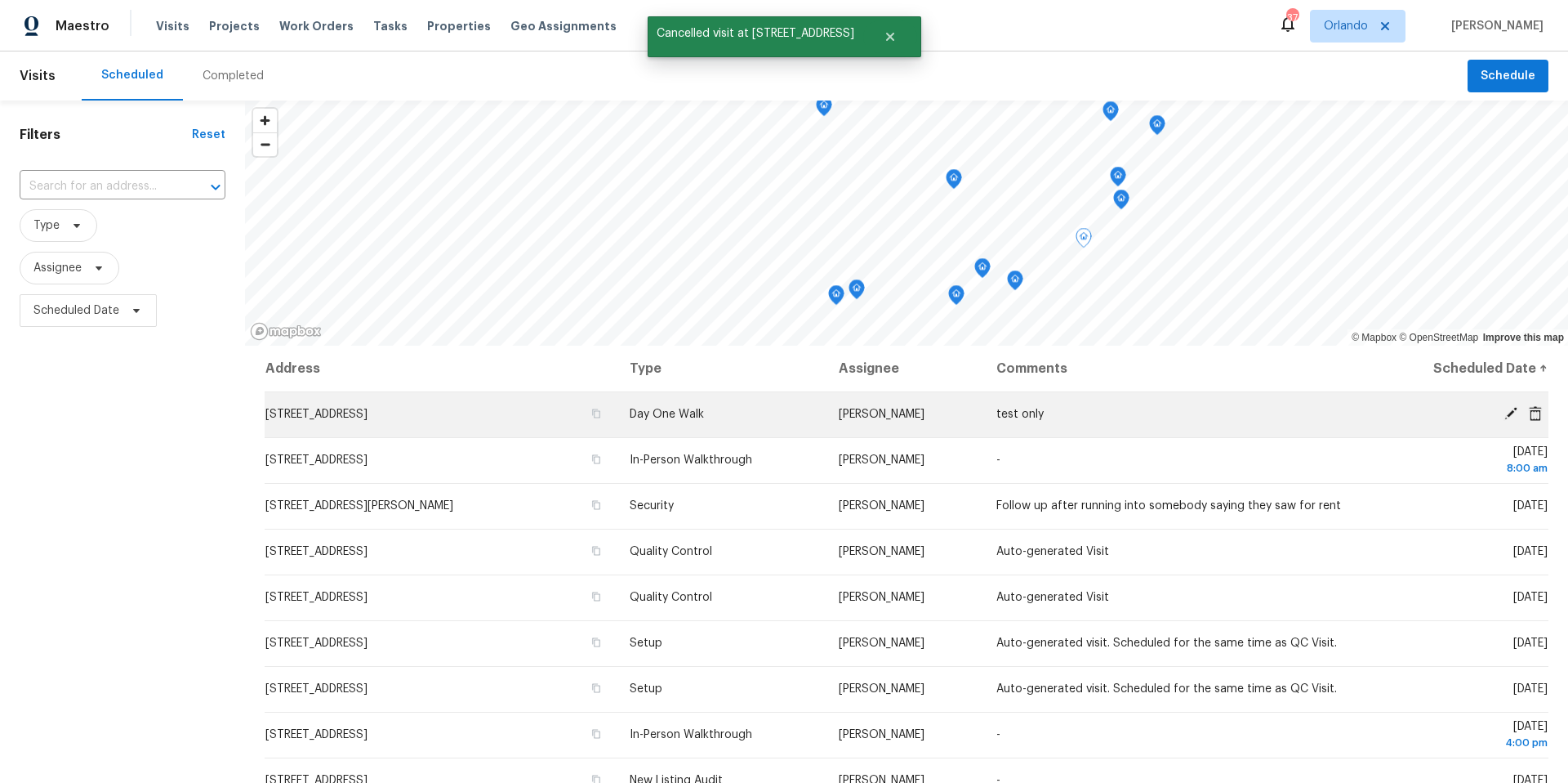
click at [1543, 414] on icon at bounding box center [1535, 414] width 14 height 14
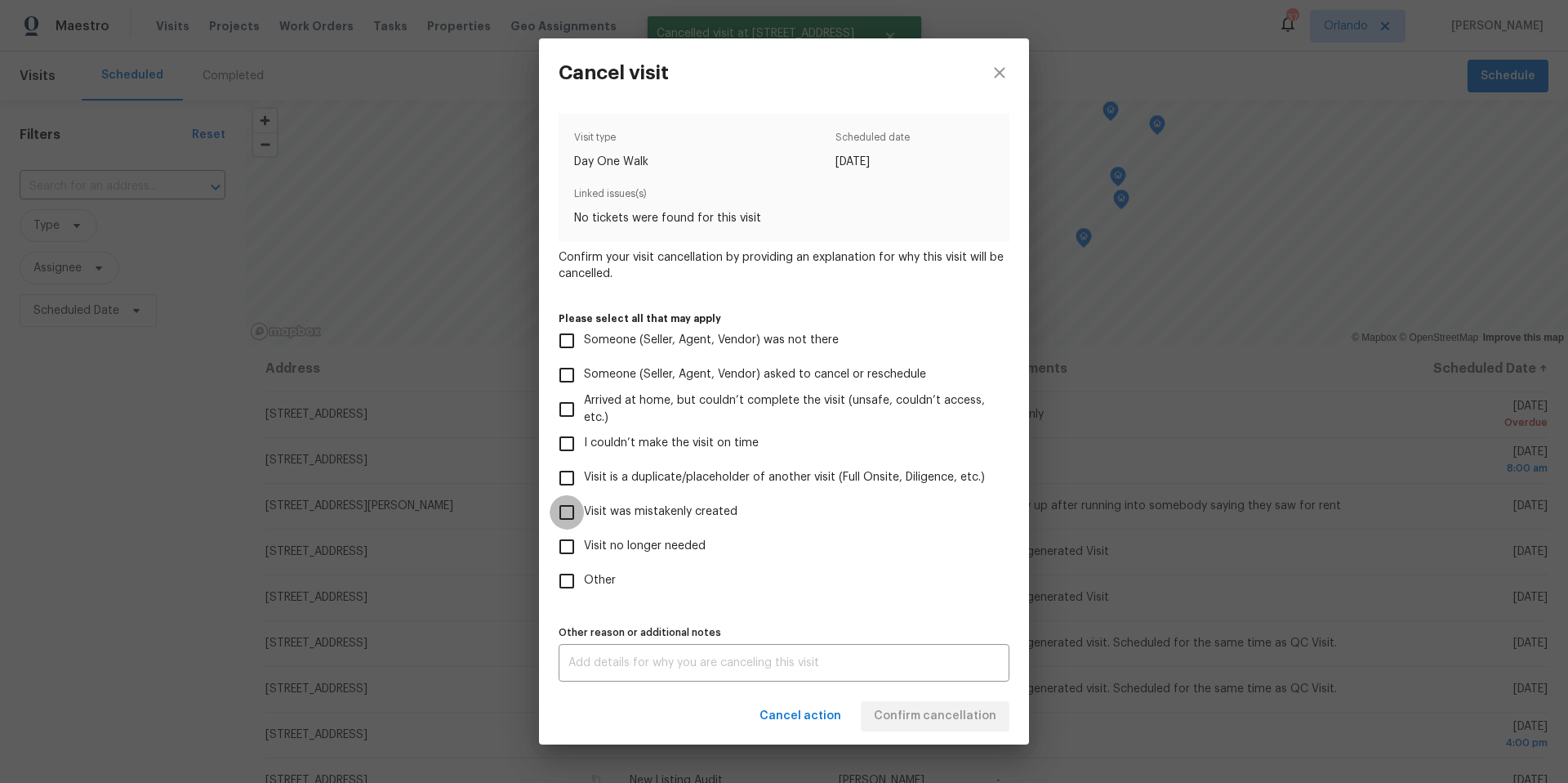
click at [571, 516] on input "Visit was mistakenly created" at bounding box center [566, 512] width 34 height 34
checkbox input "true"
click at [948, 722] on span "Confirm cancellation" at bounding box center [935, 716] width 122 height 21
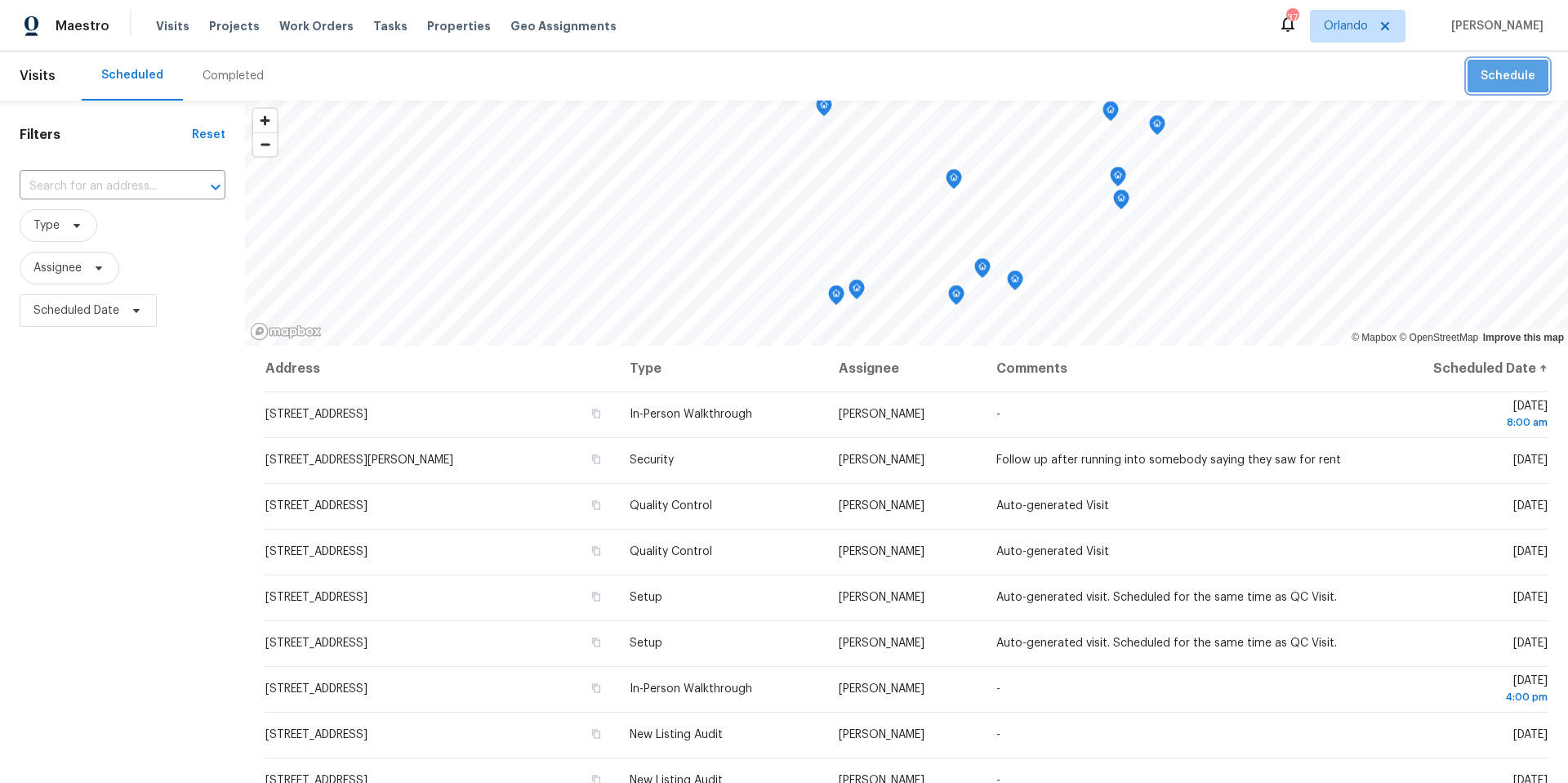
click at [1496, 71] on span "Schedule" at bounding box center [1507, 76] width 54 height 21
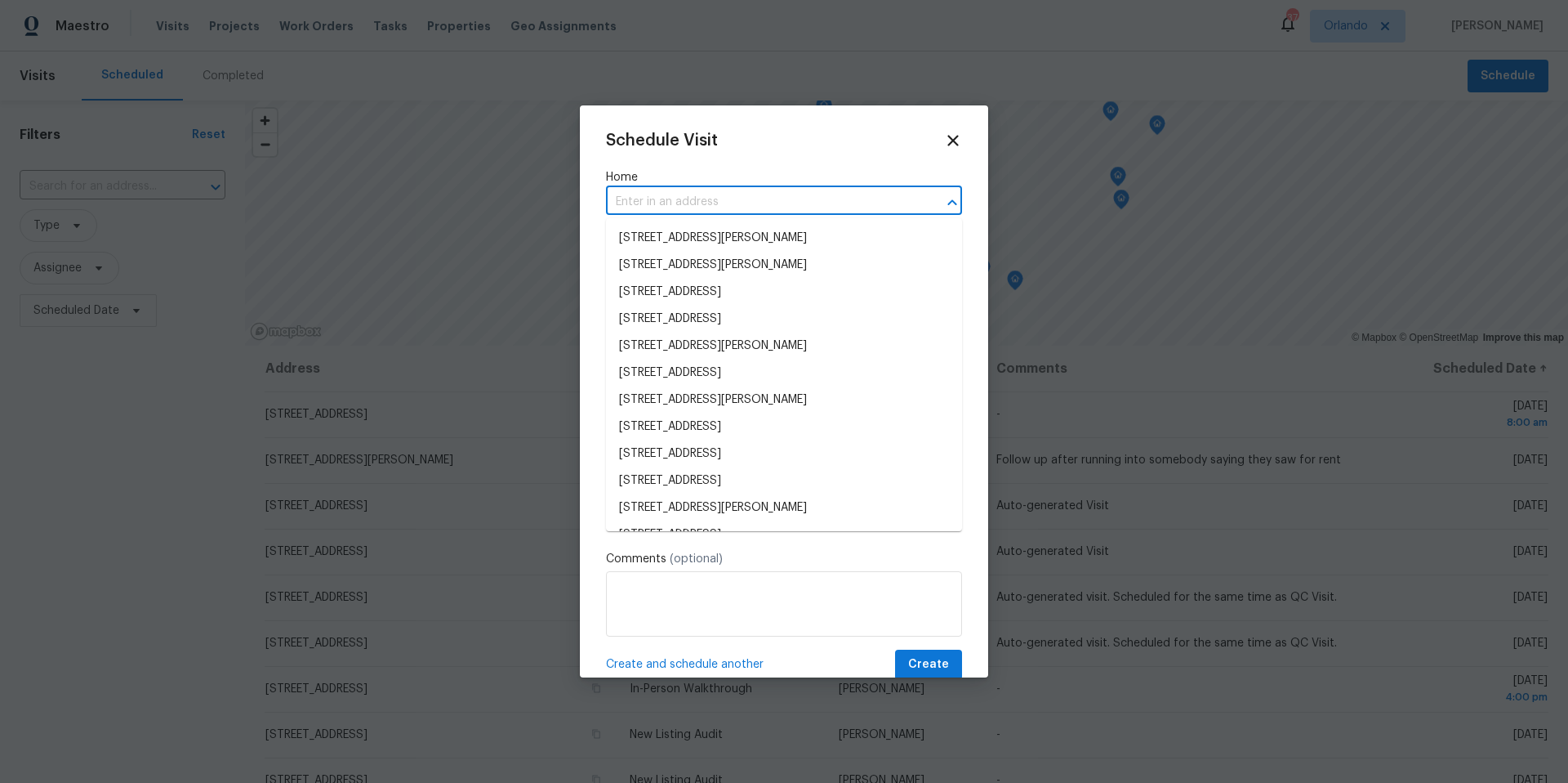
click at [636, 212] on input "text" at bounding box center [761, 202] width 310 height 25
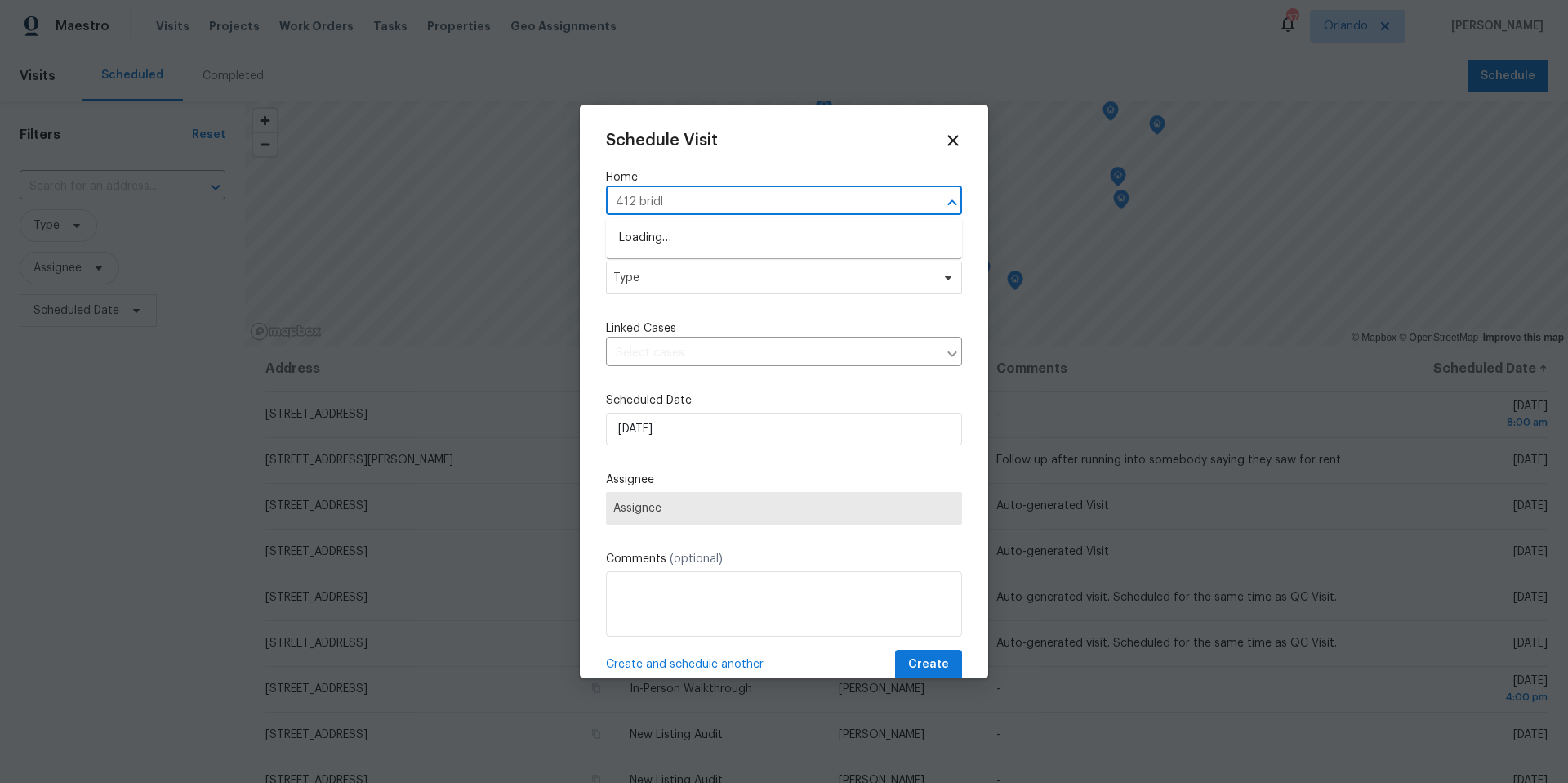
type input "412 bridle"
click at [657, 234] on li "412 Bridle Path, Casselberry, FL 32707" at bounding box center [784, 238] width 356 height 27
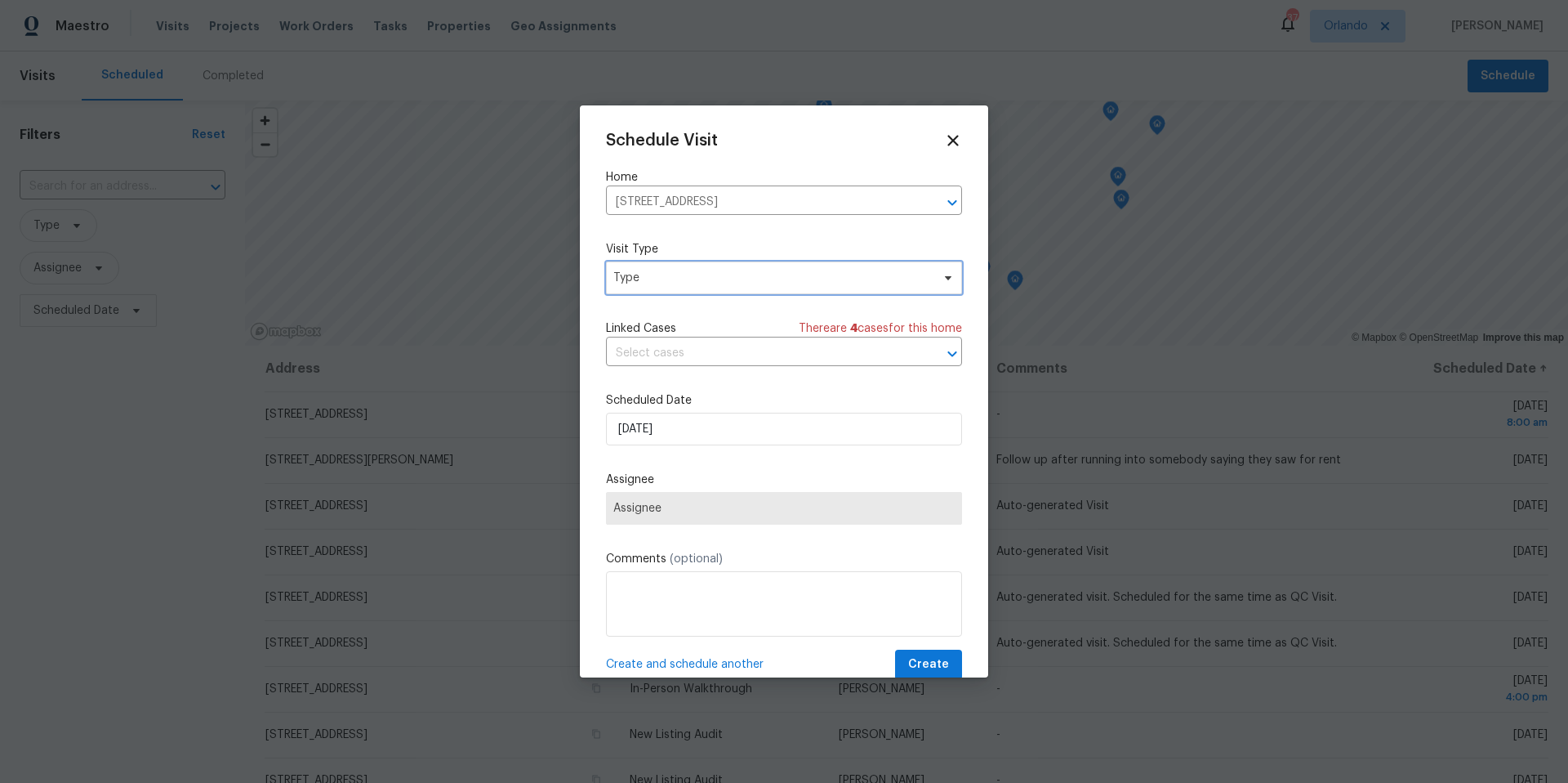
click at [674, 283] on span "Type" at bounding box center [772, 278] width 318 height 16
type input "new"
click at [670, 357] on div "New Listing Audit" at bounding box center [662, 355] width 93 height 16
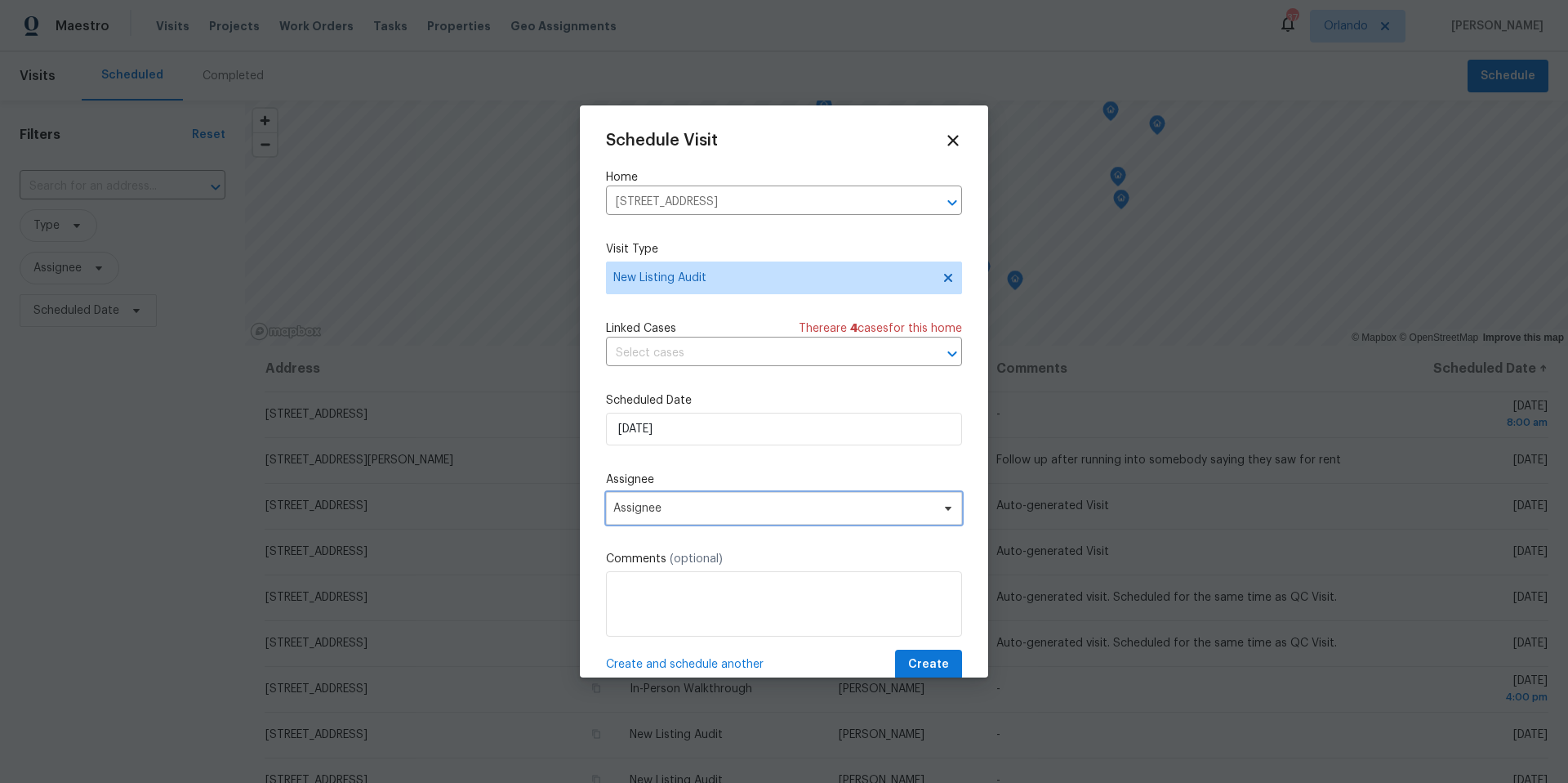
click at [679, 505] on span "Assignee" at bounding box center [774, 508] width 320 height 13
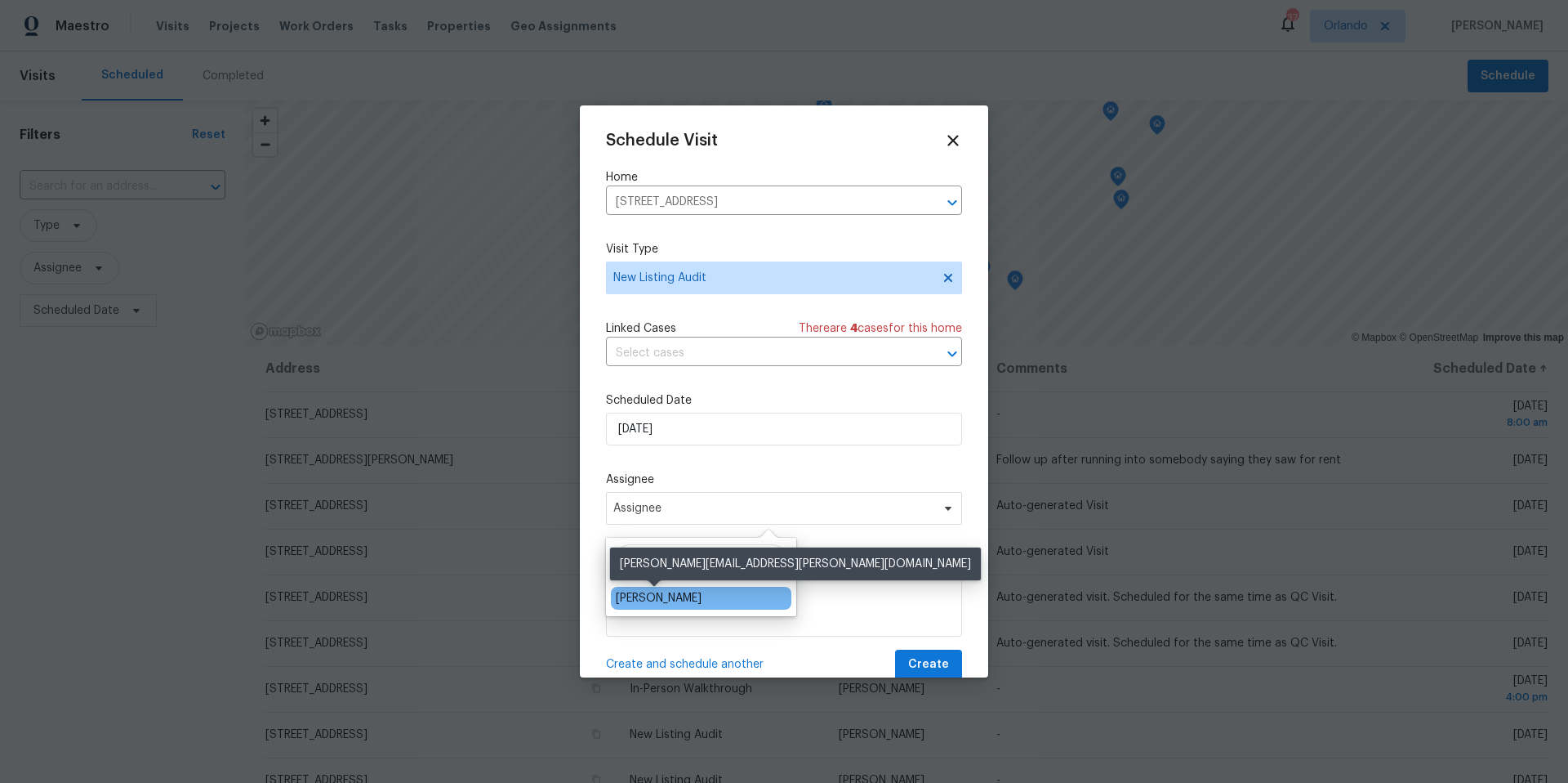
type input "josh"
click at [661, 598] on div "[PERSON_NAME]" at bounding box center [659, 598] width 86 height 16
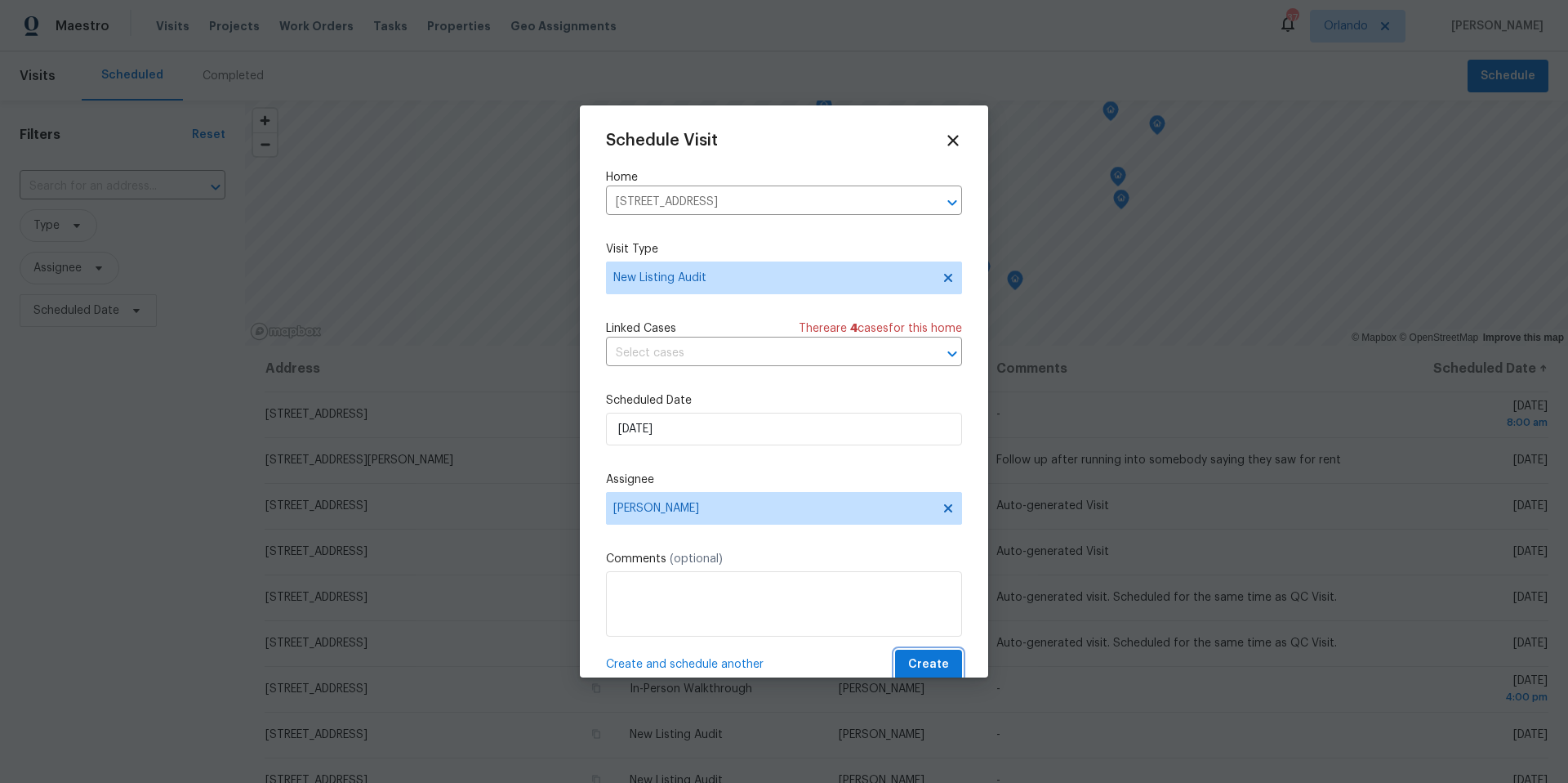
click at [936, 659] on span "Create" at bounding box center [928, 664] width 41 height 21
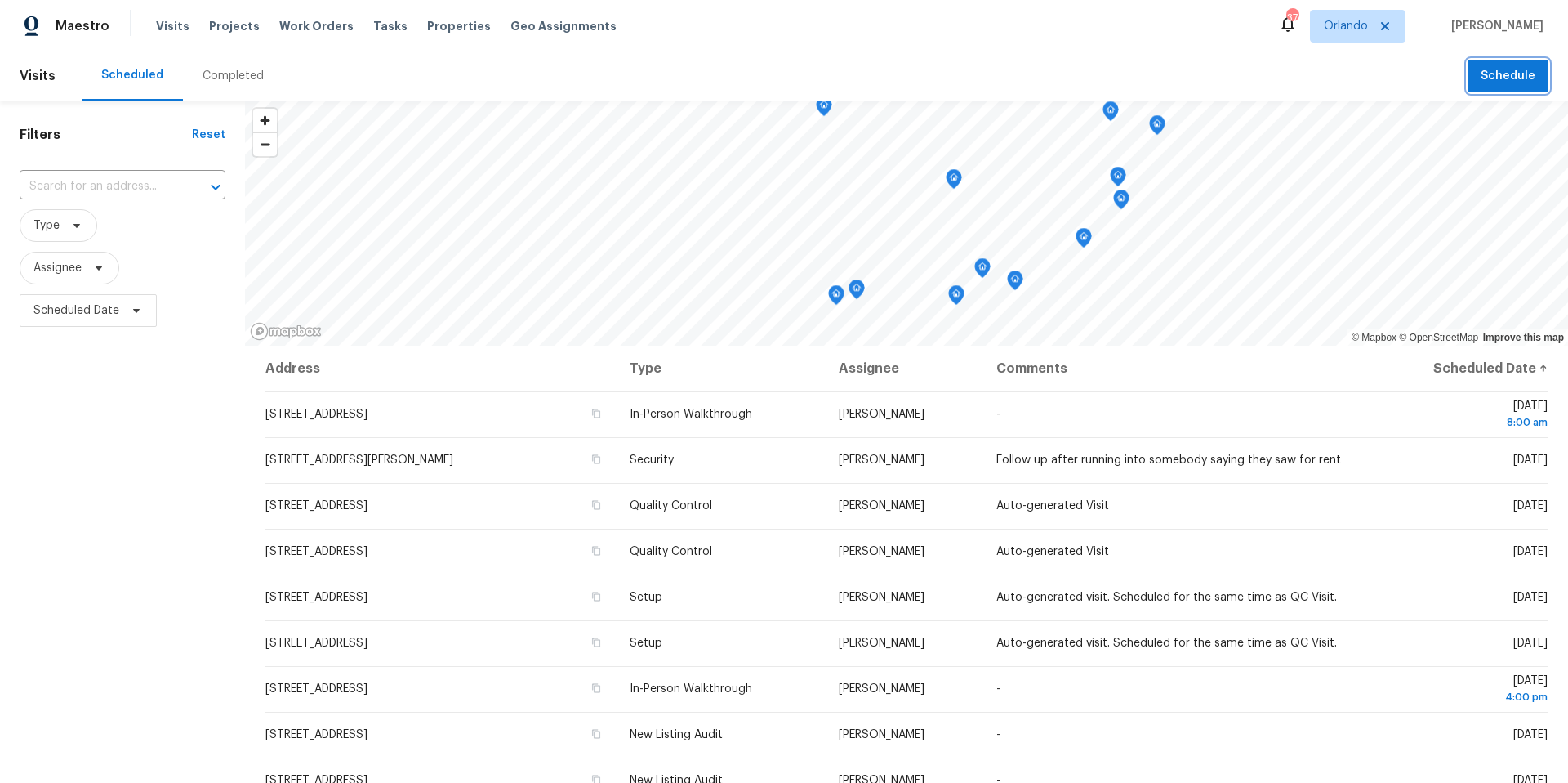
click at [1518, 72] on span "Schedule" at bounding box center [1507, 76] width 54 height 21
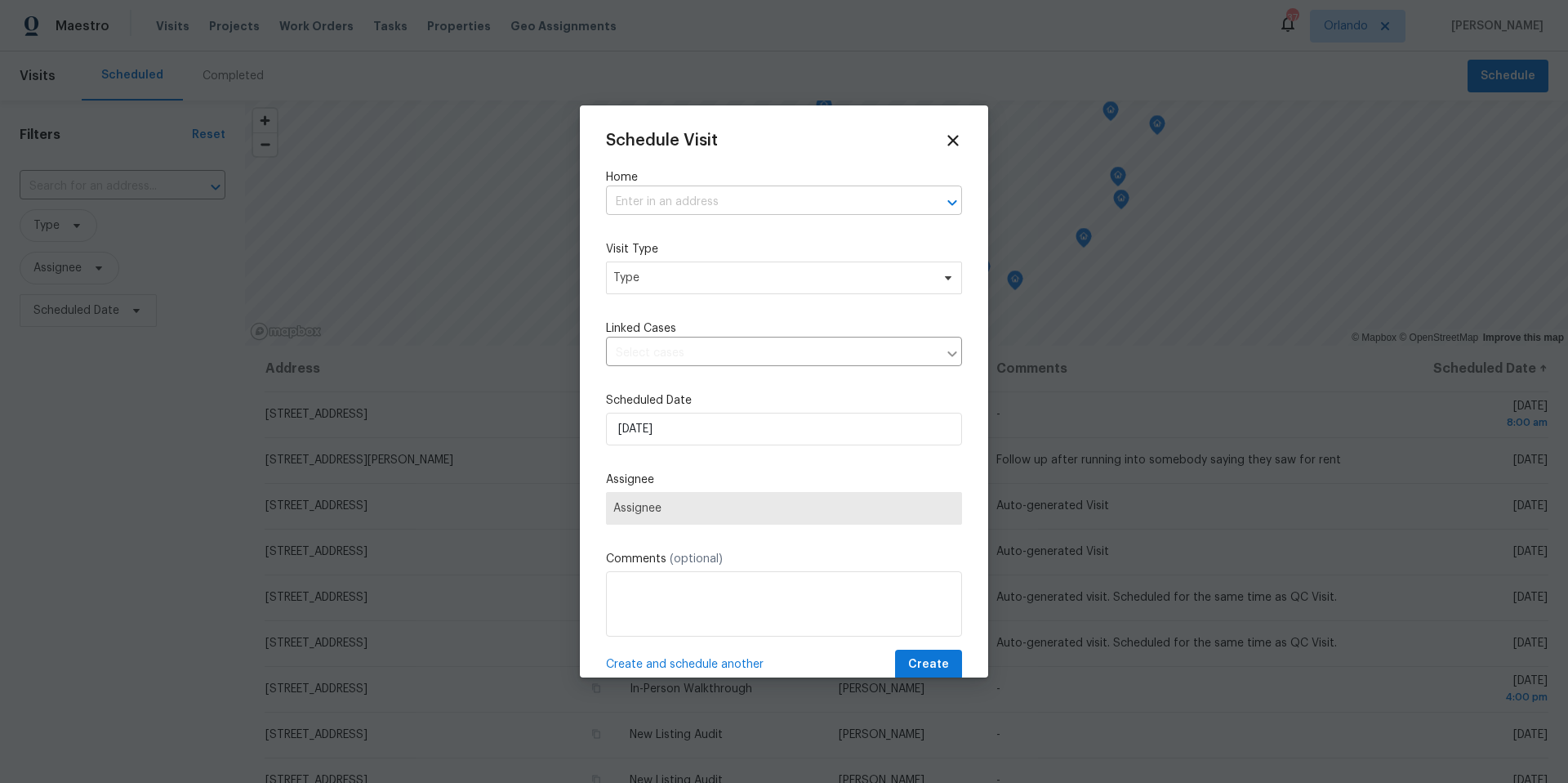
click at [679, 196] on input "text" at bounding box center [761, 202] width 310 height 25
type input "1401 ross"
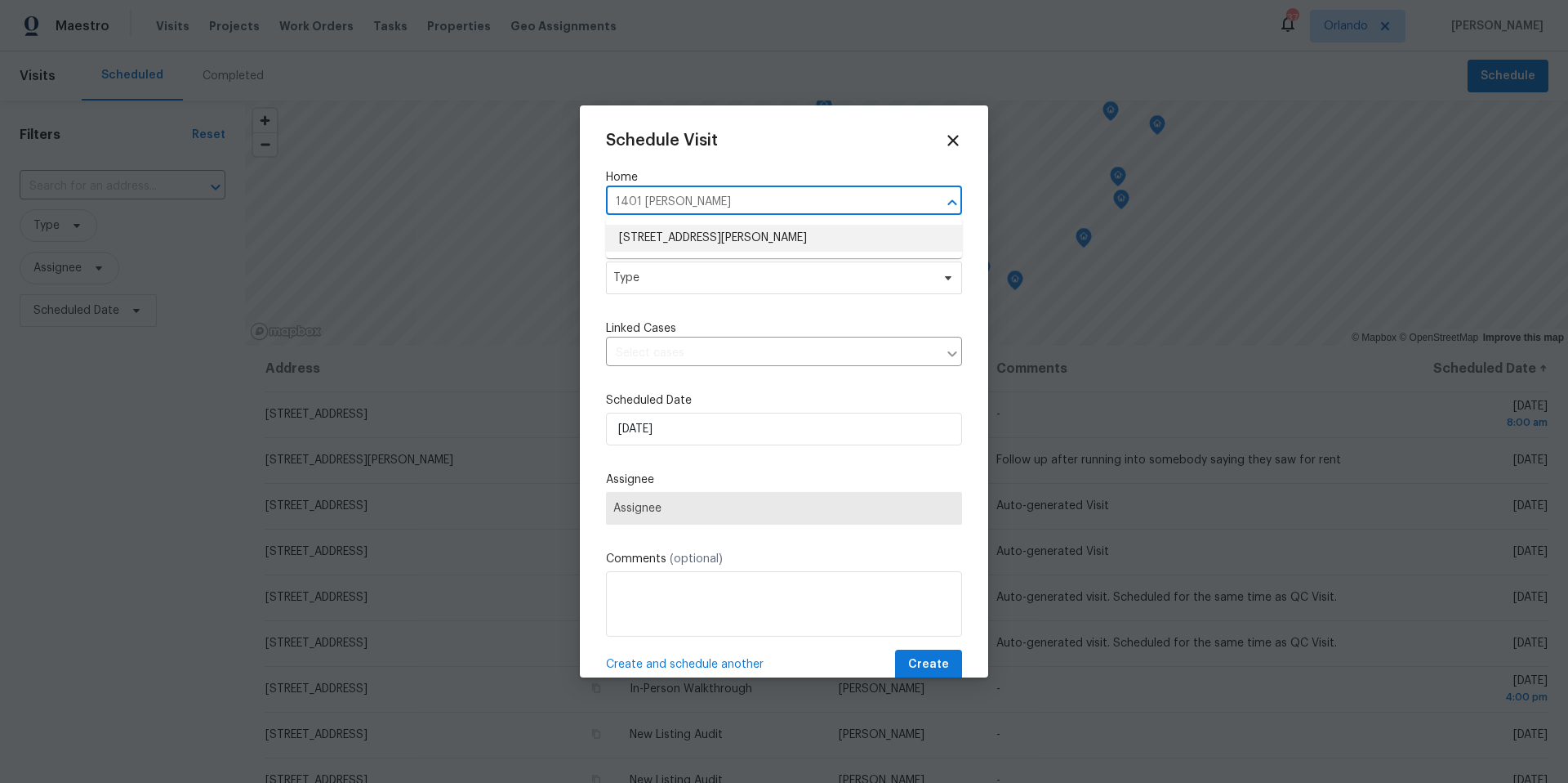
click at [679, 250] on li "1401 Rossman Dr, Apopka, FL 32703" at bounding box center [784, 238] width 356 height 27
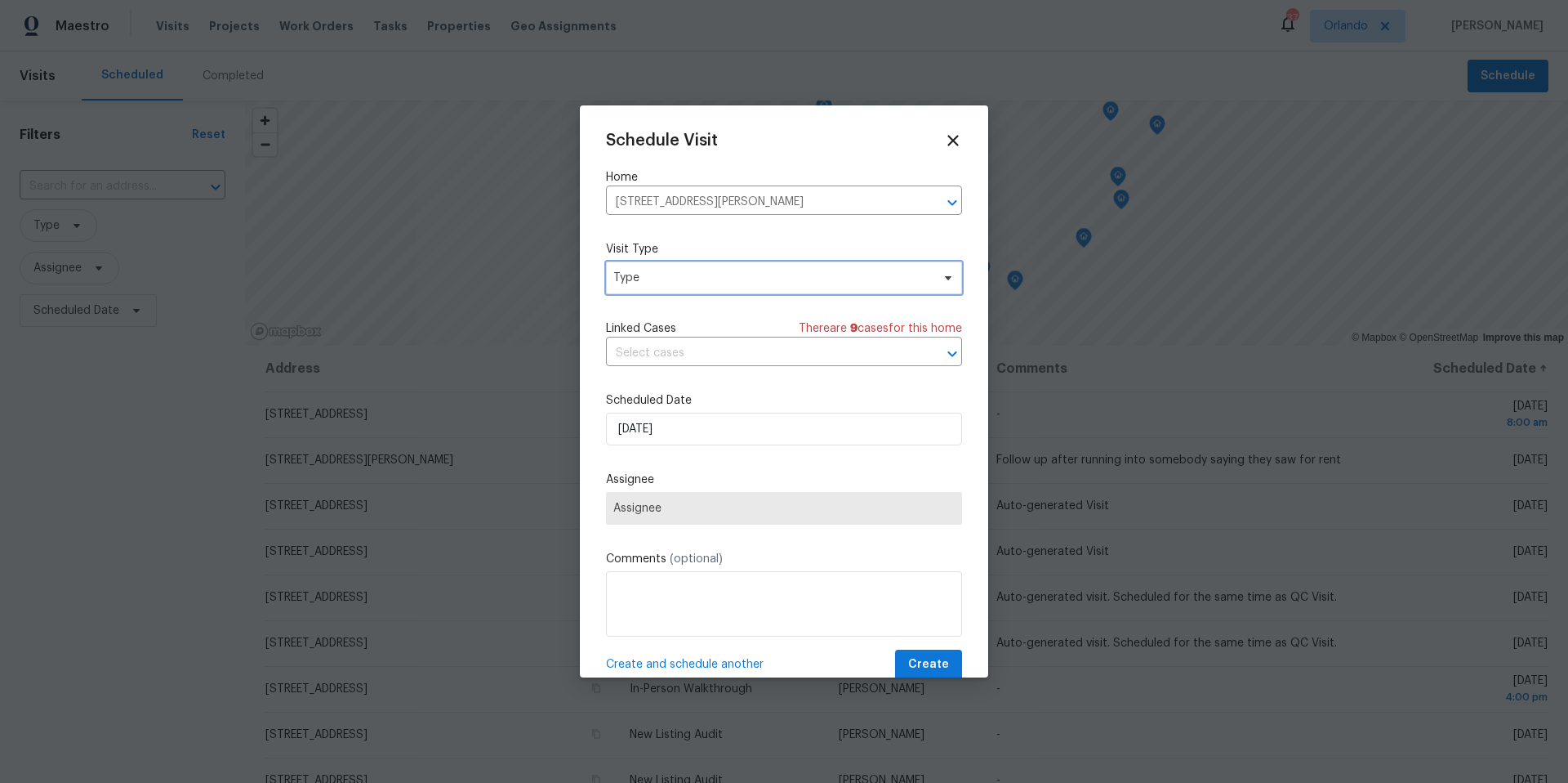
click at [659, 279] on span "Type" at bounding box center [772, 278] width 318 height 16
type input "new"
click at [667, 352] on div "New Listing Audit" at bounding box center [662, 355] width 93 height 16
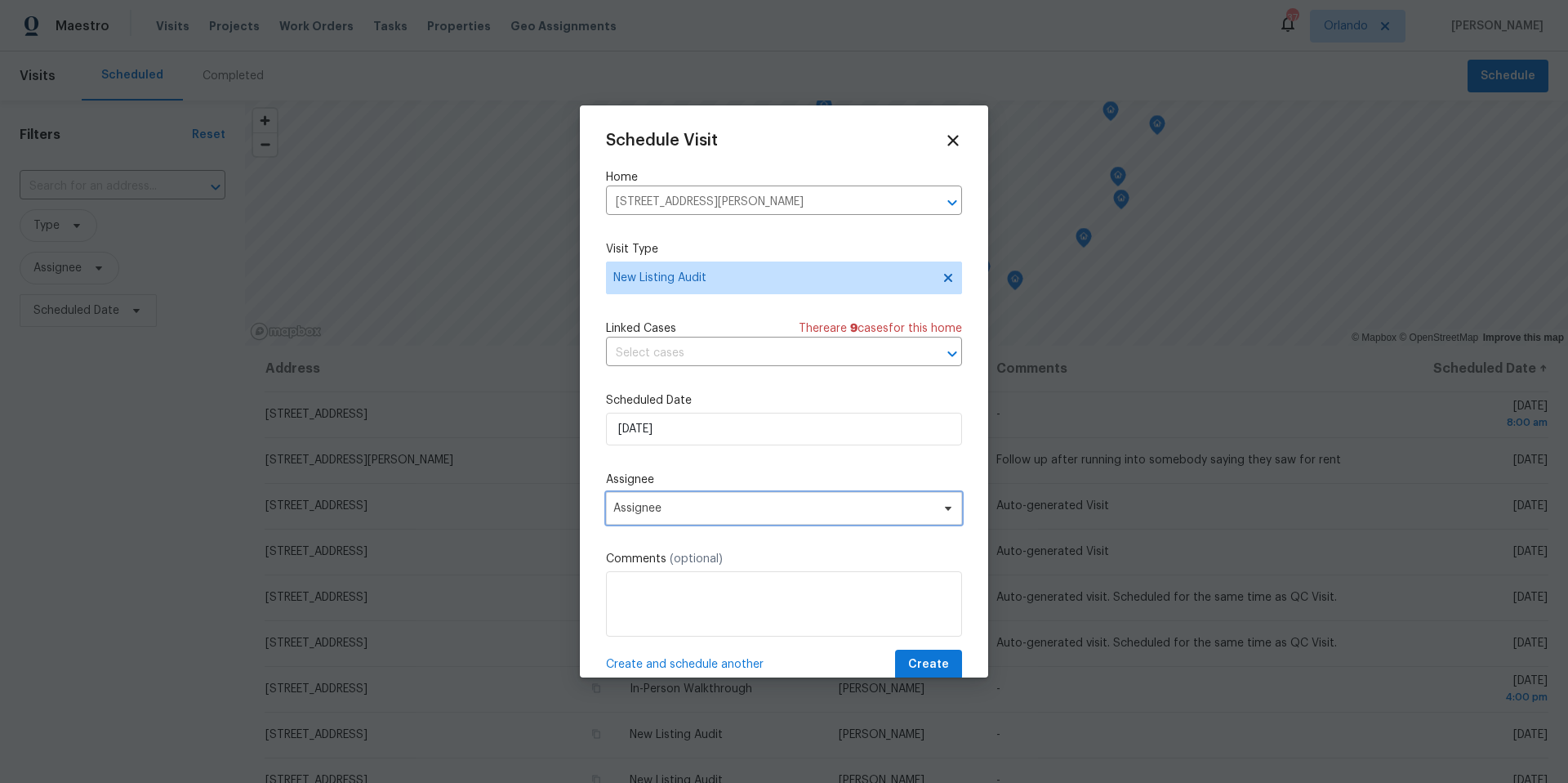
click at [661, 510] on span "Assignee" at bounding box center [774, 508] width 320 height 13
type input "josh"
click at [663, 614] on div "josh Josh Devinney" at bounding box center [701, 577] width 190 height 79
click at [667, 607] on div "[PERSON_NAME]" at bounding box center [700, 597] width 180 height 23
click at [696, 598] on div "[PERSON_NAME]" at bounding box center [700, 597] width 180 height 23
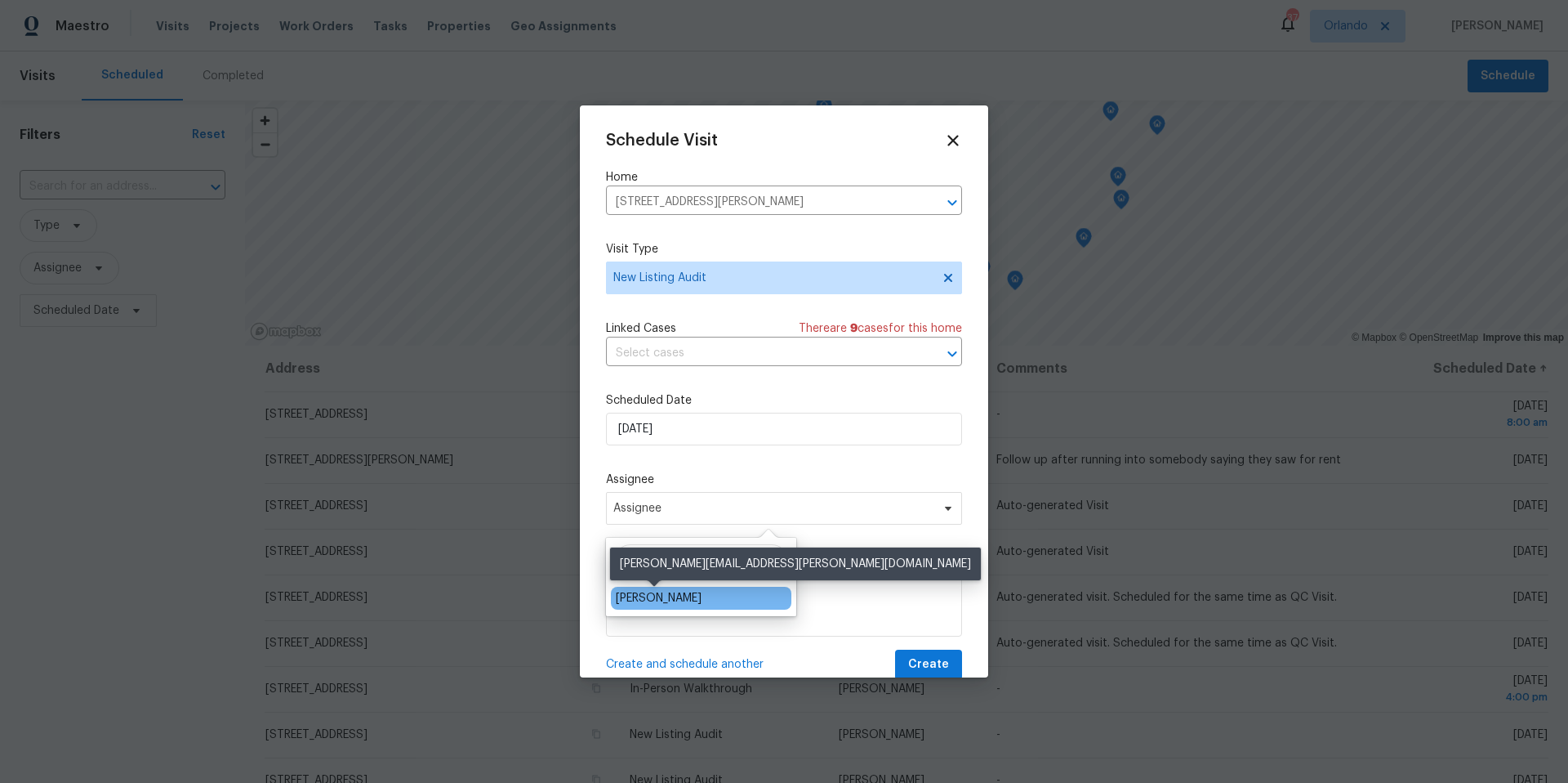
click at [668, 595] on div "[PERSON_NAME]" at bounding box center [659, 598] width 86 height 16
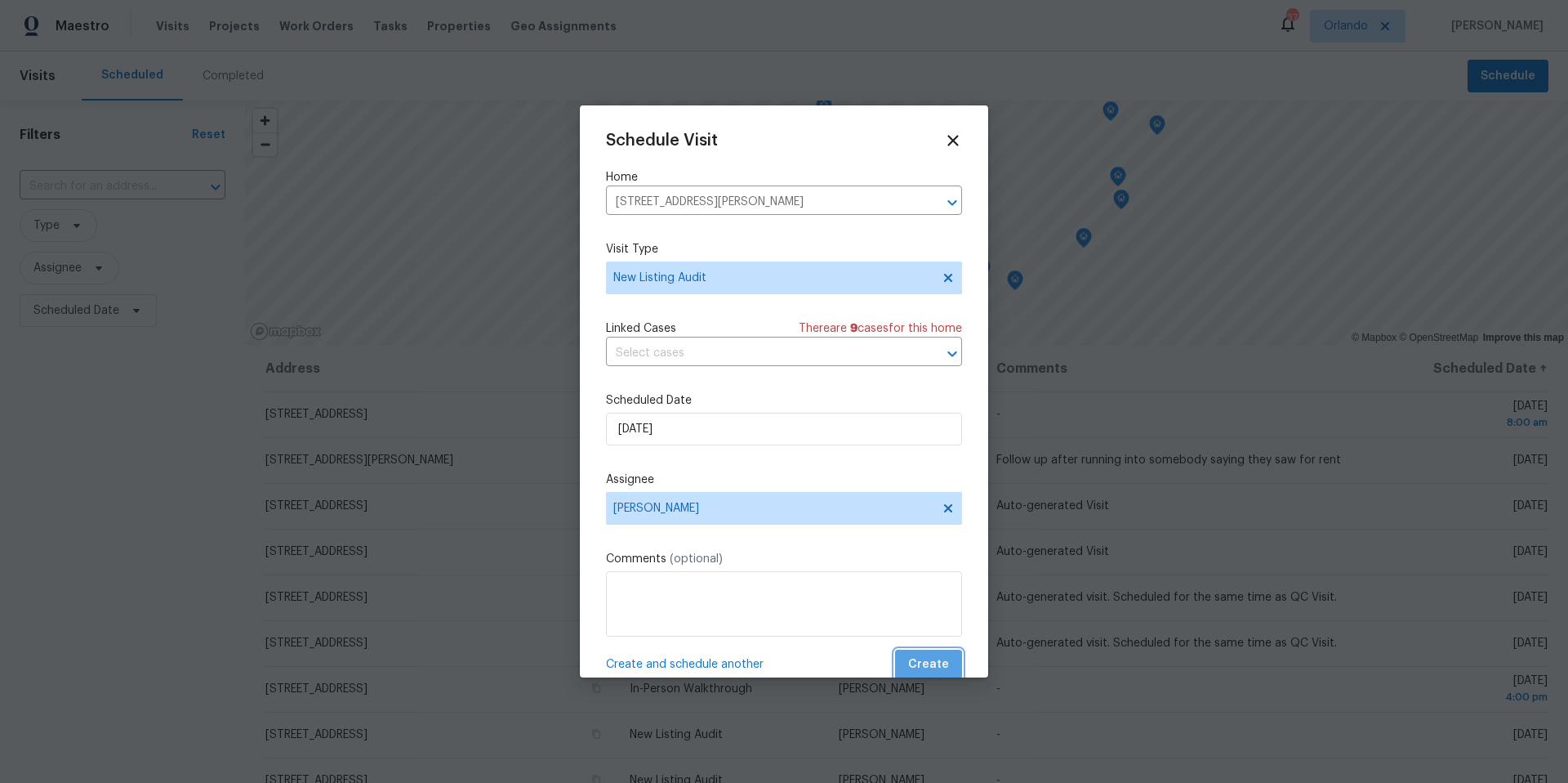
click at [932, 658] on span "Create" at bounding box center [928, 664] width 41 height 21
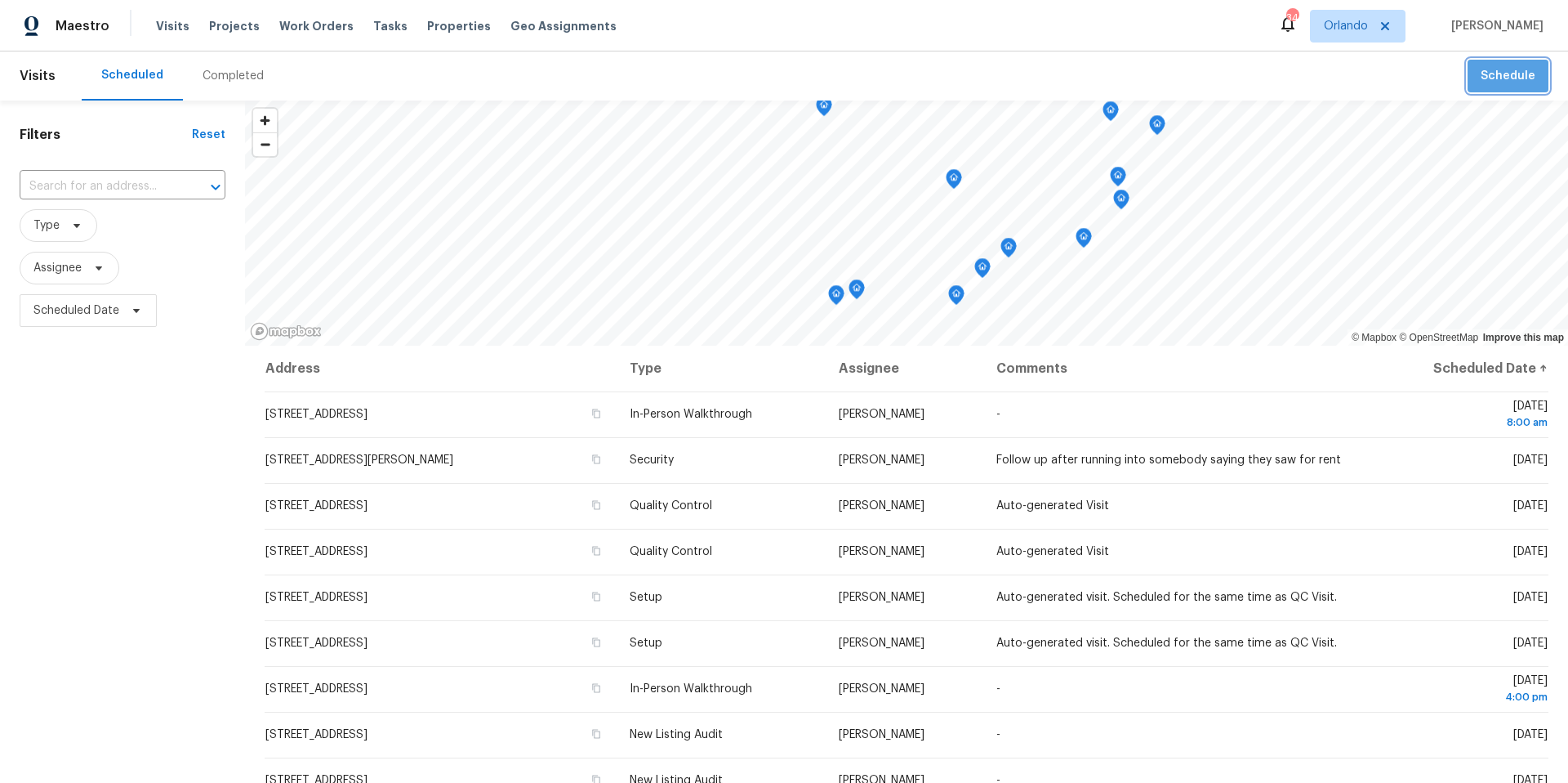
click at [1510, 72] on span "Schedule" at bounding box center [1507, 76] width 54 height 21
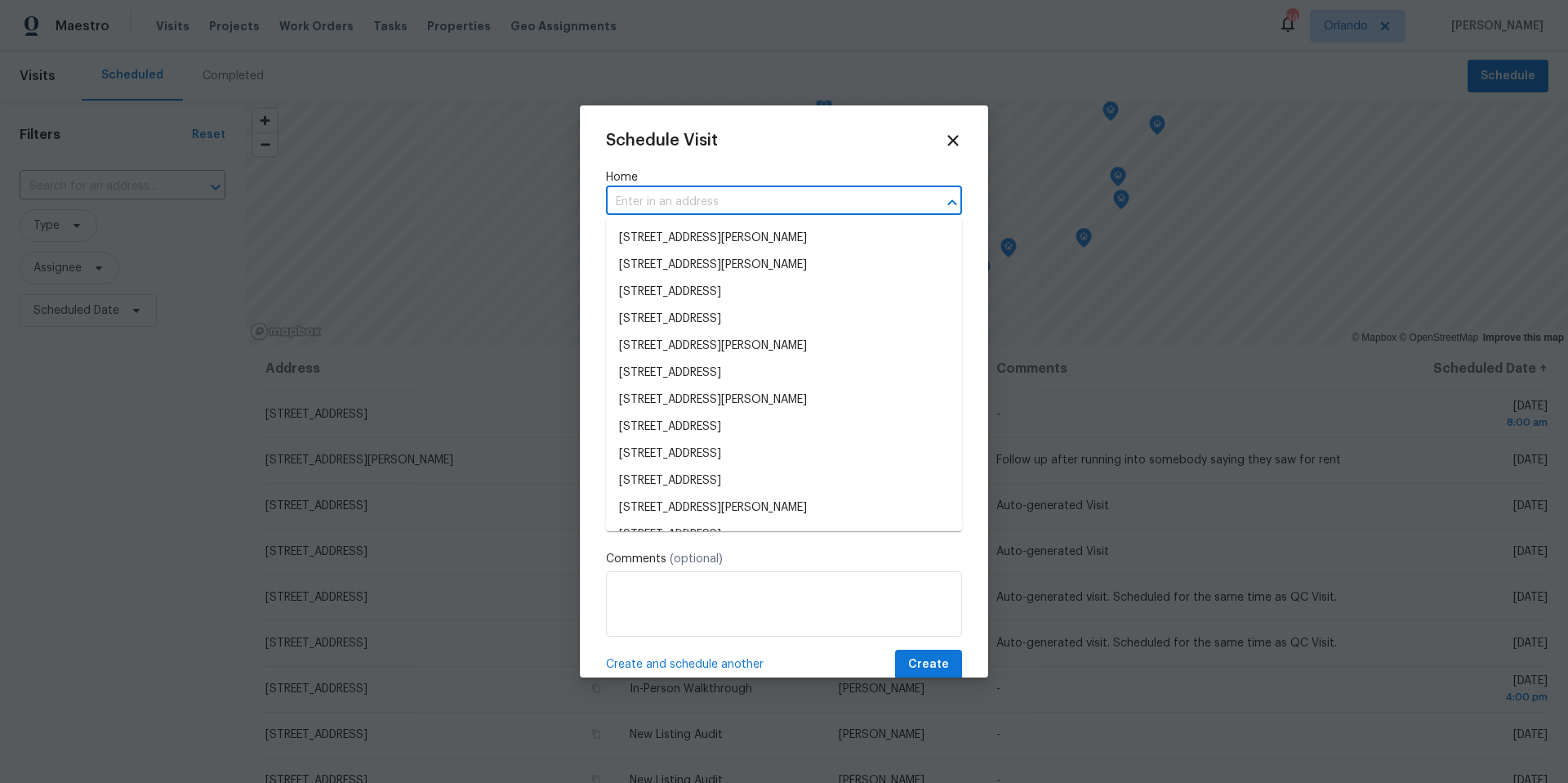
click at [668, 201] on input "text" at bounding box center [761, 202] width 310 height 25
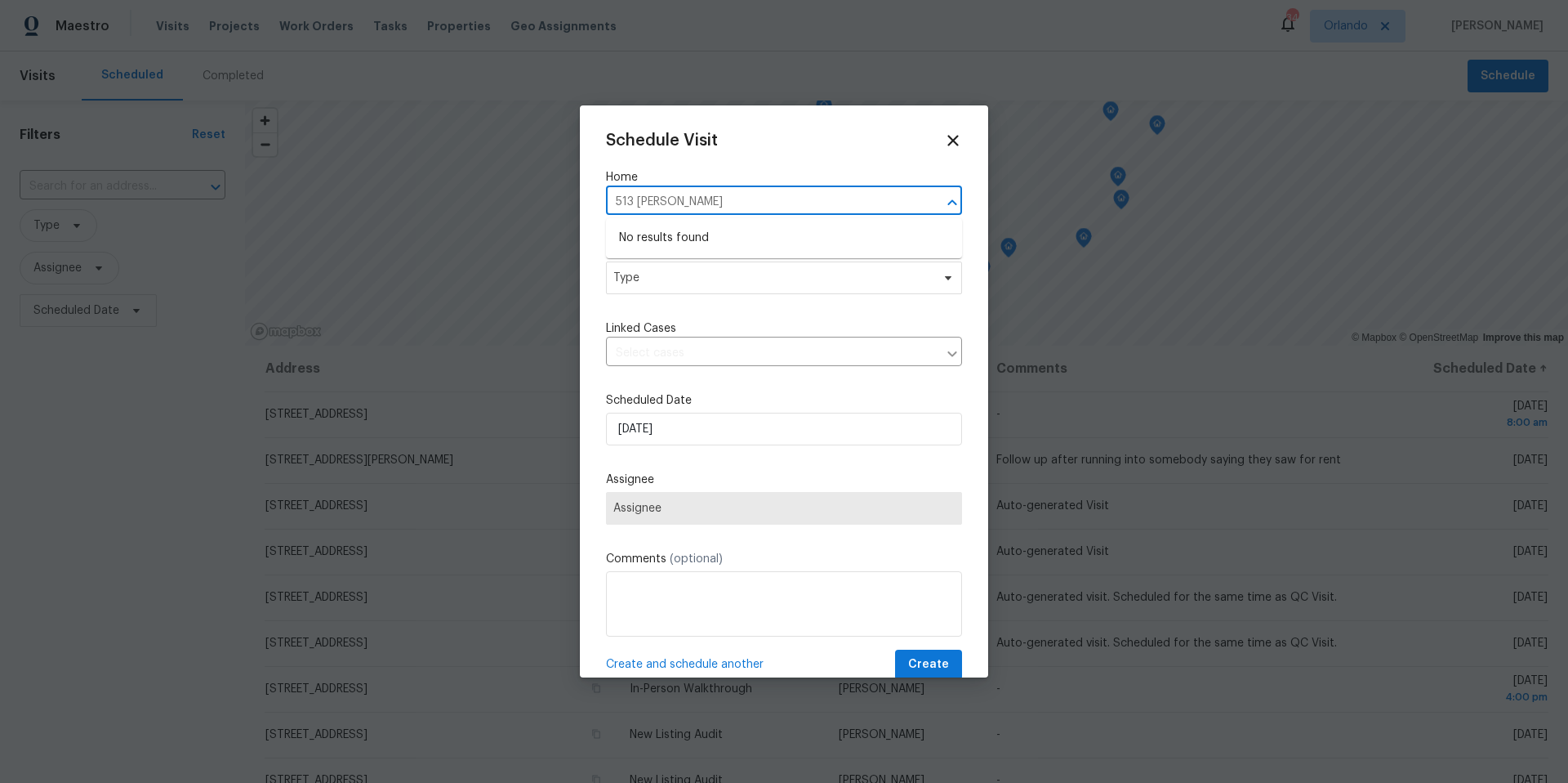
type input "513 sandy"
click at [1329, 86] on div at bounding box center [784, 391] width 1568 height 783
click at [958, 143] on icon at bounding box center [952, 139] width 19 height 19
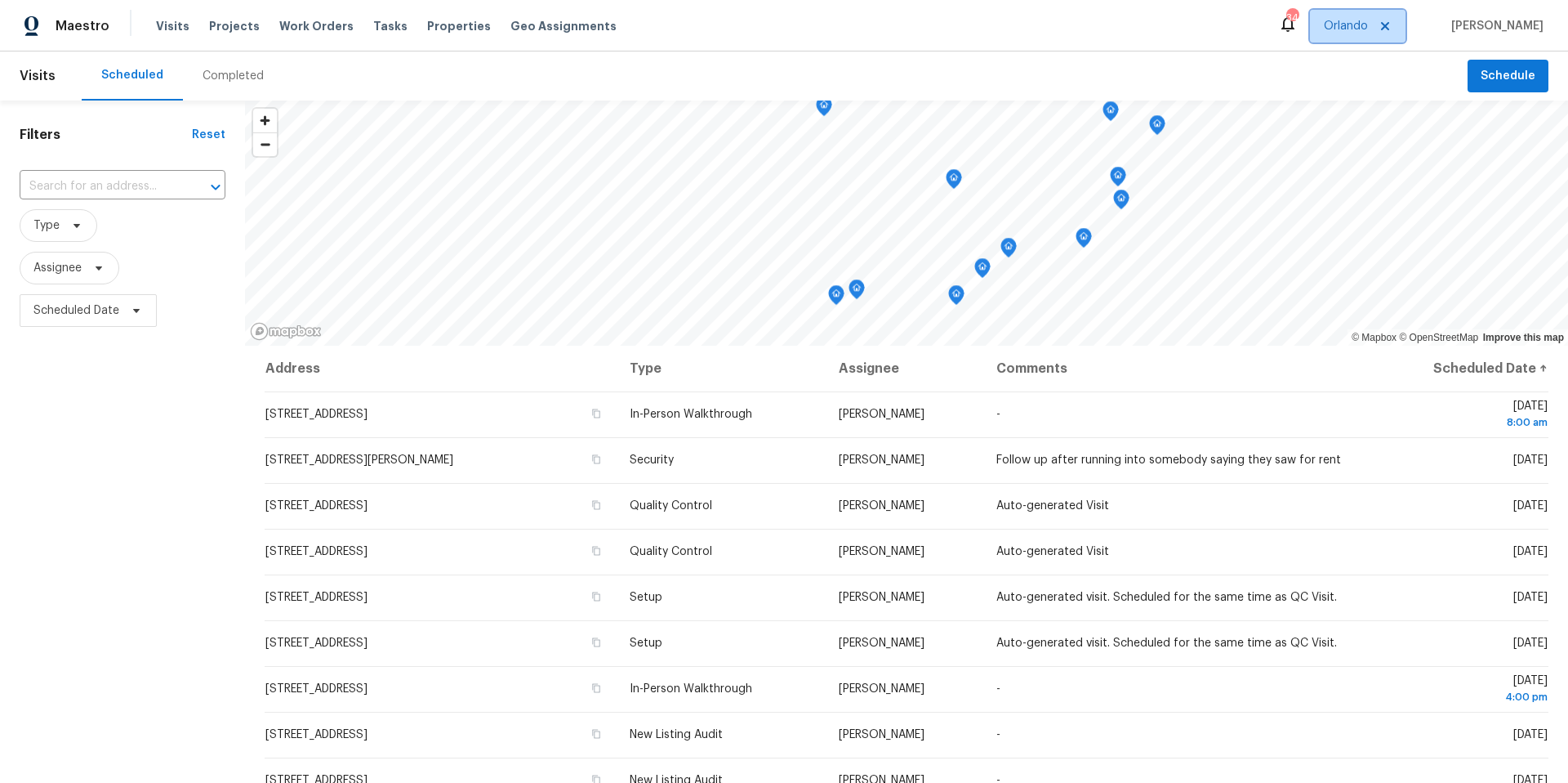
click at [1364, 28] on span "Orlando" at bounding box center [1345, 26] width 44 height 16
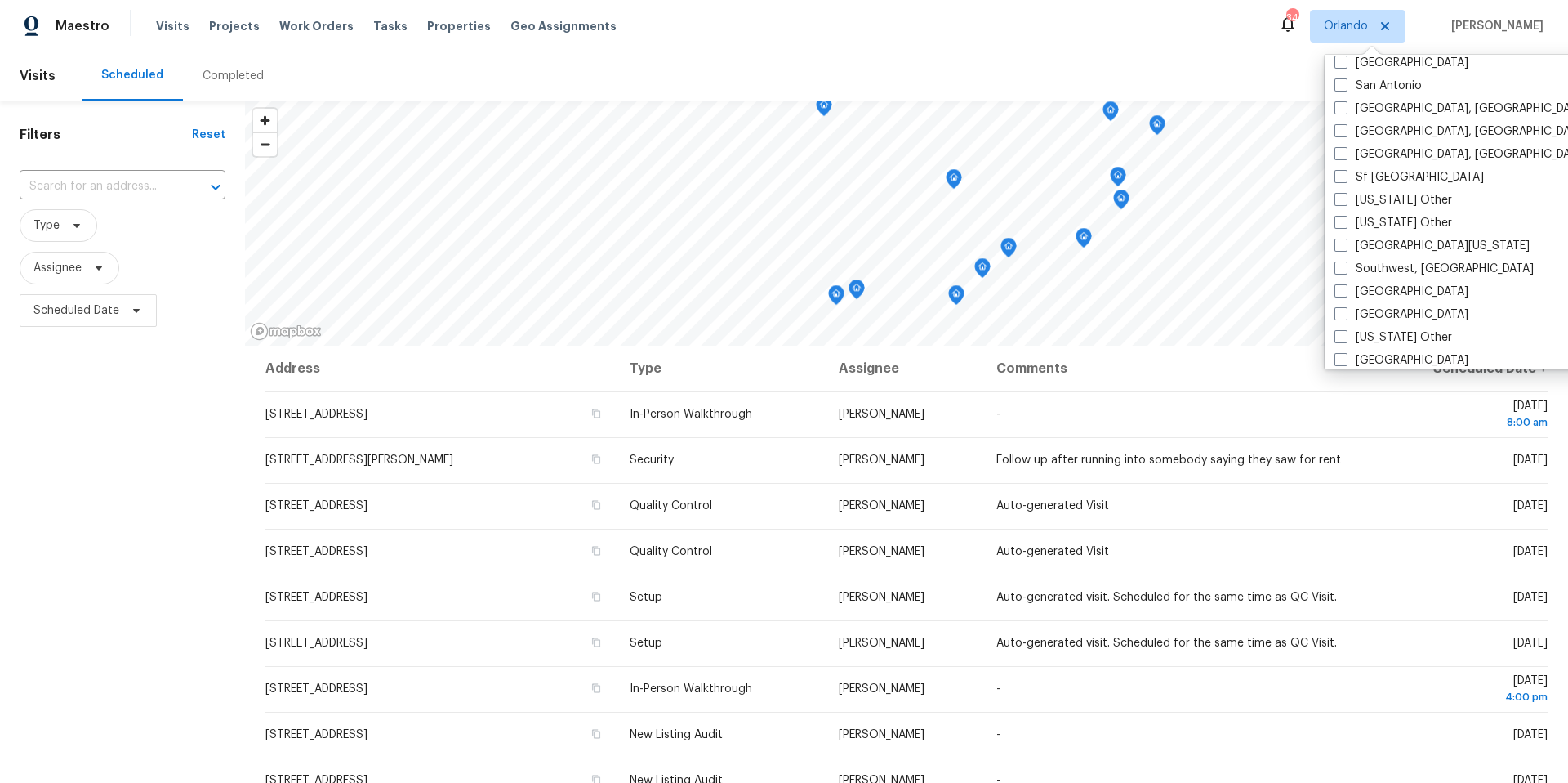
scroll to position [2182, 0]
click at [1345, 314] on span at bounding box center [1341, 314] width 13 height 13
click at [1345, 314] on input "Tampa" at bounding box center [1340, 312] width 11 height 11
checkbox input "true"
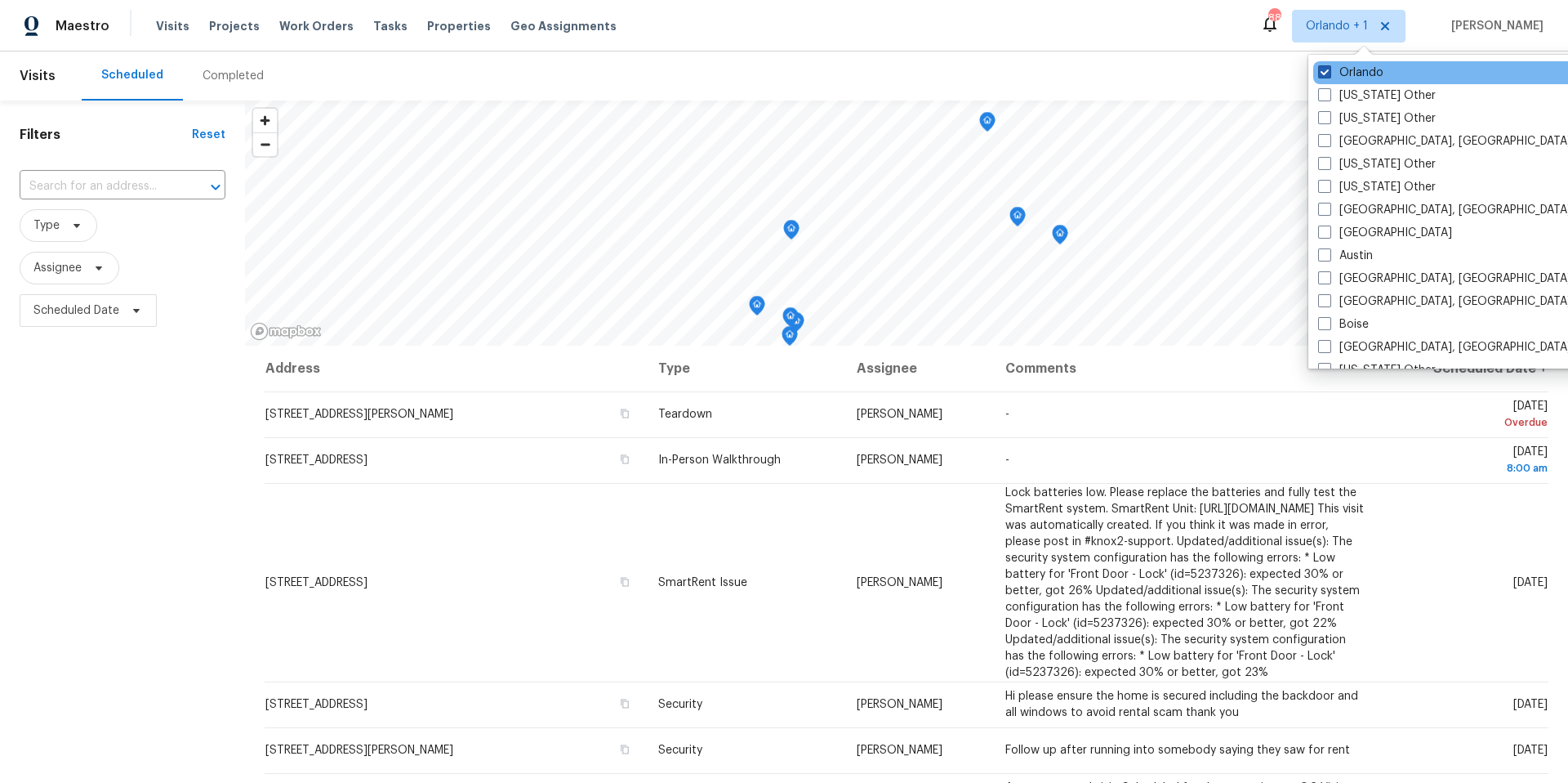
click at [1326, 75] on span at bounding box center [1325, 72] width 13 height 13
click at [1326, 75] on input "Orlando" at bounding box center [1324, 70] width 11 height 11
checkbox input "false"
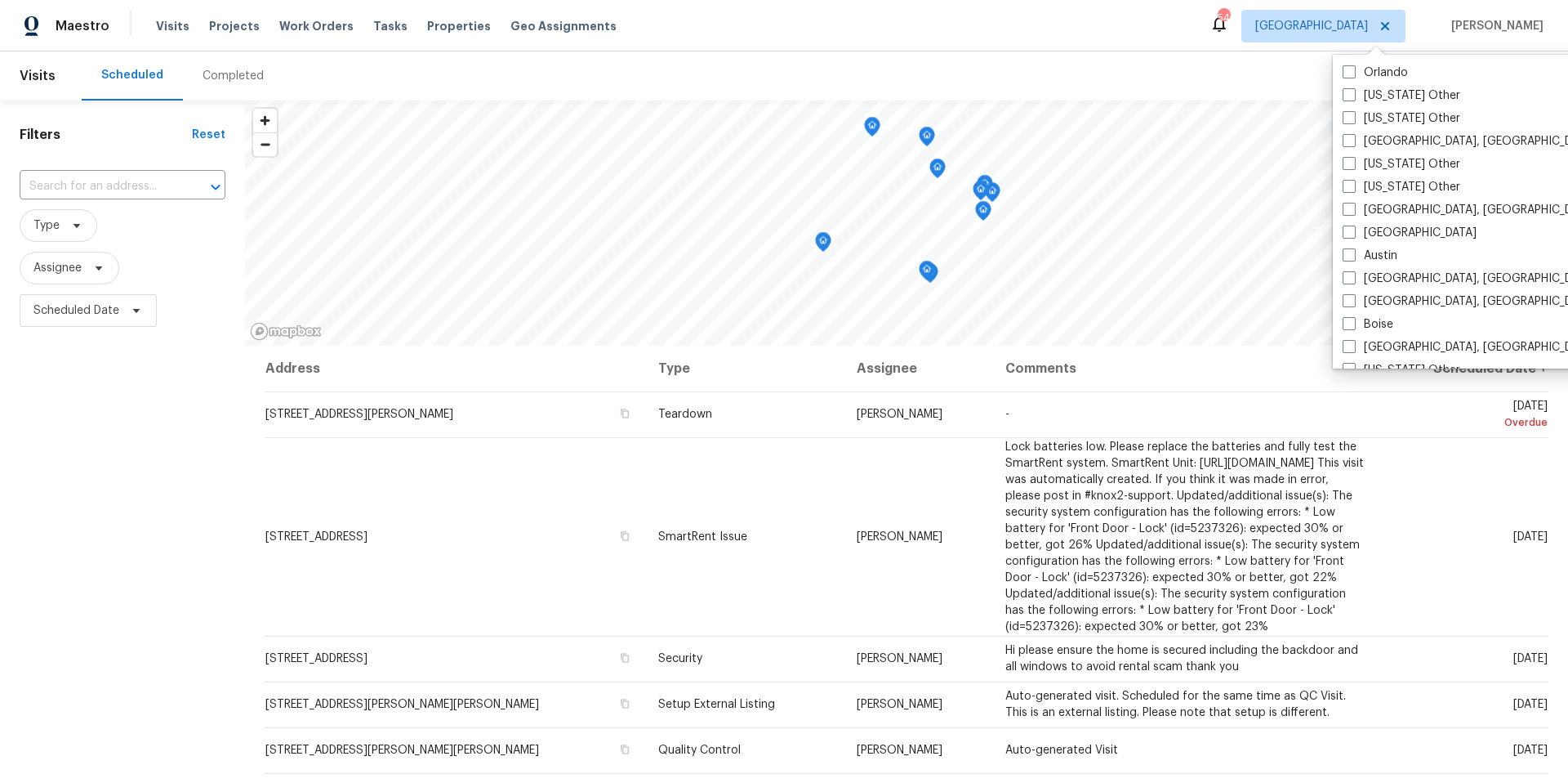
click at [958, 62] on div "Scheduled Completed" at bounding box center [774, 76] width 1386 height 49
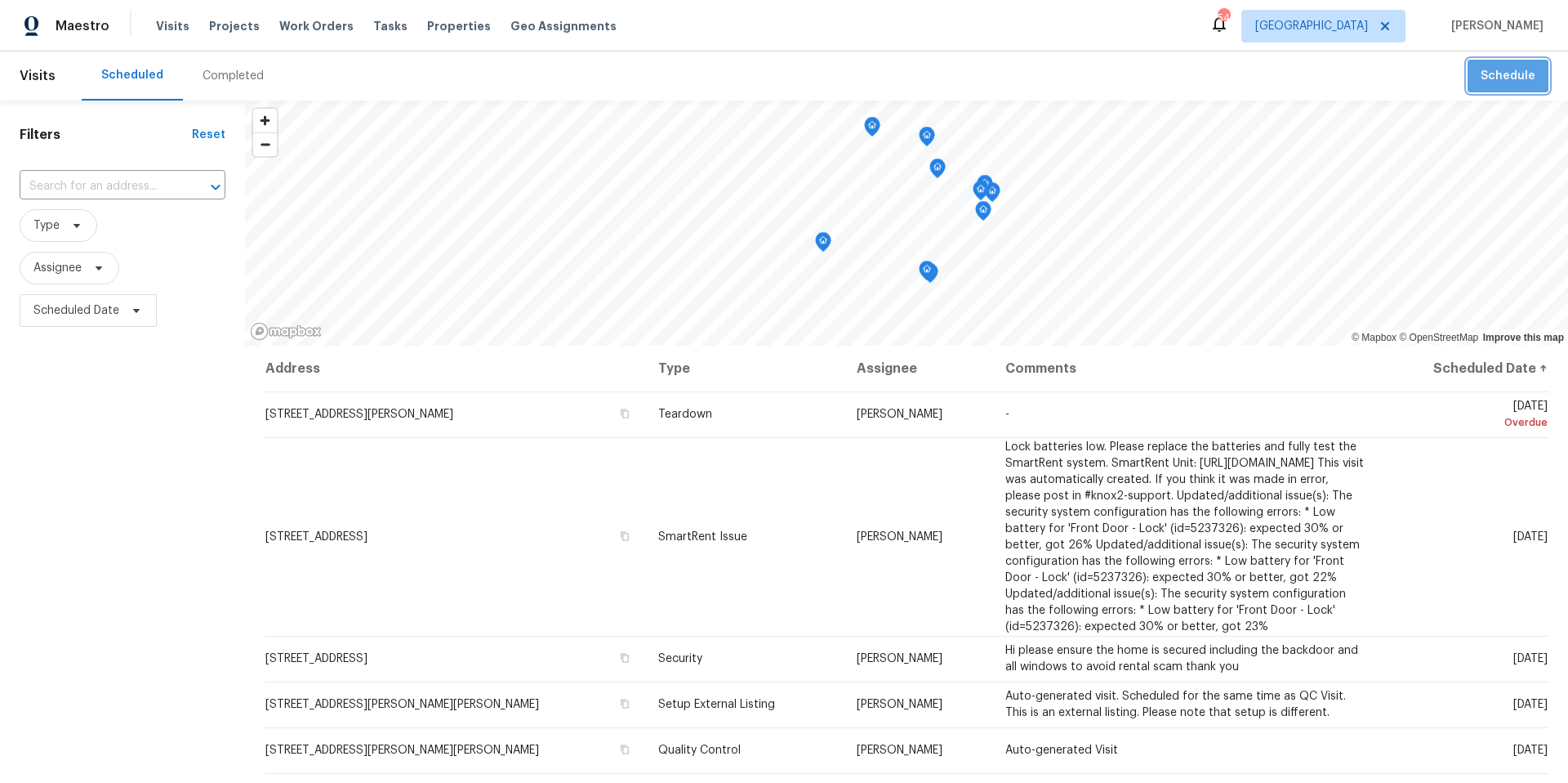
click at [1513, 78] on span "Schedule" at bounding box center [1507, 76] width 54 height 21
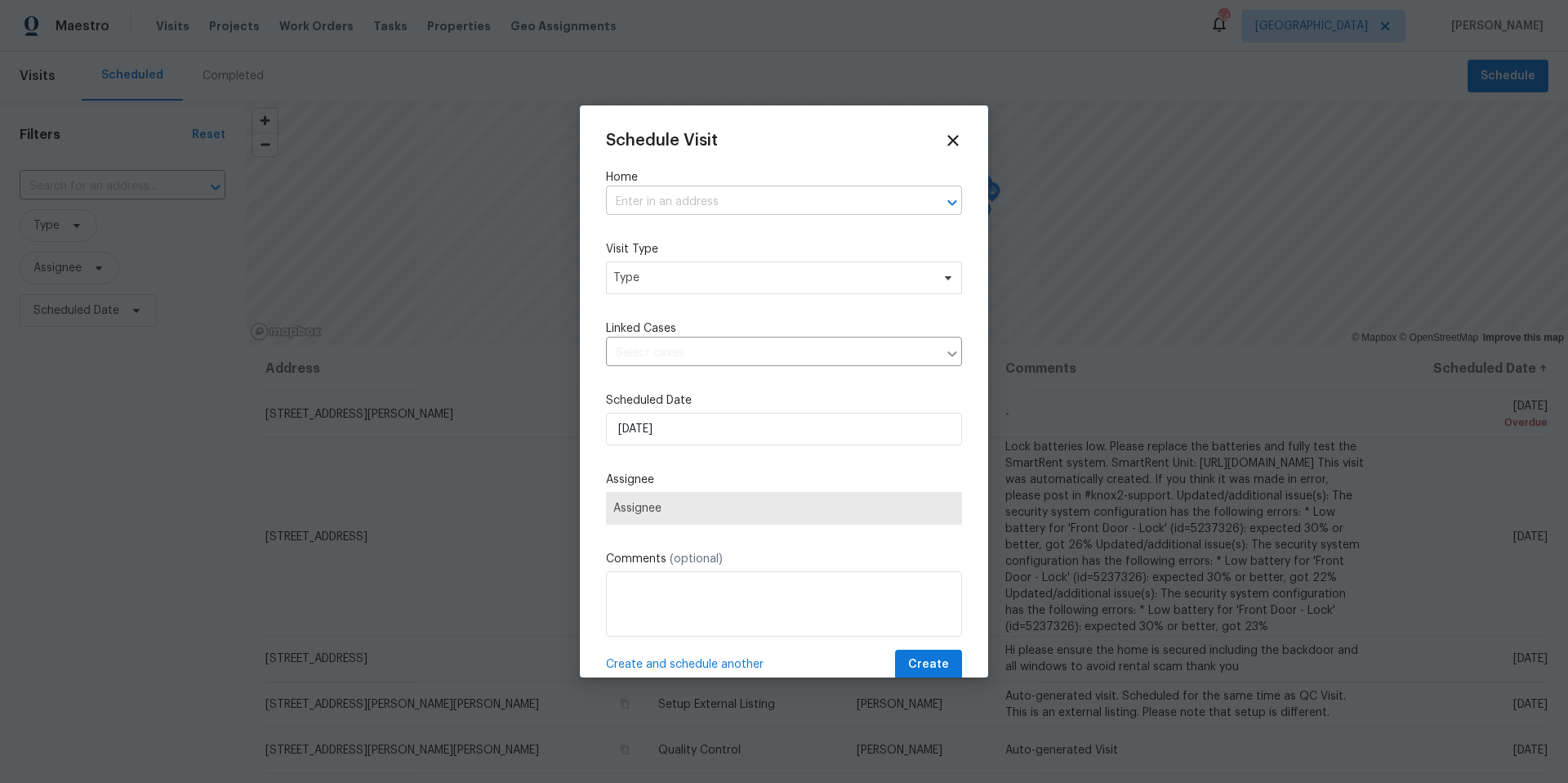
click at [745, 205] on input "text" at bounding box center [761, 202] width 310 height 25
type input "513 sandy"
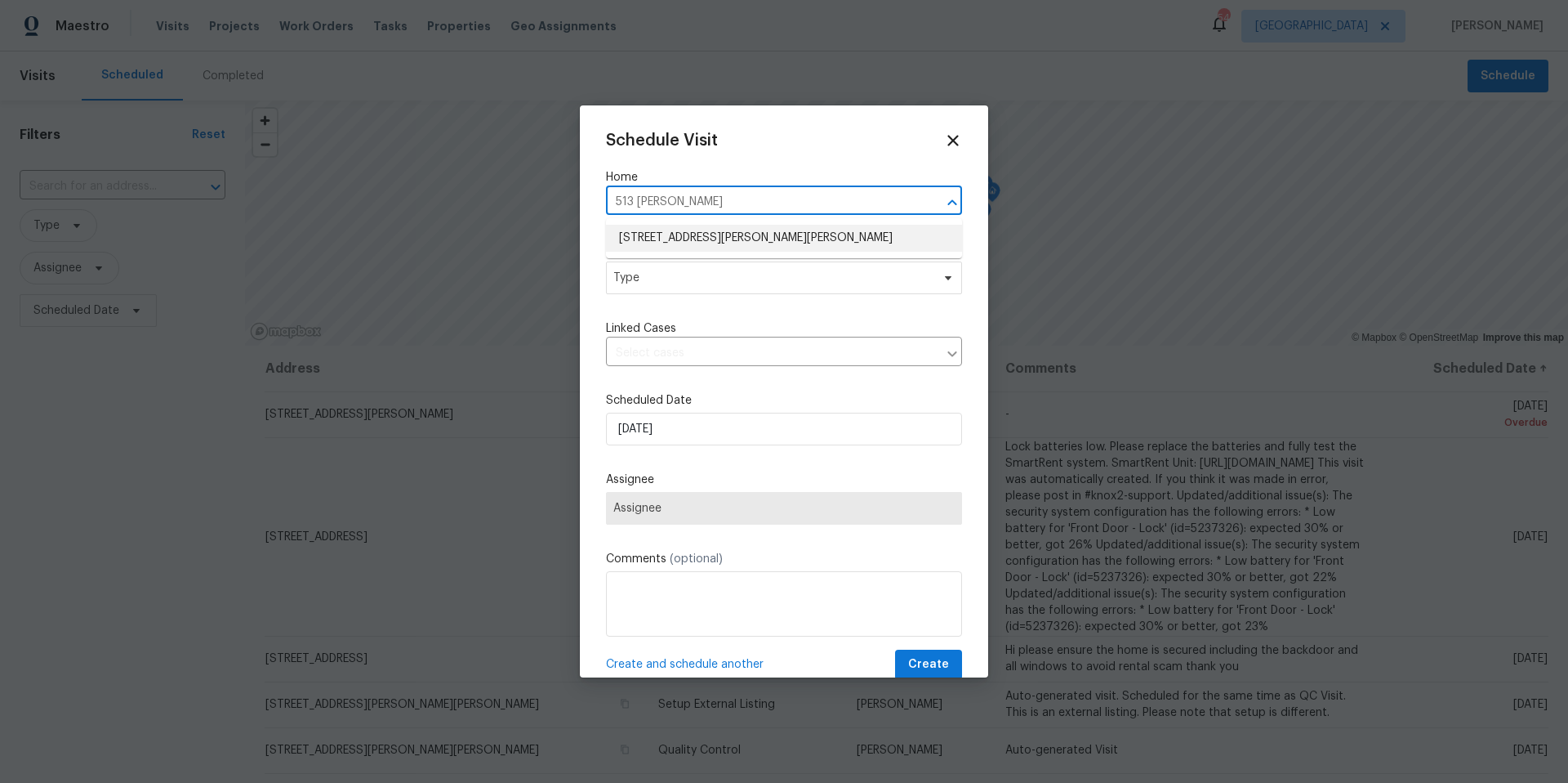
click at [767, 235] on li "513 Sandy Creek Dr, Brandon, FL 33511" at bounding box center [784, 238] width 356 height 27
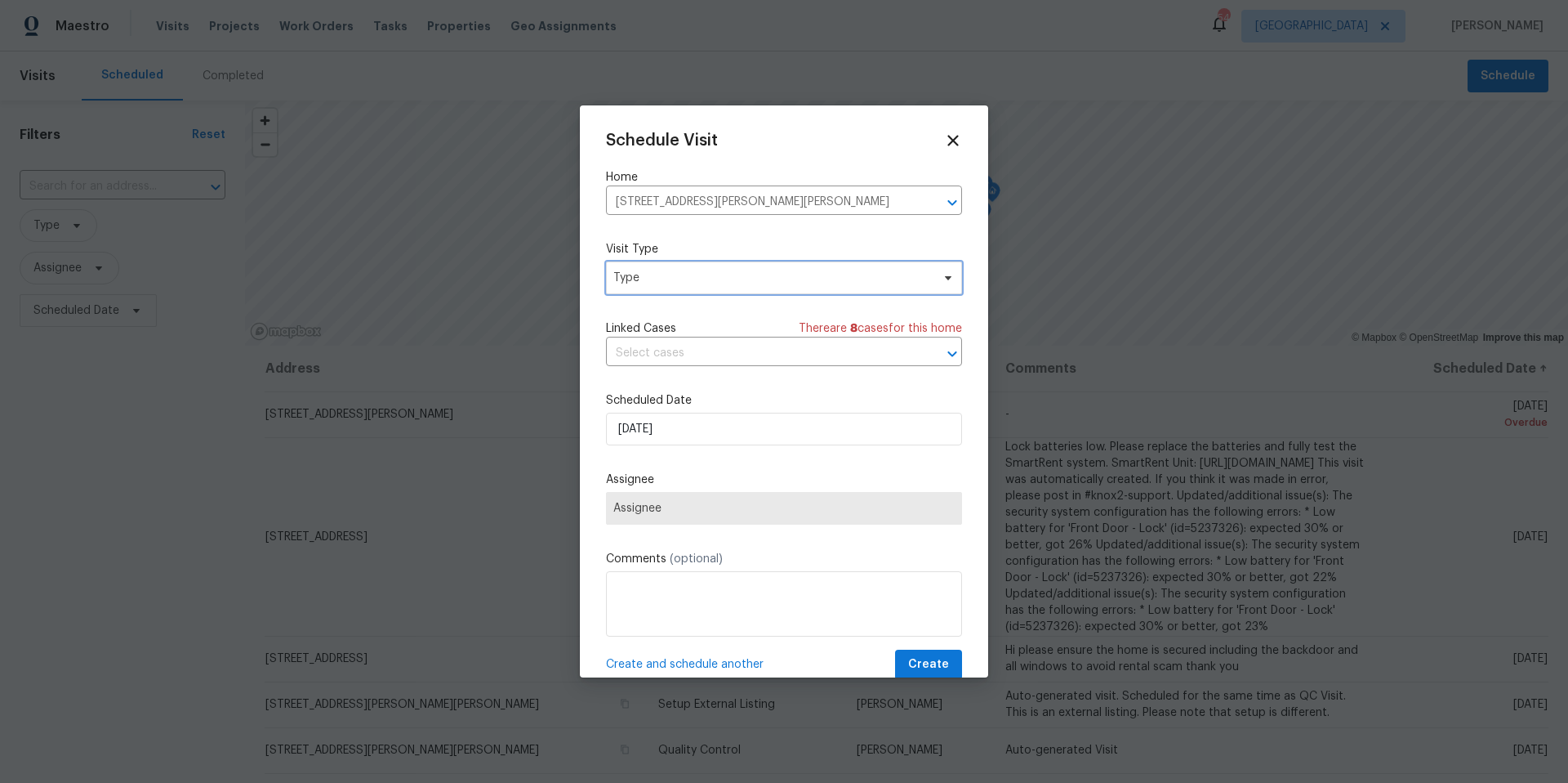
click at [727, 277] on span "Type" at bounding box center [772, 278] width 318 height 16
type input "new"
click at [692, 358] on div "New Listing Audit" at bounding box center [662, 355] width 93 height 16
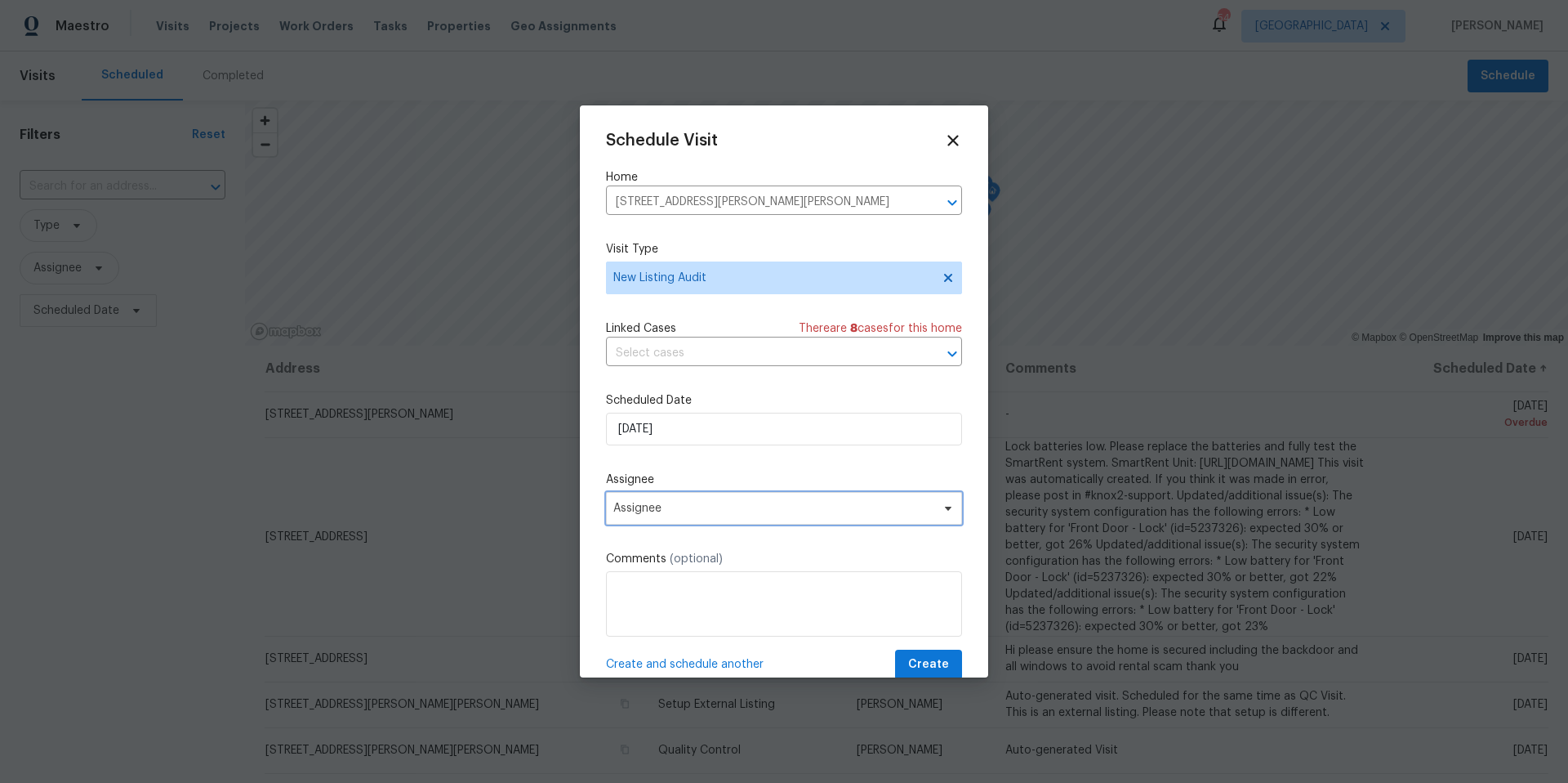
click at [717, 502] on span "Assignee" at bounding box center [774, 508] width 320 height 13
type input "josh"
click at [827, 549] on div "Schedule Visit Home 513 Sandy Creek Dr, Brandon, FL 33511 ​ Visit Type New List…" at bounding box center [784, 406] width 356 height 549
click at [741, 508] on span "No one found" at bounding box center [774, 508] width 320 height 13
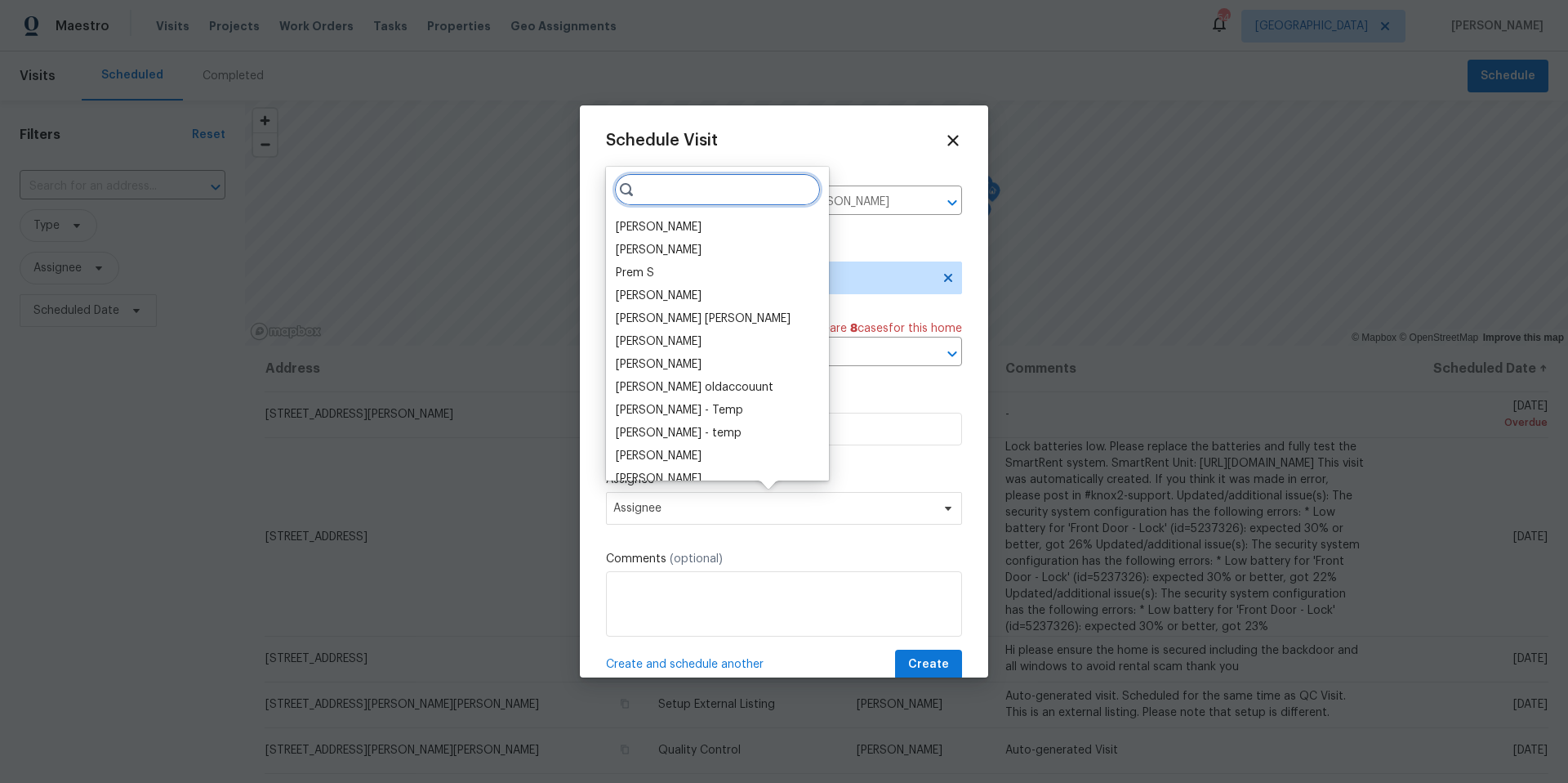
click at [670, 177] on input "search" at bounding box center [717, 189] width 206 height 33
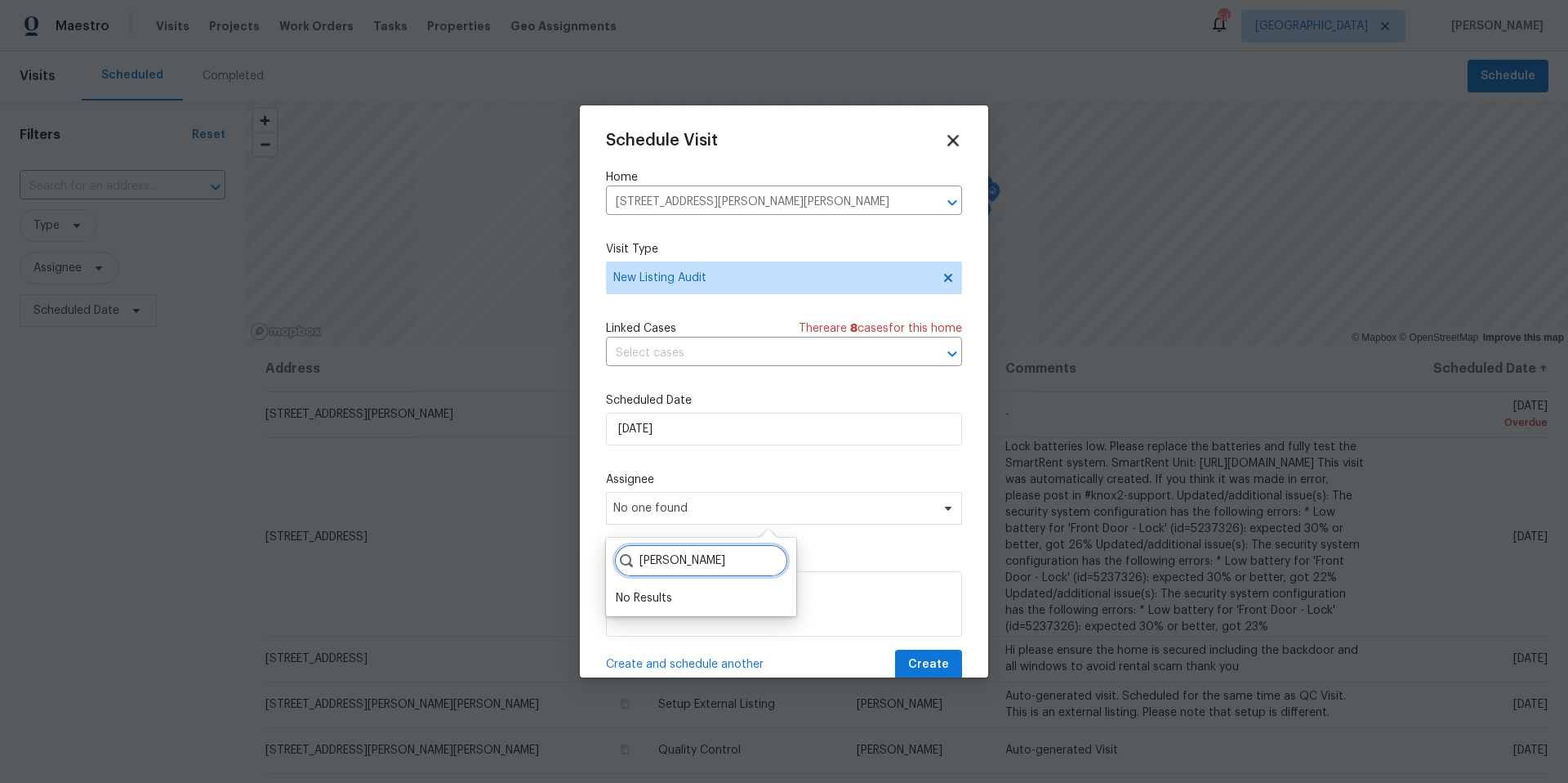
type input "josh"
click at [957, 137] on icon at bounding box center [953, 140] width 12 height 12
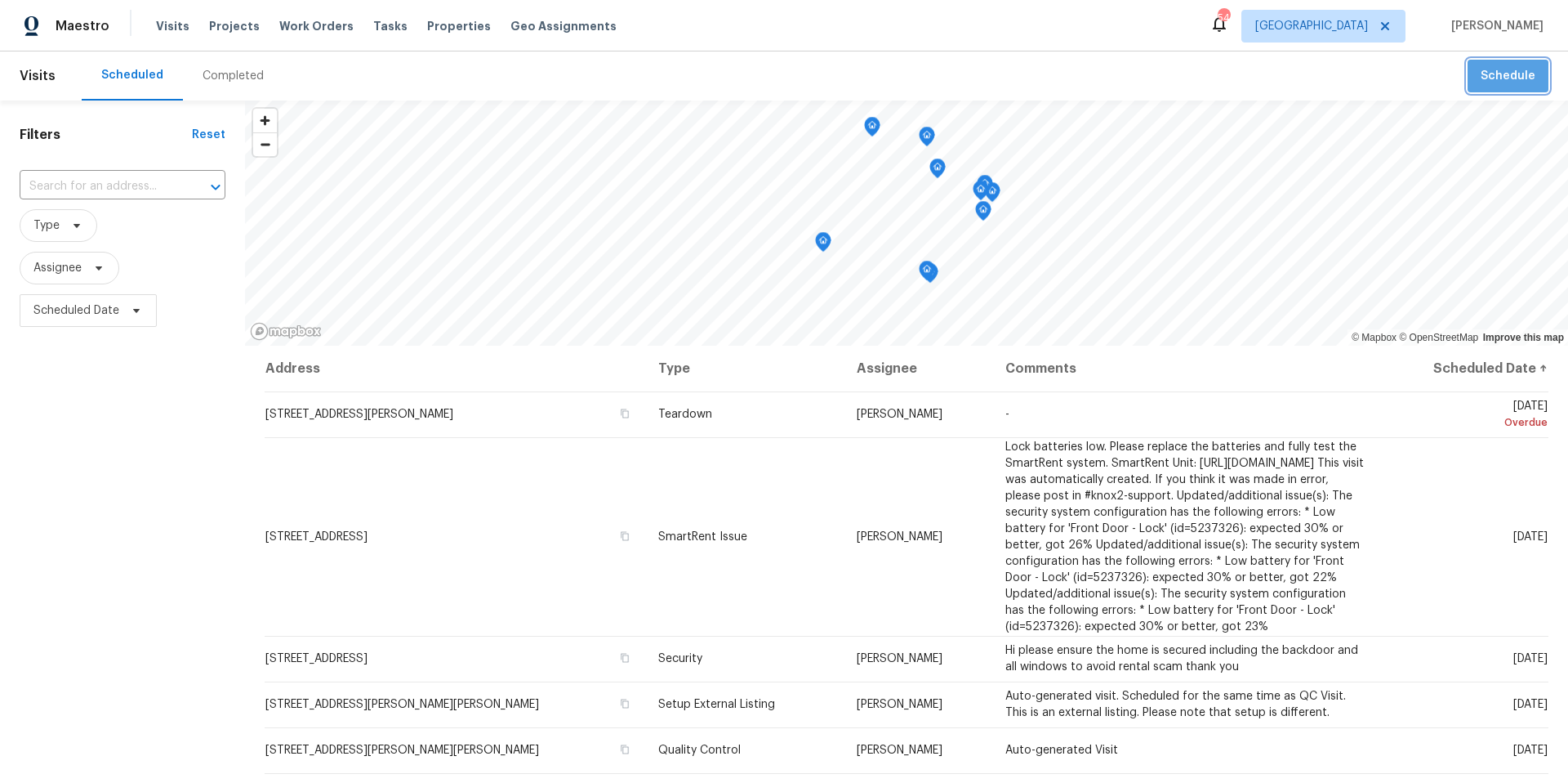
click at [1519, 71] on span "Schedule" at bounding box center [1507, 76] width 54 height 21
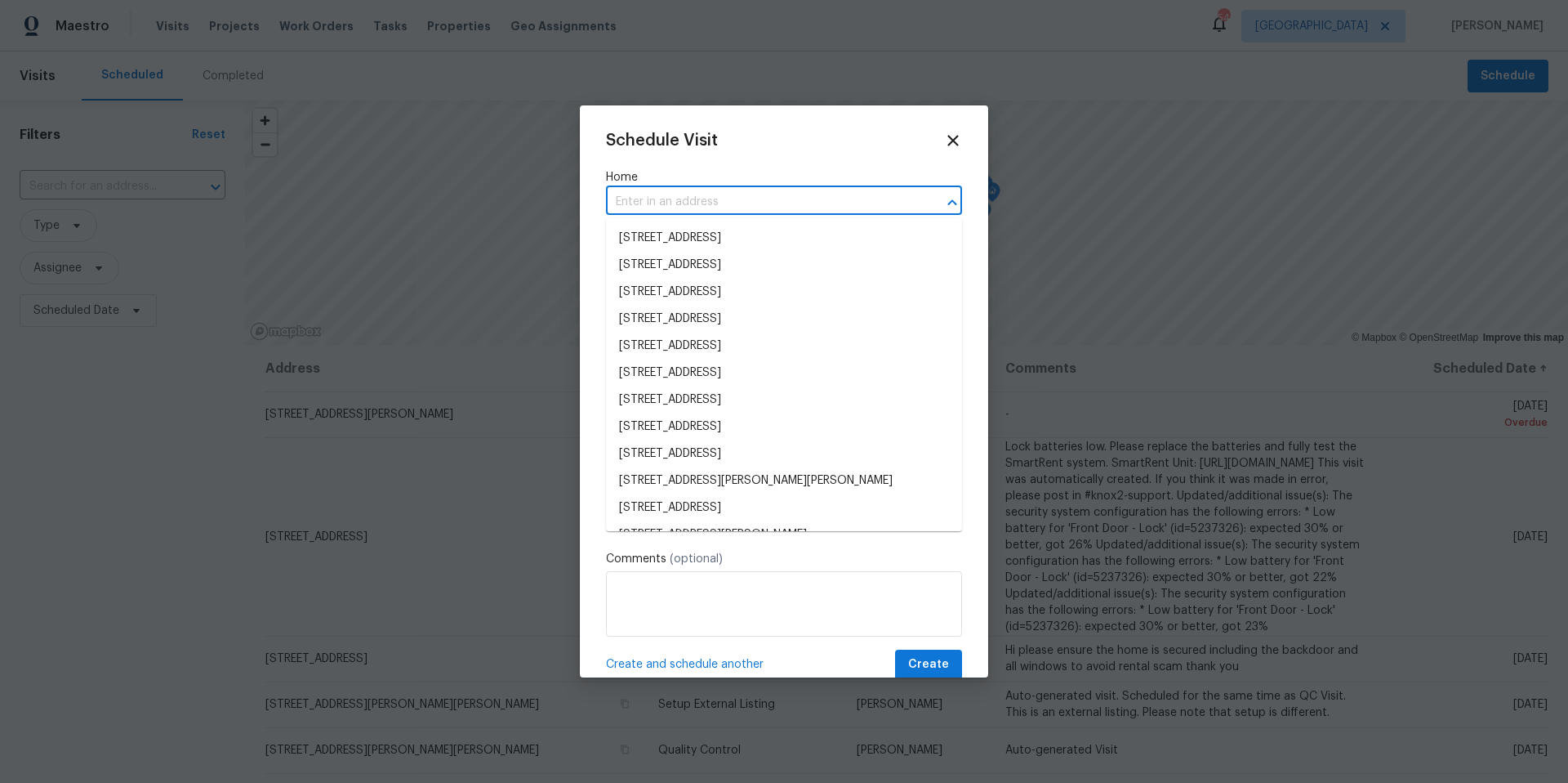
click at [728, 197] on input "text" at bounding box center [761, 202] width 310 height 25
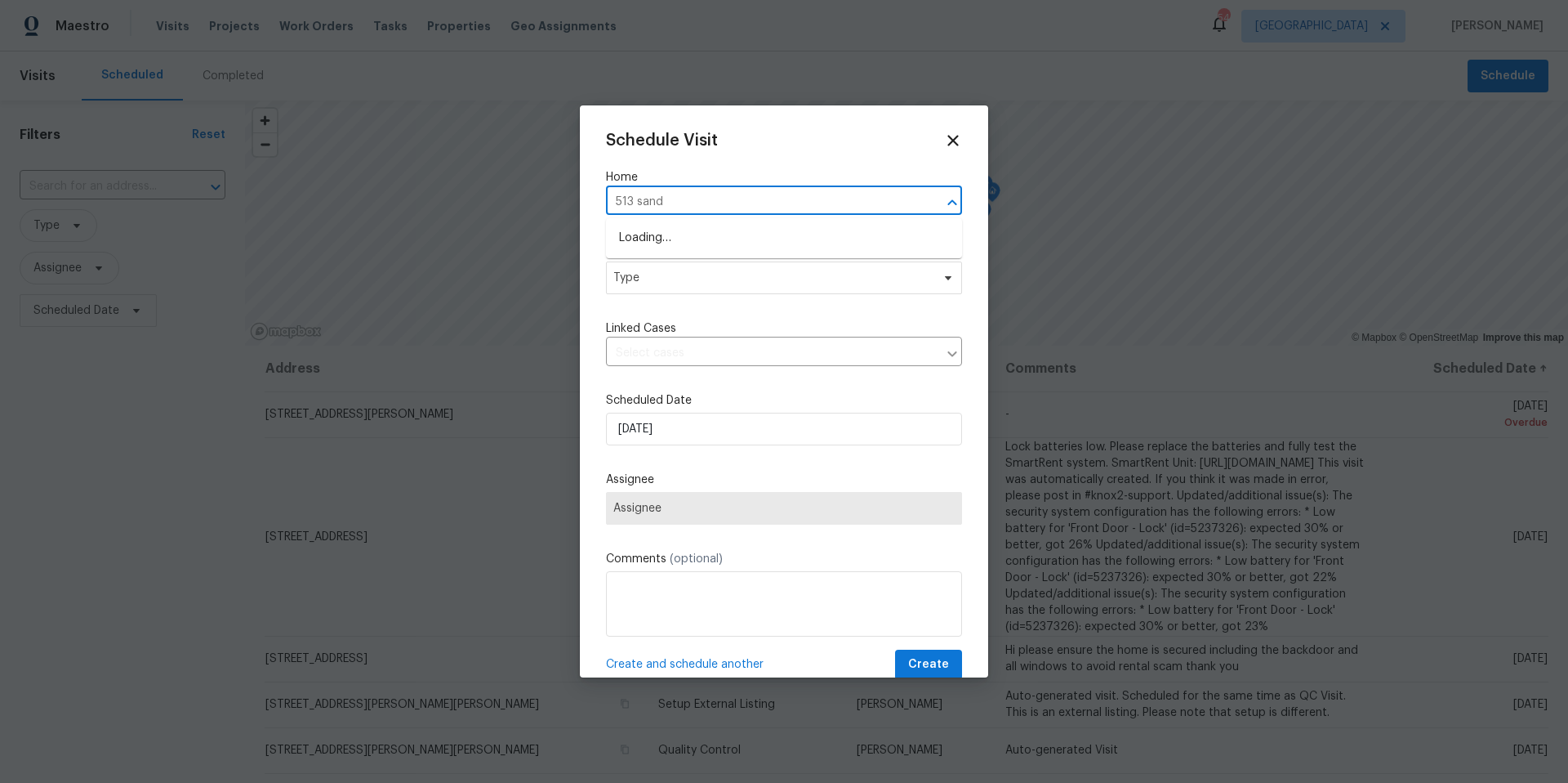
type input "513 sandy"
click at [743, 239] on li "513 Sandy Creek Dr, Brandon, FL 33511" at bounding box center [784, 238] width 356 height 27
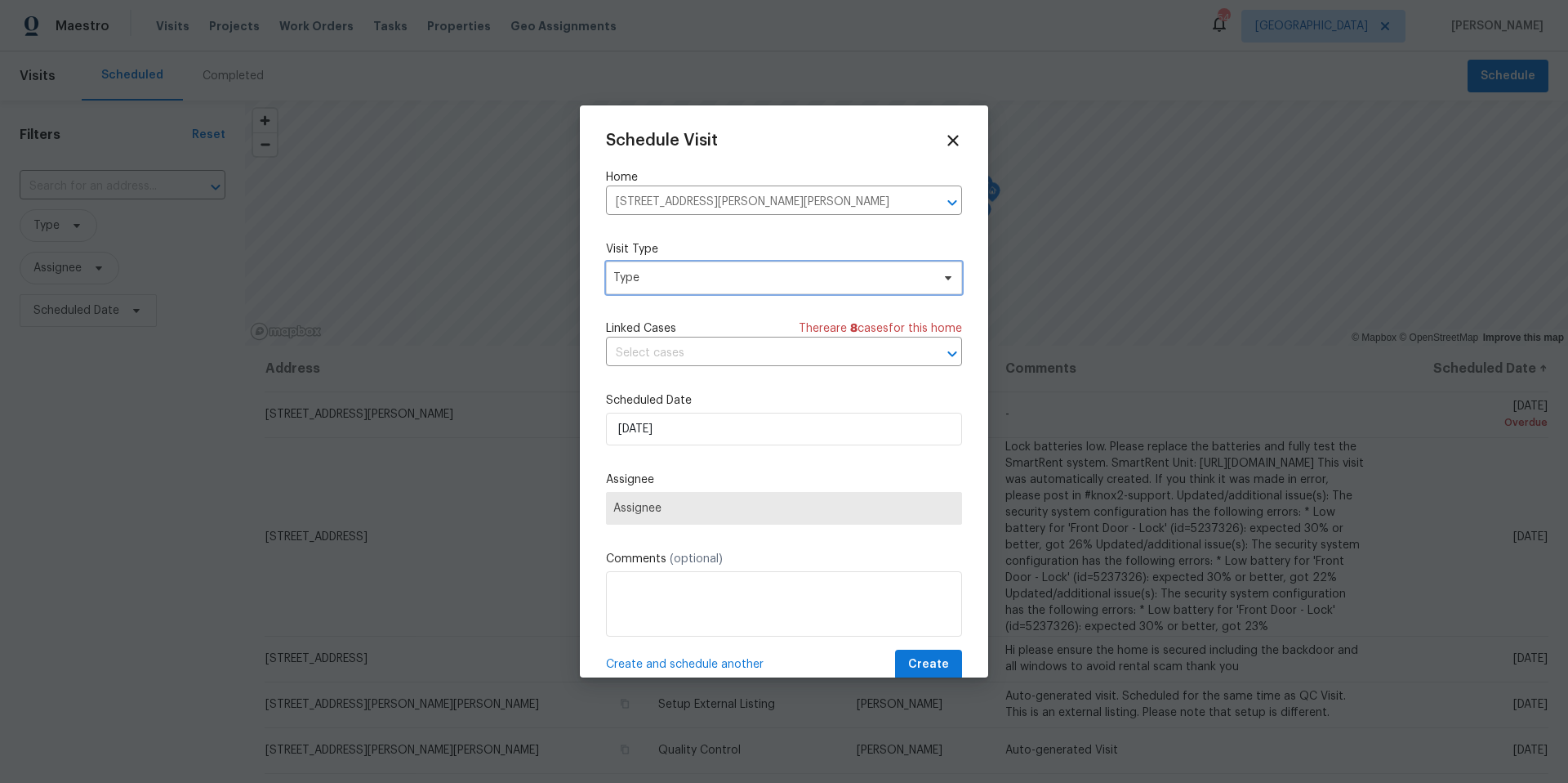
click at [710, 278] on span "Type" at bounding box center [772, 278] width 318 height 16
type input "new"
click at [699, 354] on div "New Listing Audit" at bounding box center [662, 355] width 93 height 16
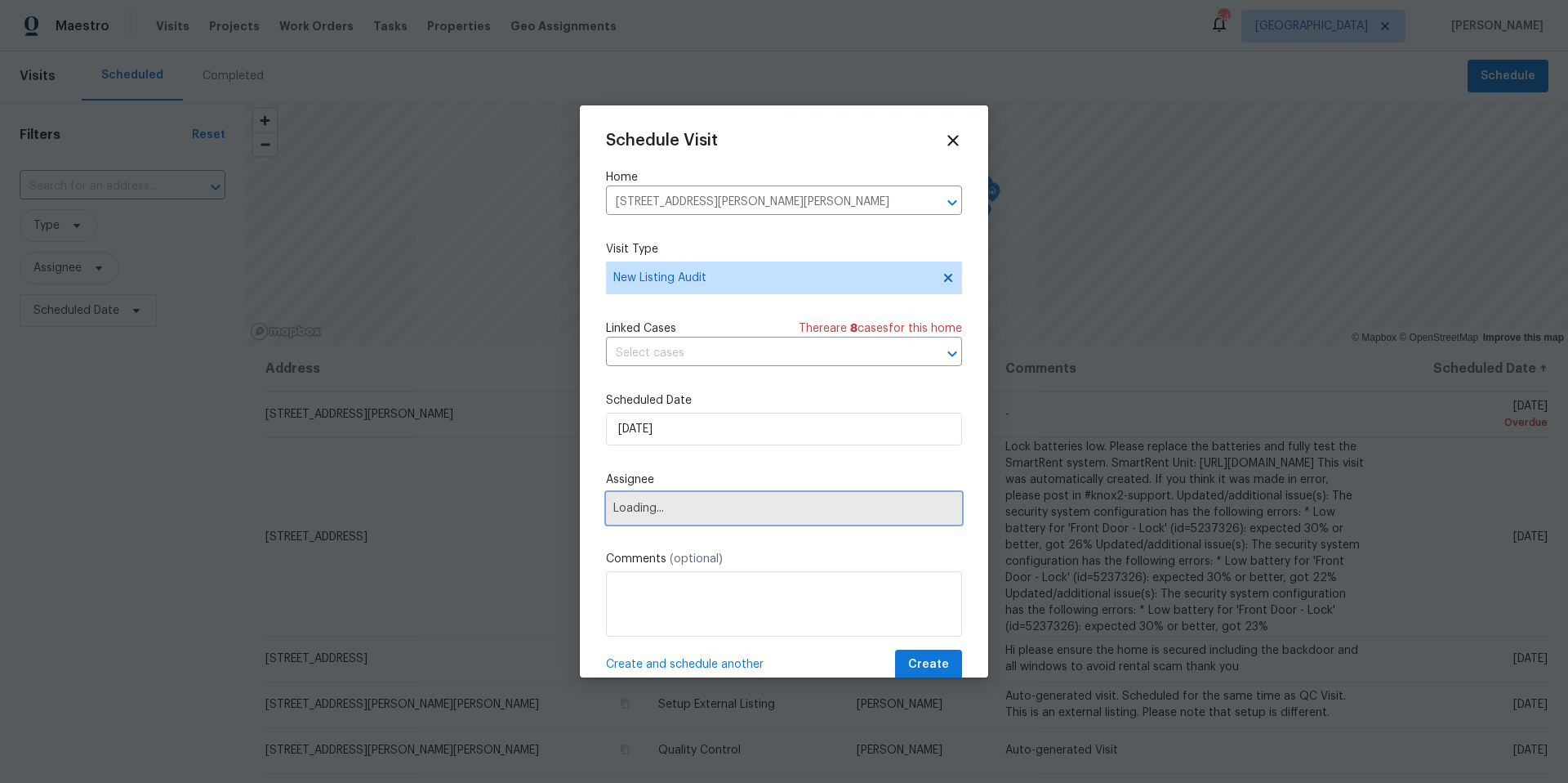
click at [700, 500] on span "Loading..." at bounding box center [784, 508] width 356 height 33
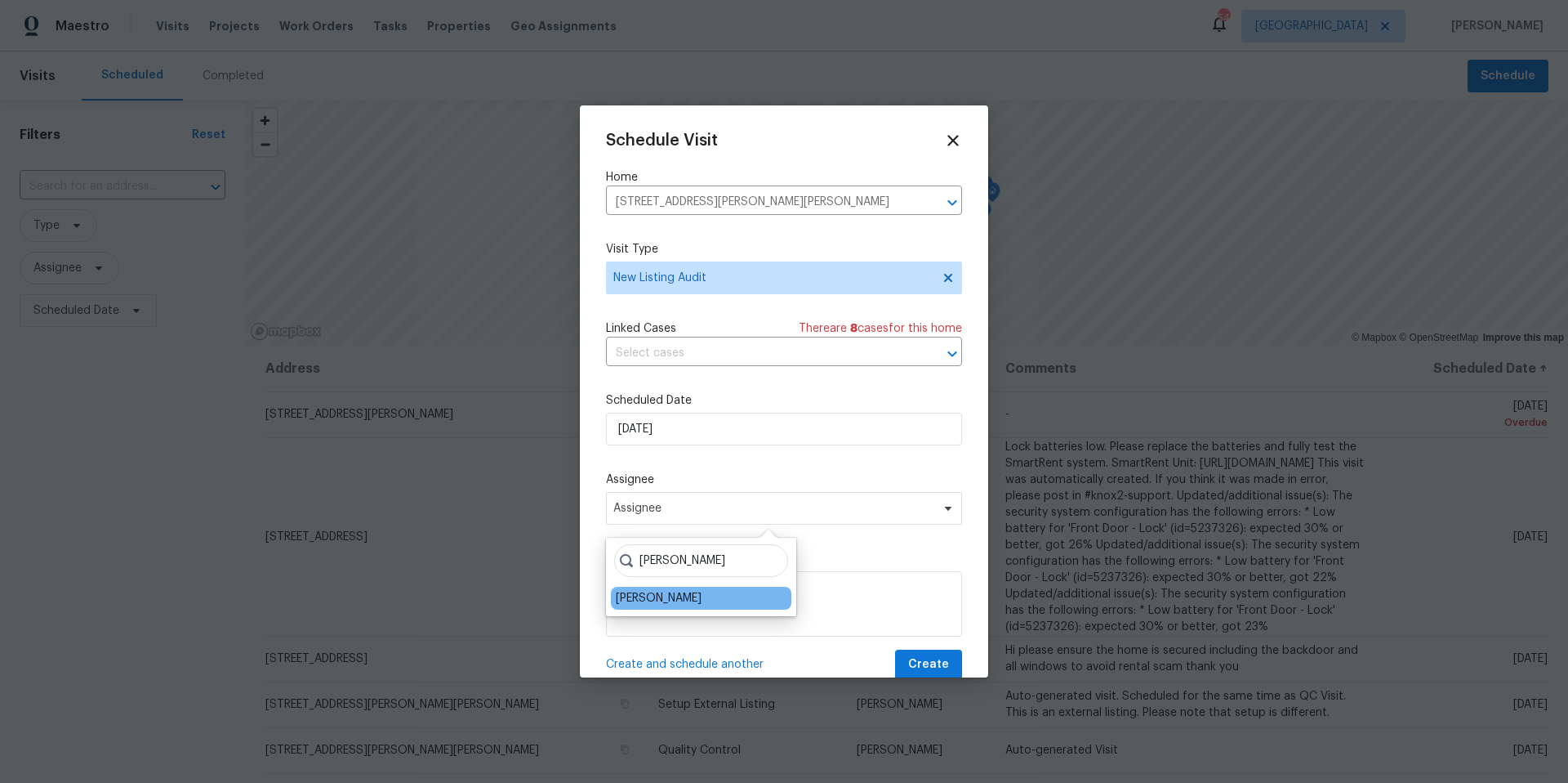
type input "josh"
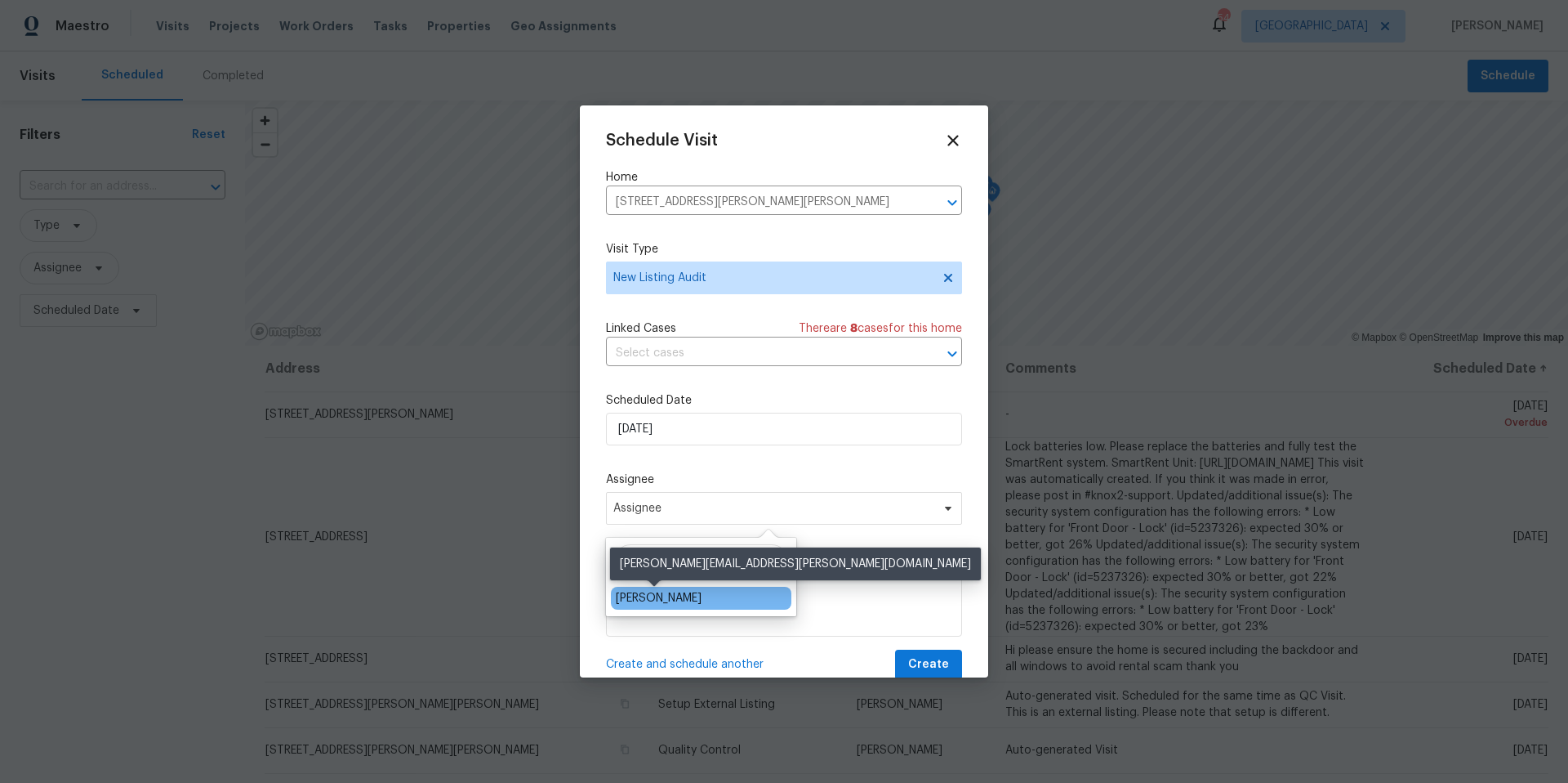
click at [669, 598] on div "[PERSON_NAME]" at bounding box center [659, 598] width 86 height 16
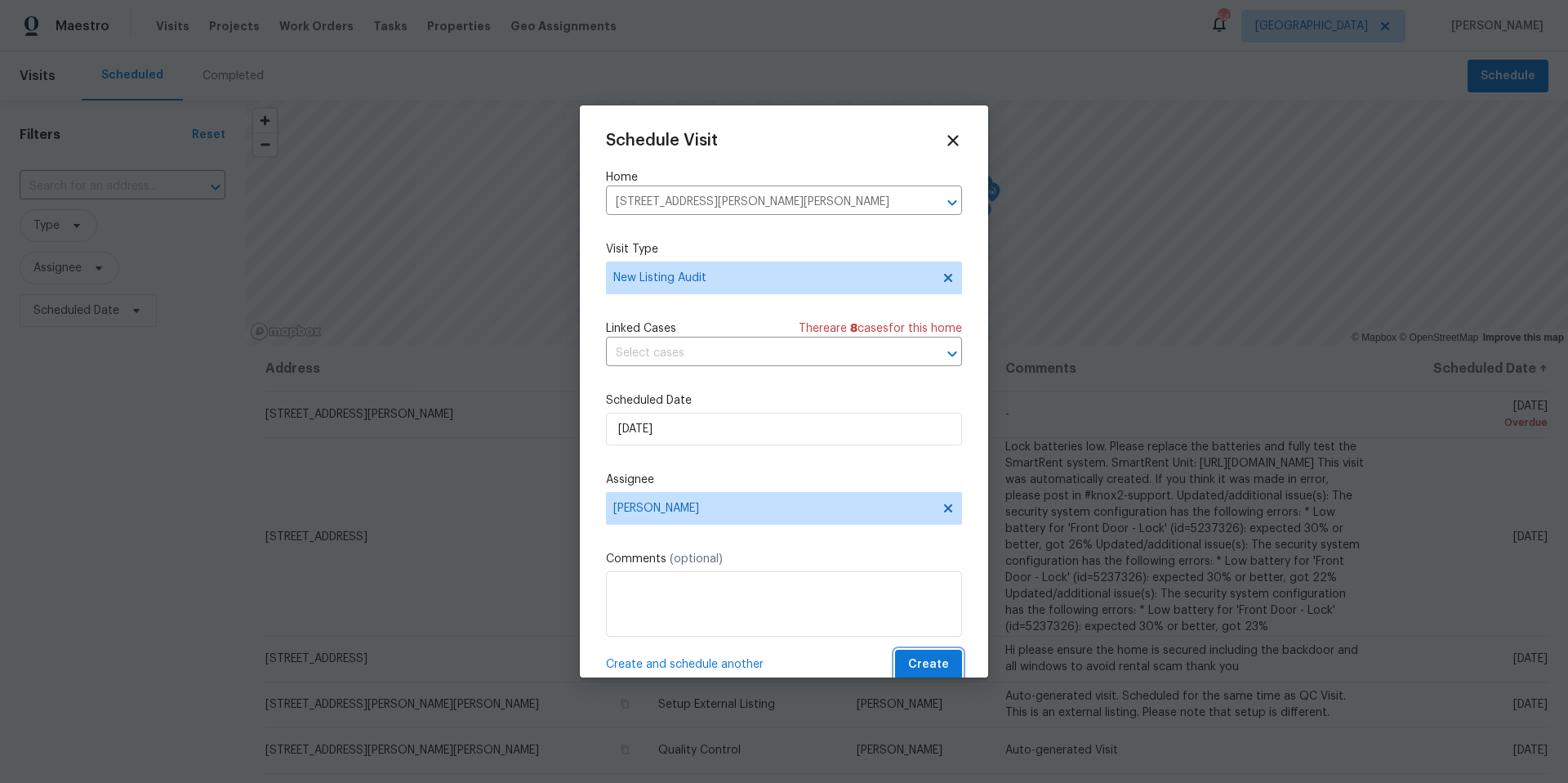
click at [929, 663] on span "Create" at bounding box center [928, 664] width 41 height 21
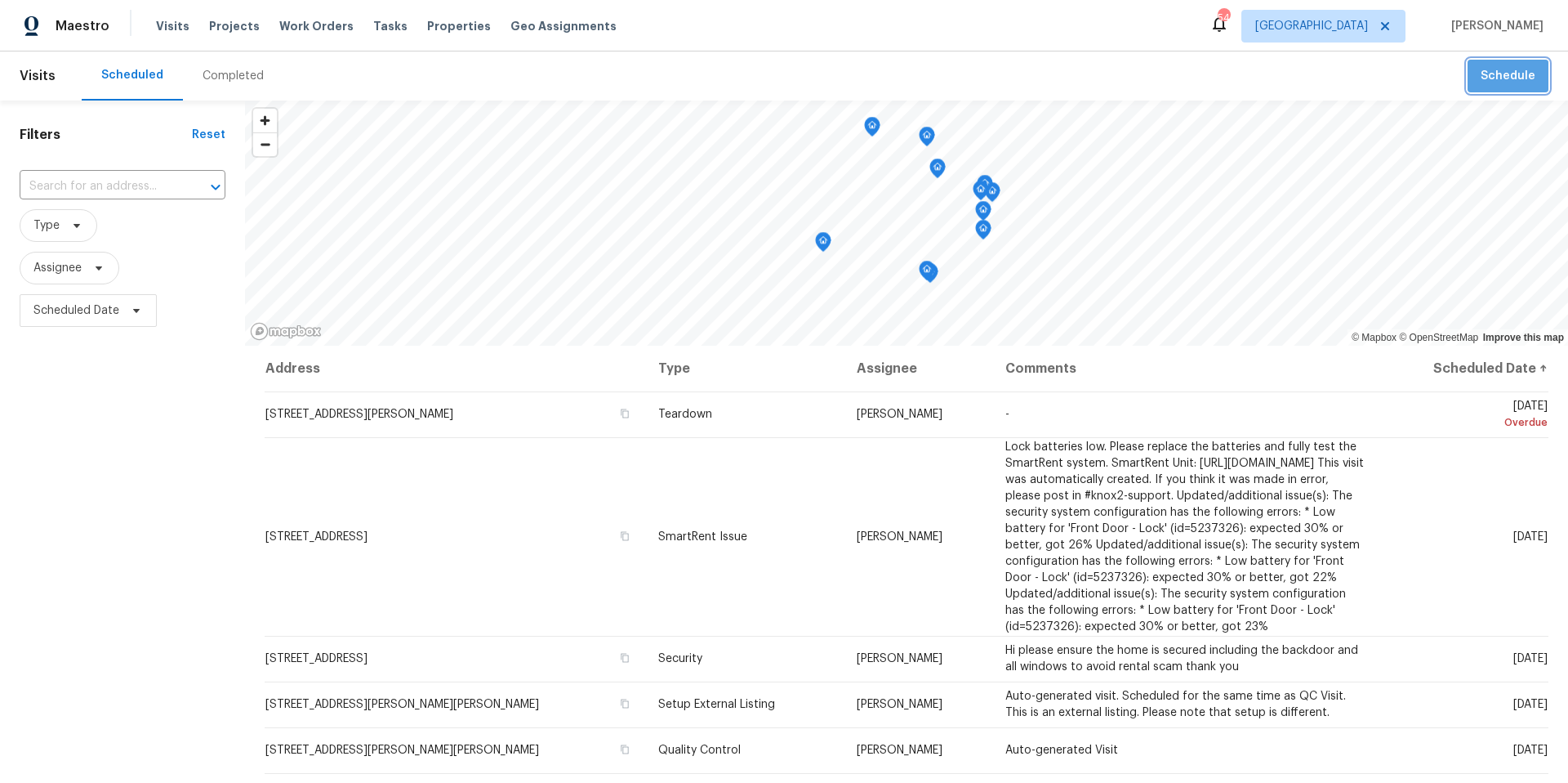
click at [1508, 90] on button "Schedule" at bounding box center [1507, 76] width 81 height 33
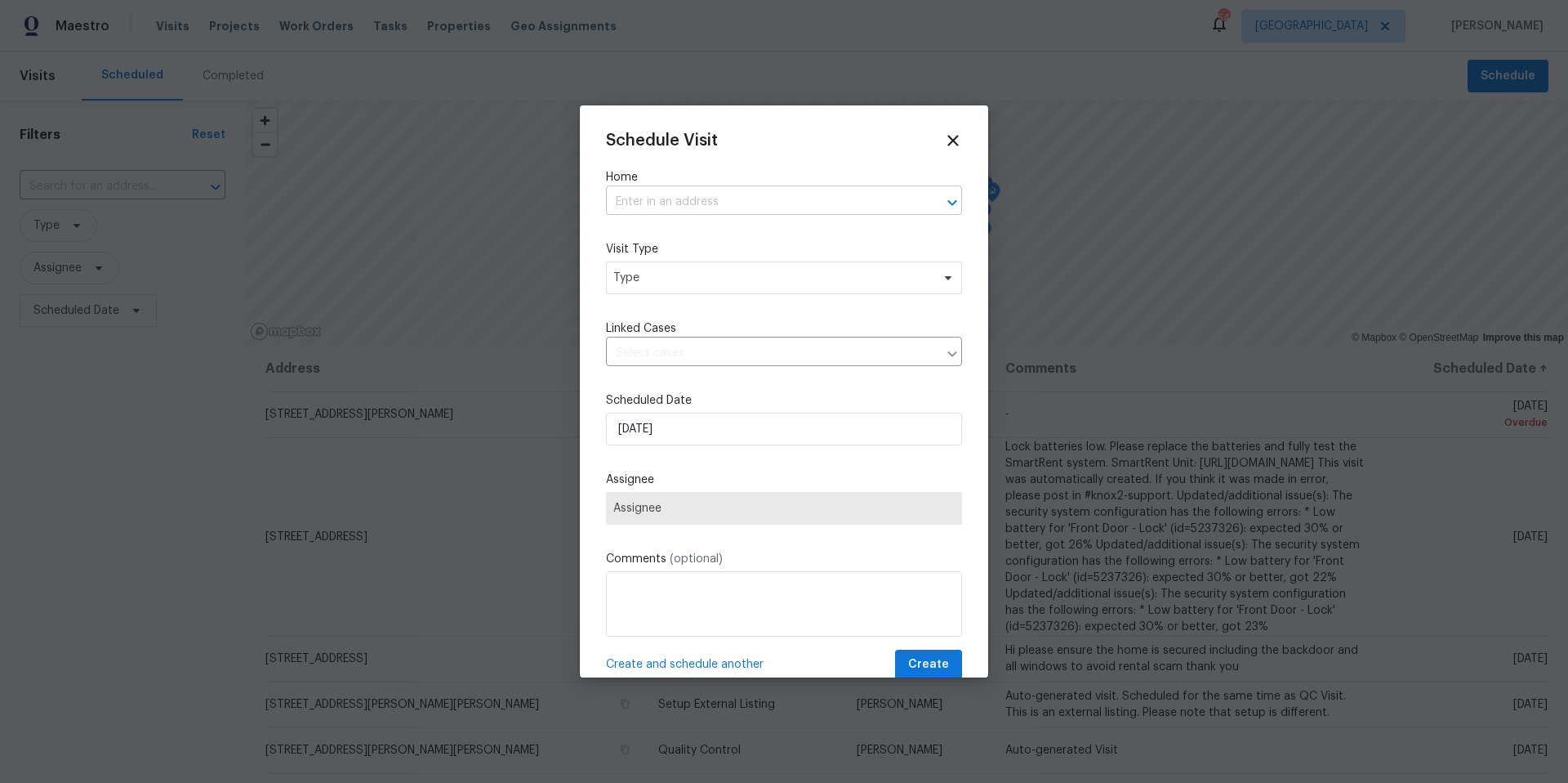
click at [764, 205] on input "text" at bounding box center [761, 202] width 310 height 25
type input "366 vitor"
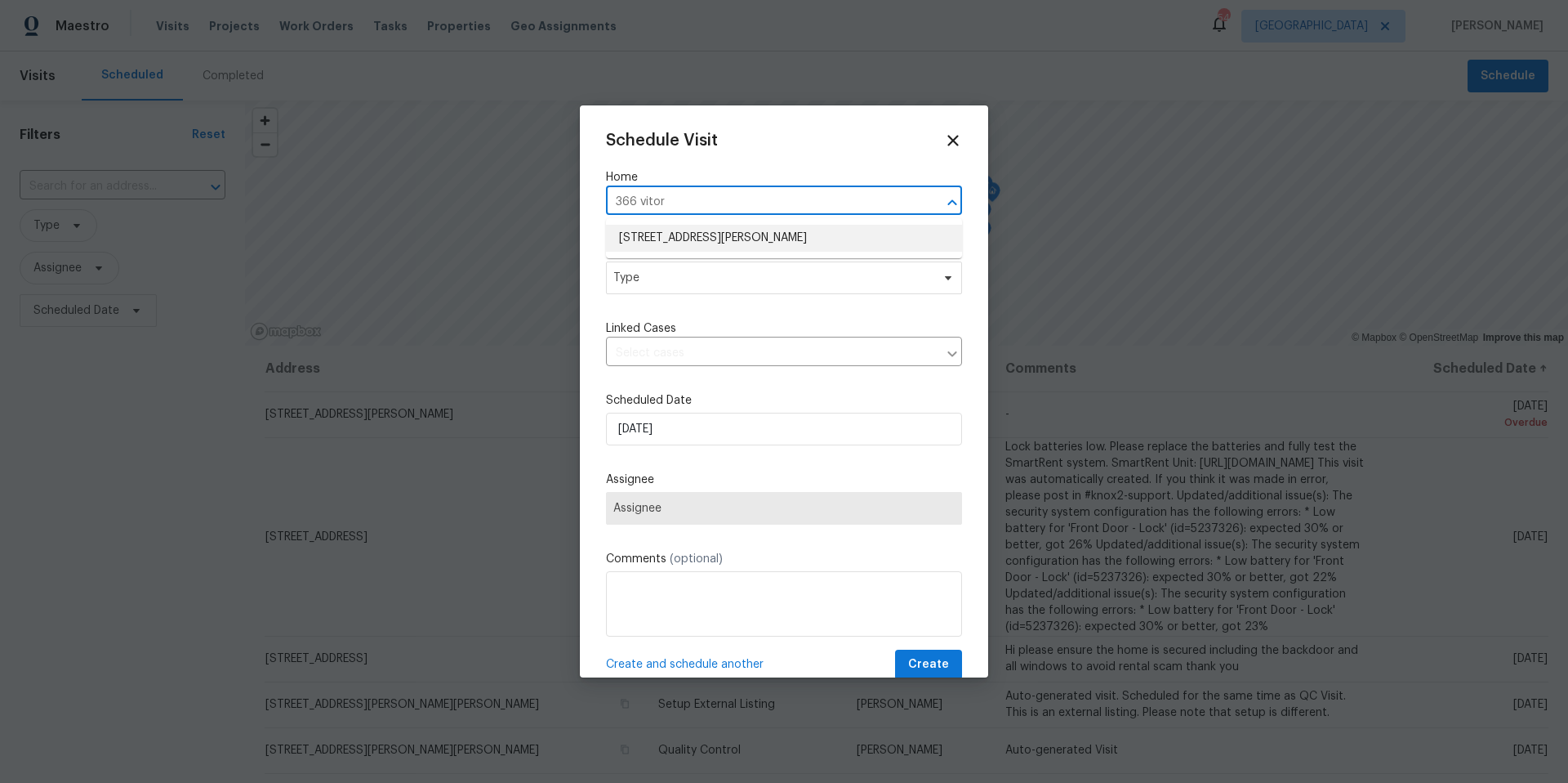
click at [794, 243] on li "366 Vitorio St, Punta Gorda, FL 33983" at bounding box center [784, 238] width 356 height 27
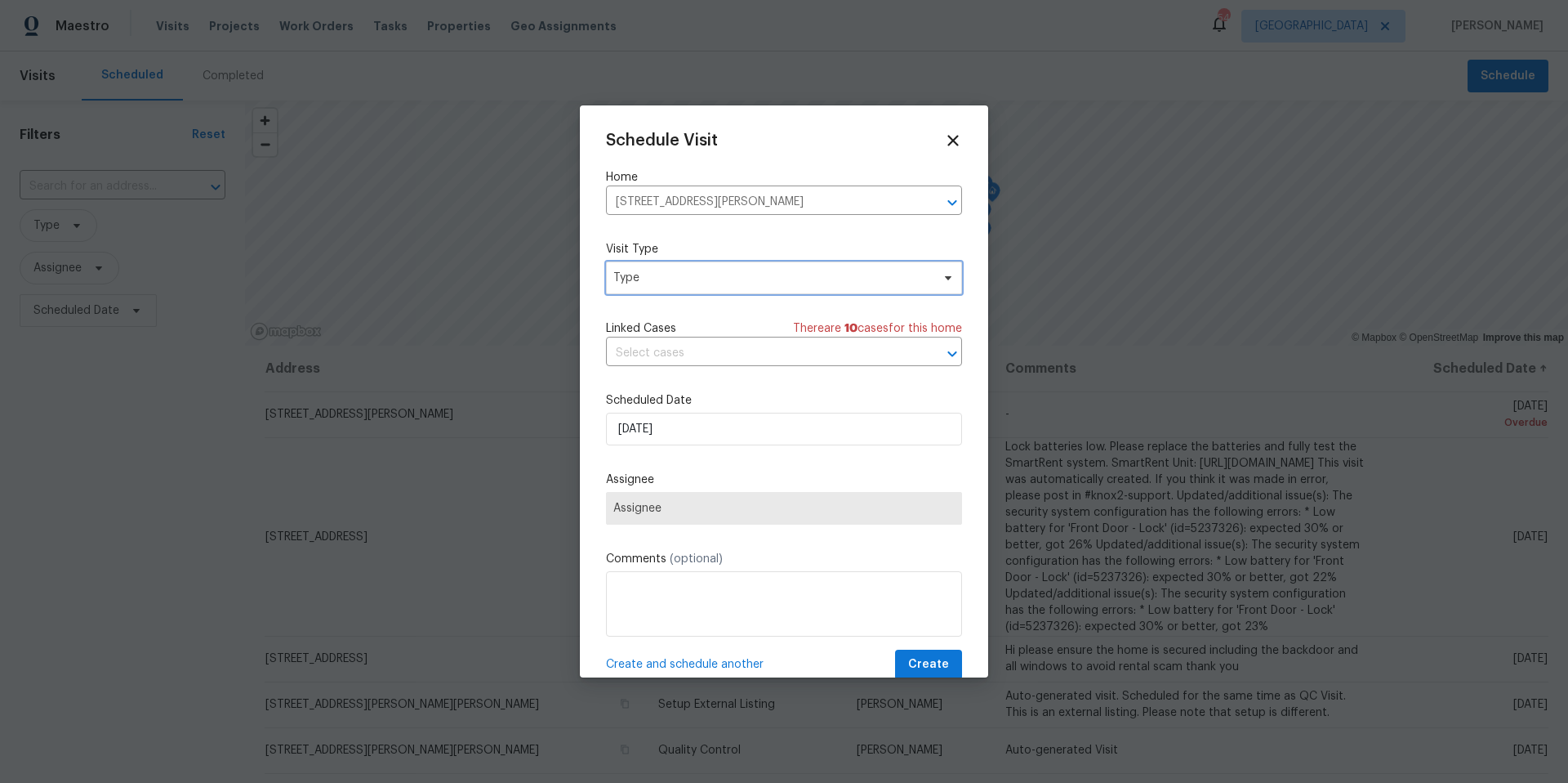
click at [723, 276] on span "Type" at bounding box center [772, 278] width 318 height 16
type input "new"
click at [663, 349] on div "New Listing Audit" at bounding box center [662, 355] width 93 height 16
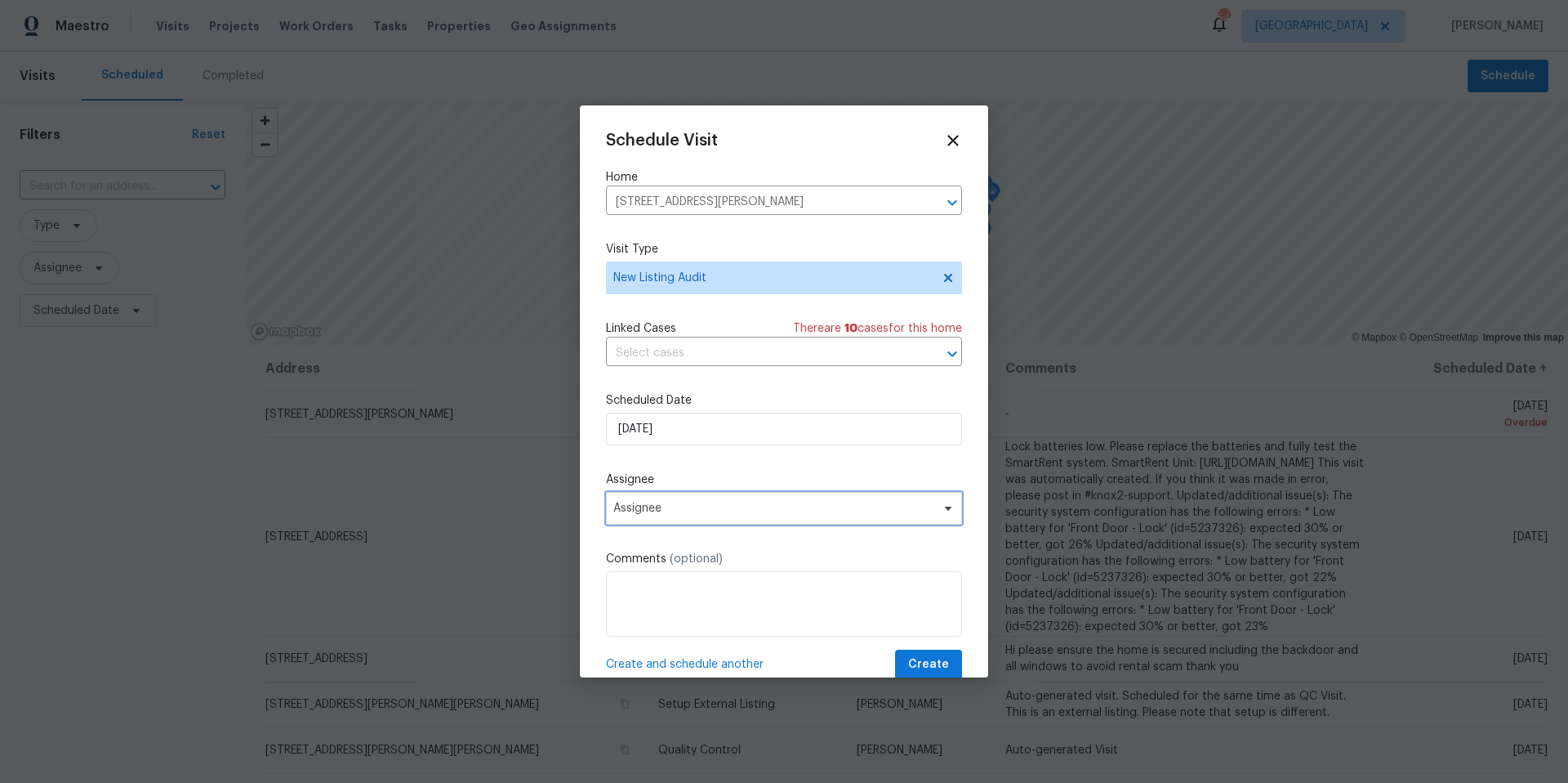
click at [668, 511] on span "Assignee" at bounding box center [774, 508] width 320 height 13
type input "josh"
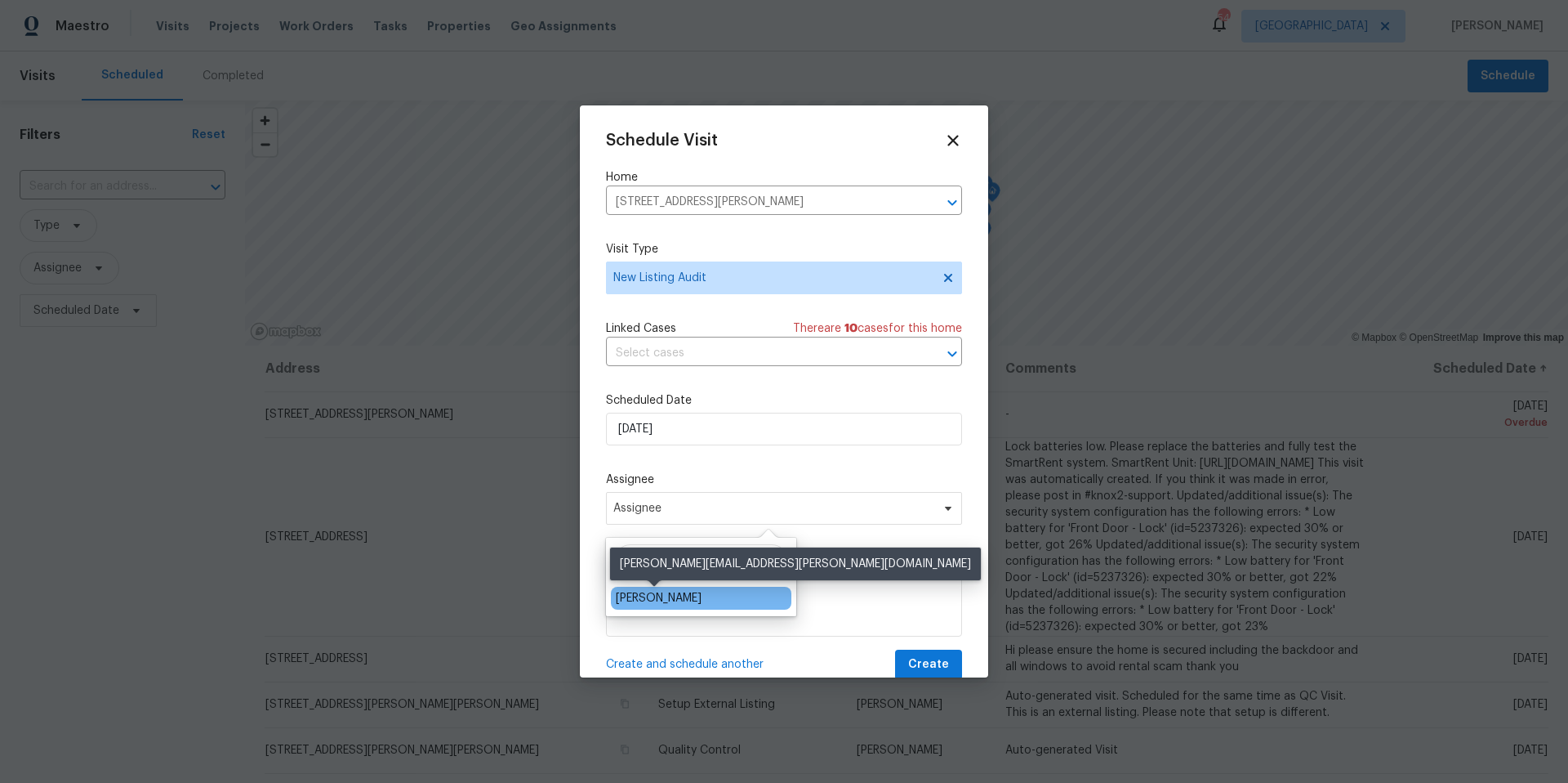
click at [656, 601] on div "[PERSON_NAME]" at bounding box center [659, 598] width 86 height 16
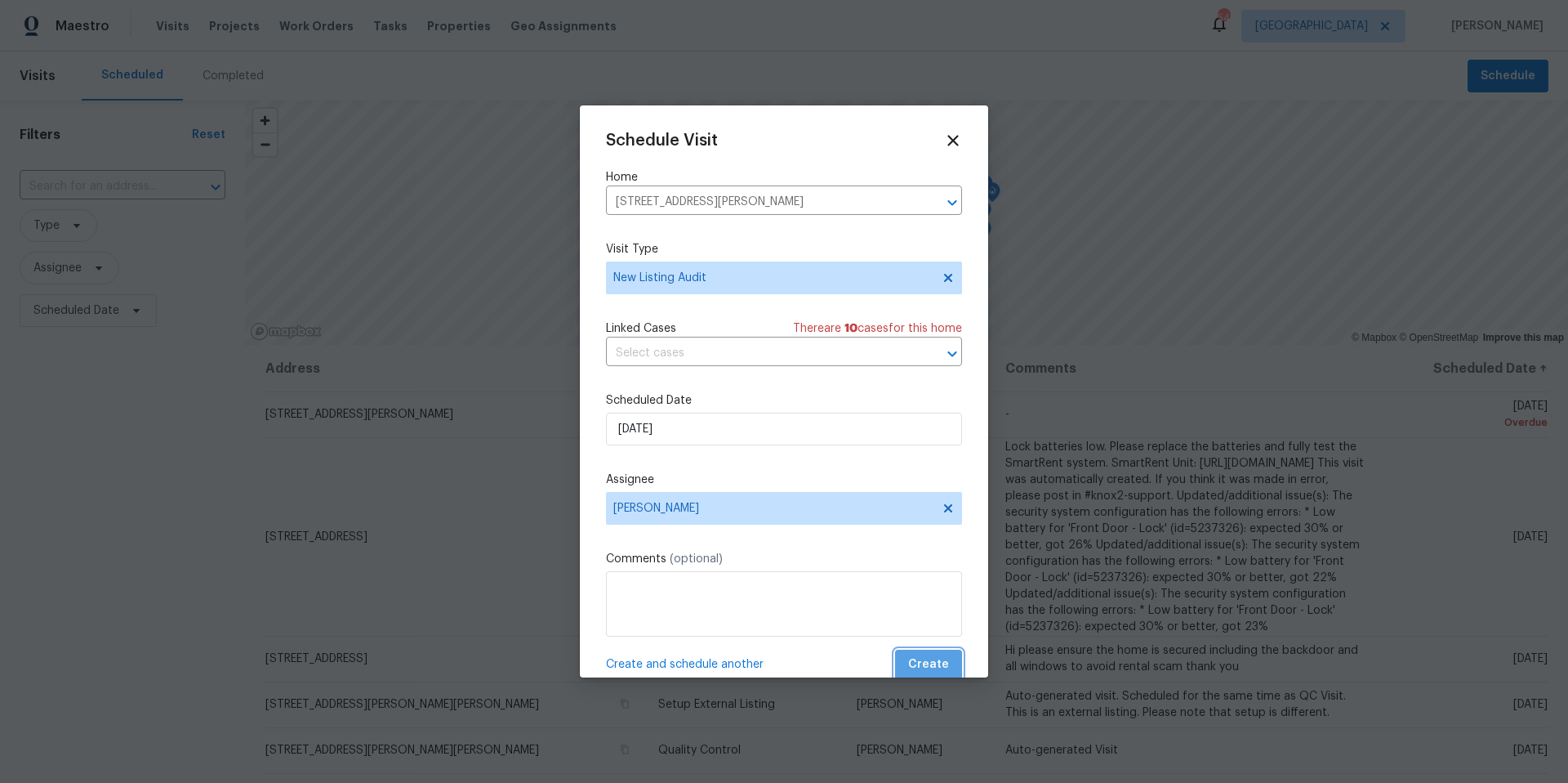
click at [939, 664] on span "Create" at bounding box center [928, 664] width 41 height 21
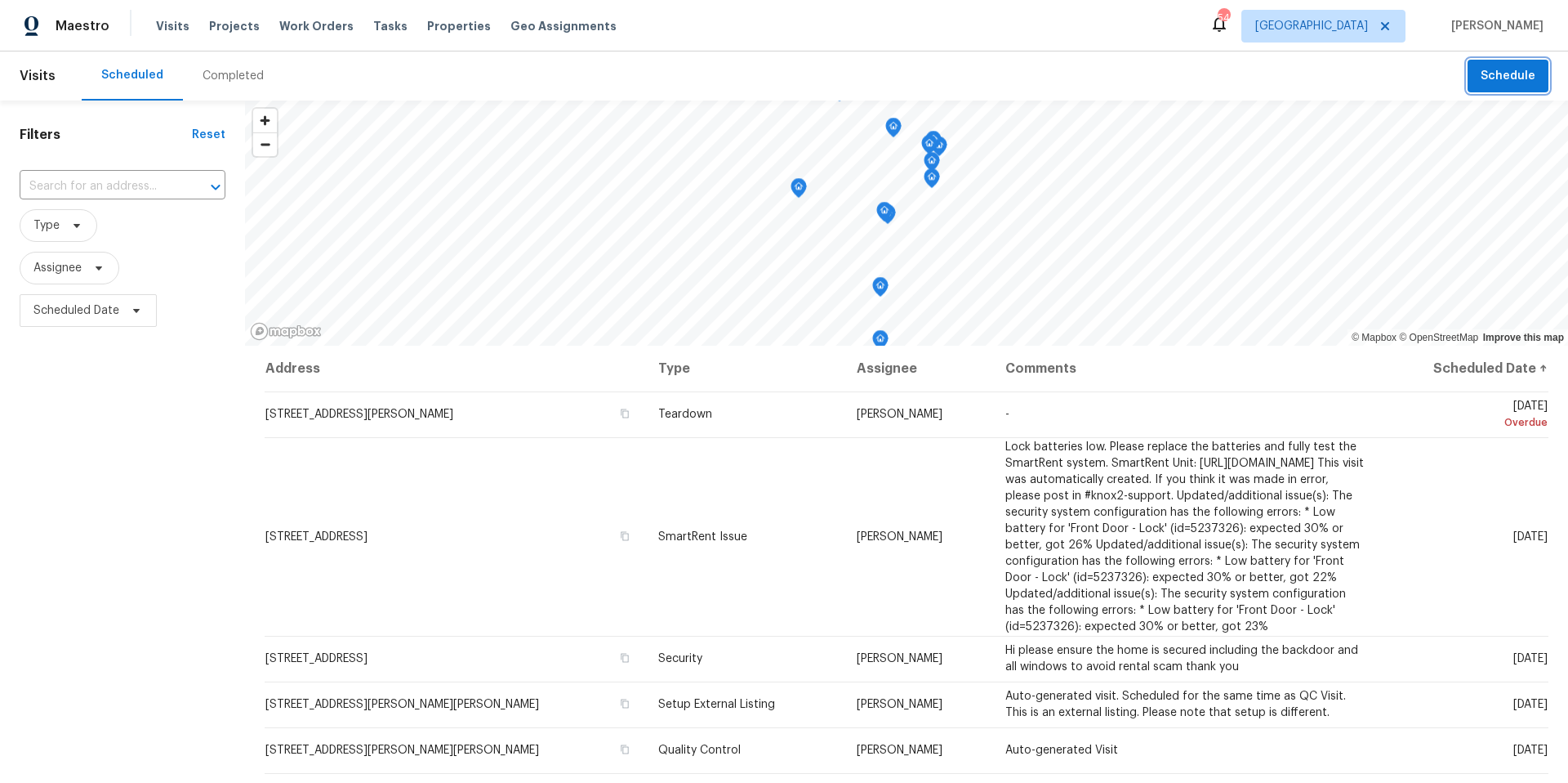
click at [1504, 72] on span "Schedule" at bounding box center [1507, 76] width 54 height 21
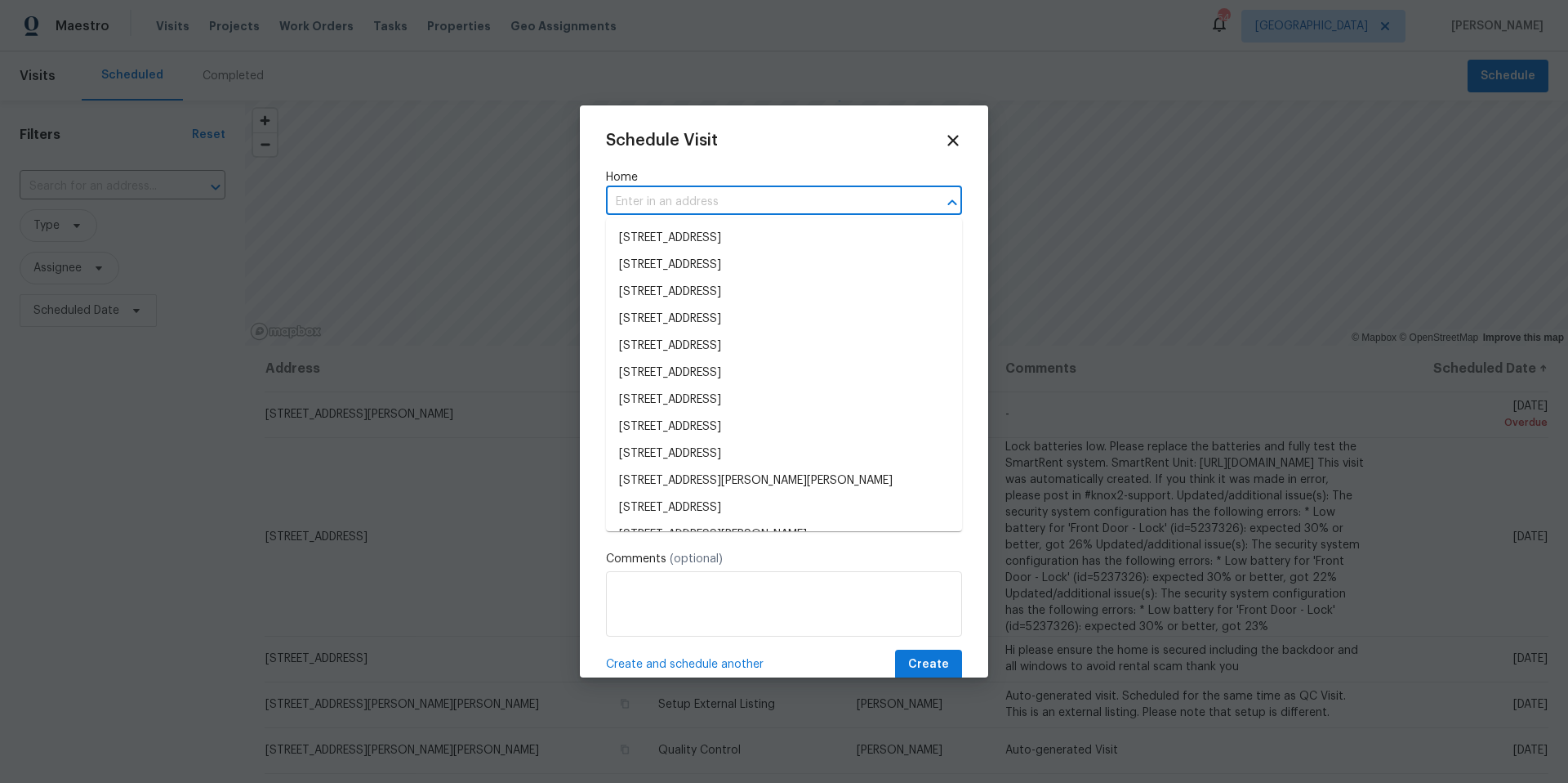
click at [668, 196] on input "text" at bounding box center [761, 202] width 310 height 25
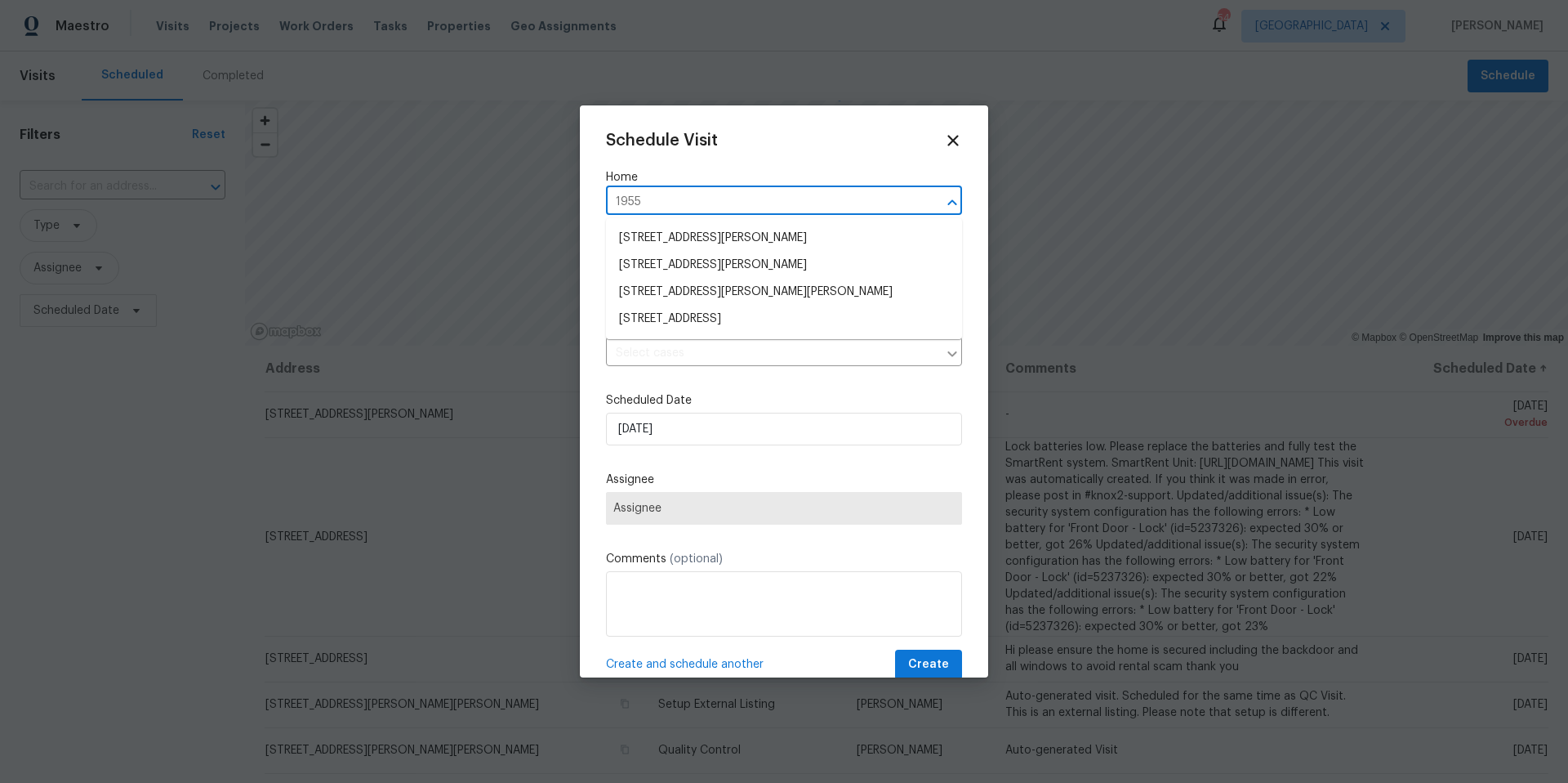
type input "19558"
click at [685, 256] on li "19558 Whispering Brook Dr, Tampa, FL 33647" at bounding box center [784, 265] width 356 height 27
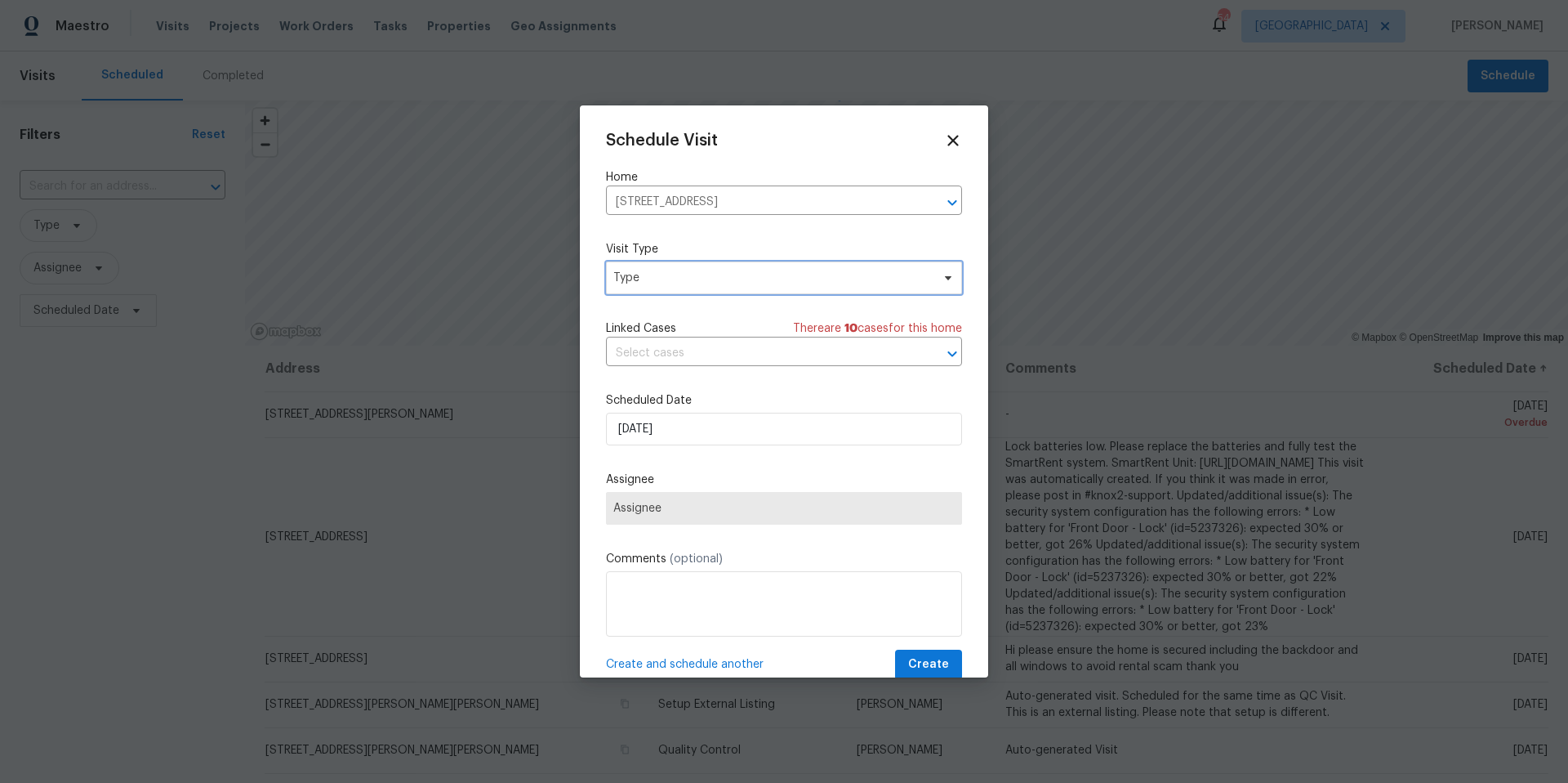
click at [662, 270] on span "Type" at bounding box center [772, 278] width 318 height 16
type input "new"
click at [666, 354] on div "New Listing Audit" at bounding box center [662, 355] width 93 height 16
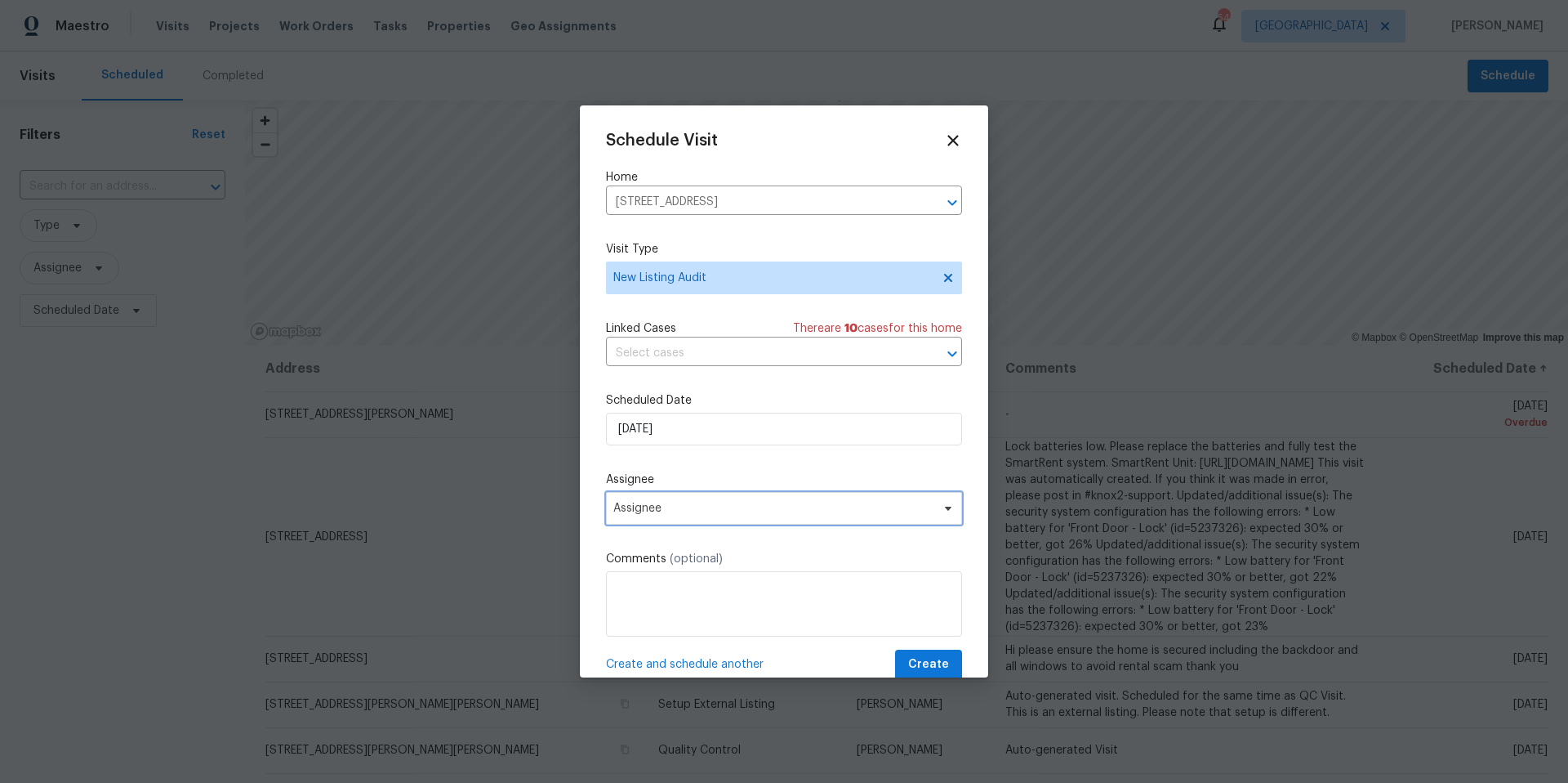
click at [671, 512] on span "Assignee" at bounding box center [774, 508] width 320 height 13
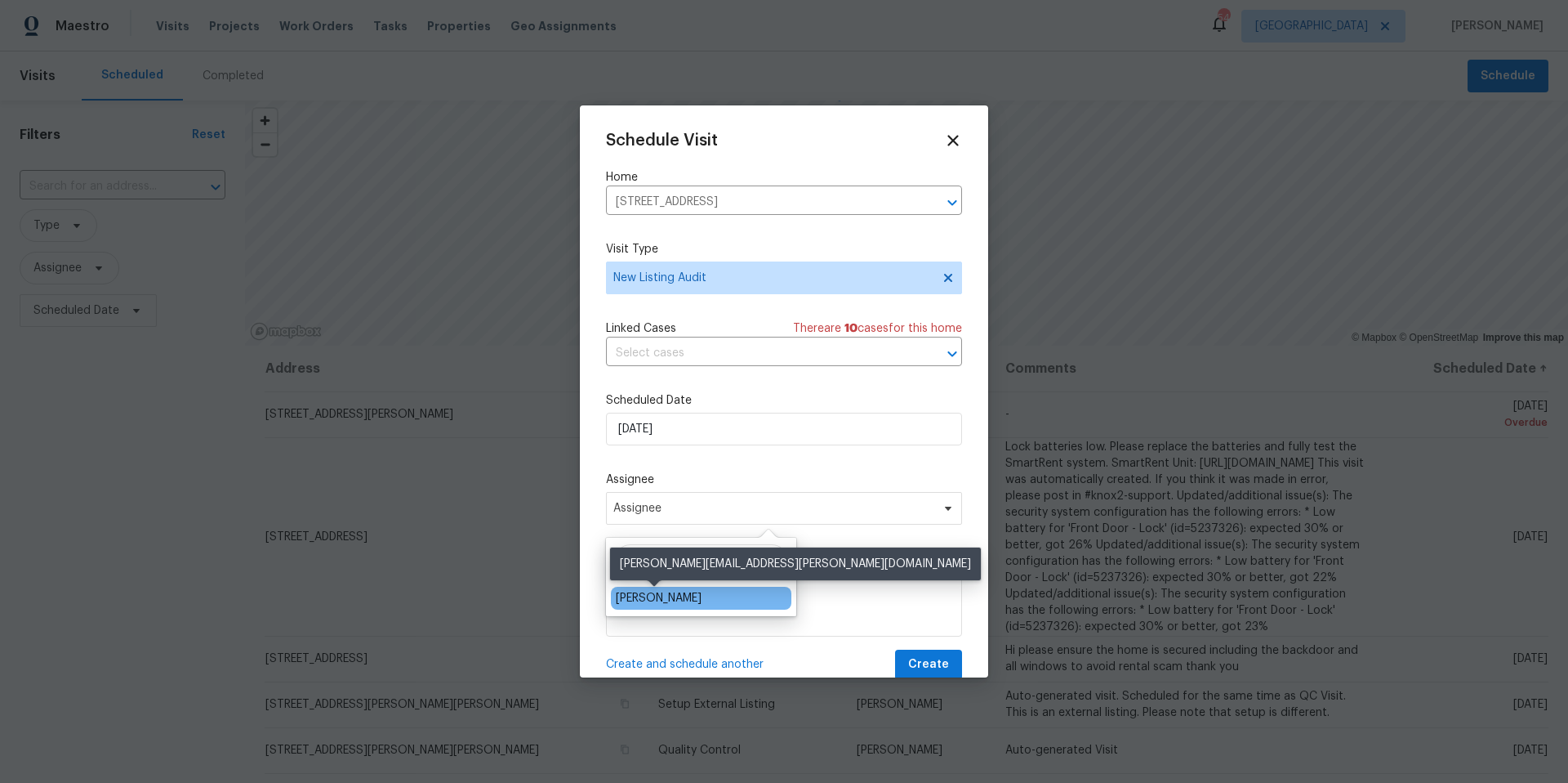
type input "josh"
click at [669, 600] on div "[PERSON_NAME]" at bounding box center [659, 598] width 86 height 16
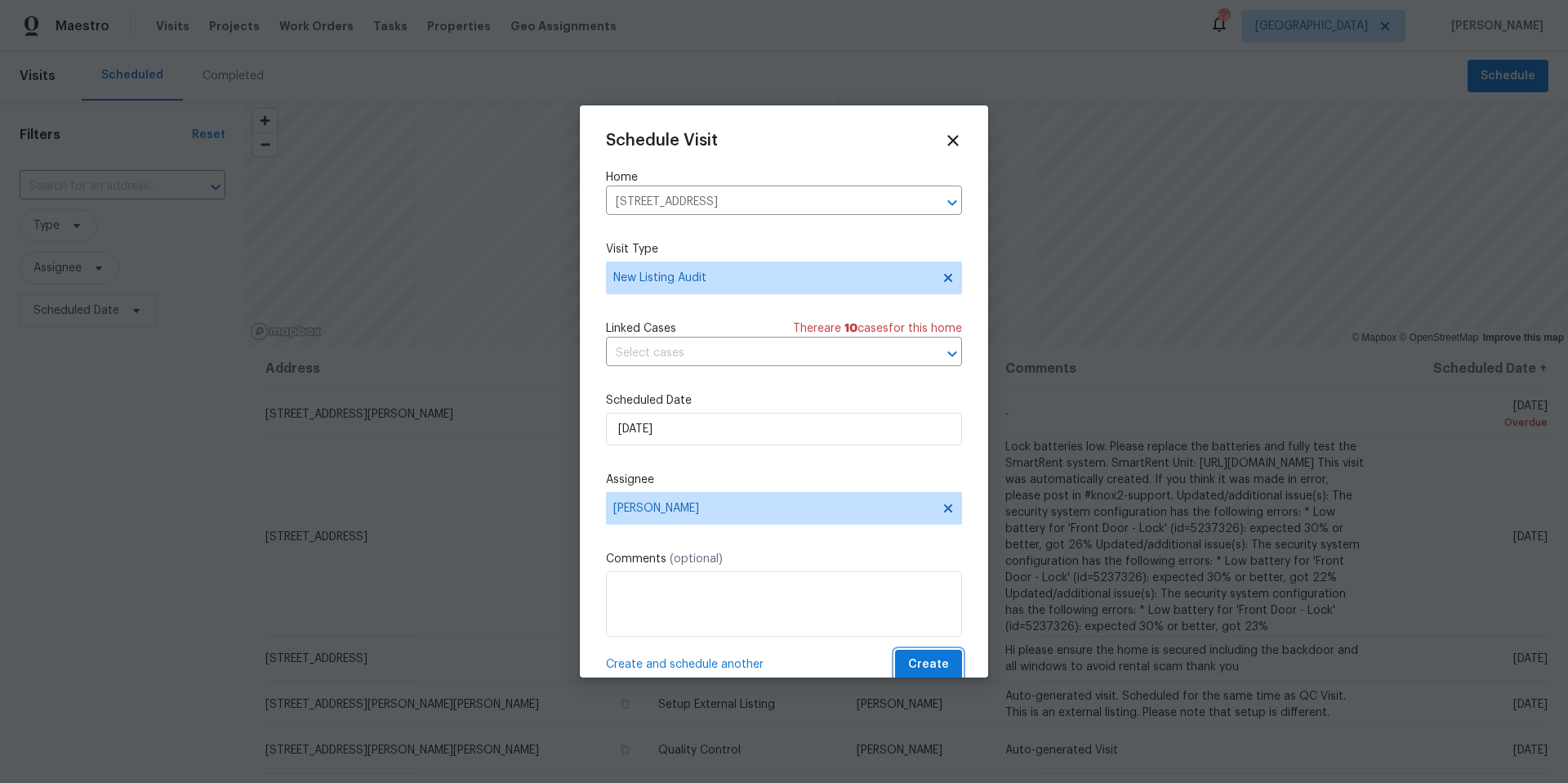
click at [941, 664] on span "Create" at bounding box center [928, 664] width 41 height 21
